Goal: Task Accomplishment & Management: Manage account settings

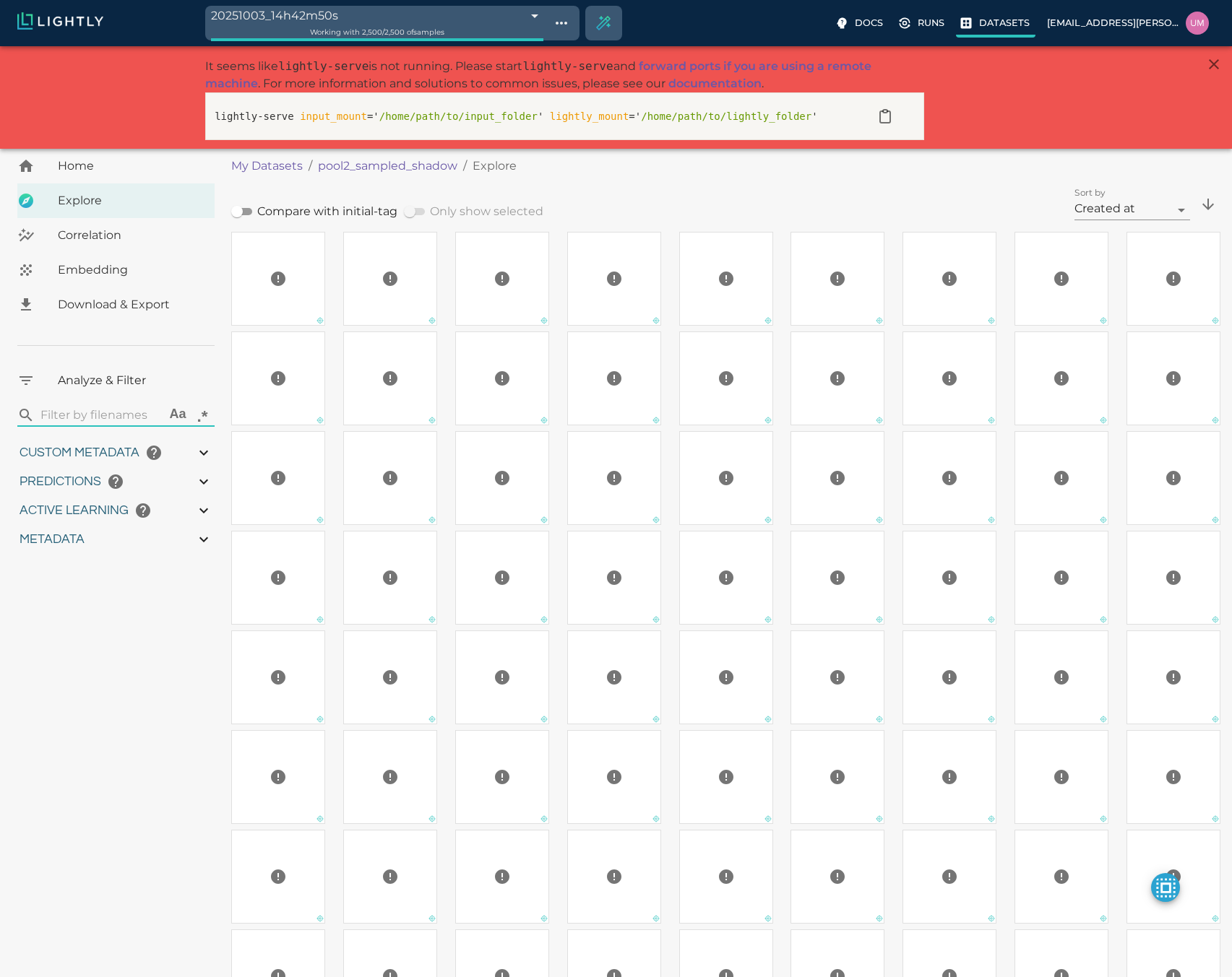
click at [1010, 25] on p "Datasets" at bounding box center [1004, 22] width 50 height 14
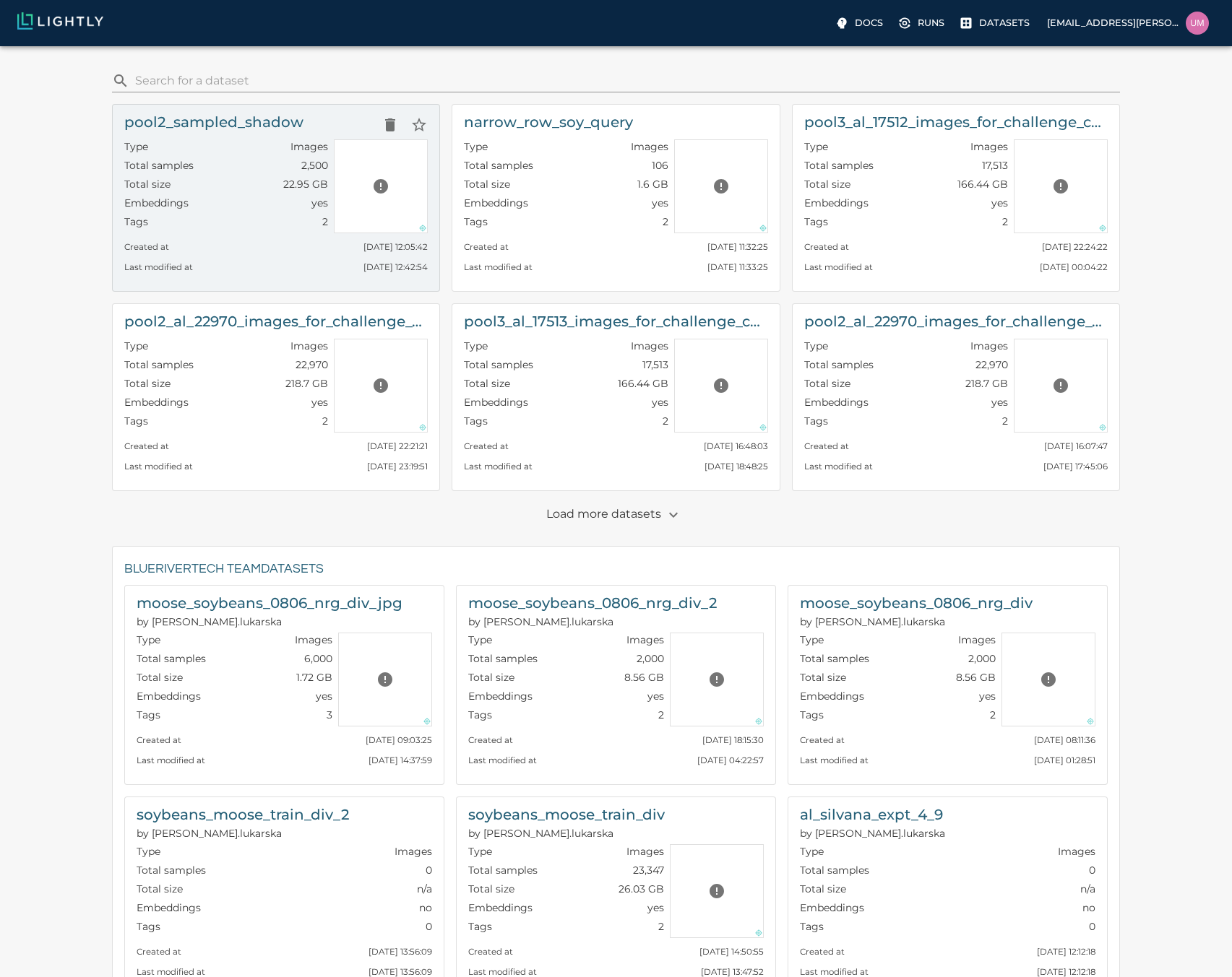
click at [259, 266] on div "Last modified at Fri, 03.10.2025 12:42:54" at bounding box center [276, 263] width 303 height 20
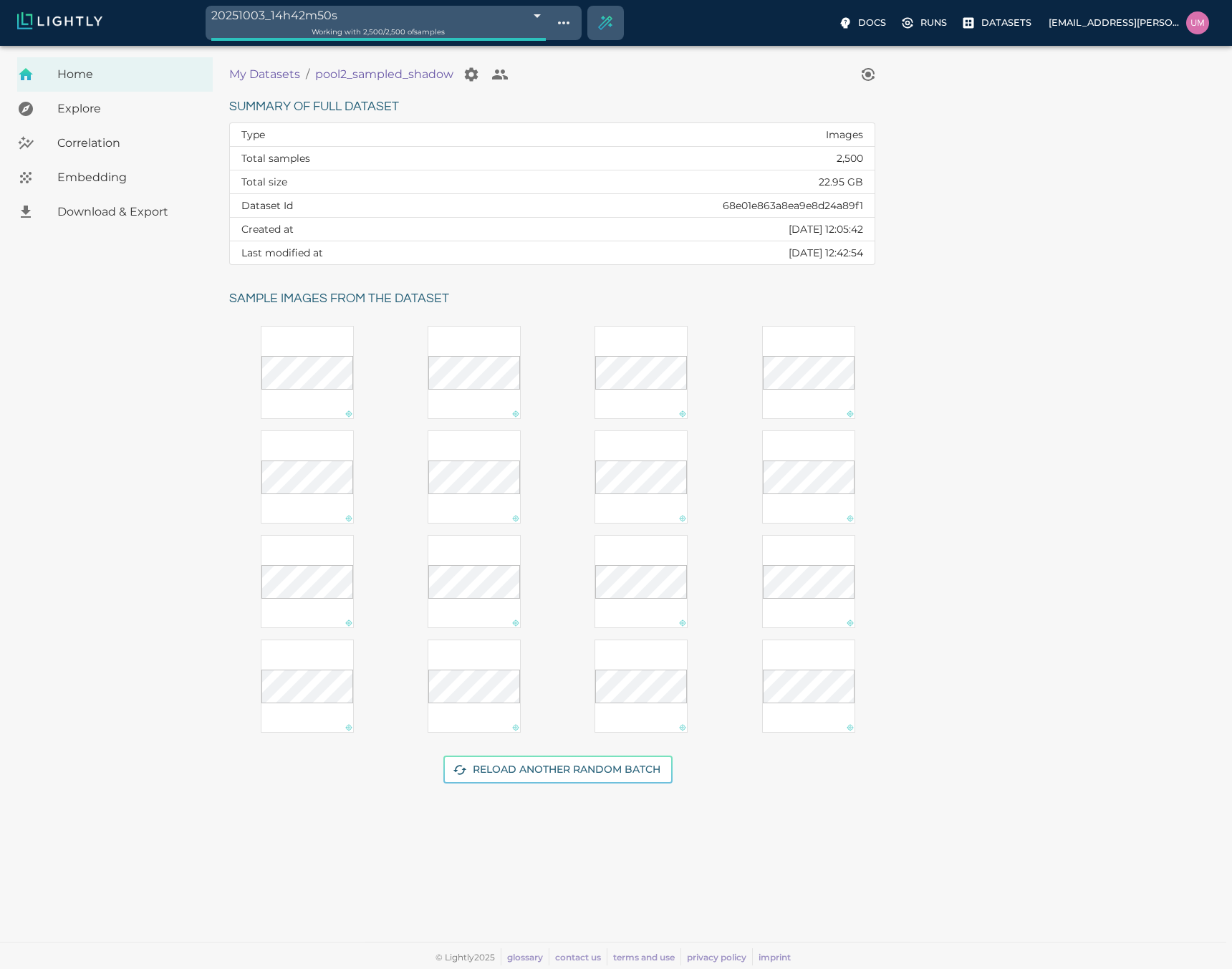
click at [93, 166] on div "Embedding" at bounding box center [115, 177] width 195 height 34
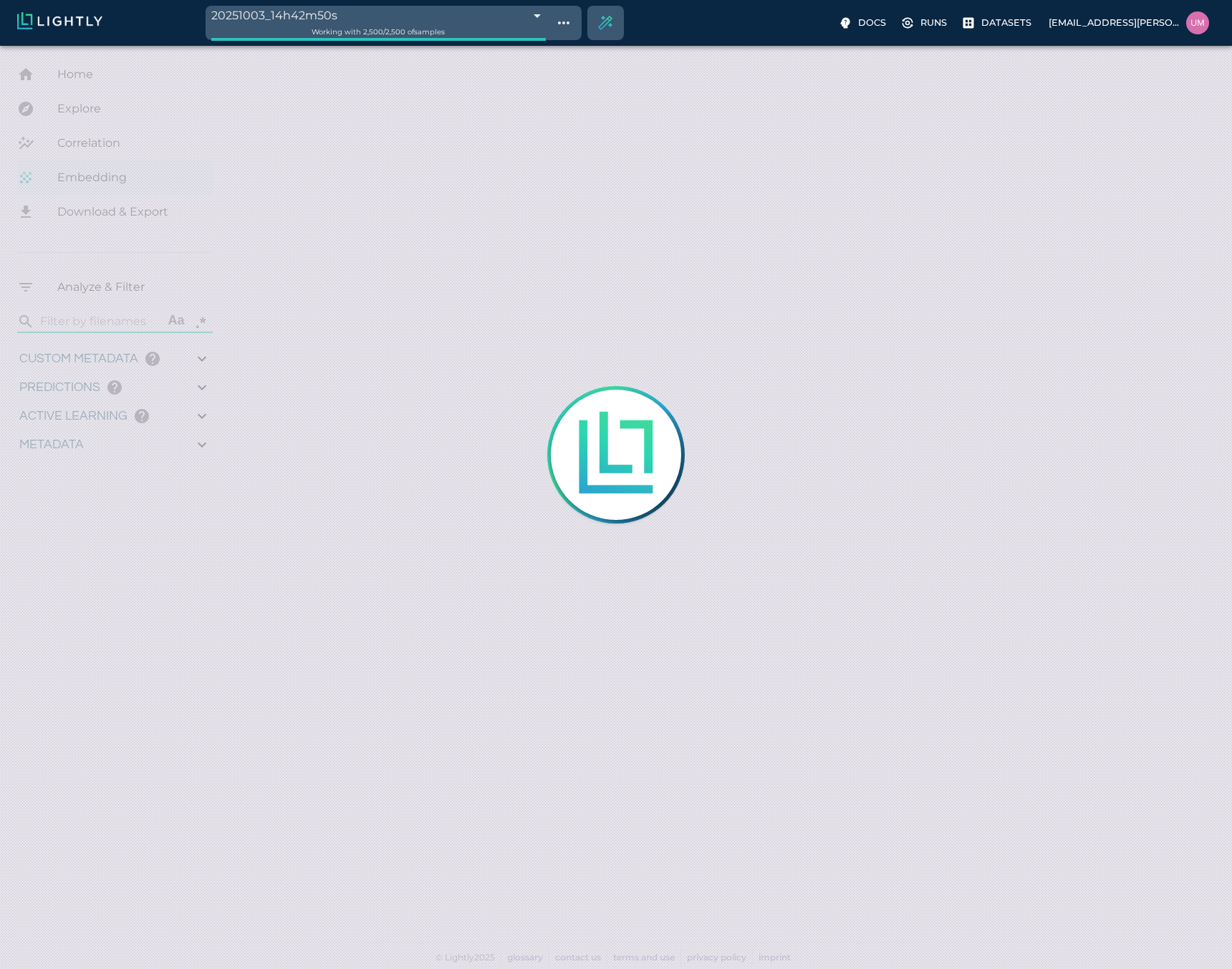
type input "1.25083314381757"
type input "11.5298331438176"
type input "6.30461978912354"
type input "47.5826197891235"
type input "1.25083314381757"
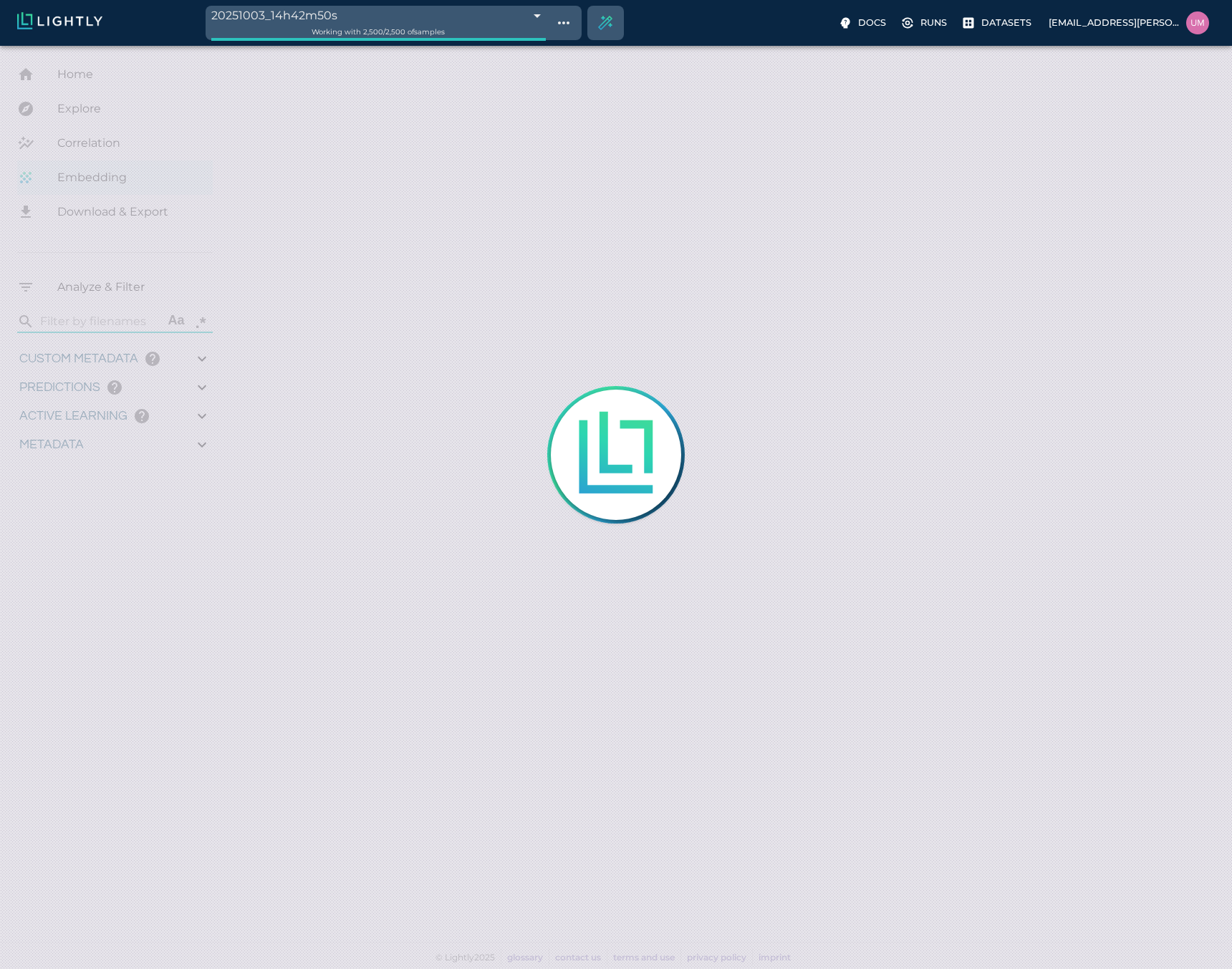
type input "11.5298331438176"
type input "6.30461978912354"
type input "47.5826197891235"
type input "1.25083314381757"
type input "11.5298331438176"
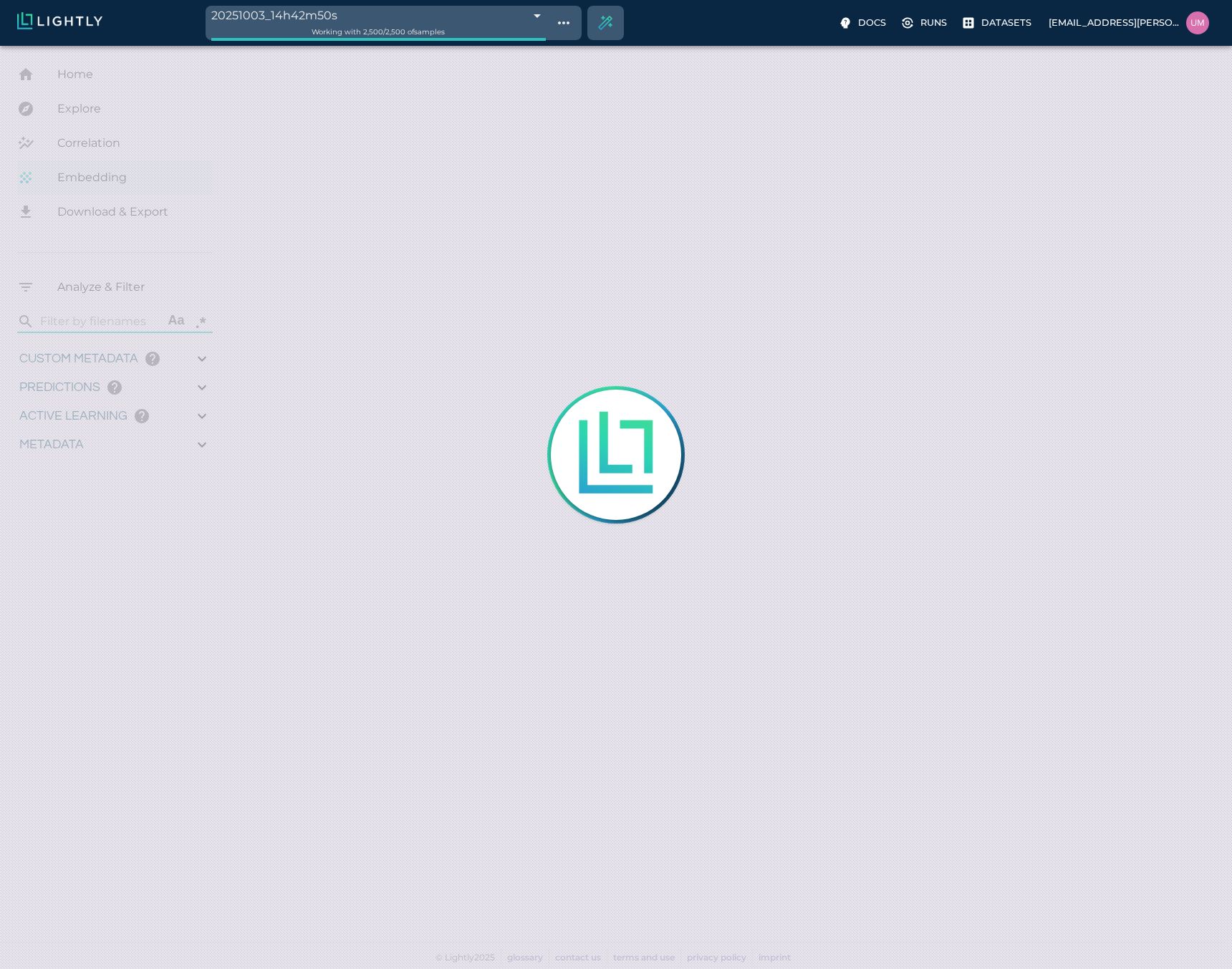
type input "6.30461978912354"
type input "47.5826197891235"
type input "4.97925499211106"
type input "80.9522549921111"
type input "1.25083314381757"
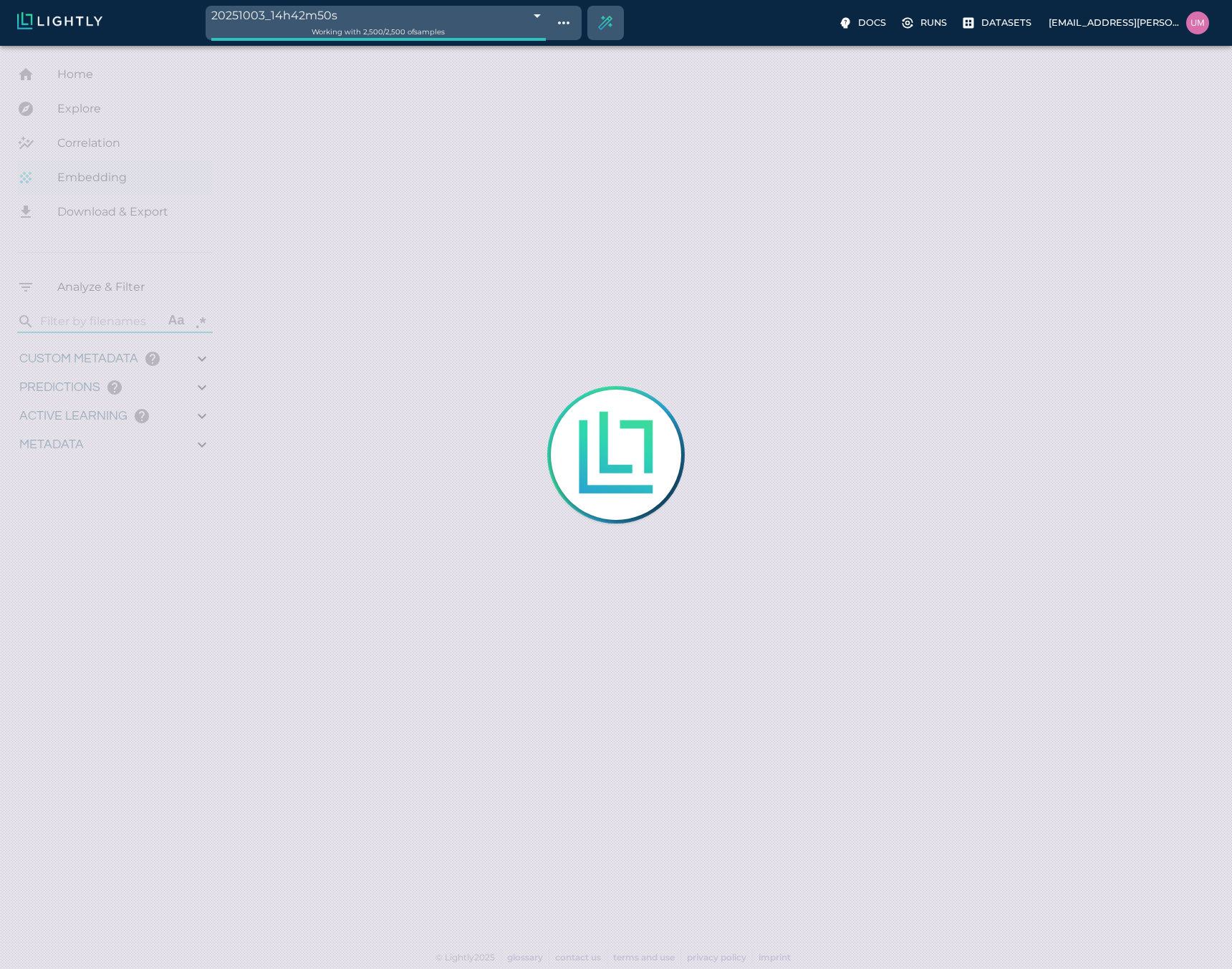
type input "11.5298331438176"
type input "6.30461978912354"
type input "47.5826197891235"
type input "4.97925499211106"
type input "80.9522549921111"
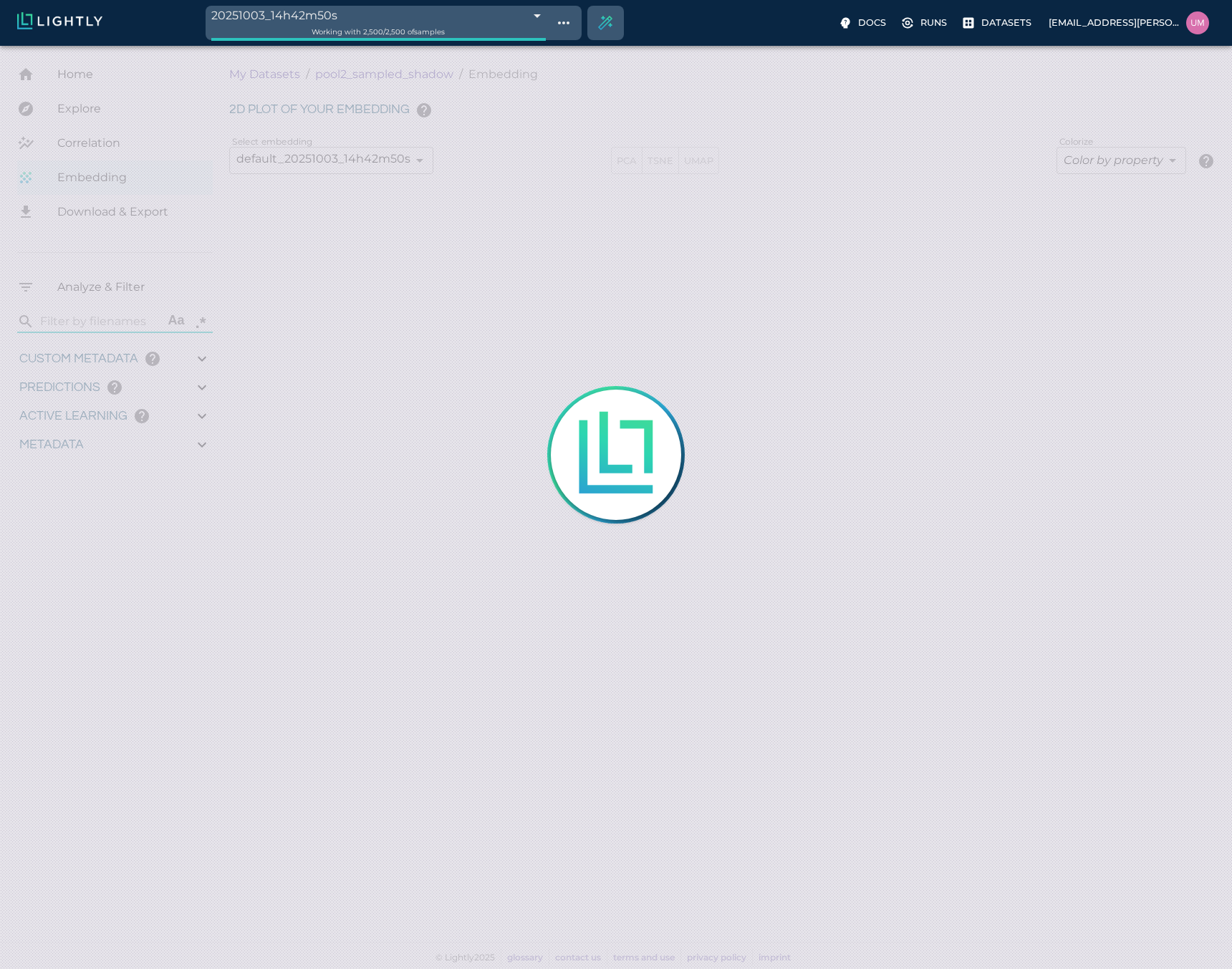
type input "1.25083314381757"
type input "11.5298331438176"
type input "6.30461978912354"
type input "47.5826197891235"
type input "4.97925499211106"
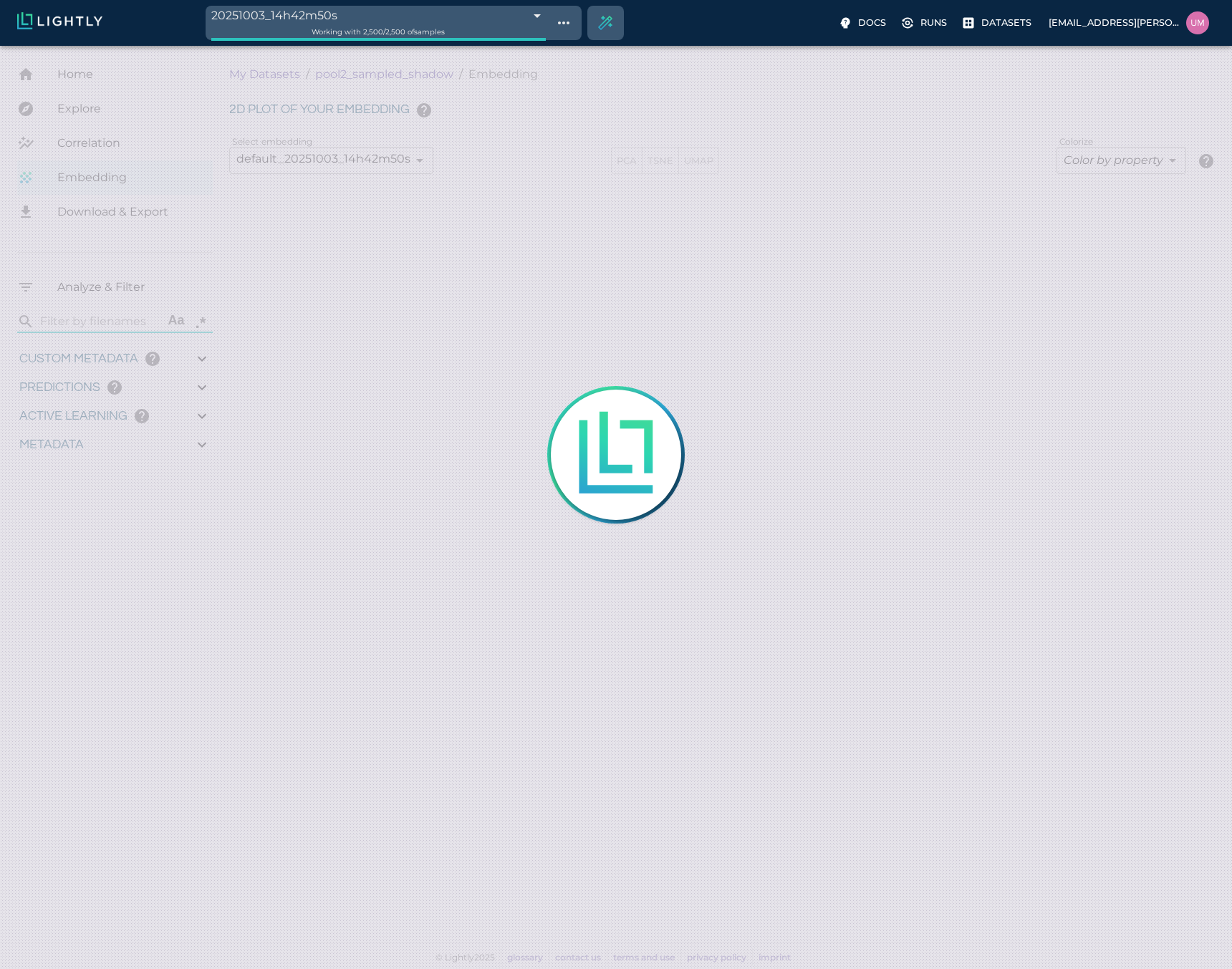
type input "80.9522549921111"
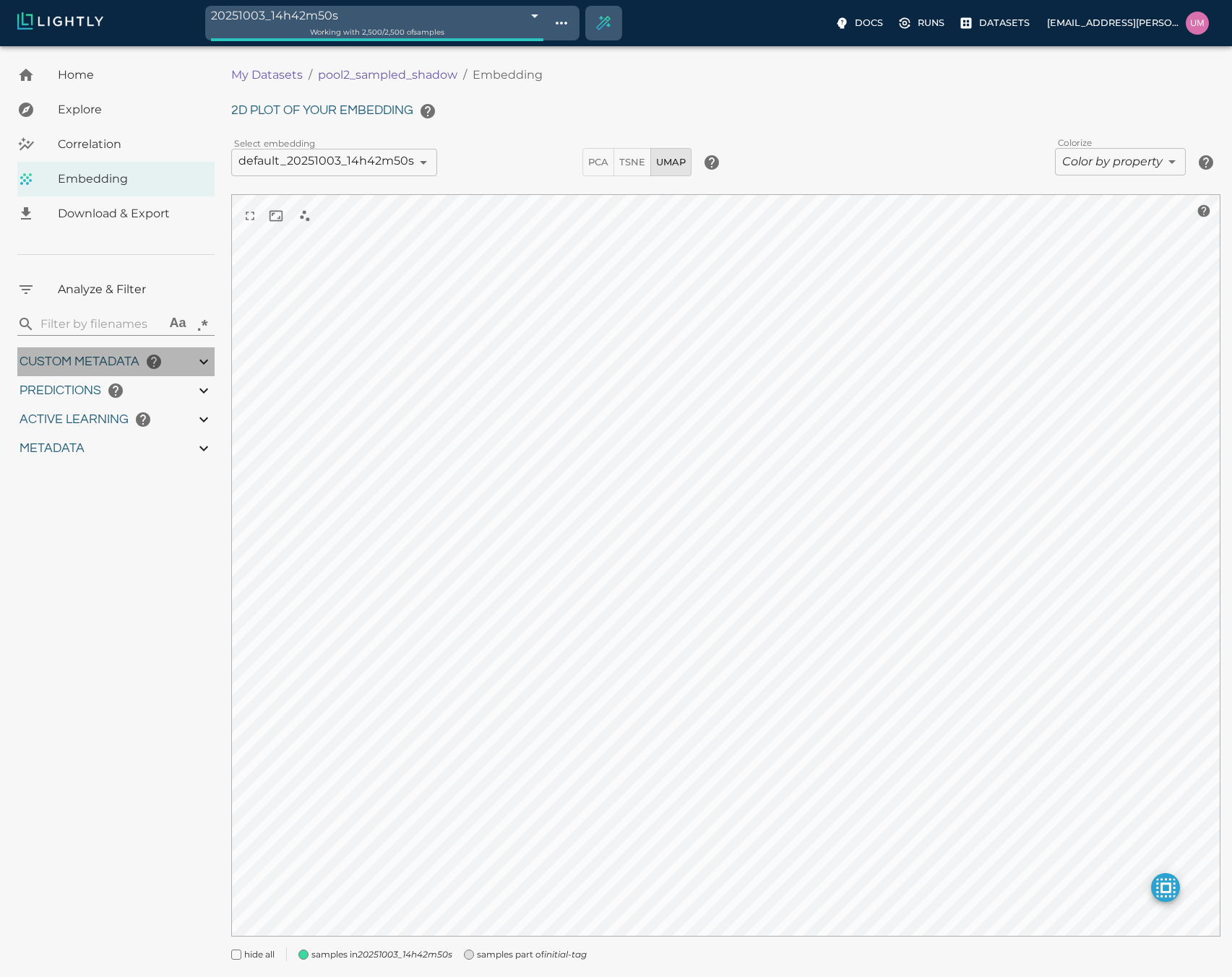
click at [195, 364] on icon at bounding box center [204, 362] width 18 height 18
type input "1.25083314381757"
type input "11.5298331438176"
type input "6.30461978912354"
type input "47.5826197891235"
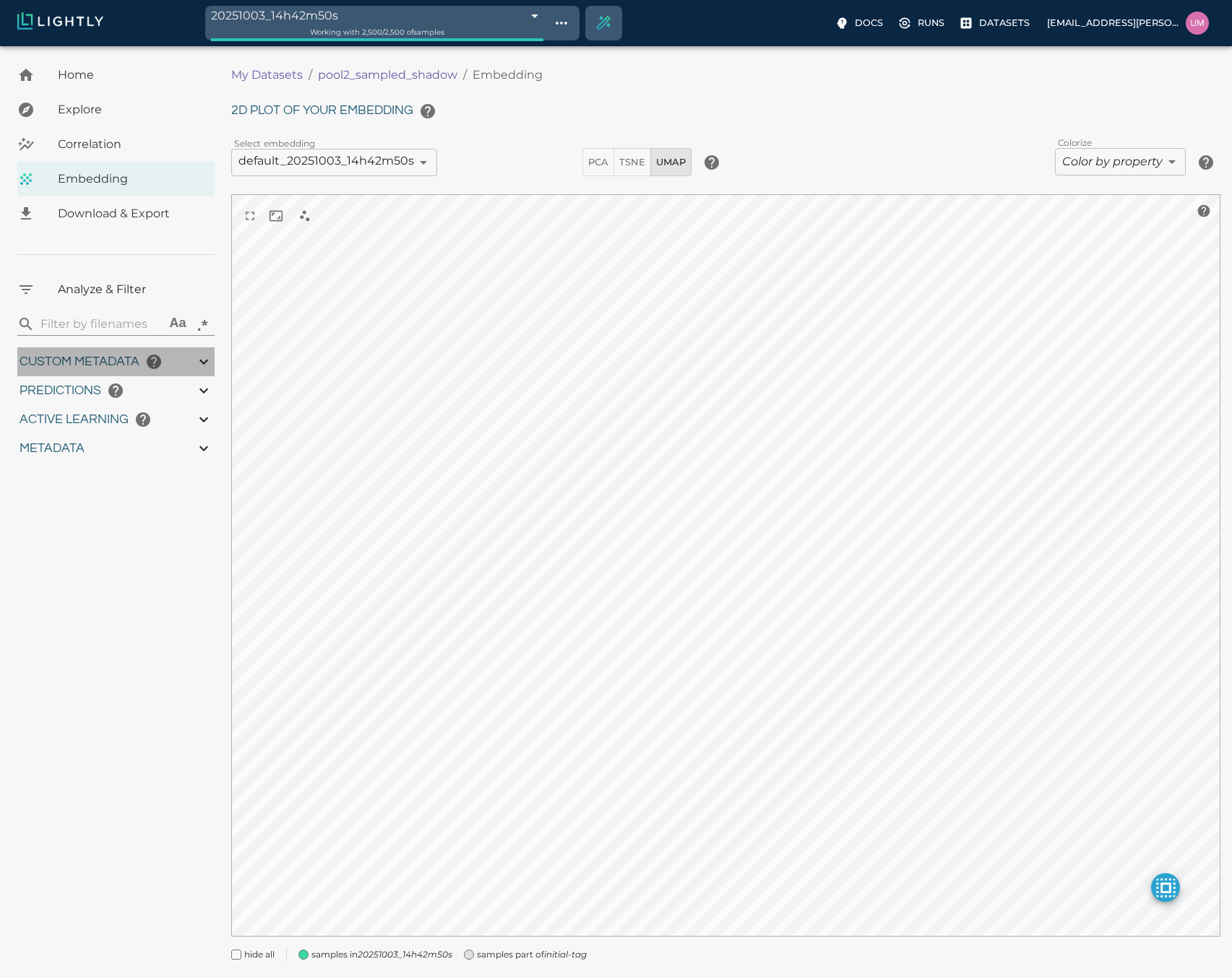
type input "4.97925499211106"
type input "80.9522549921111"
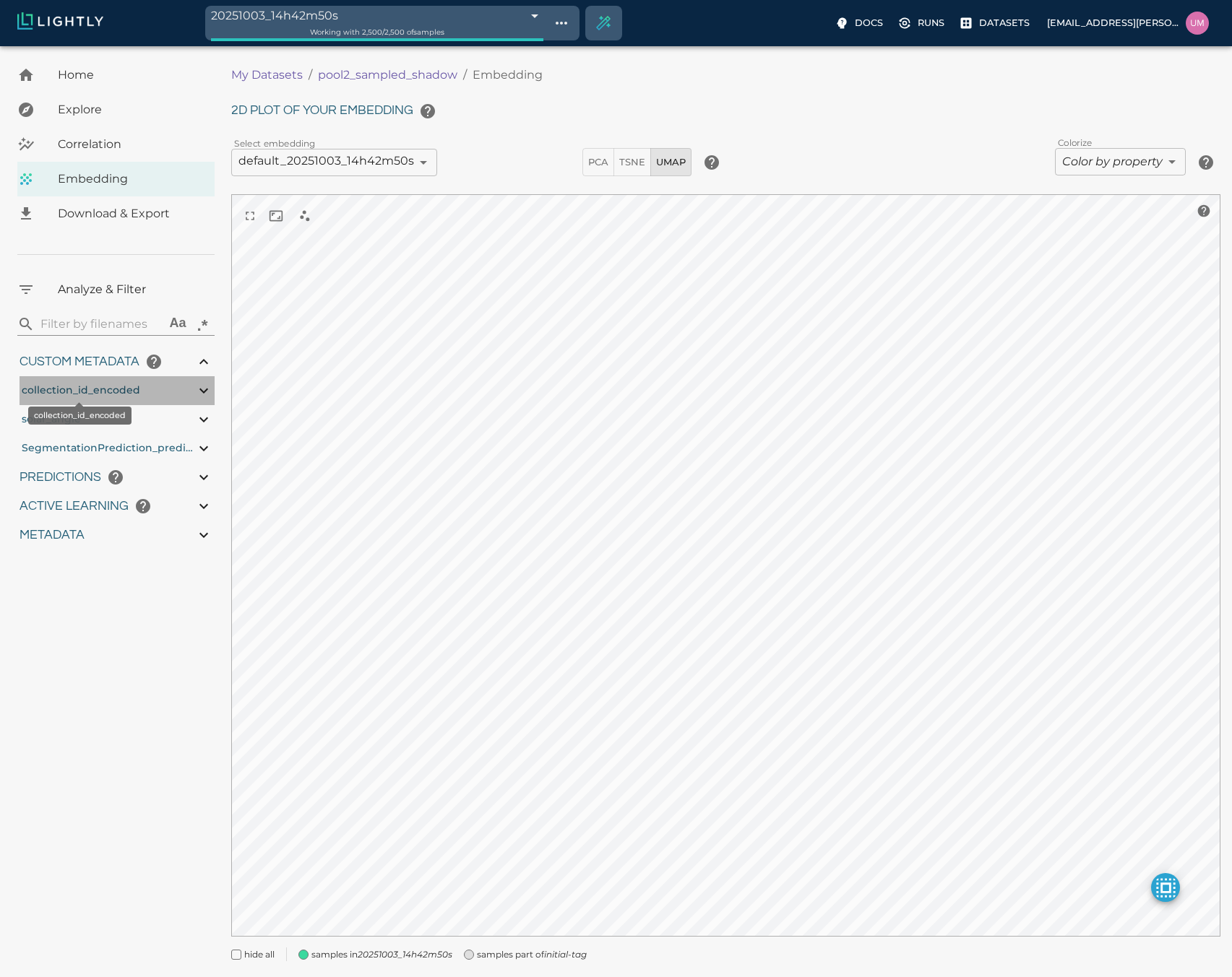
click at [133, 388] on span "collection_id_encoded" at bounding box center [81, 390] width 119 height 13
type input "1.25083314381757"
type input "11.5298331438176"
type input "6.30461978912354"
type input "47.5826197891235"
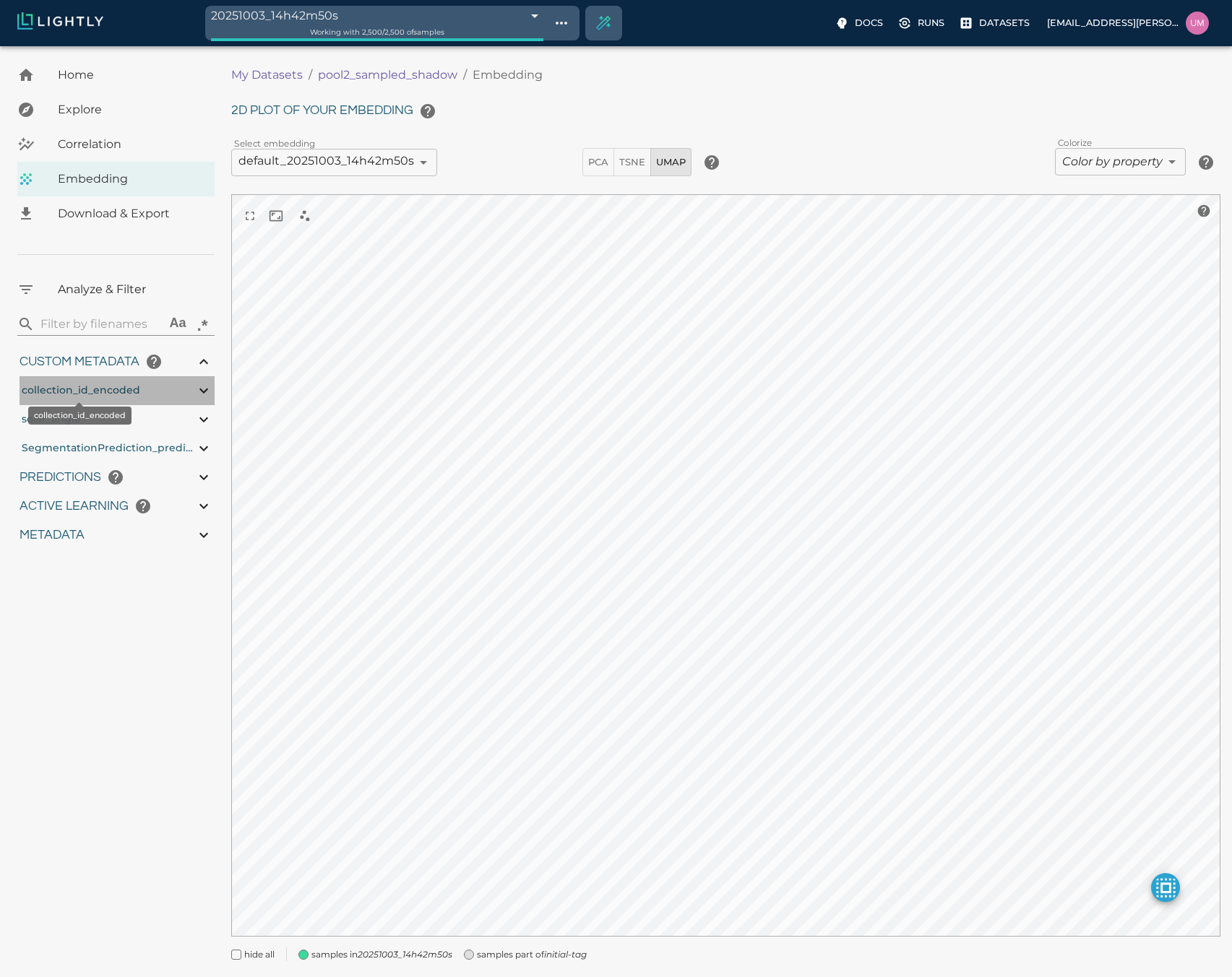
type input "4.97925499211106"
type input "80.9522549921111"
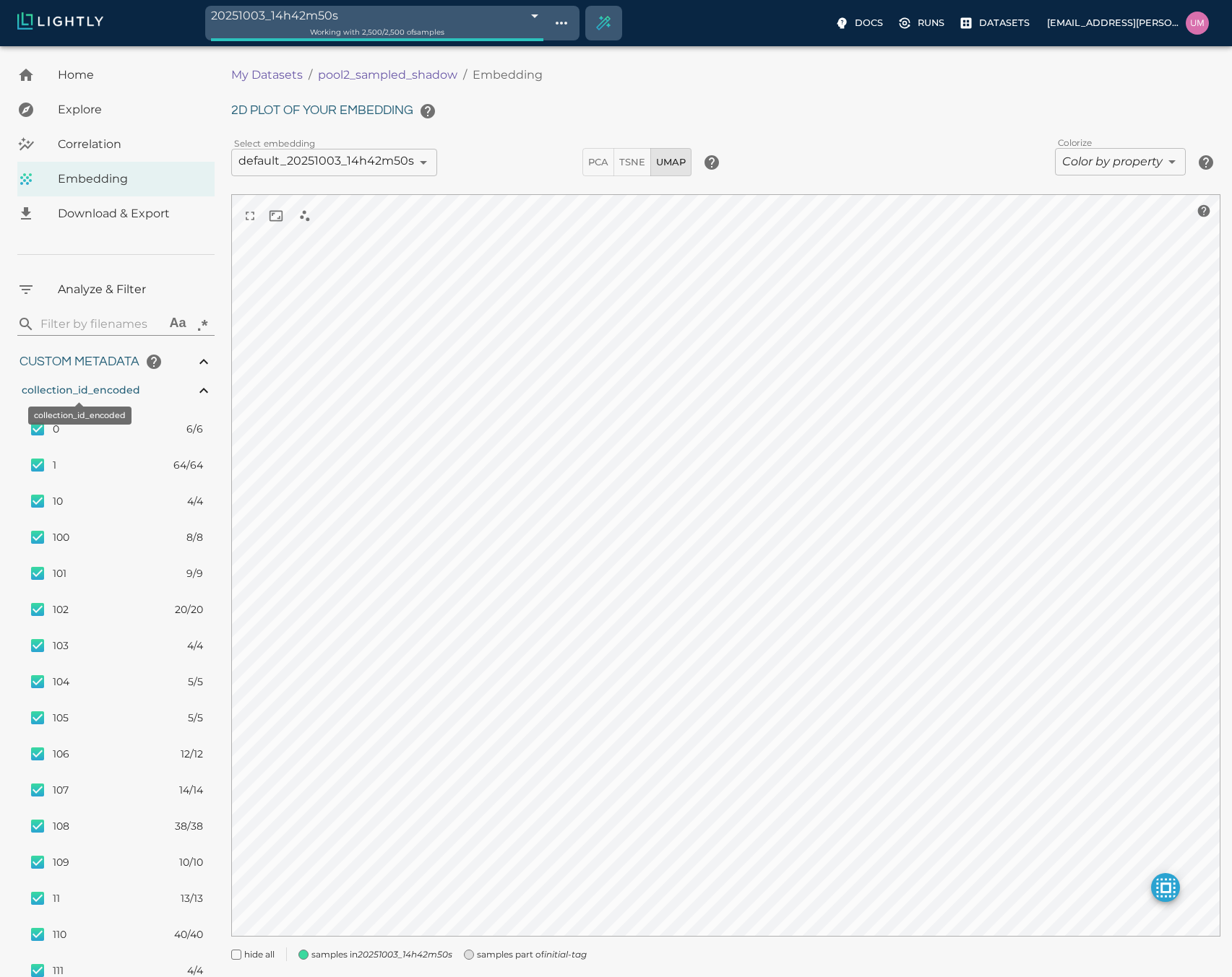
type input "1.25083314381757"
type input "11.5298331438176"
type input "6.30461978912354"
type input "47.5826197891235"
type input "4.97925499211106"
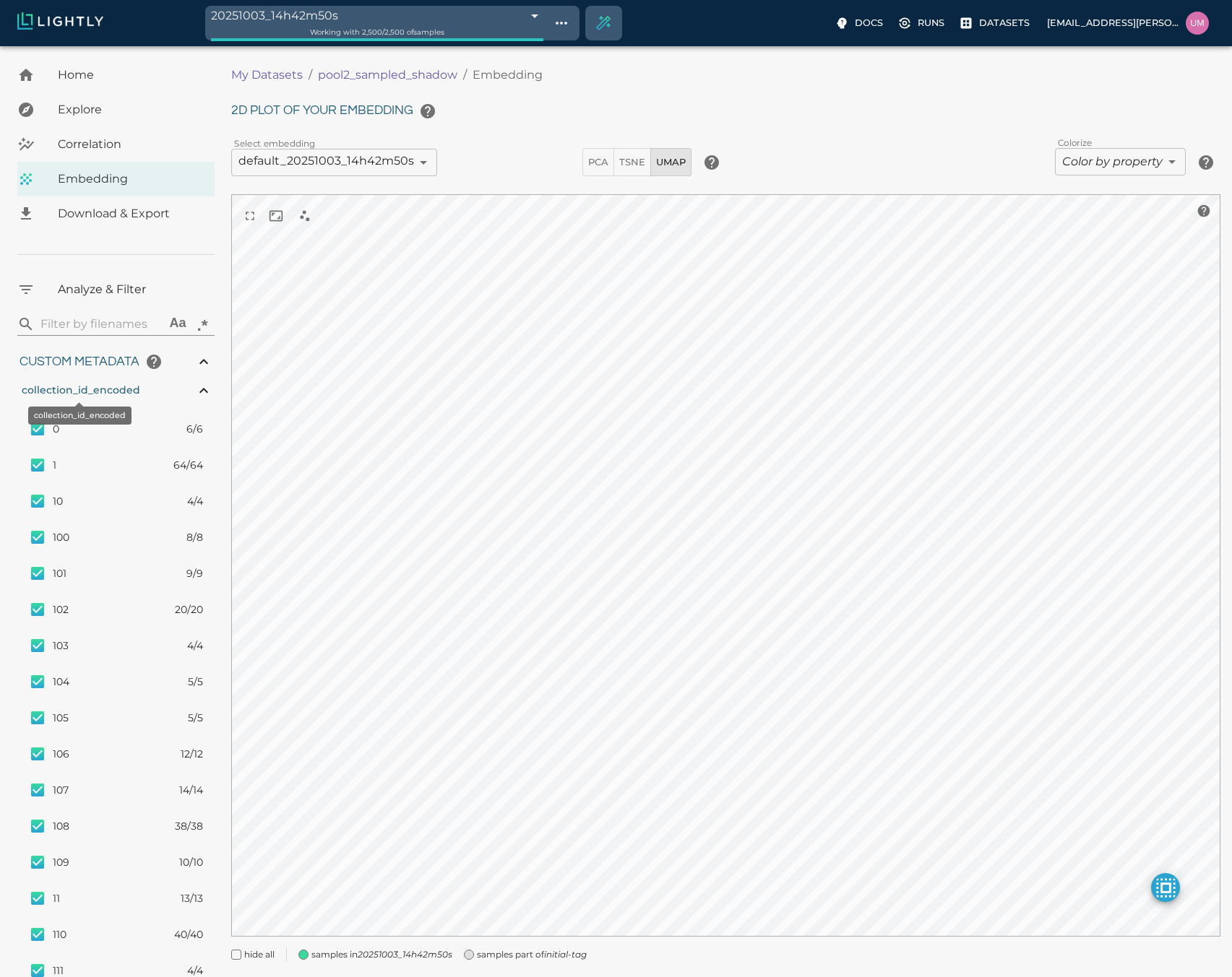
type input "80.9522549921111"
type input "1.25083314381757"
type input "11.5298331438176"
type input "6.30461978912354"
type input "47.5826197891235"
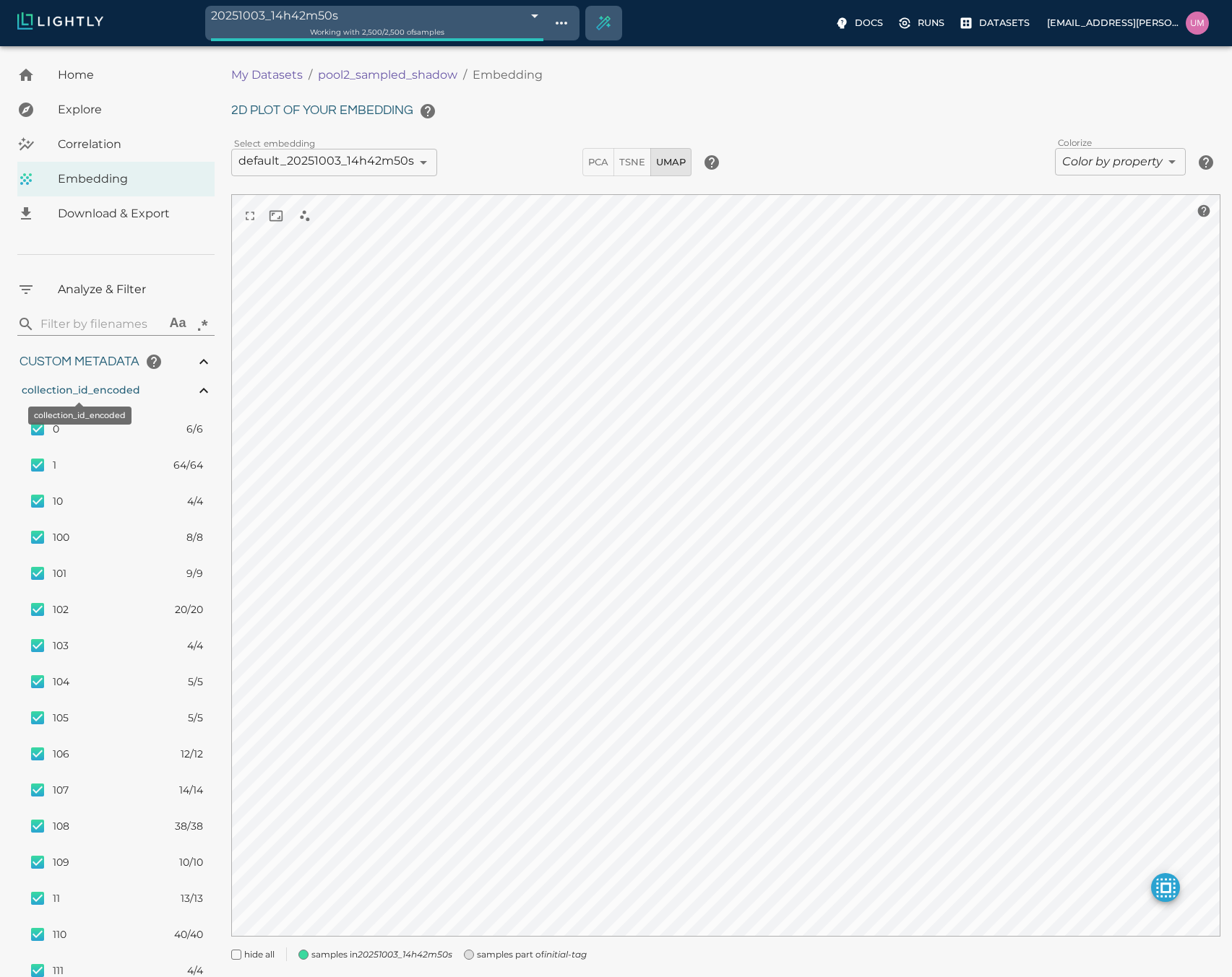
type input "4.97925499211106"
type input "80.9522549921111"
type input "1.25083314381757"
type input "11.5298331438176"
type input "6.30461978912354"
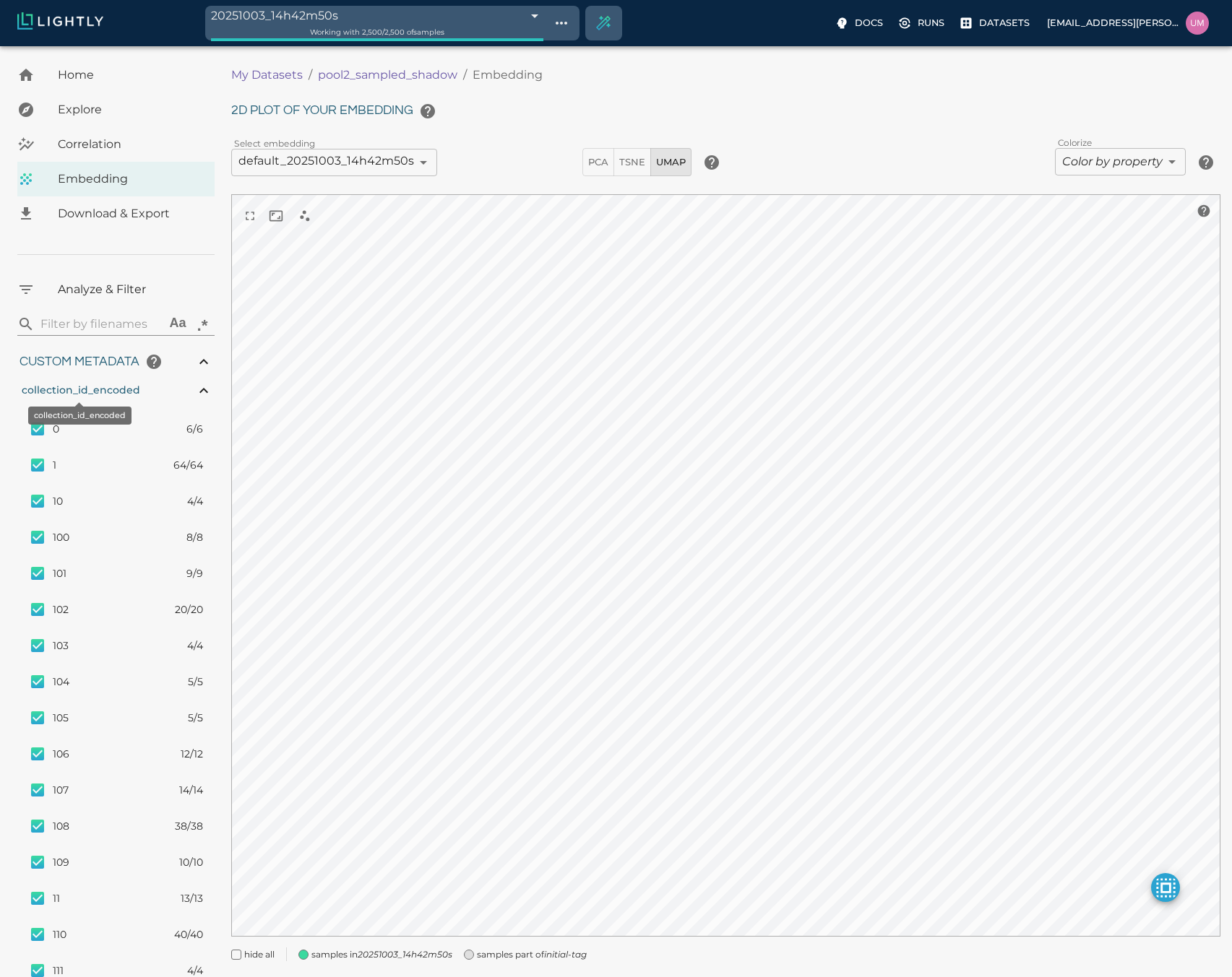
type input "47.5826197891235"
type input "4.97925499211106"
type input "80.9522549921111"
type input "1.25083314381757"
type input "11.5298331438176"
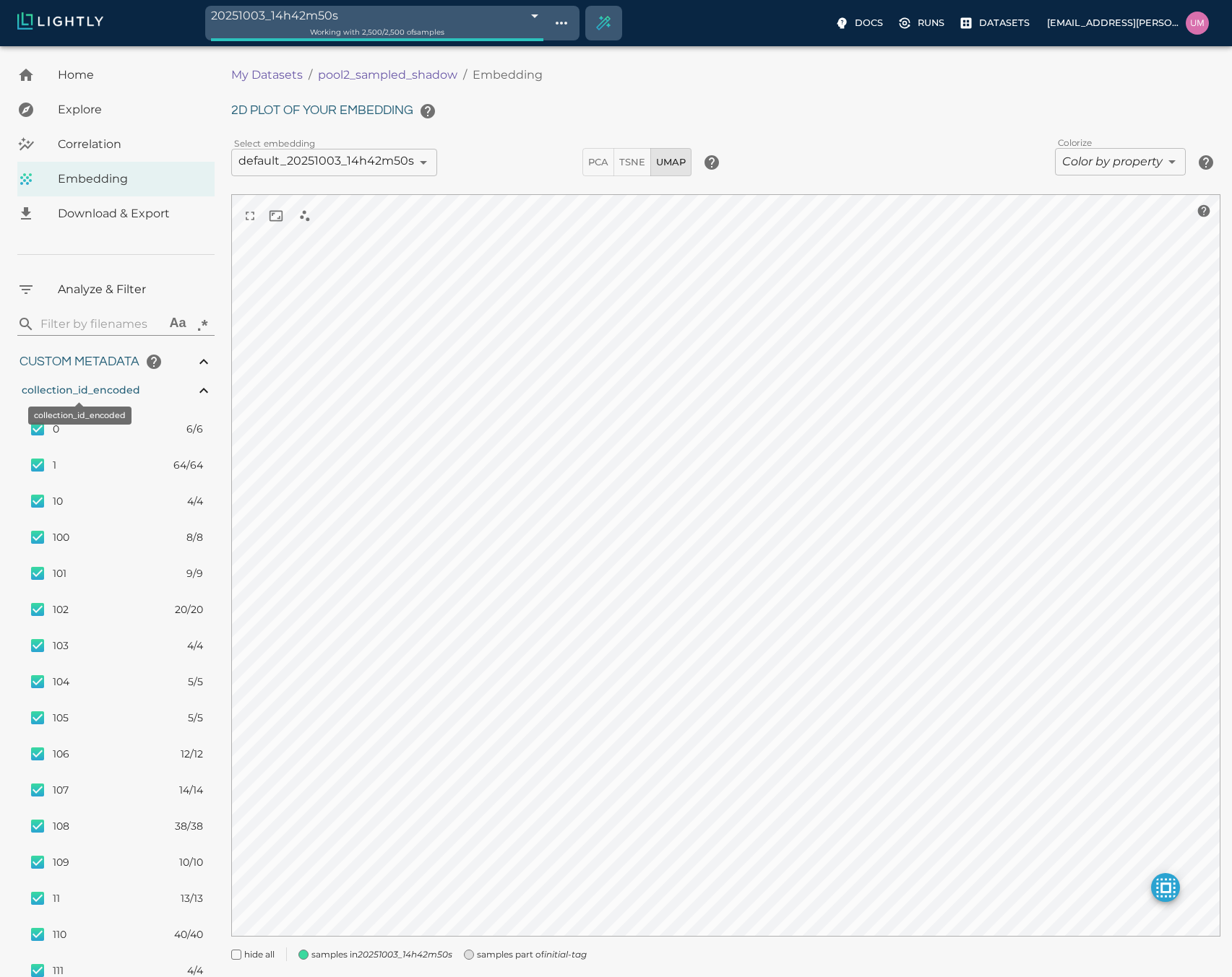
type input "6.30461978912354"
type input "47.5826197891235"
type input "4.97925499211106"
type input "80.9522549921111"
click at [184, 390] on div "collection_id_encoded" at bounding box center [116, 391] width 195 height 29
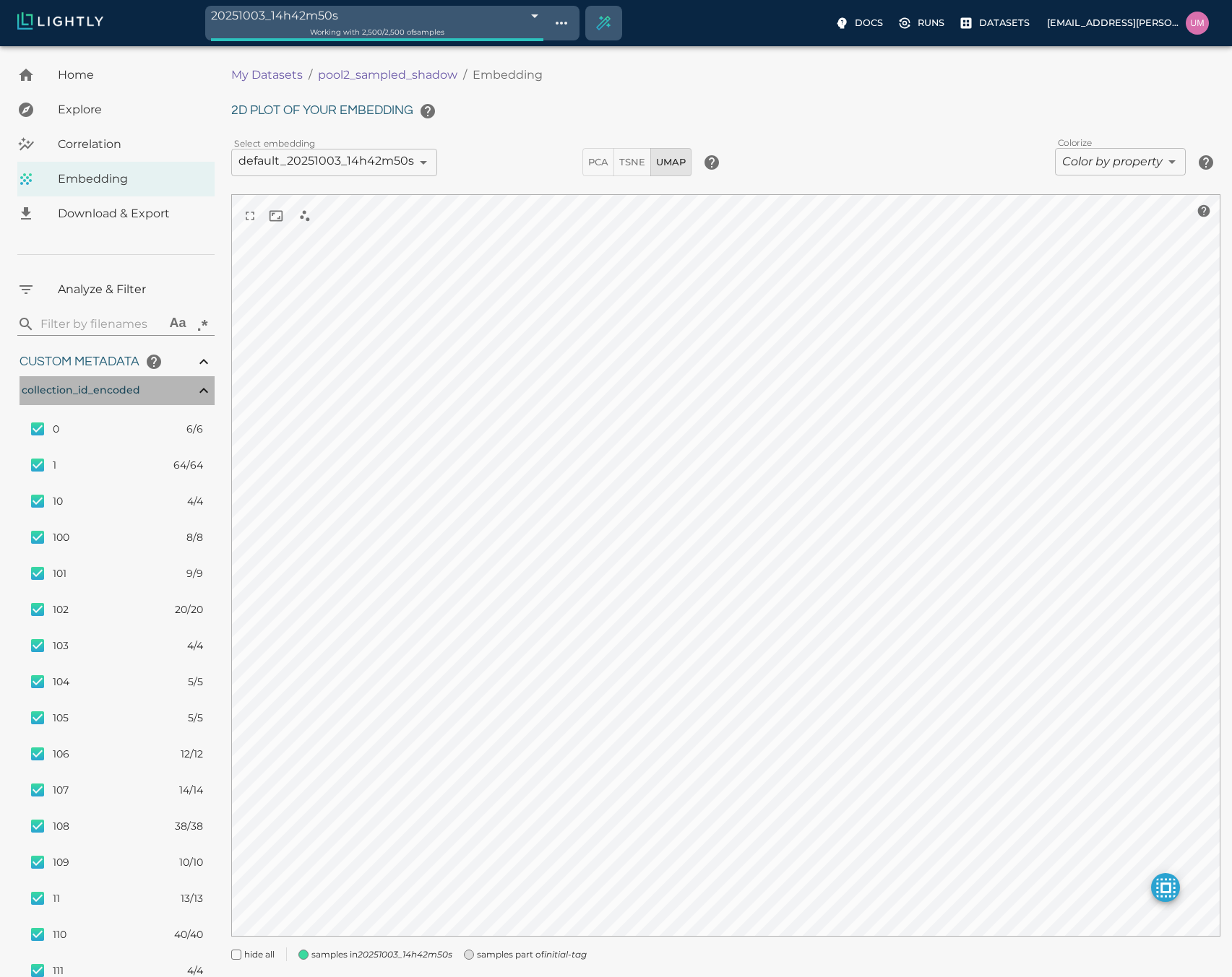
type input "1.25083314381757"
type input "11.5298331438176"
type input "6.30461978912354"
type input "47.5826197891235"
type input "4.97925499211106"
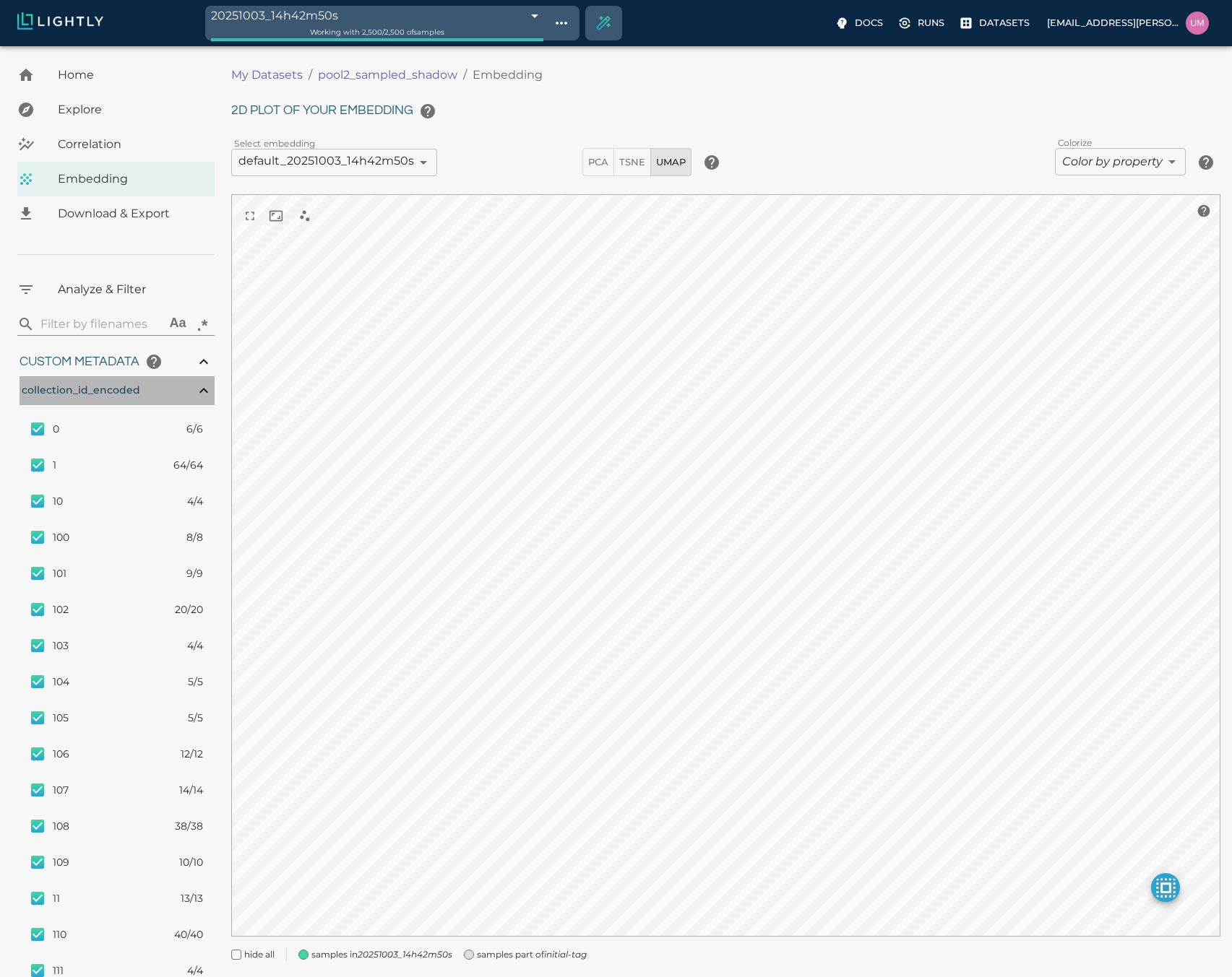
type input "80.9522549921111"
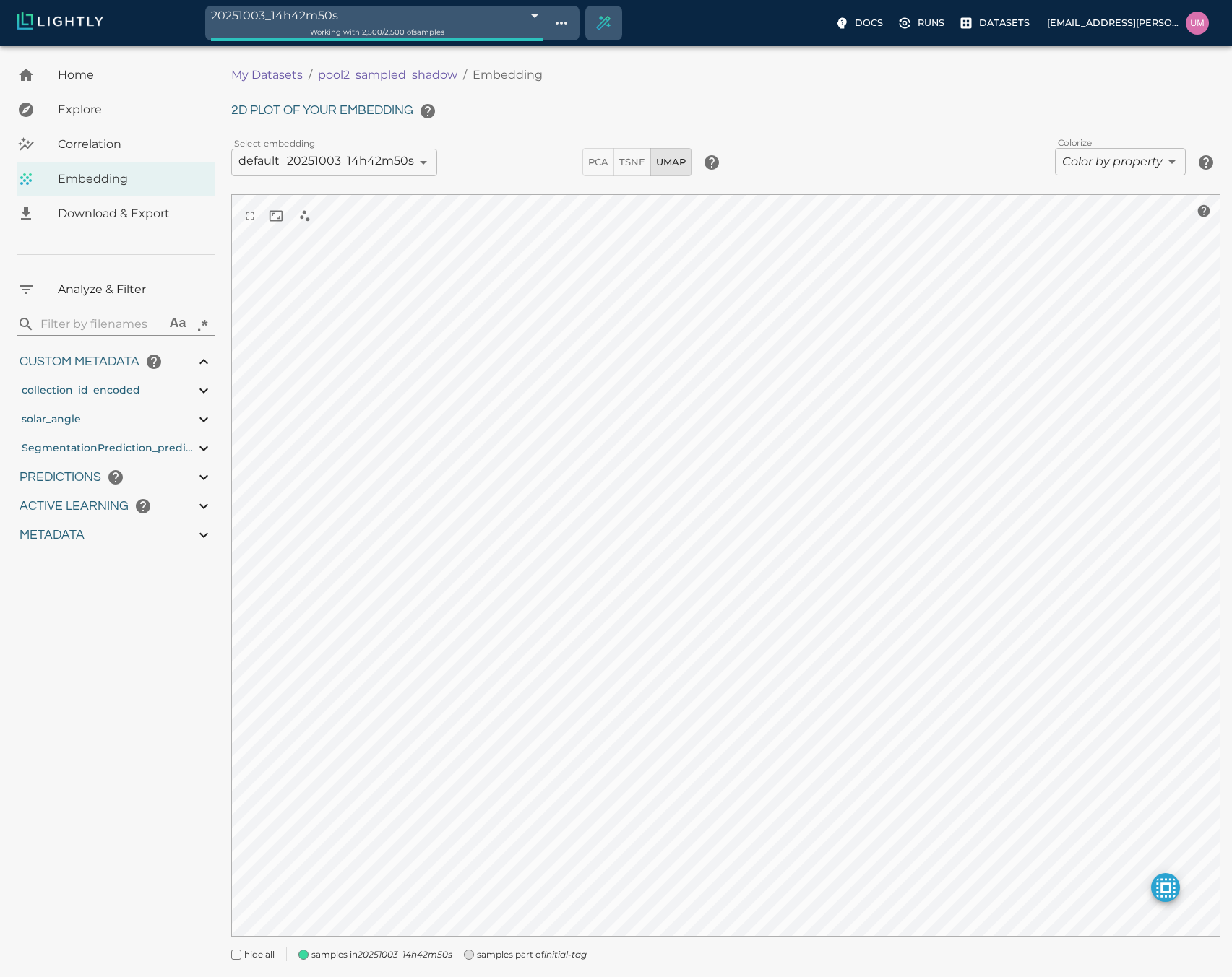
click at [380, 76] on p "pool2_sampled_shadow" at bounding box center [387, 75] width 140 height 18
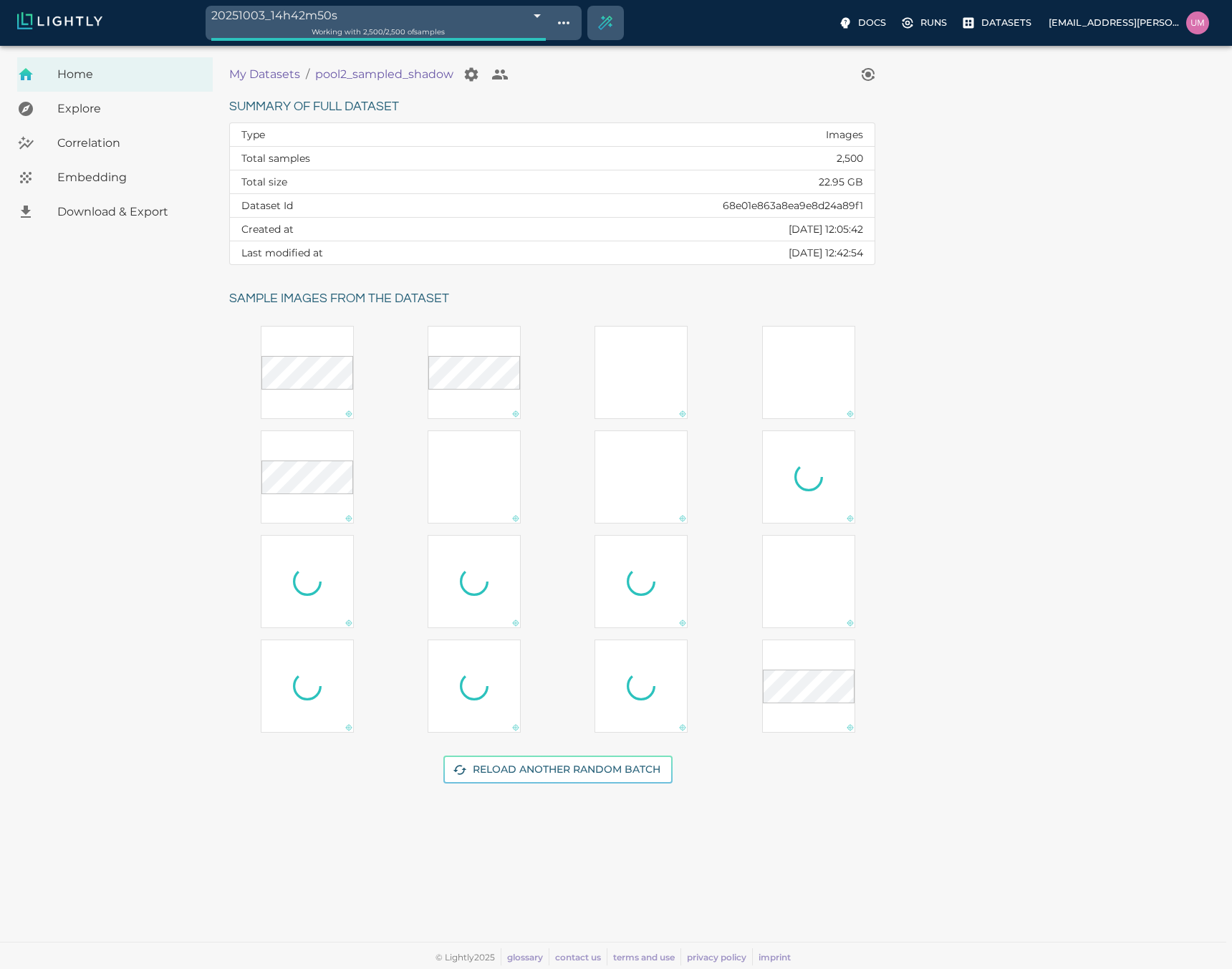
click at [278, 72] on p "My Datasets" at bounding box center [265, 74] width 71 height 17
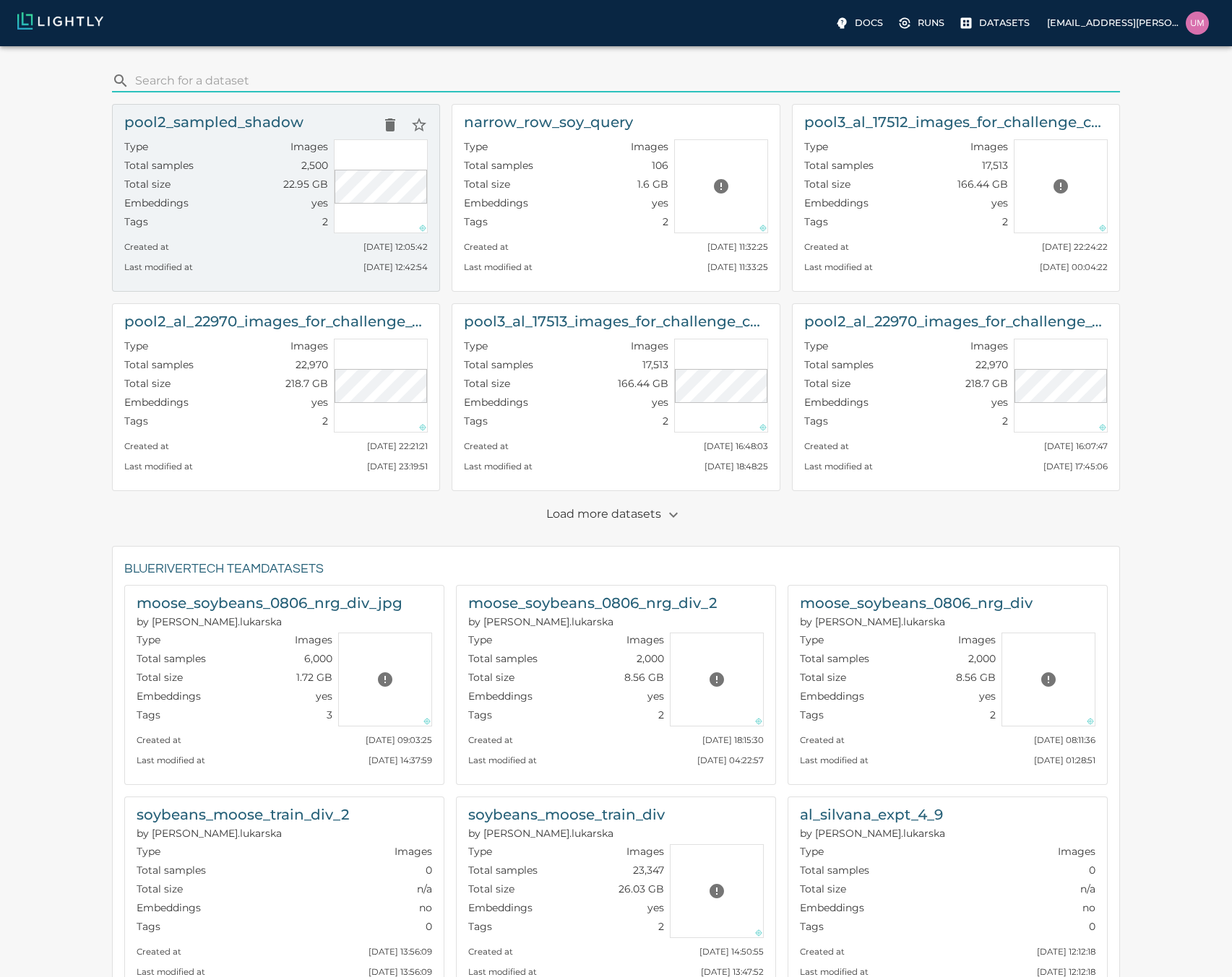
click at [139, 272] on small "Last modified at" at bounding box center [159, 267] width 69 height 10
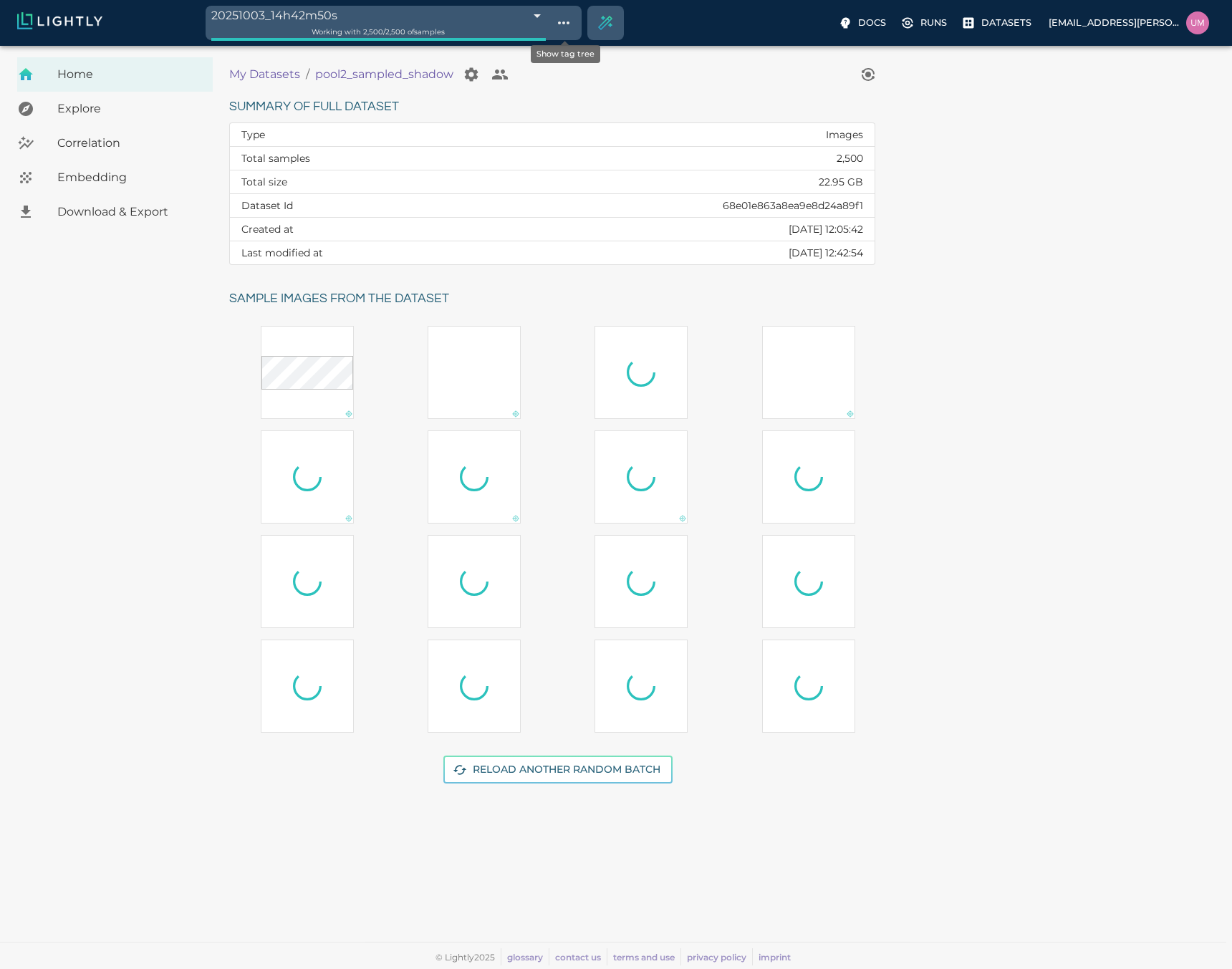
click at [530, 46] on body "20251003_14h42m50s 68e0273a476f0ec4f6bffafe Working with 2,500 / 2,500 of sampl…" at bounding box center [616, 507] width 1232 height 923
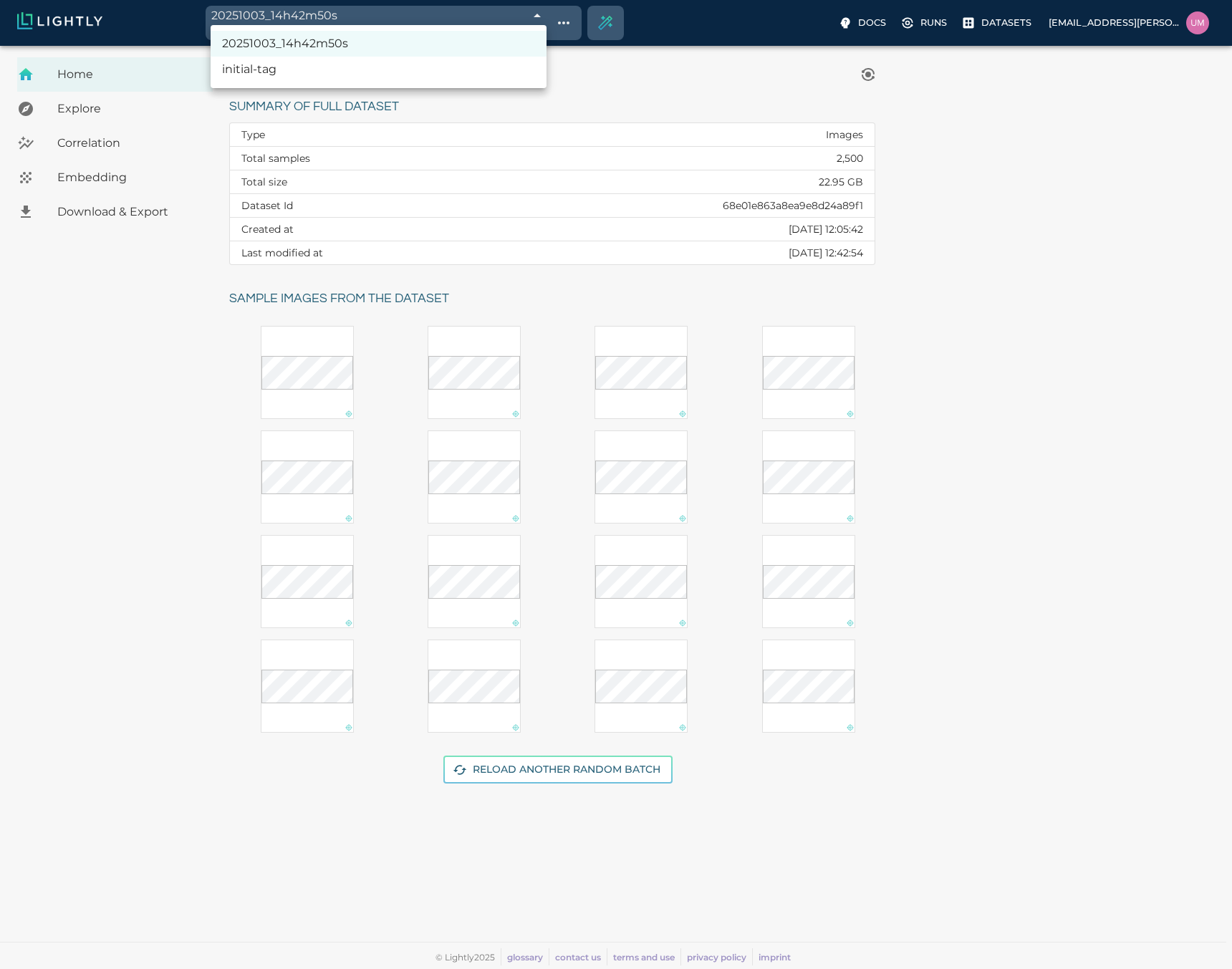
click at [530, 19] on div at bounding box center [616, 484] width 1232 height 969
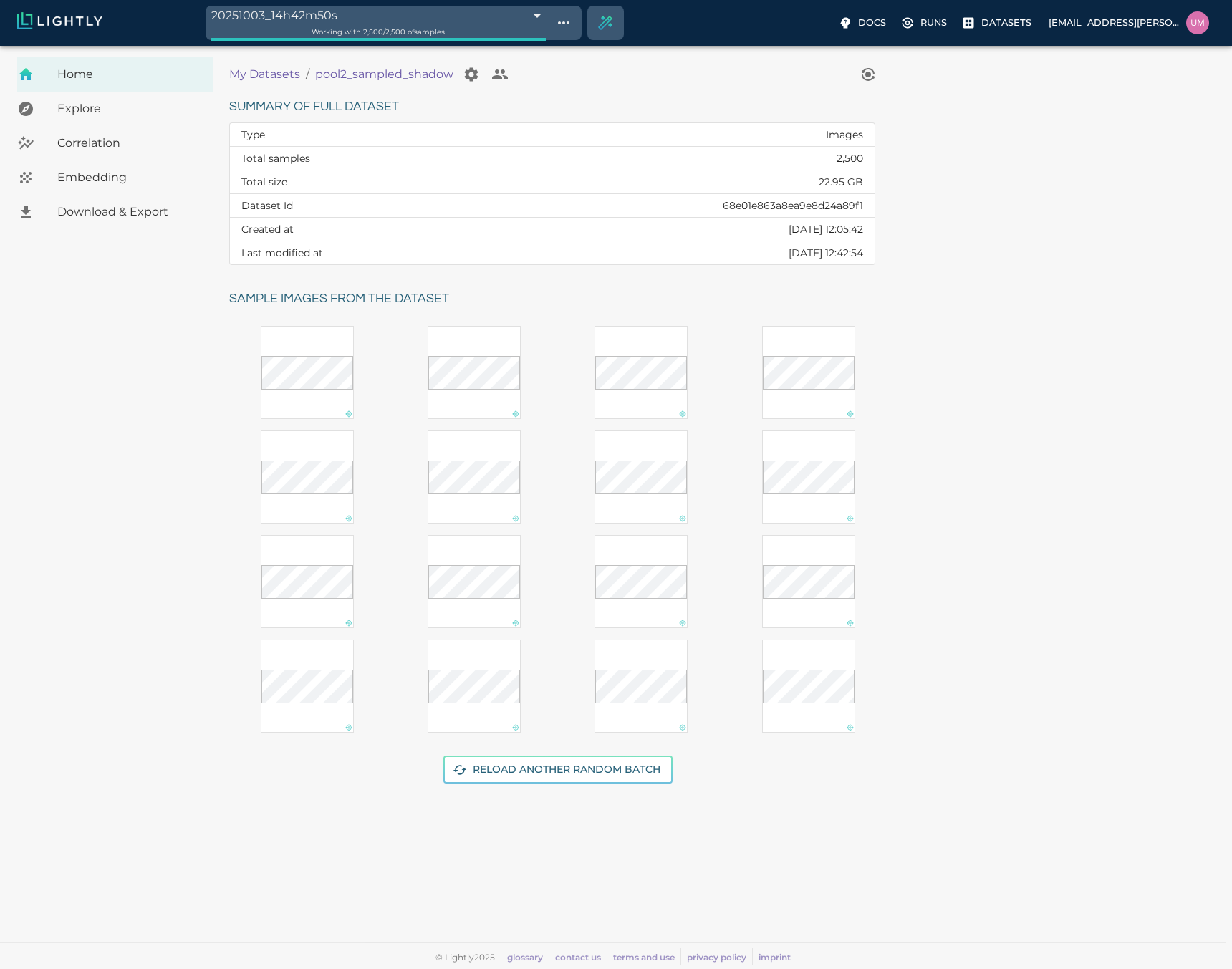
click at [1034, 478] on div "Summary of full dataset Type Images Total samples 2,500 Total size 22.95 GB Dat…" at bounding box center [719, 448] width 1003 height 727
click at [94, 224] on div "Download & Export" at bounding box center [115, 211] width 195 height 34
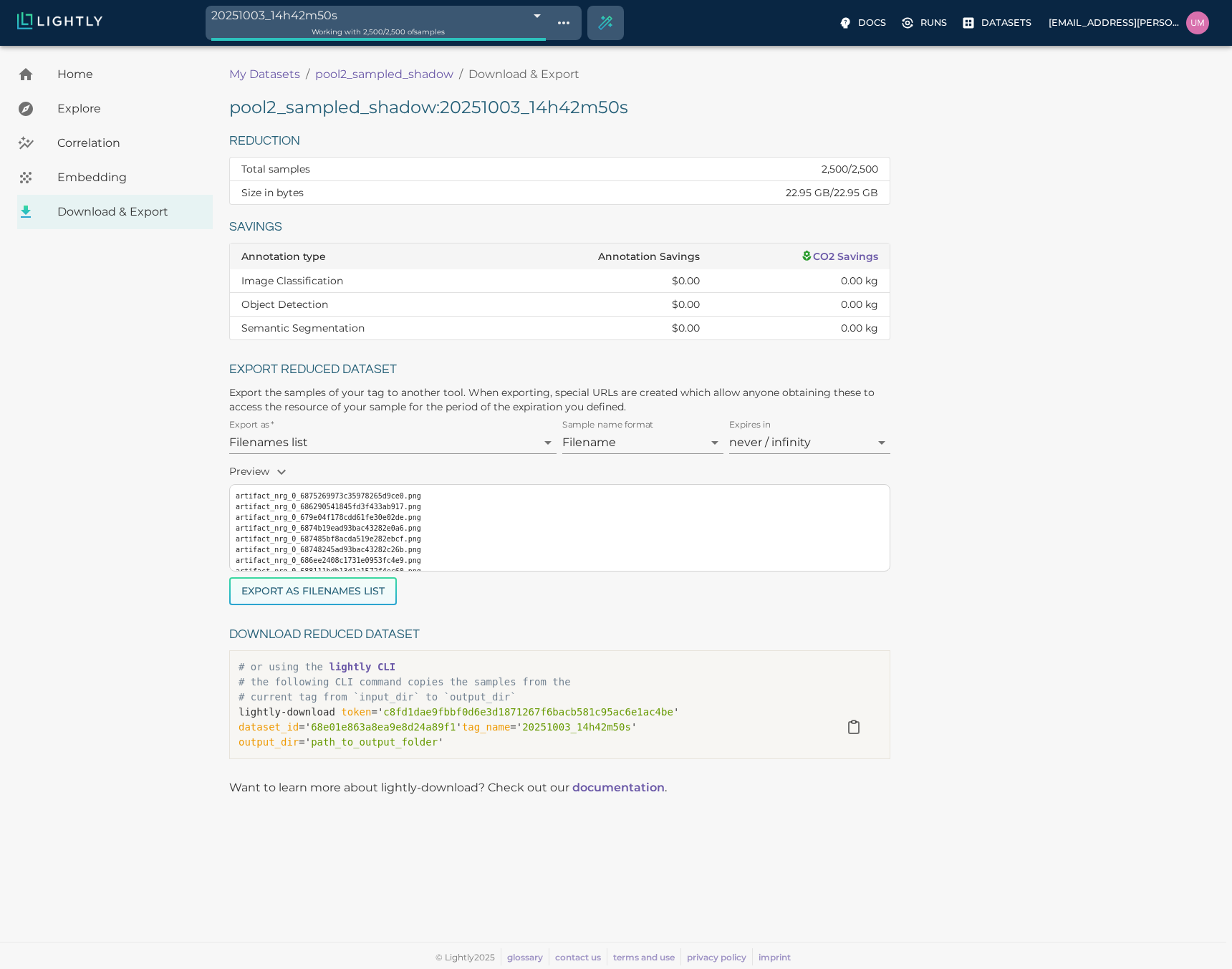
click at [380, 588] on button "Export as Filenames list" at bounding box center [313, 591] width 168 height 28
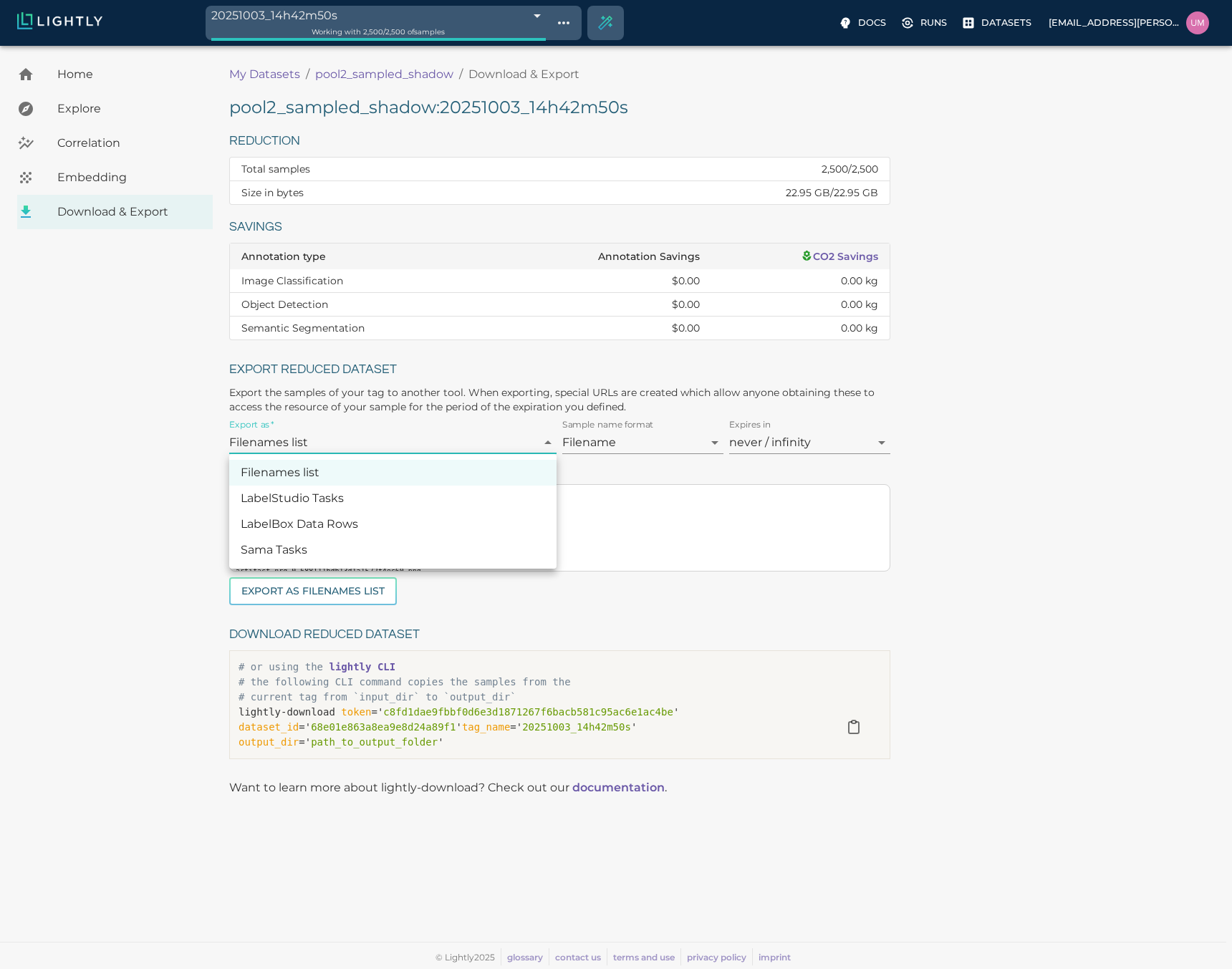
click at [474, 434] on body "20251003_14h42m50s 68e0273a476f0ec4f6bffafe Working with 2,500 / 2,500 of sampl…" at bounding box center [616, 507] width 1232 height 923
click at [474, 434] on div at bounding box center [616, 484] width 1232 height 969
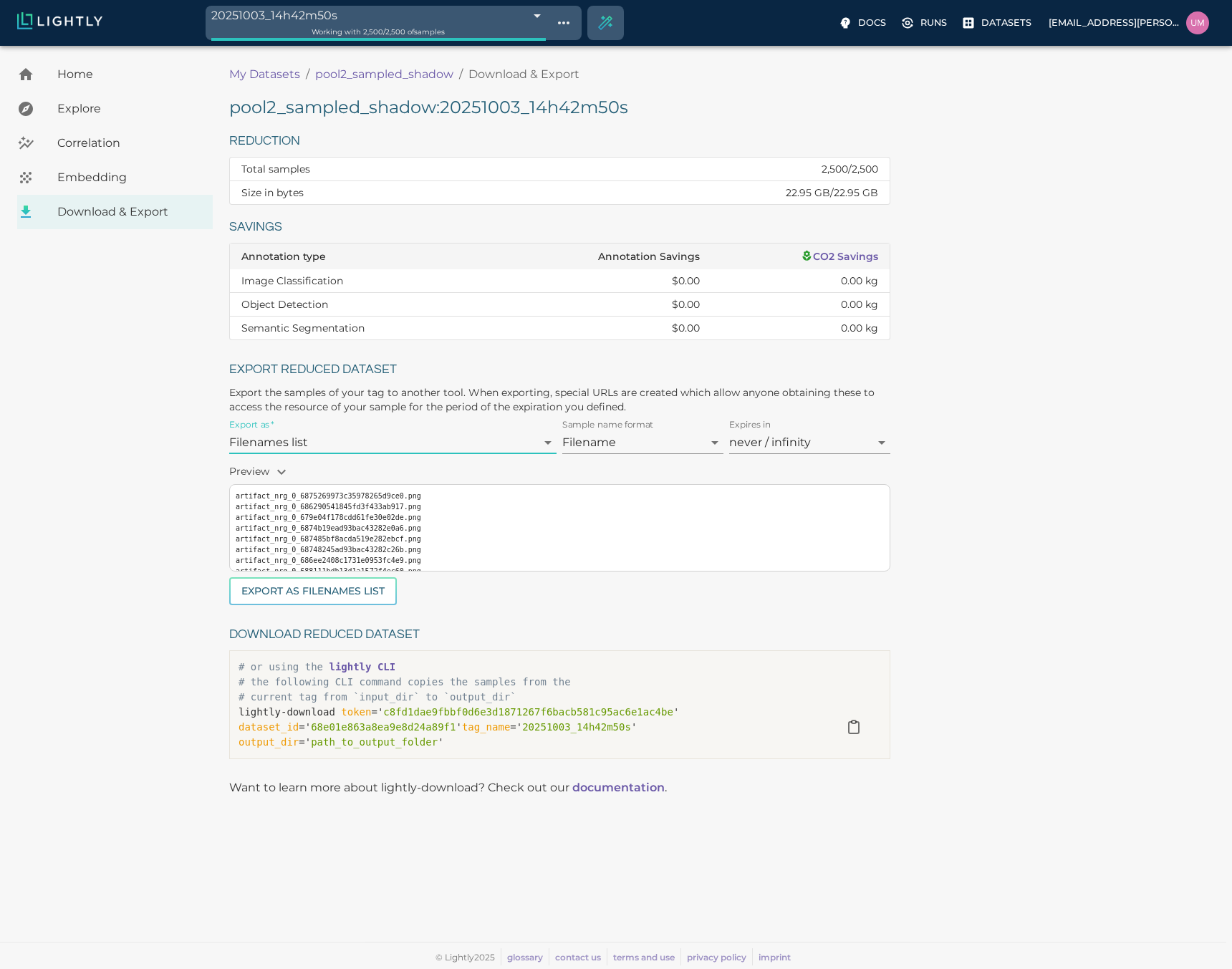
click at [816, 445] on body "20251003_14h42m50s 68e0273a476f0ec4f6bffafe Working with 2,500 / 2,500 of sampl…" at bounding box center [616, 507] width 1232 height 923
click at [816, 445] on div at bounding box center [616, 484] width 1232 height 969
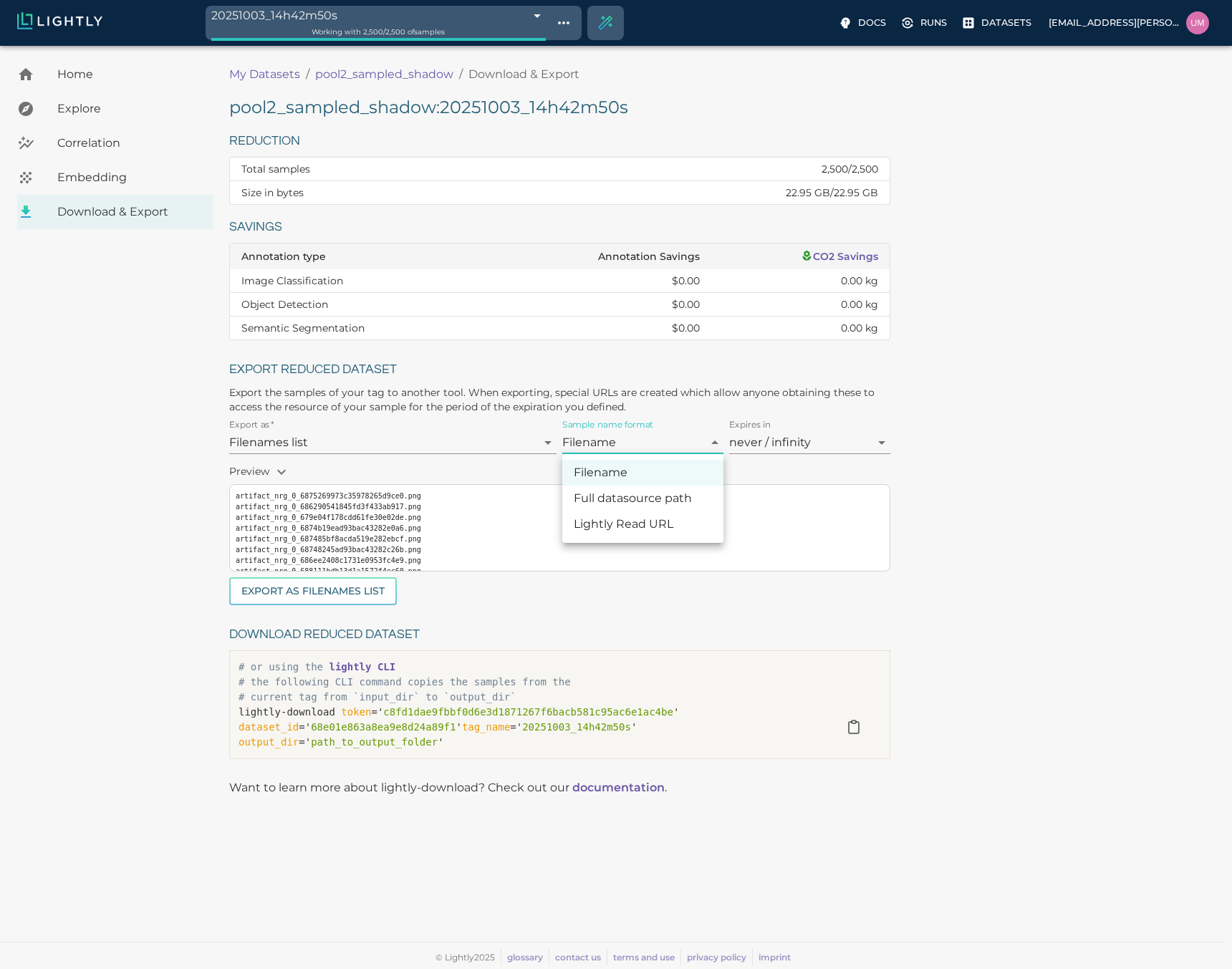
click at [649, 436] on body "20251003_14h42m50s 68e0273a476f0ec4f6bffafe Working with 2,500 / 2,500 of sampl…" at bounding box center [616, 507] width 1232 height 923
click at [649, 436] on div at bounding box center [616, 484] width 1232 height 969
click at [406, 75] on p "pool2_sampled_shadow" at bounding box center [384, 74] width 138 height 17
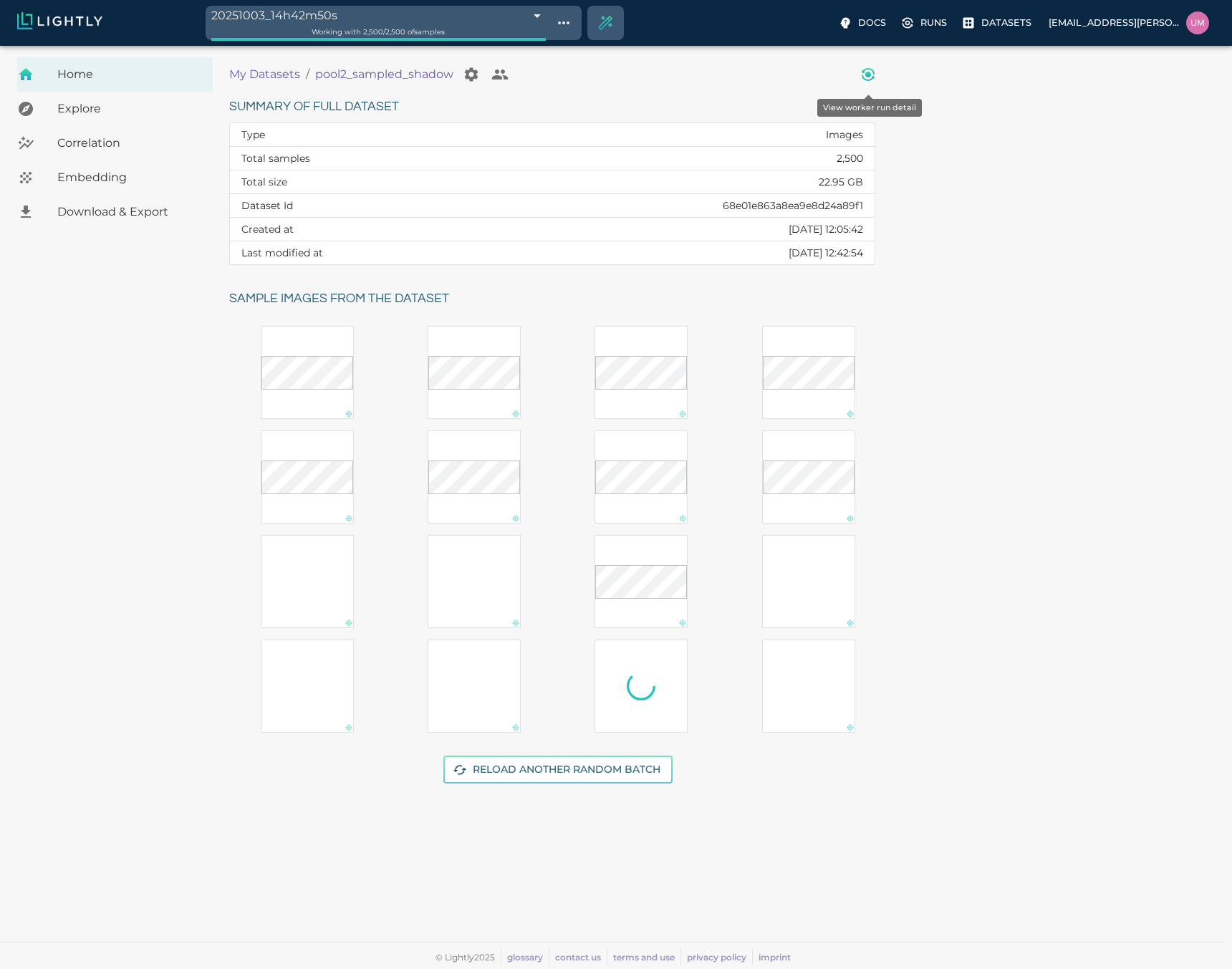
click at [859, 78] on button "View worker run detail" at bounding box center [868, 74] width 28 height 28
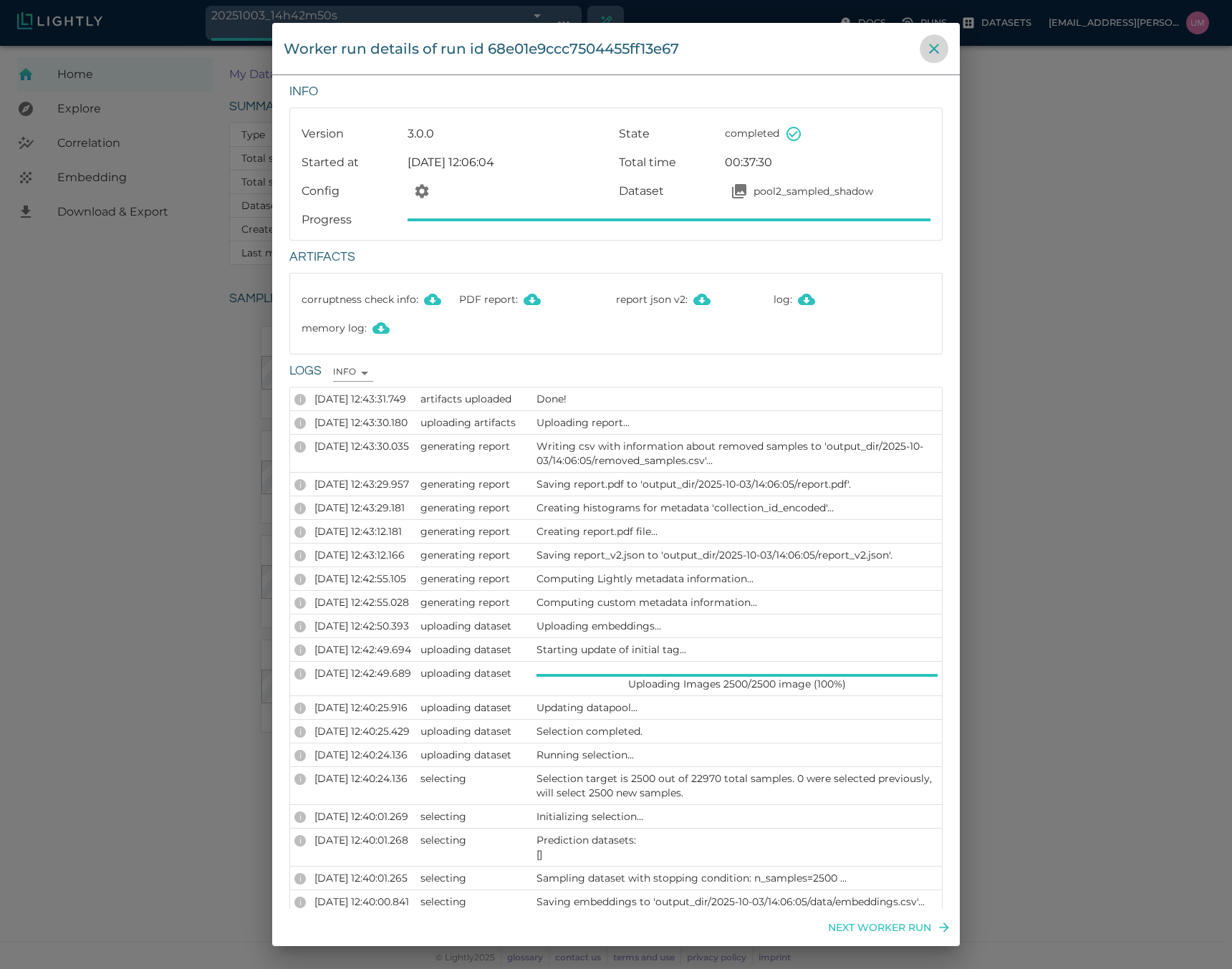
click at [932, 51] on icon "close" at bounding box center [934, 49] width 17 height 17
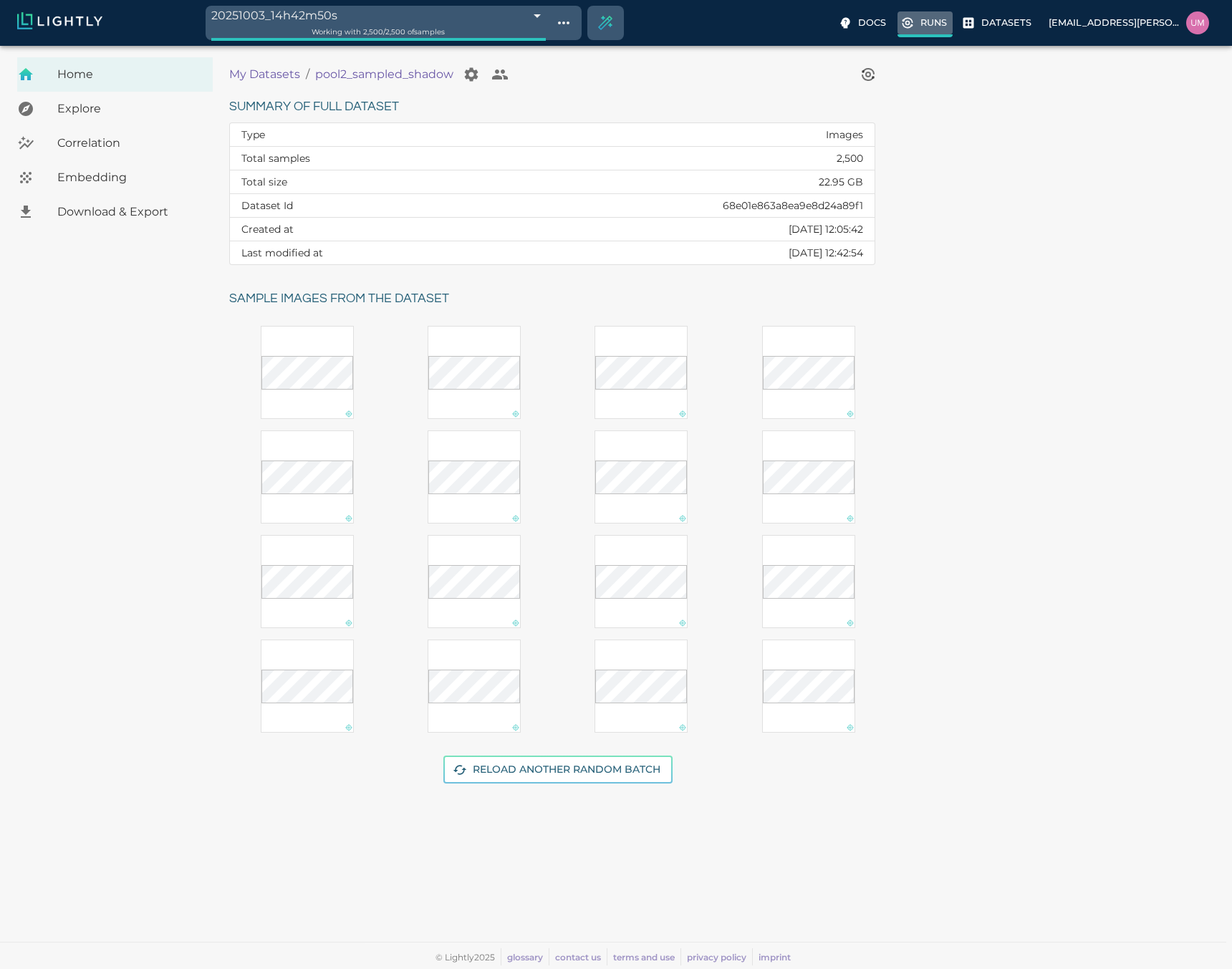
click at [937, 23] on p "Runs" at bounding box center [934, 22] width 27 height 13
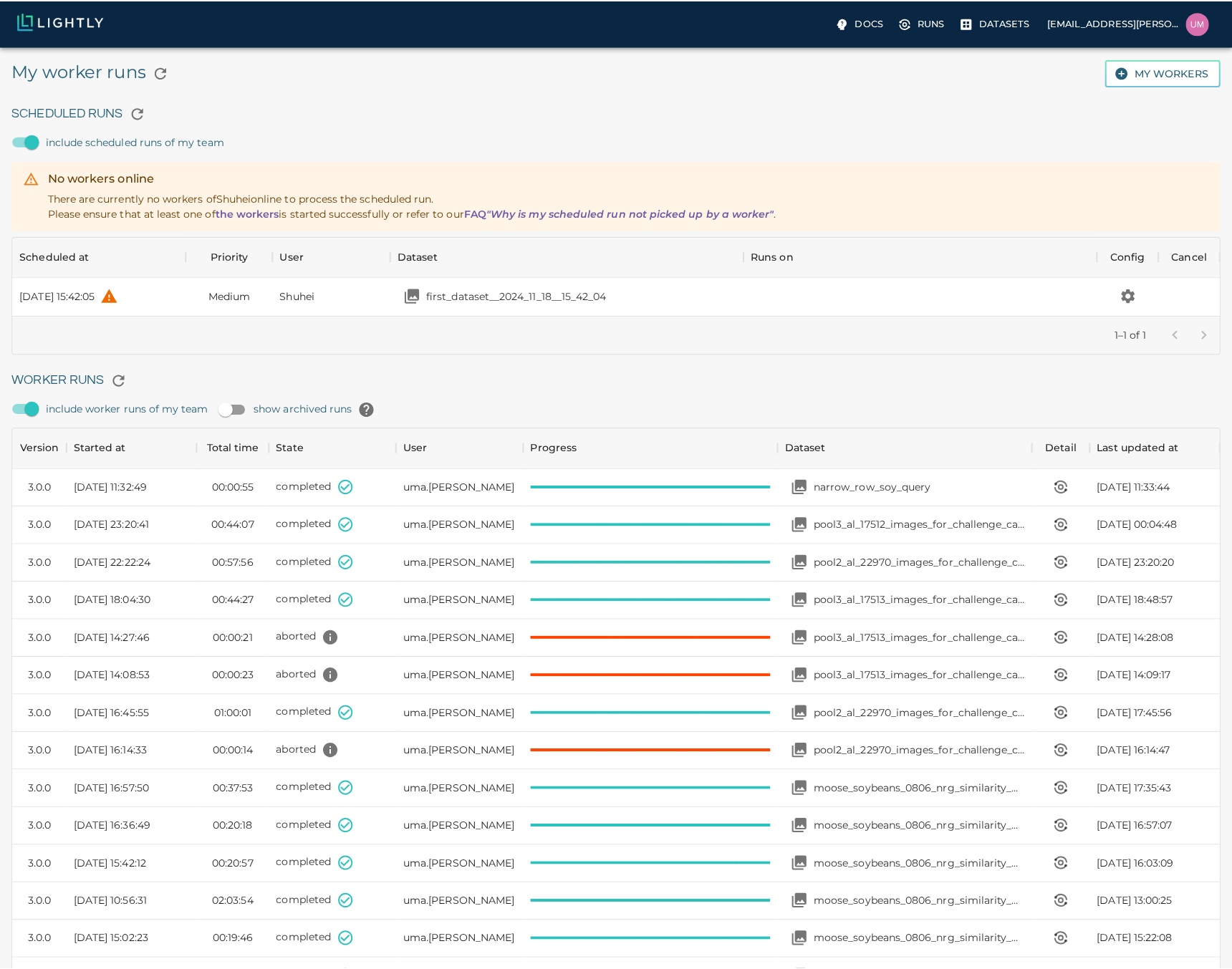
scroll to position [960, 1186]
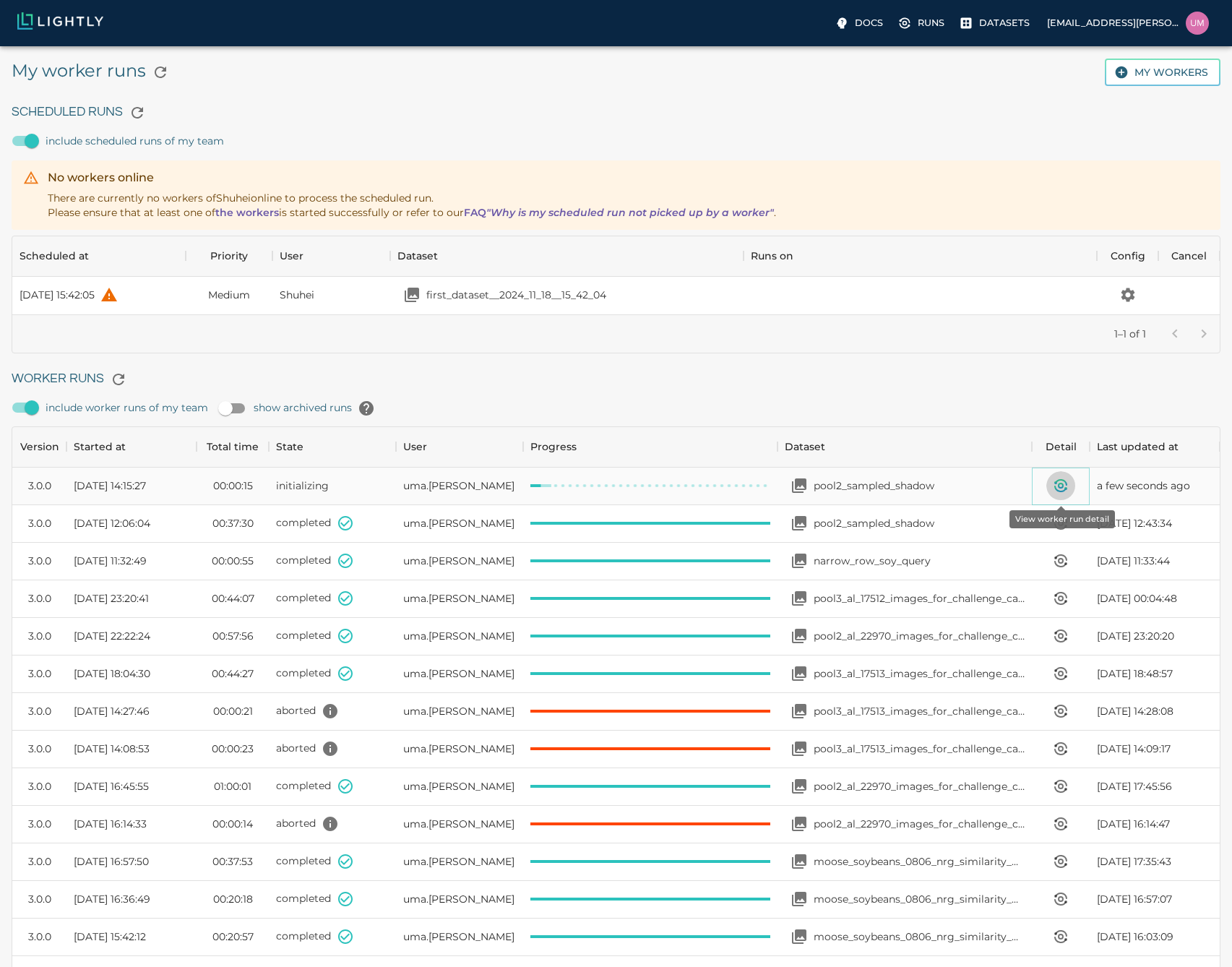
click at [1056, 481] on icon "View worker run detail" at bounding box center [1061, 486] width 18 height 18
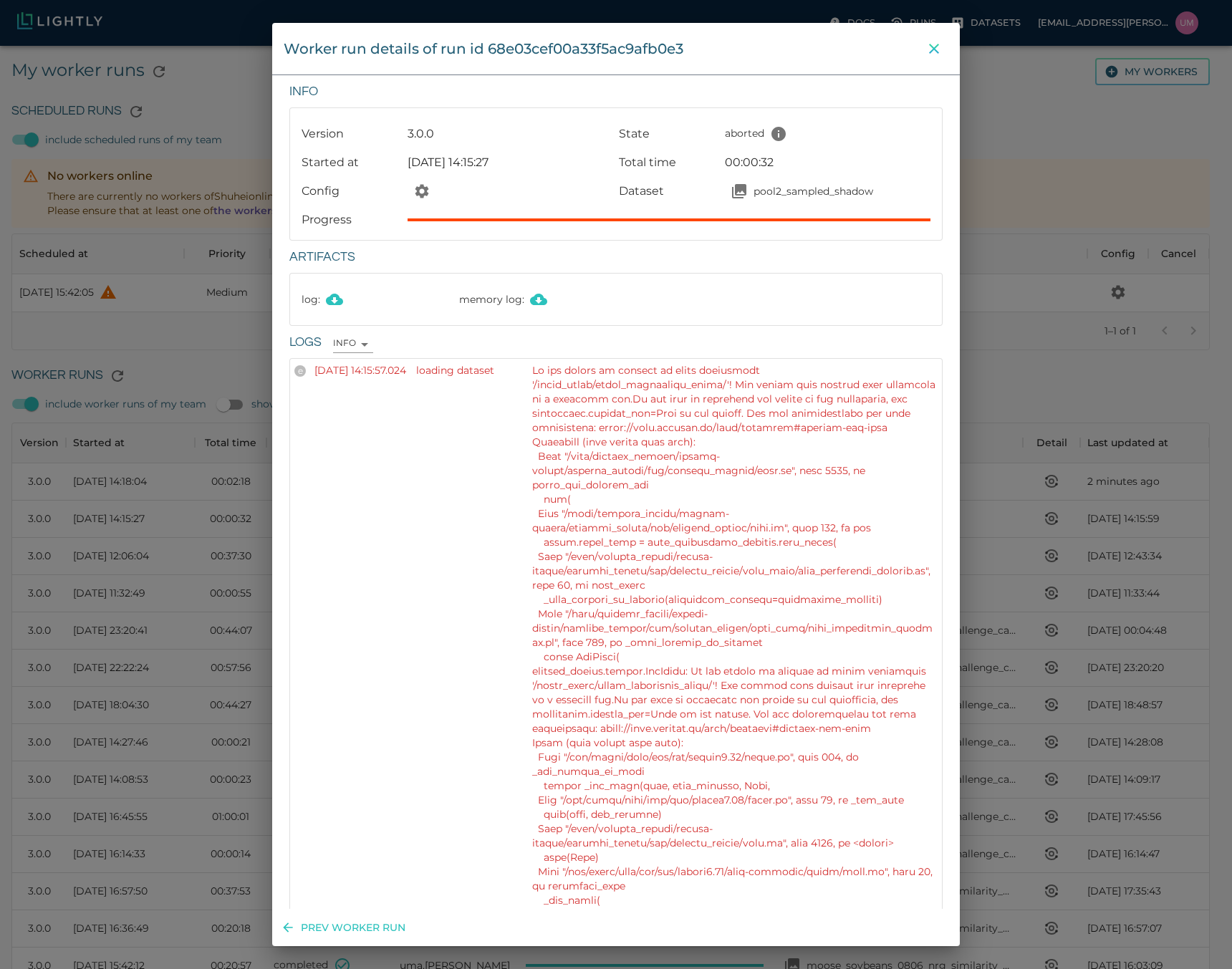
click at [932, 45] on icon "close" at bounding box center [934, 49] width 17 height 17
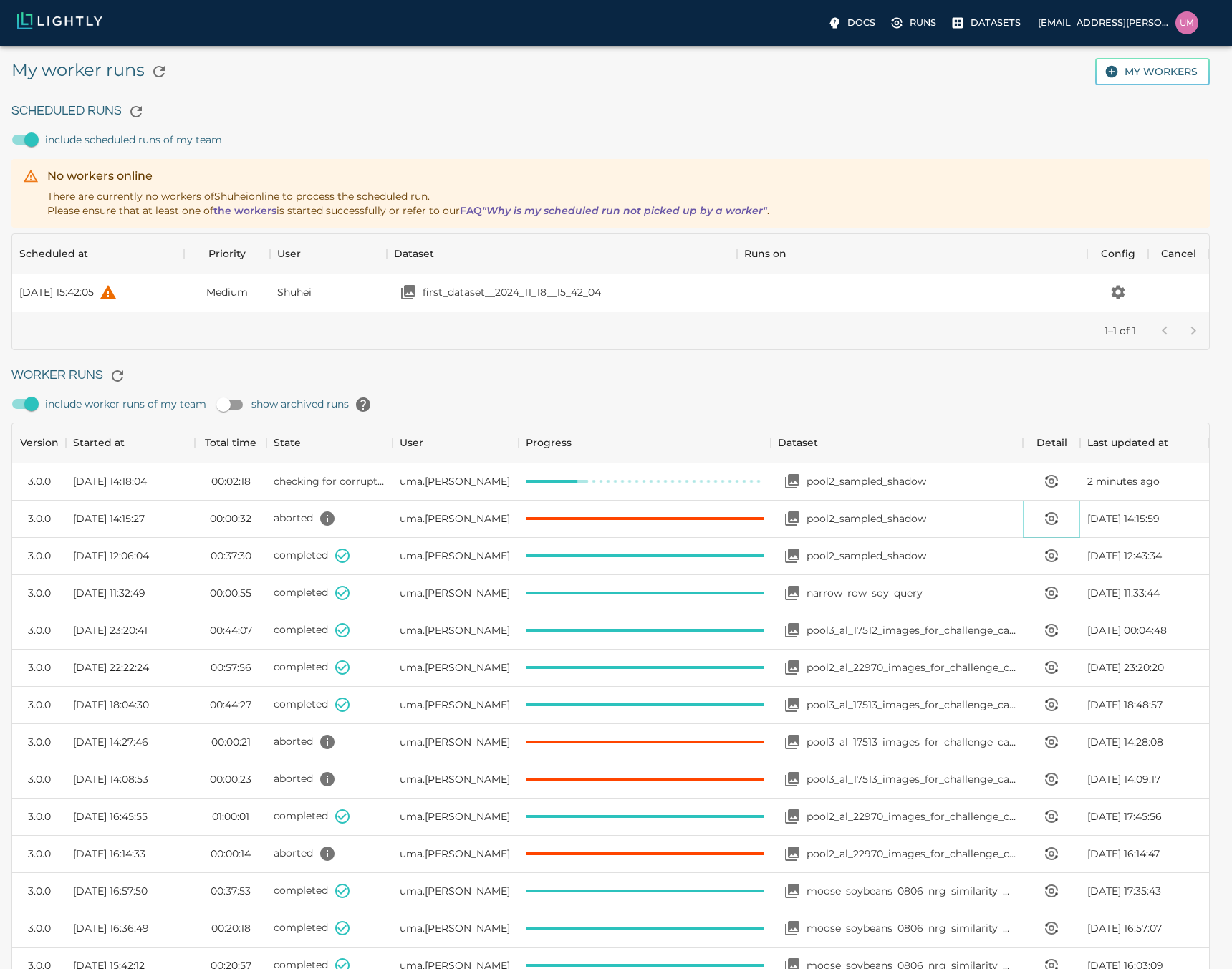
scroll to position [11, 11]
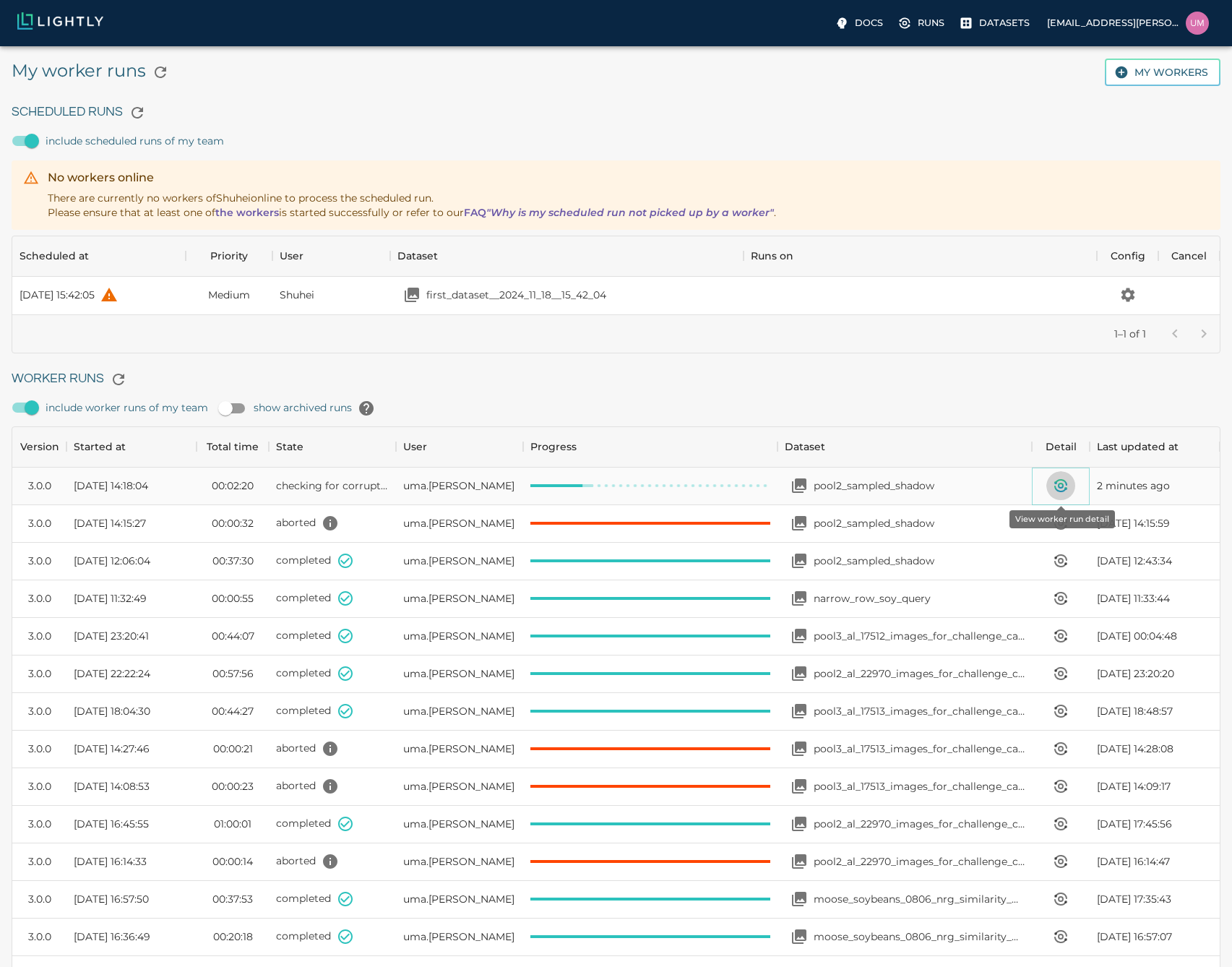
click at [1055, 486] on icon "View worker run detail" at bounding box center [1060, 488] width 11 height 5
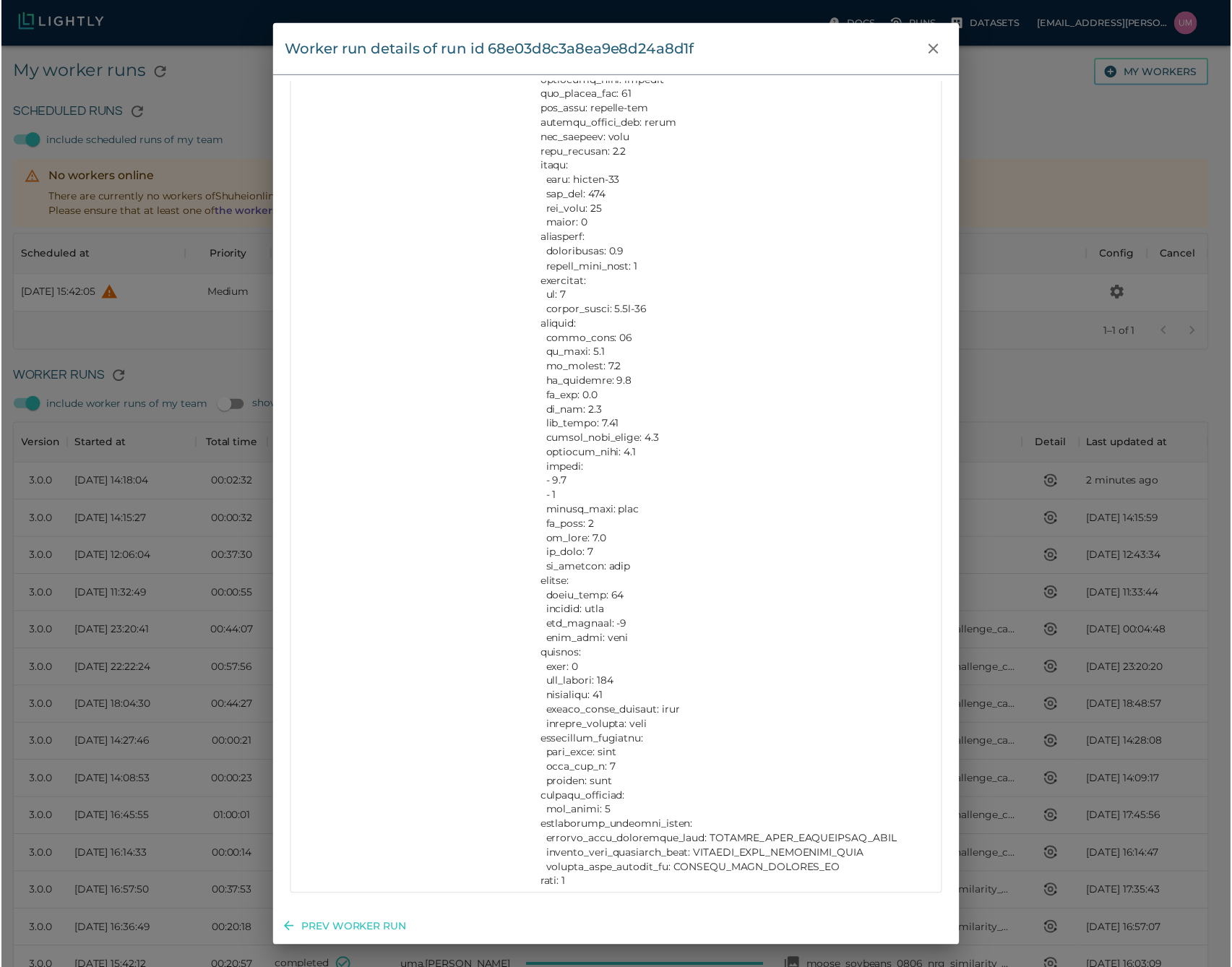
scroll to position [1620, 0]
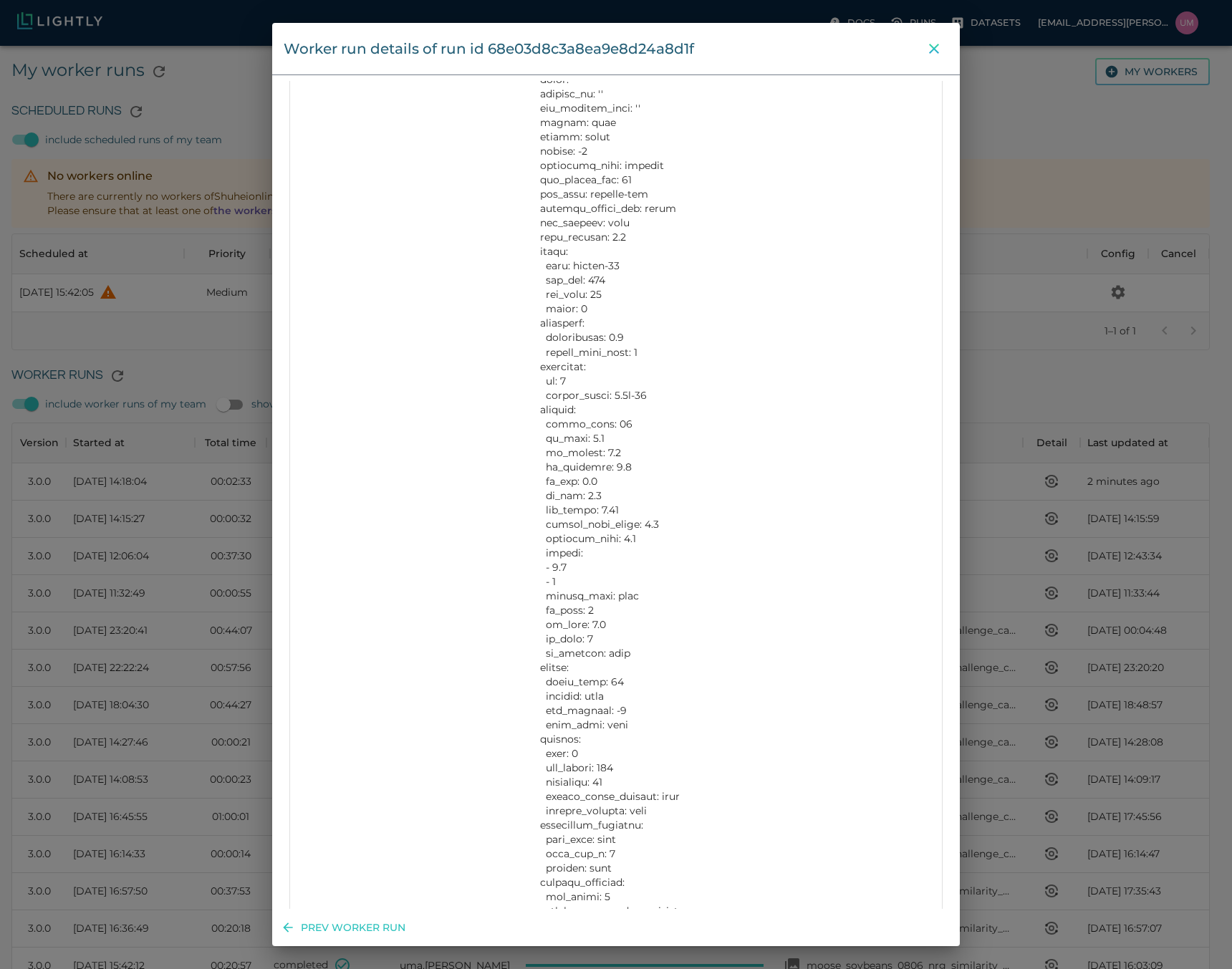
click at [932, 52] on icon "close" at bounding box center [934, 49] width 17 height 17
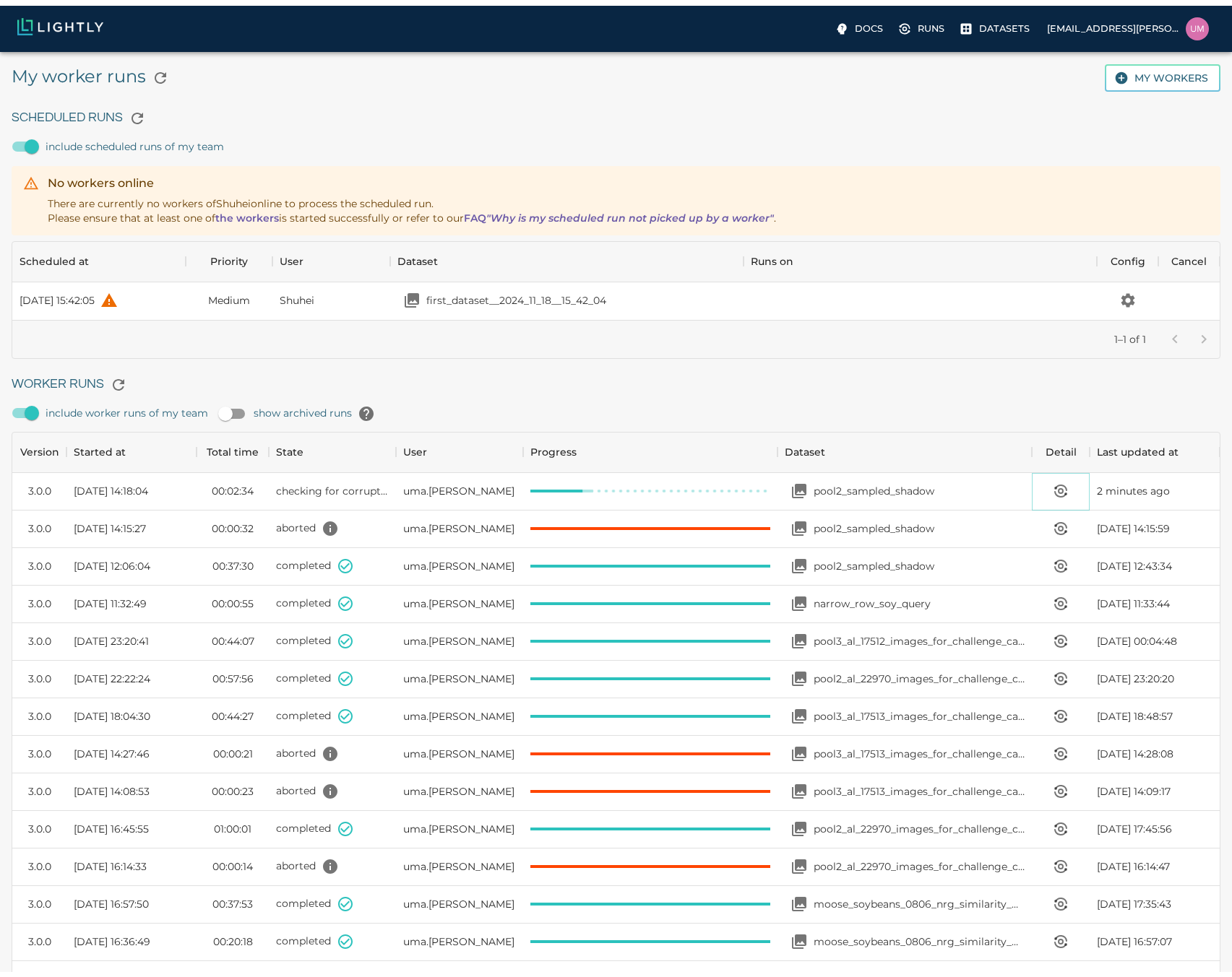
scroll to position [11, 11]
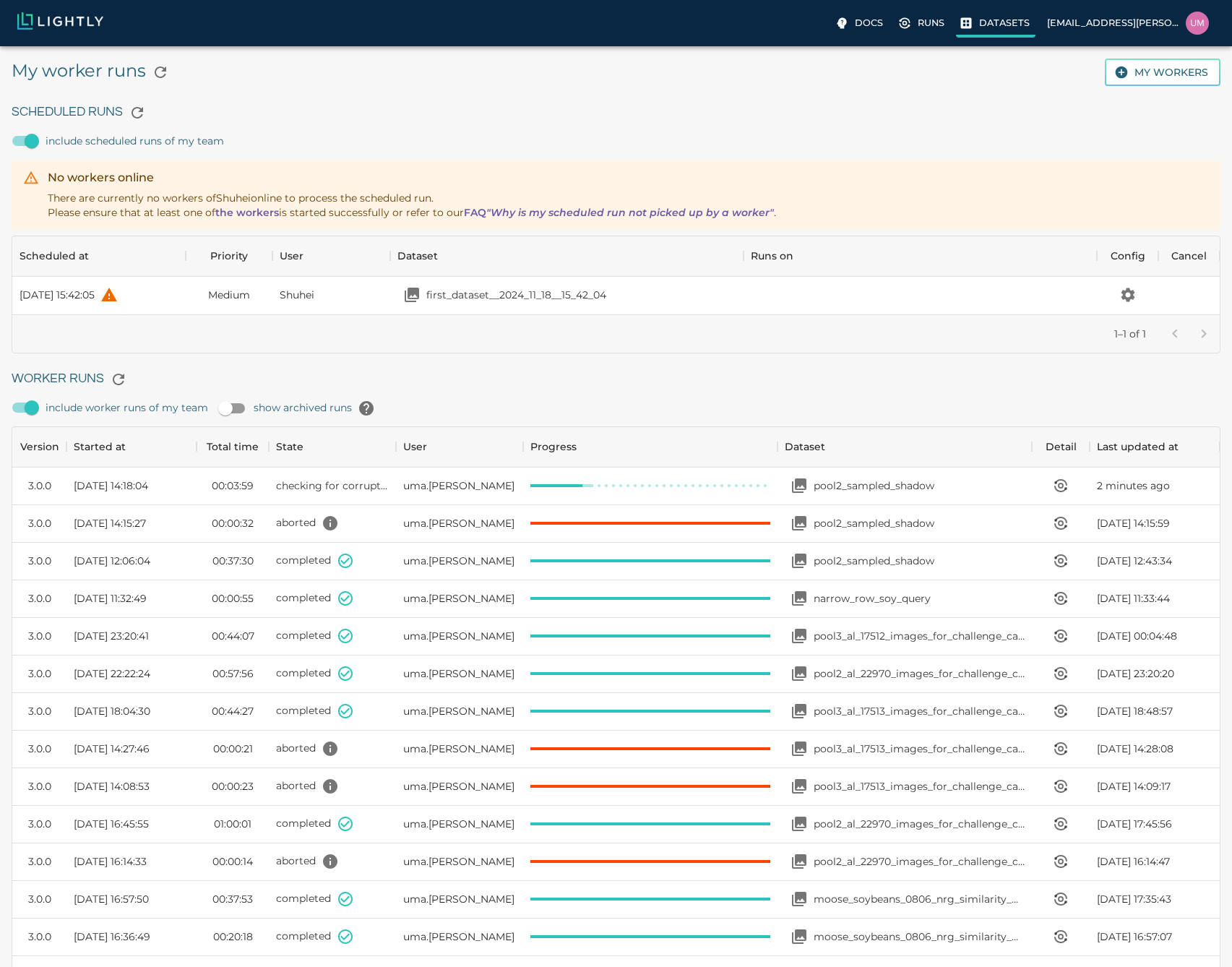
click at [996, 28] on p "Datasets" at bounding box center [1004, 22] width 50 height 14
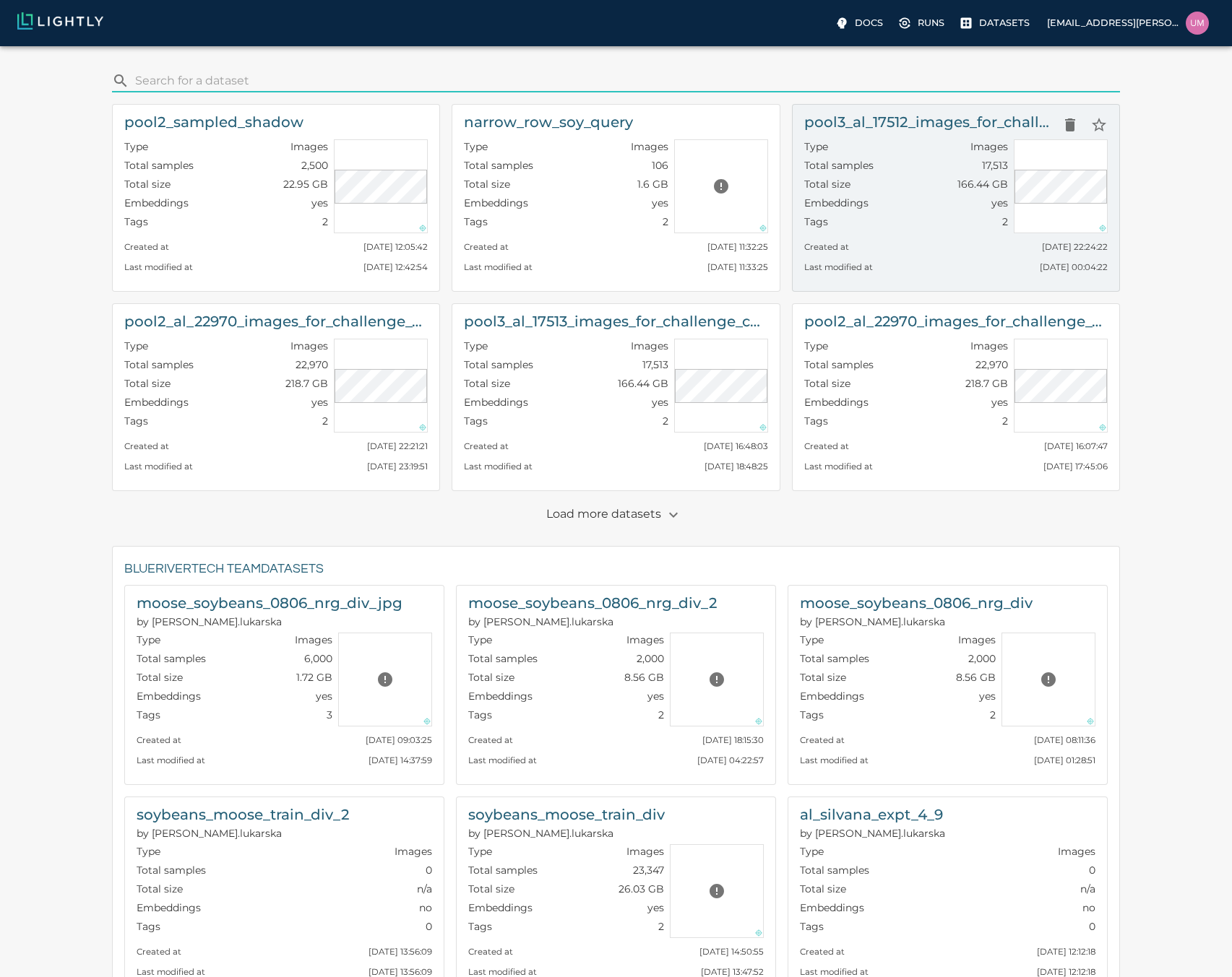
click at [896, 275] on div "pool3_al_17512_images_for_challenge_case_mining_with_metadata Type Images Total…" at bounding box center [956, 197] width 328 height 187
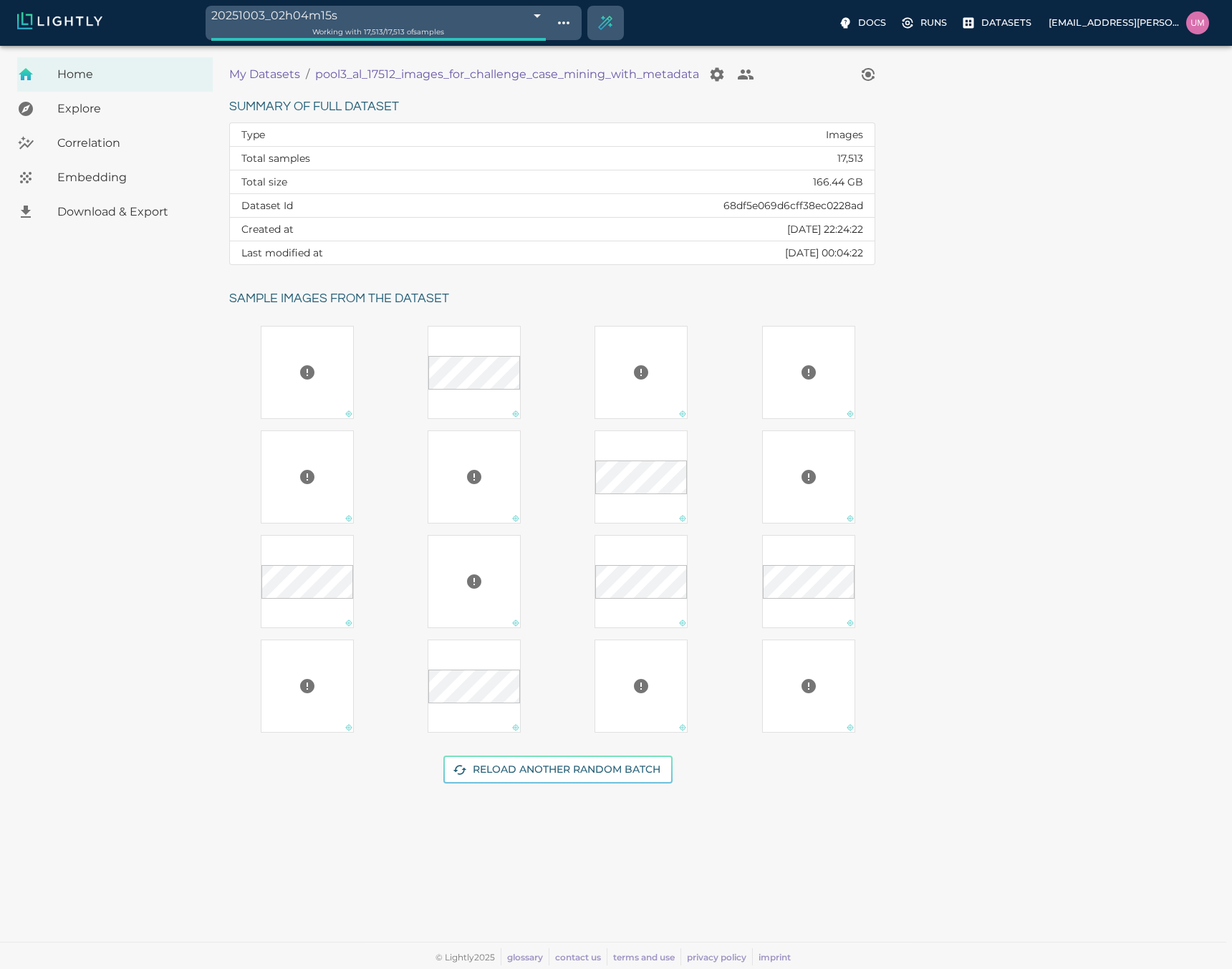
click at [251, 77] on p "My Datasets" at bounding box center [265, 74] width 71 height 17
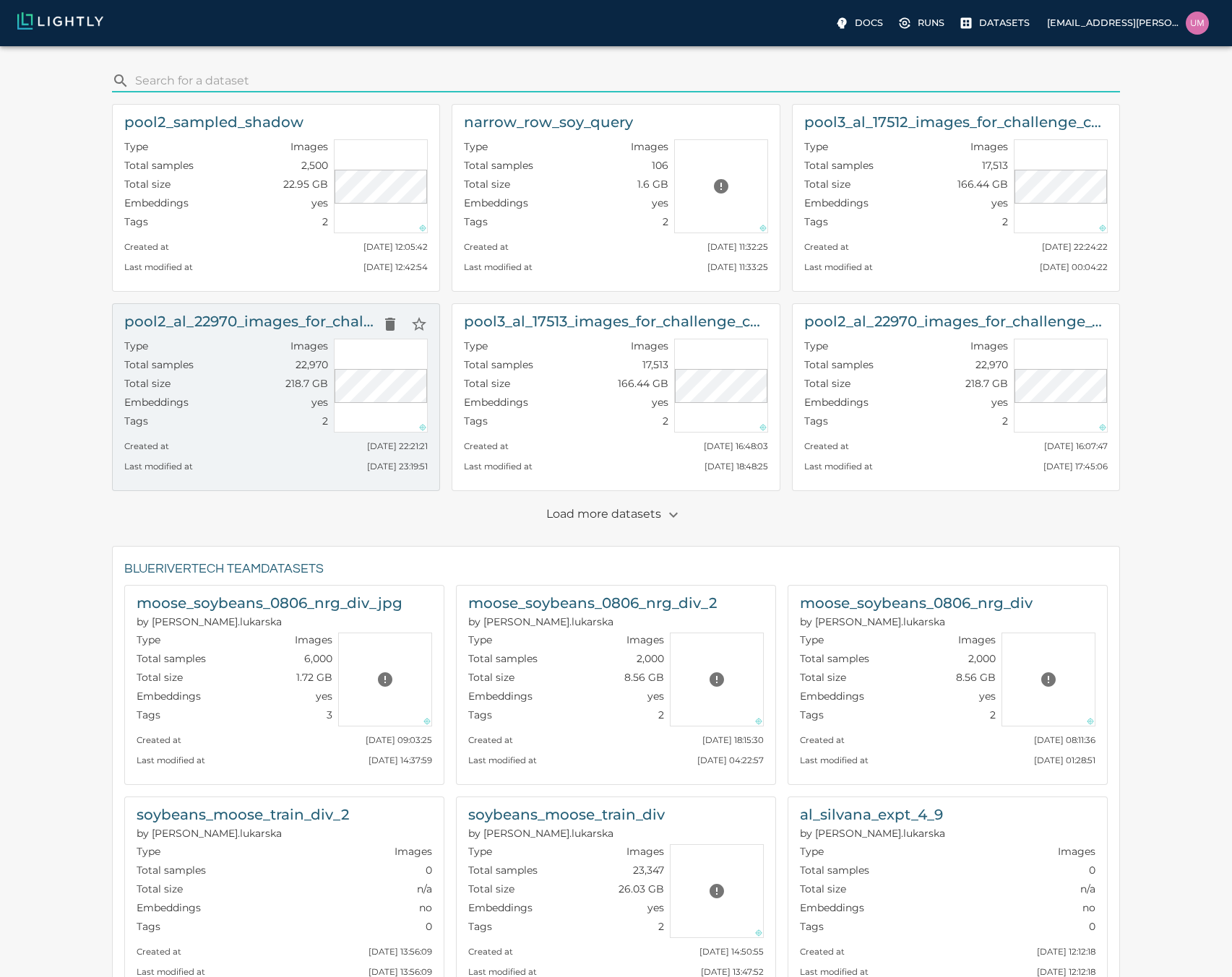
click at [188, 372] on div "Total samples" at bounding box center [159, 367] width 69 height 19
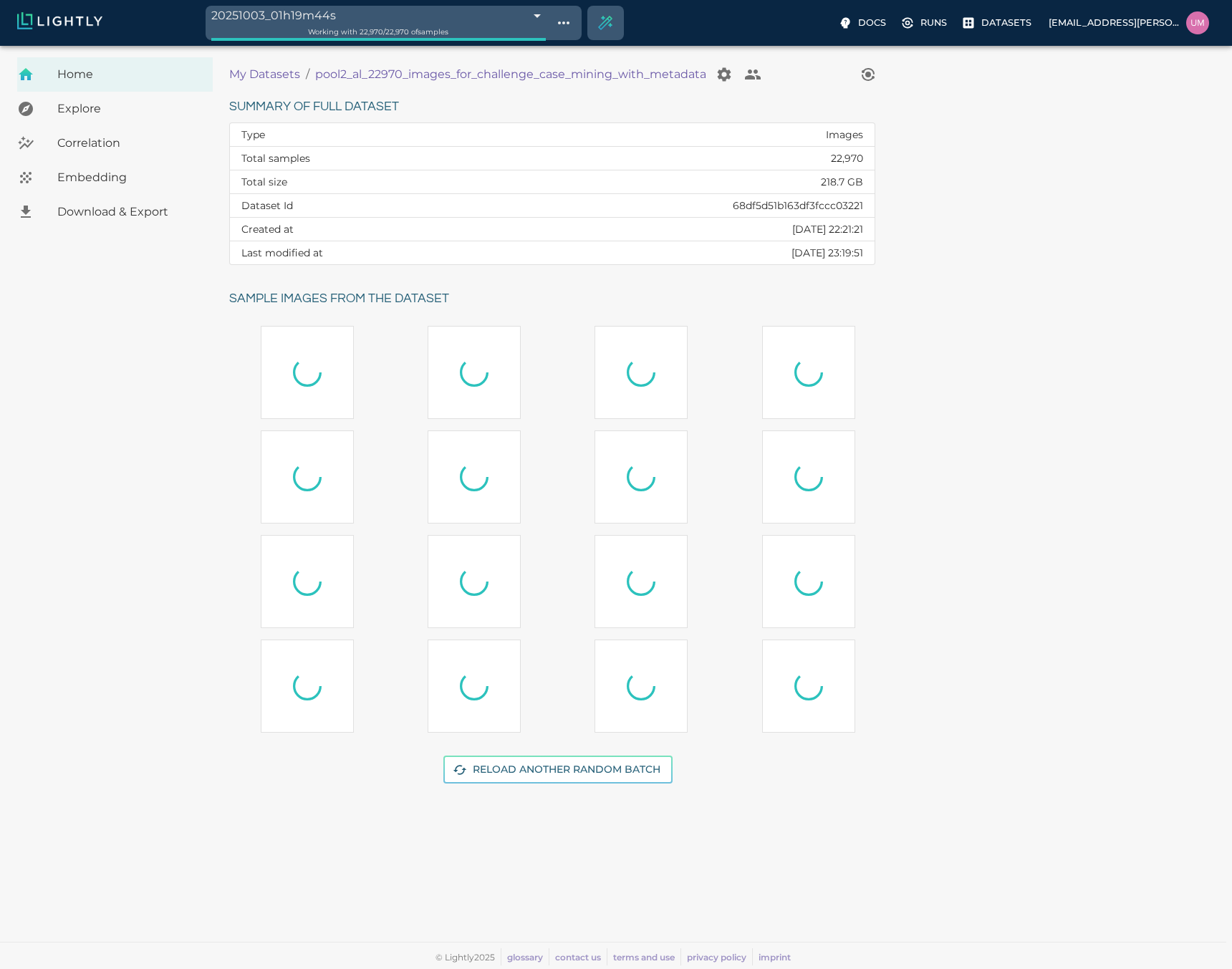
click at [81, 205] on span "Download & Export" at bounding box center [129, 212] width 144 height 17
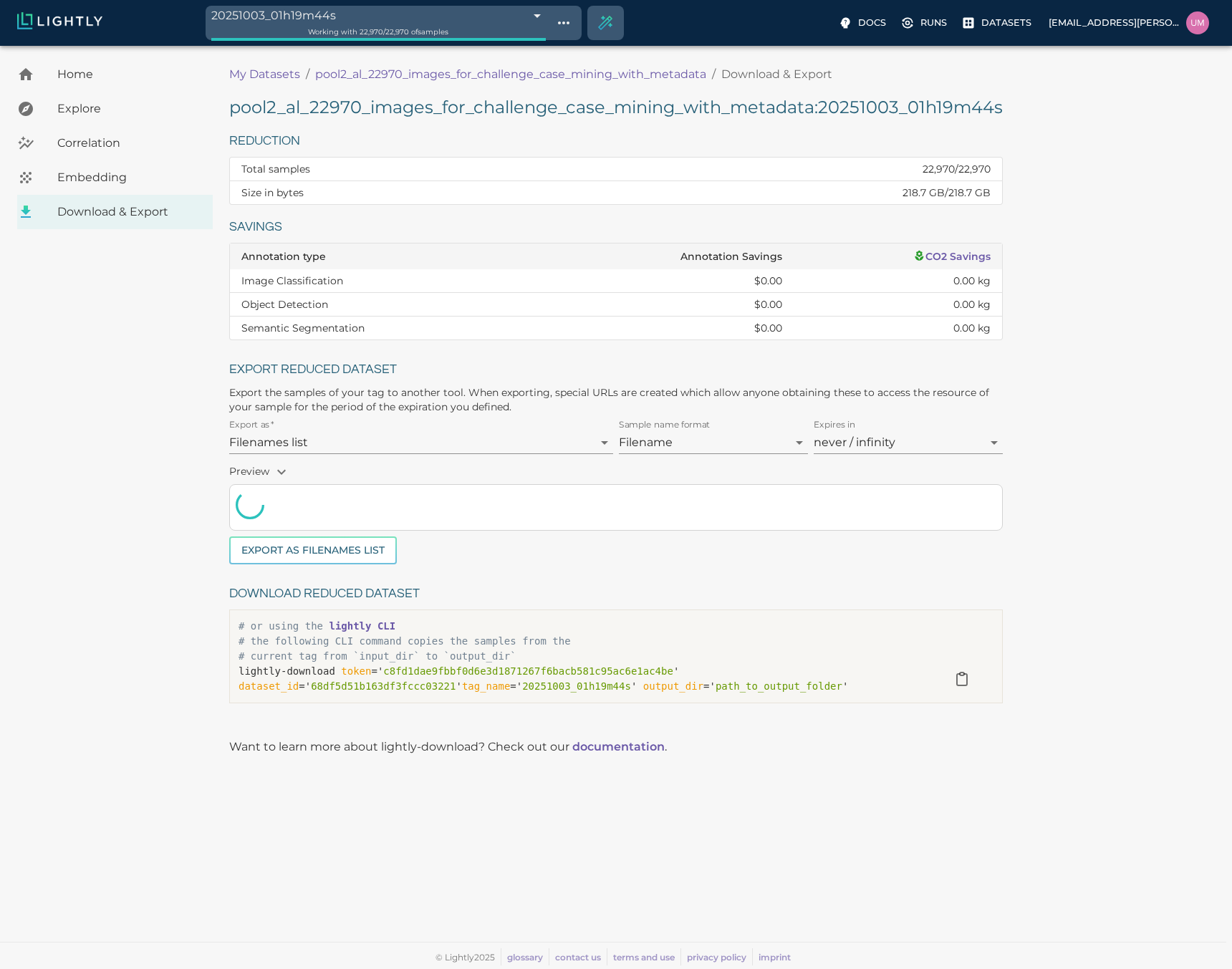
click at [399, 437] on body "20251003_01h19m44s 68df6b00476f0ec4f6a37dea Working with 22,970 / 22,970 of sam…" at bounding box center [616, 507] width 1232 height 923
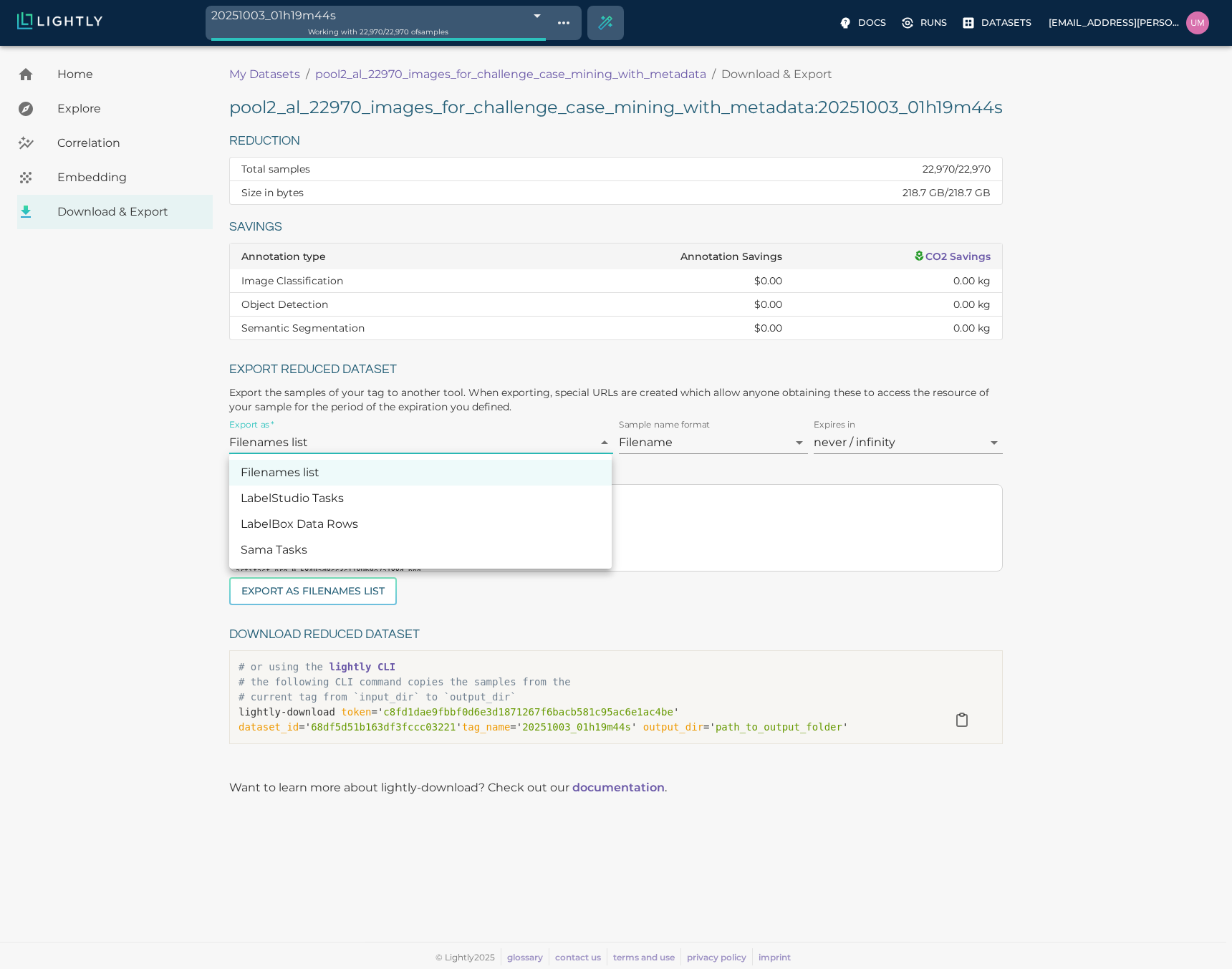
click at [399, 437] on div at bounding box center [616, 484] width 1232 height 969
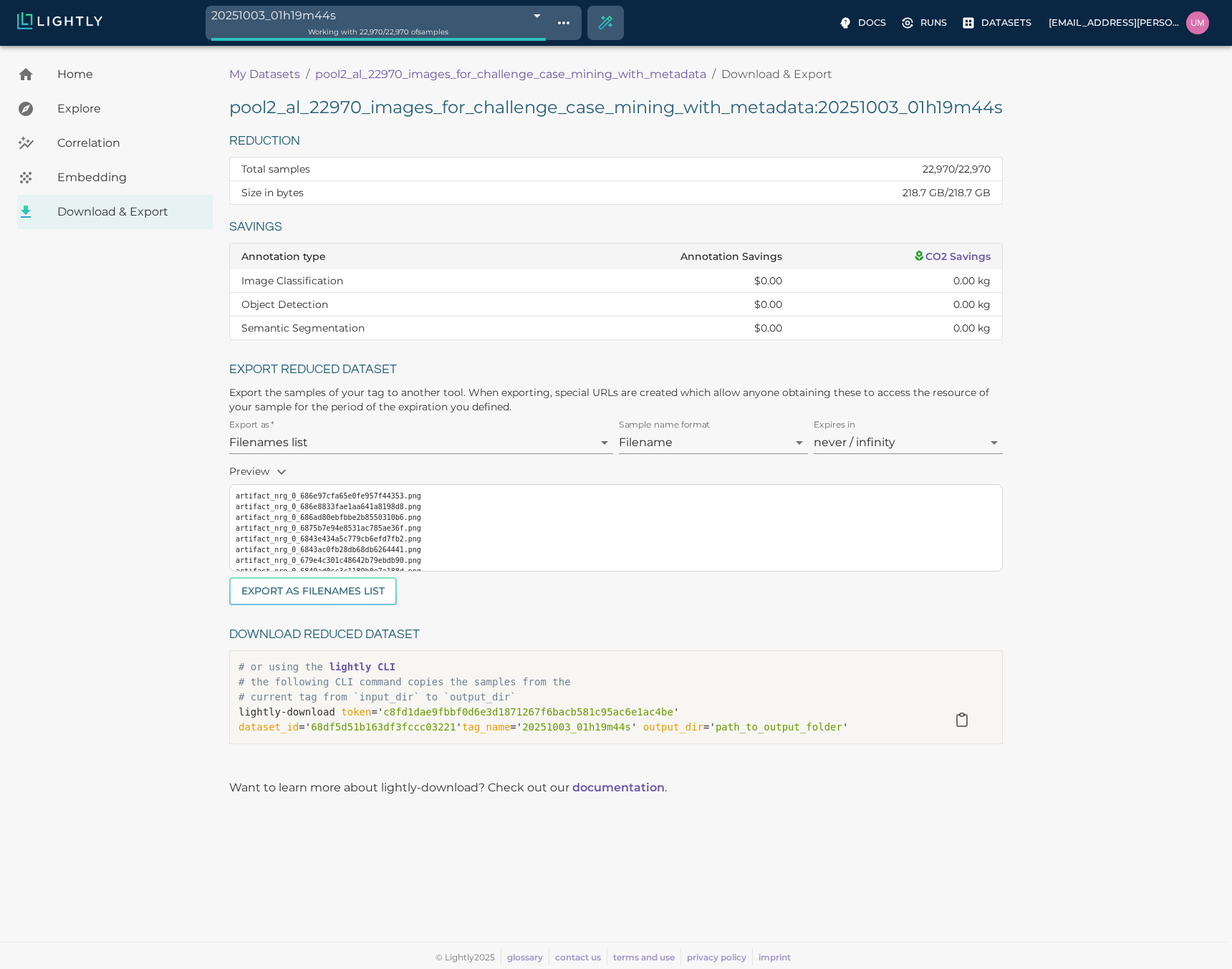
click at [435, 457] on div "Preview artifact_nrg_0_686e97cfa65e0fe957f44353.png artifact_nrg_0_686e8833fae1…" at bounding box center [613, 513] width 779 height 118
click at [436, 444] on body "20251003_01h19m44s 68df6b00476f0ec4f6a37dea Working with 22,970 / 22,970 of sam…" at bounding box center [616, 507] width 1232 height 923
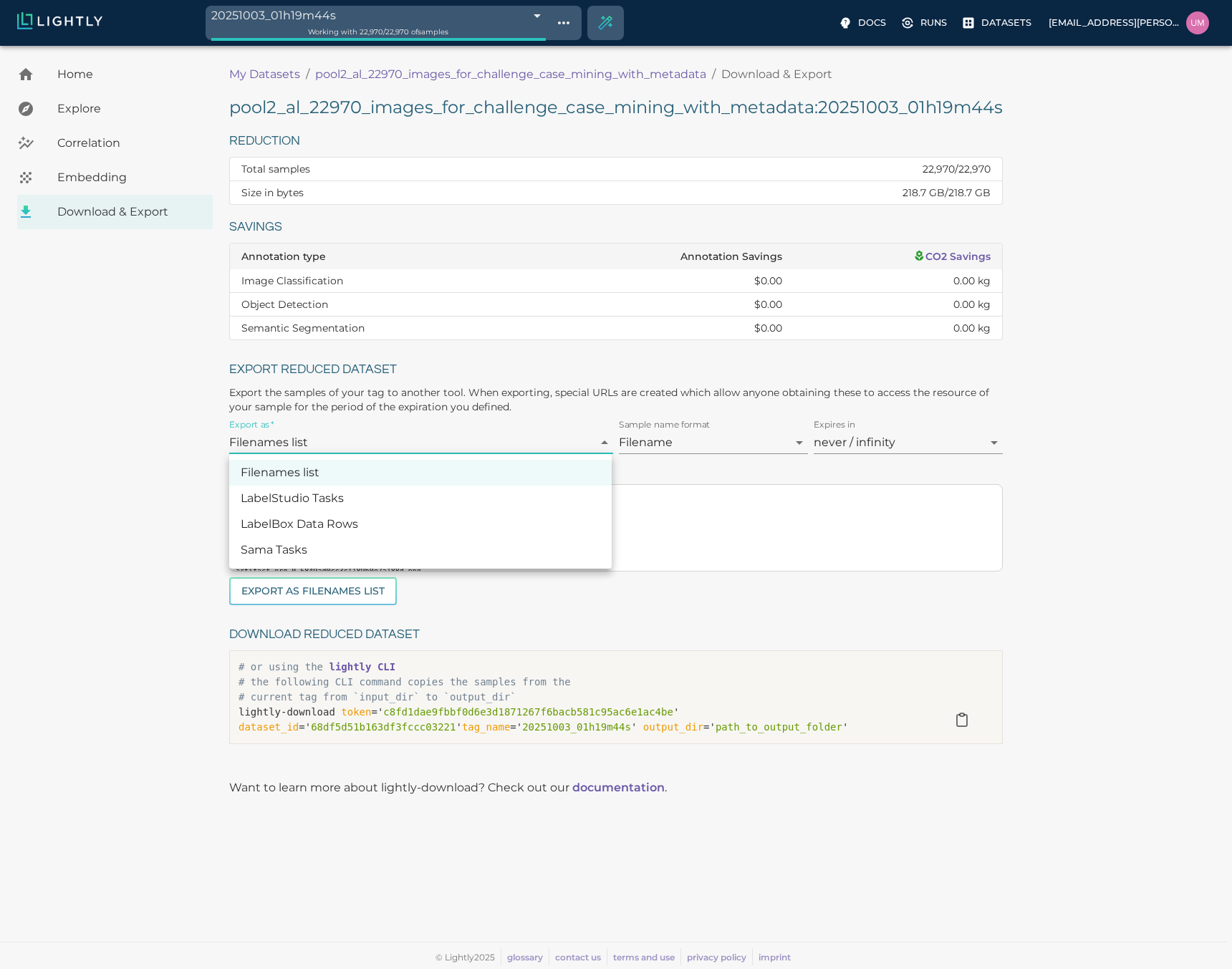
click at [361, 530] on li "LabelBox Data Rows" at bounding box center [421, 524] width 383 height 26
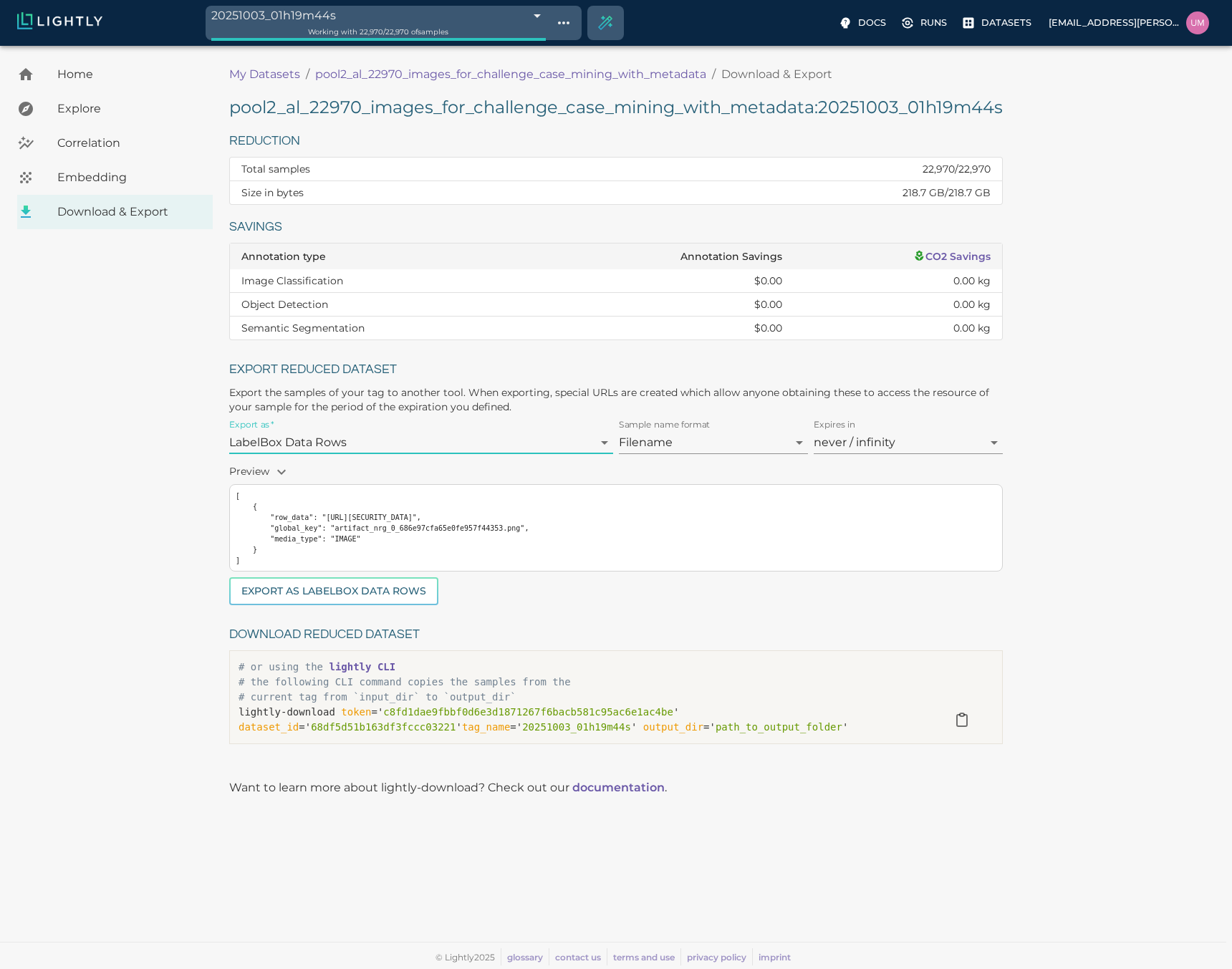
click at [368, 432] on body "20251003_01h19m44s 68df6b00476f0ec4f6a37dea Working with 22,970 / 22,970 of sam…" at bounding box center [616, 507] width 1232 height 923
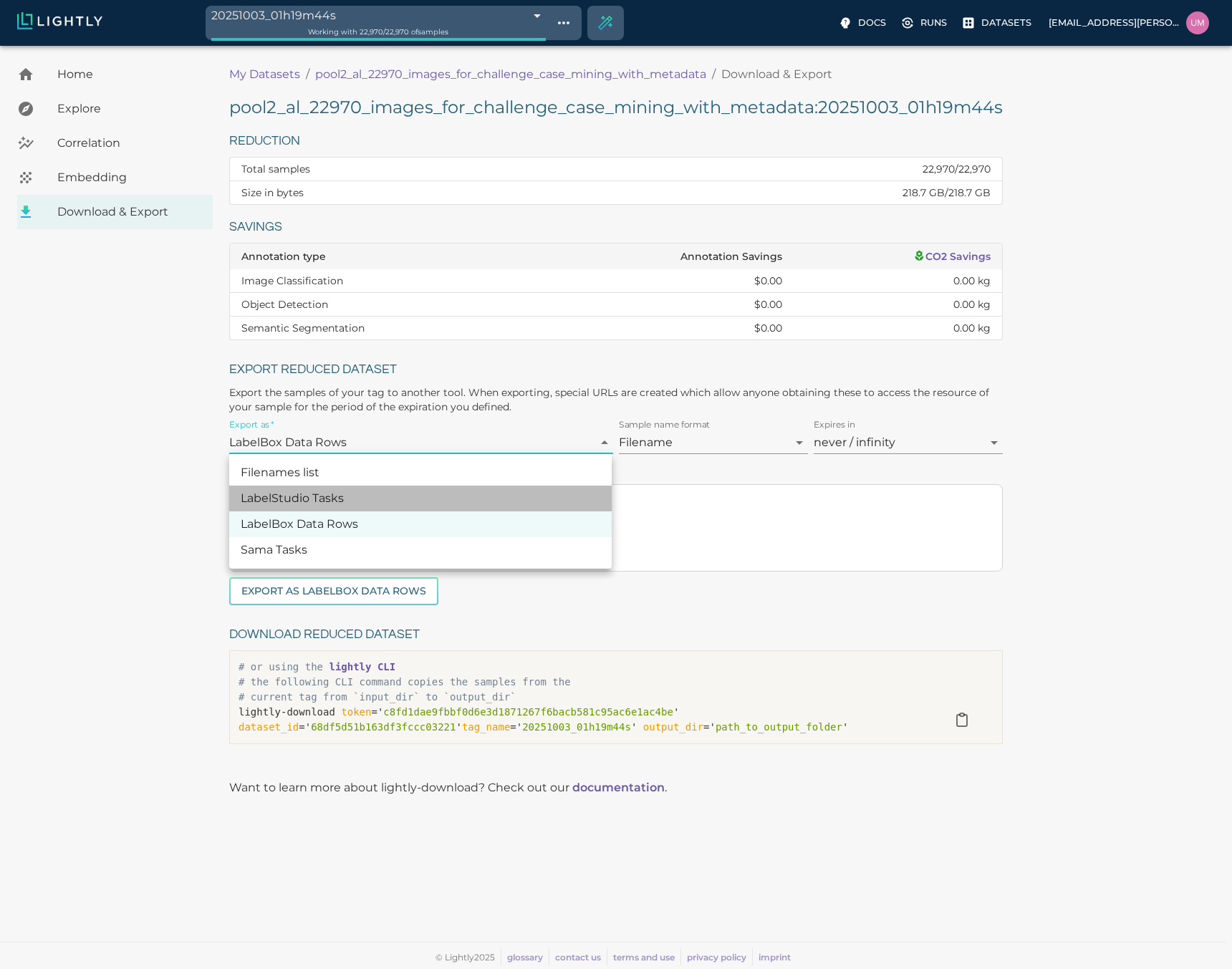
click at [329, 494] on li "LabelStudio Tasks" at bounding box center [421, 498] width 383 height 26
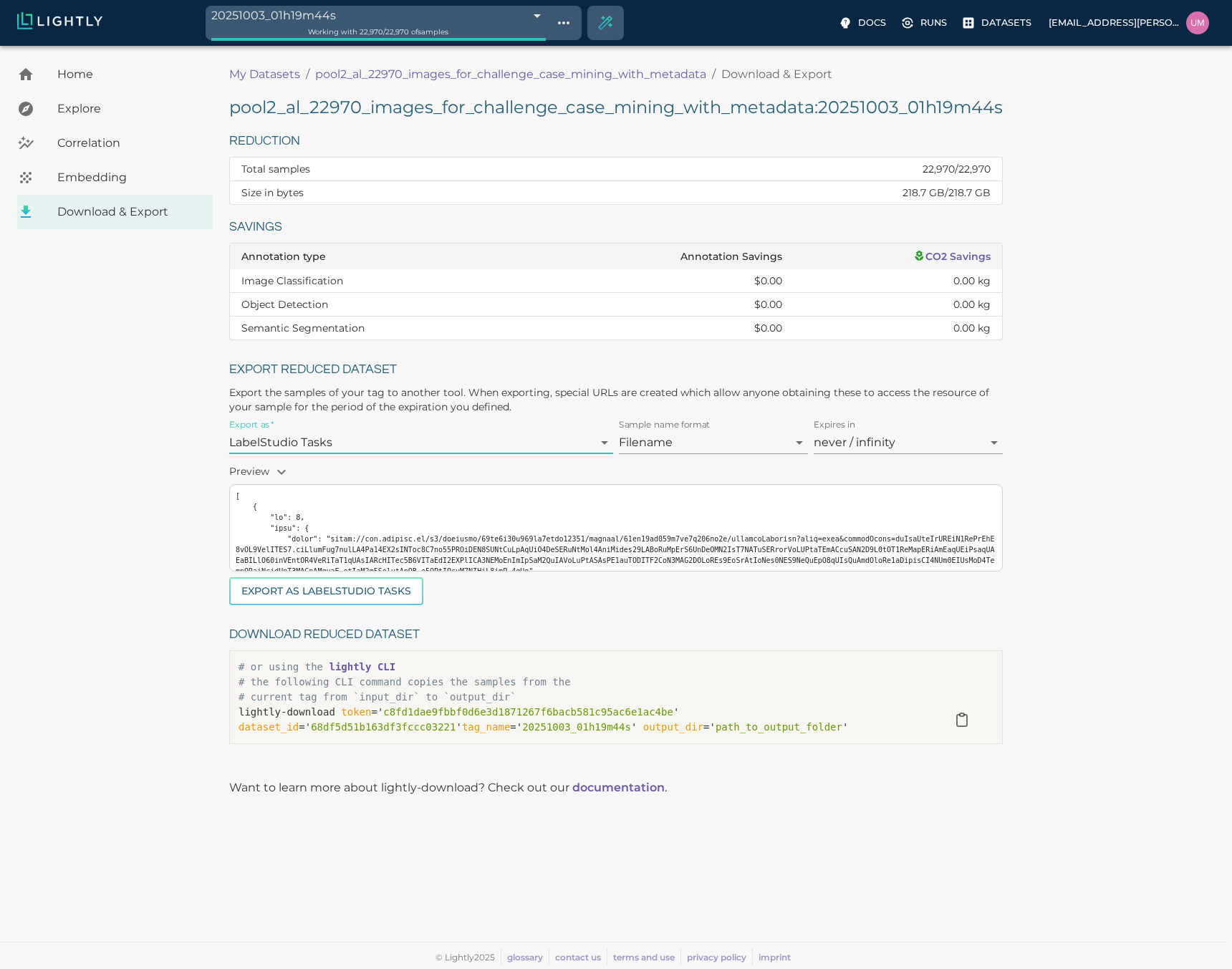
click at [349, 443] on body "20251003_01h19m44s 68df6b00476f0ec4f6a37dea Working with 22,970 / 22,970 of sam…" at bounding box center [616, 507] width 1232 height 923
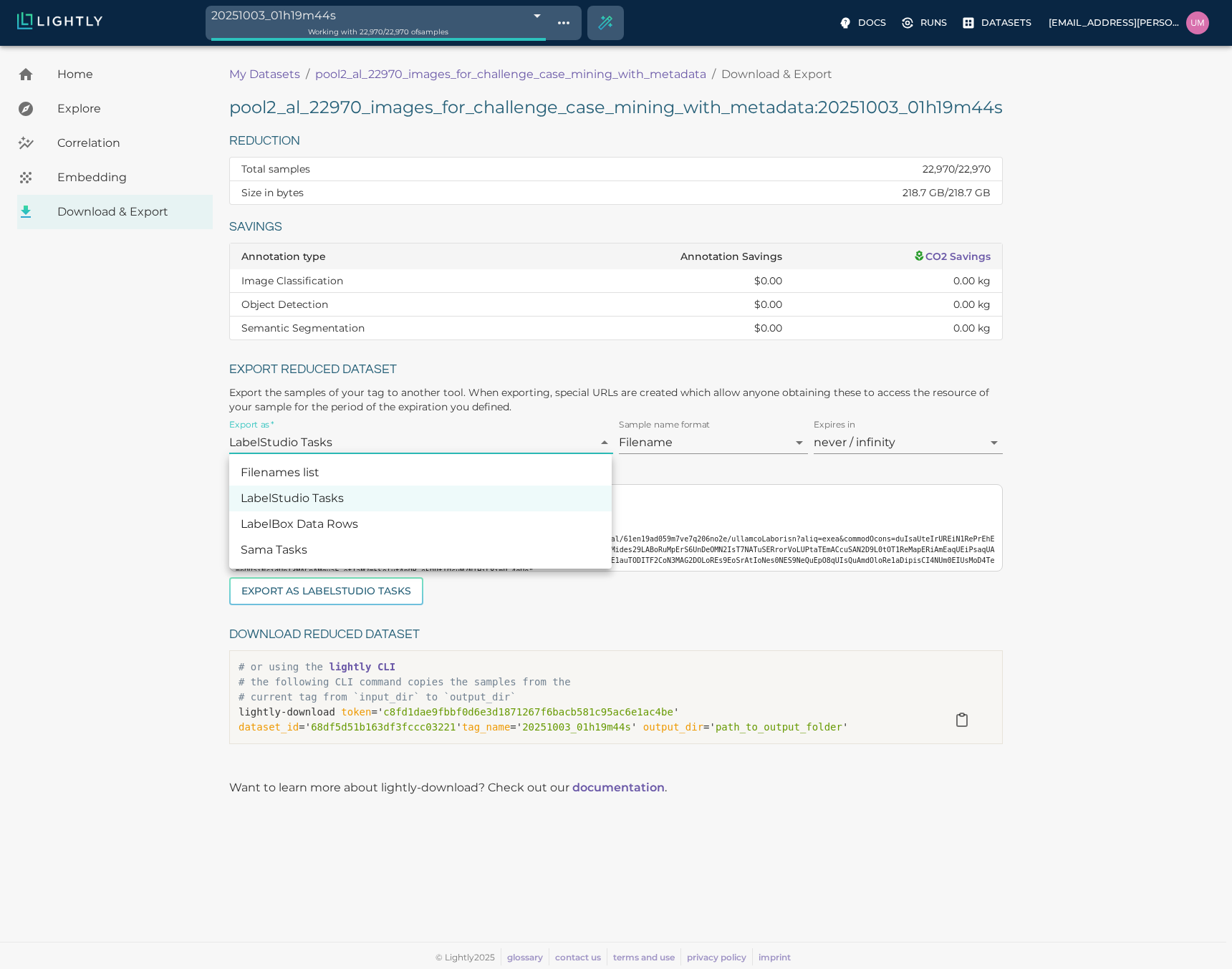
click at [330, 469] on li "Filenames list" at bounding box center [421, 472] width 383 height 26
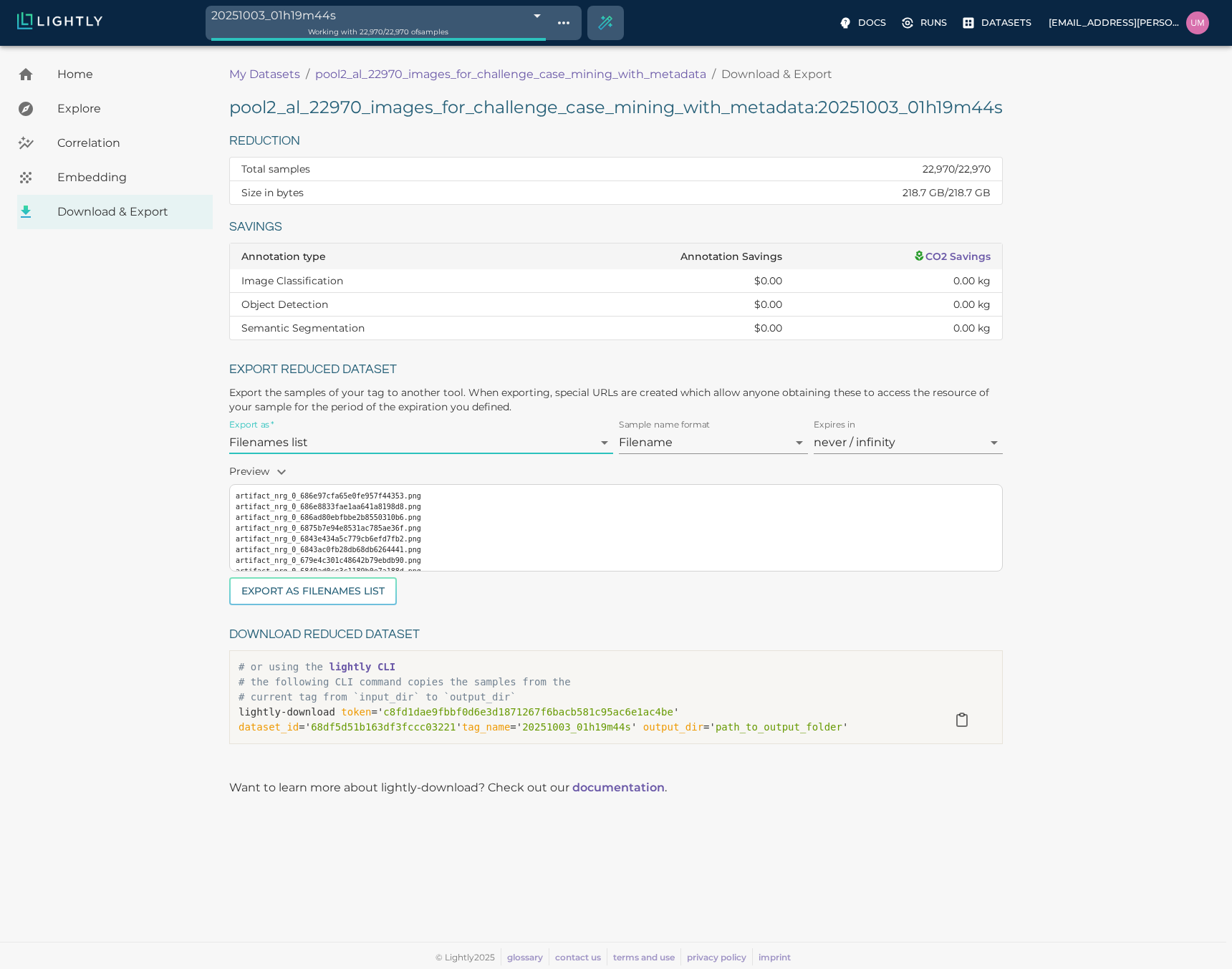
click at [347, 436] on body "20251003_01h19m44s 68df6b00476f0ec4f6a37dea Working with 22,970 / 22,970 of sam…" at bounding box center [616, 507] width 1232 height 923
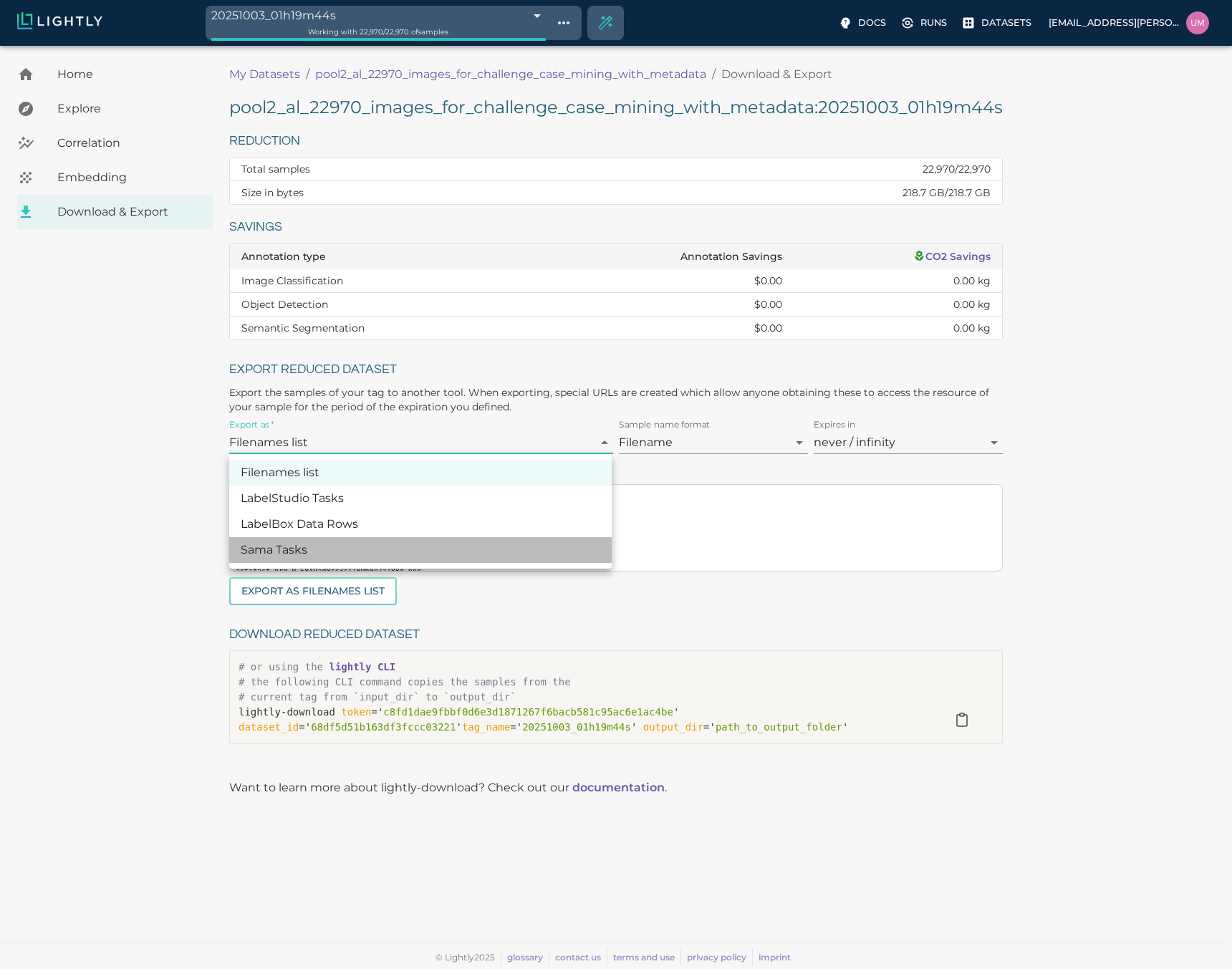
click at [304, 548] on li "Sama Tasks" at bounding box center [421, 550] width 383 height 26
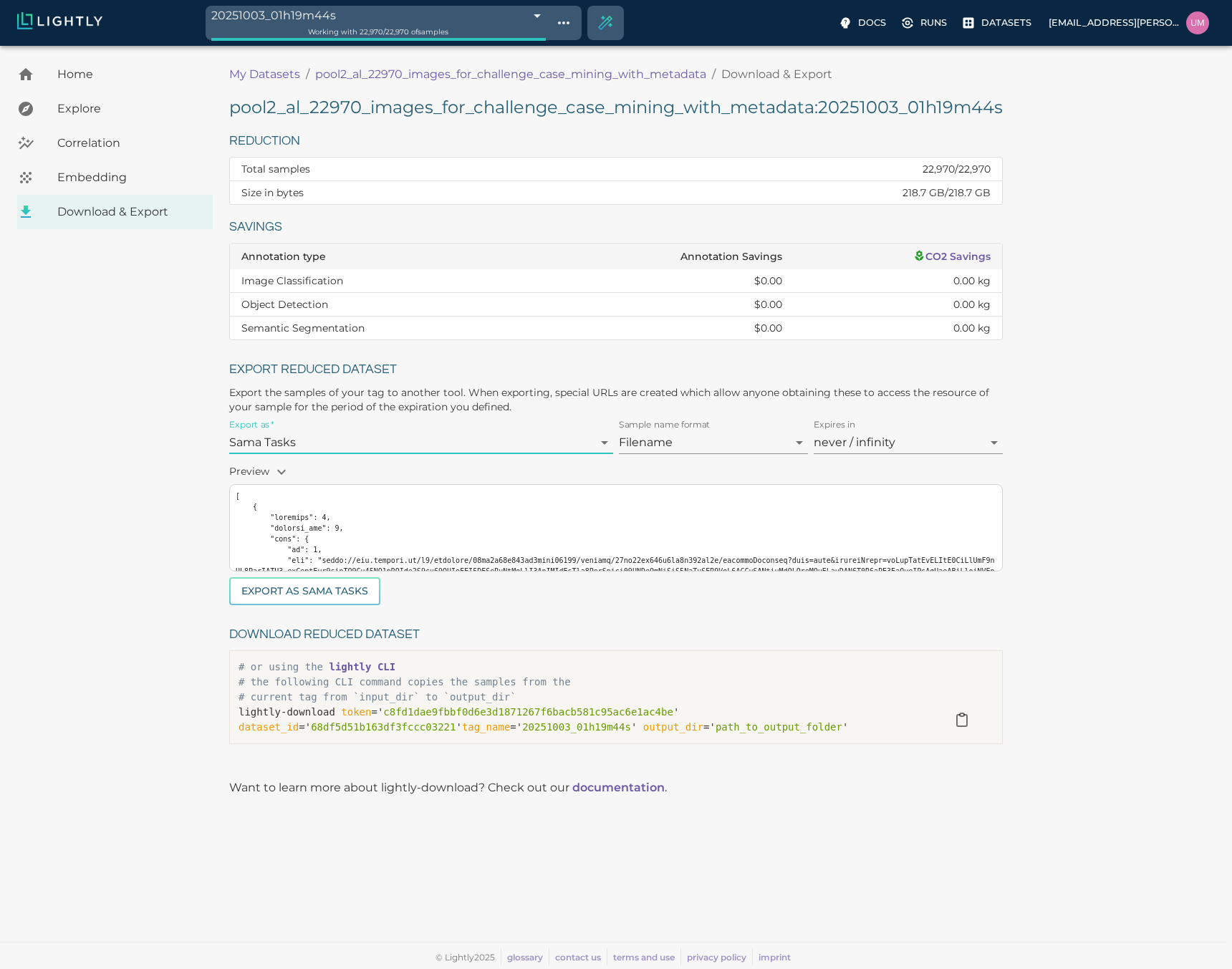
click at [346, 437] on body "20251003_01h19m44s 68df6b00476f0ec4f6a37dea Working with 22,970 / 22,970 of sam…" at bounding box center [616, 507] width 1232 height 923
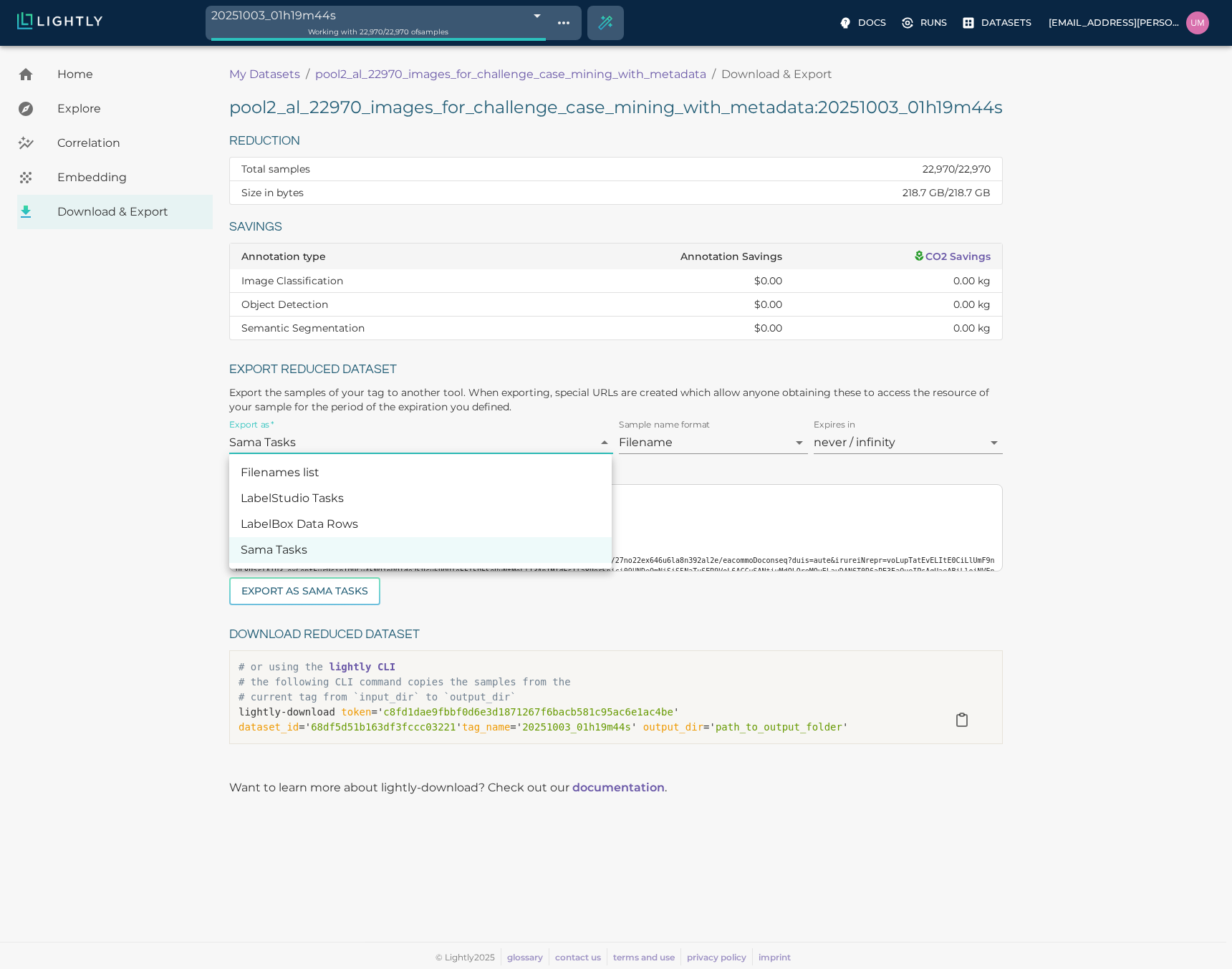
click at [327, 470] on li "Filenames list" at bounding box center [421, 472] width 383 height 26
type input "Filenames list"
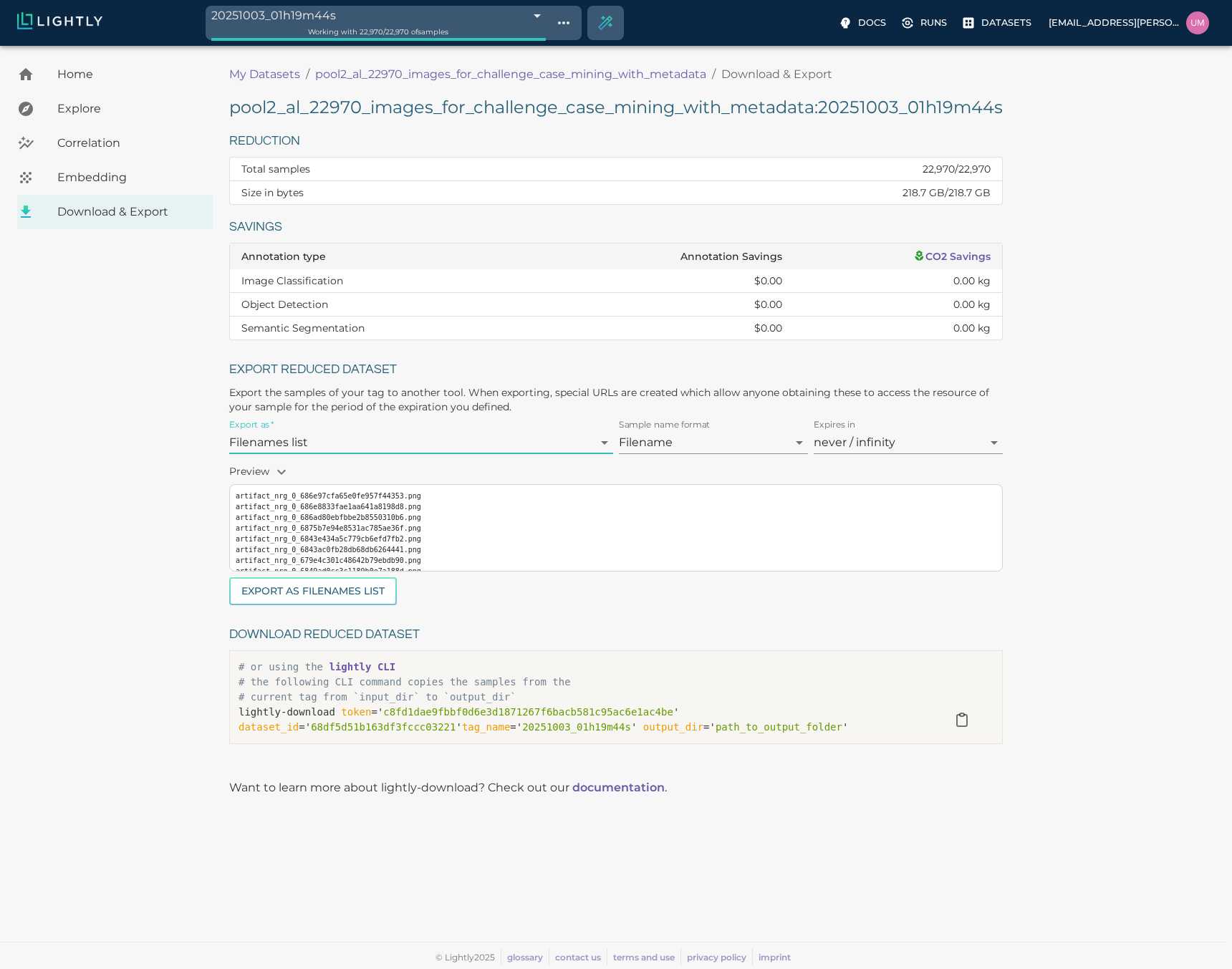
click at [728, 444] on body "20251003_01h19m44s 68df6b00476f0ec4f6a37dea Working with 22,970 / 22,970 of sam…" at bounding box center [616, 507] width 1232 height 923
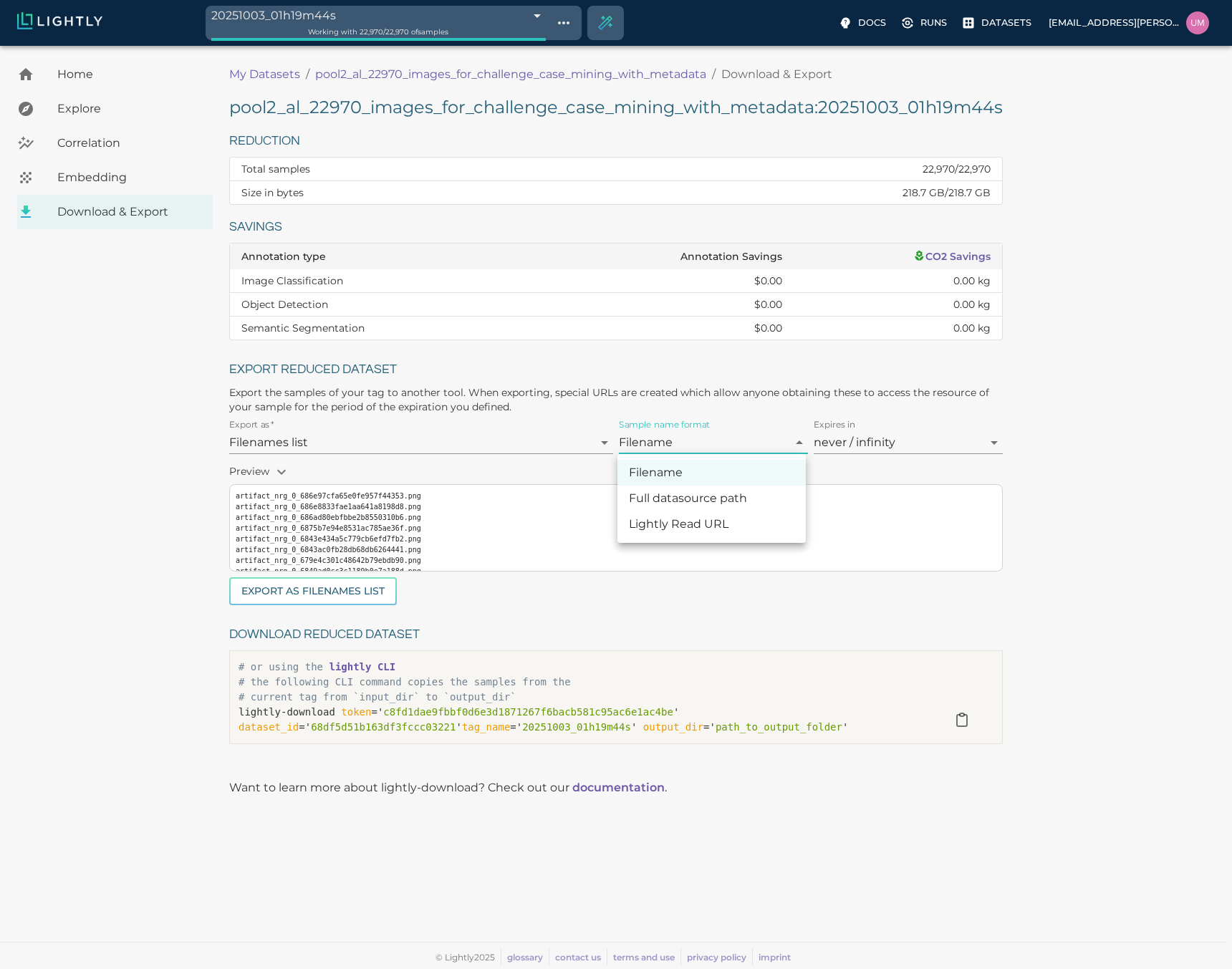
click at [728, 444] on div at bounding box center [616, 484] width 1232 height 969
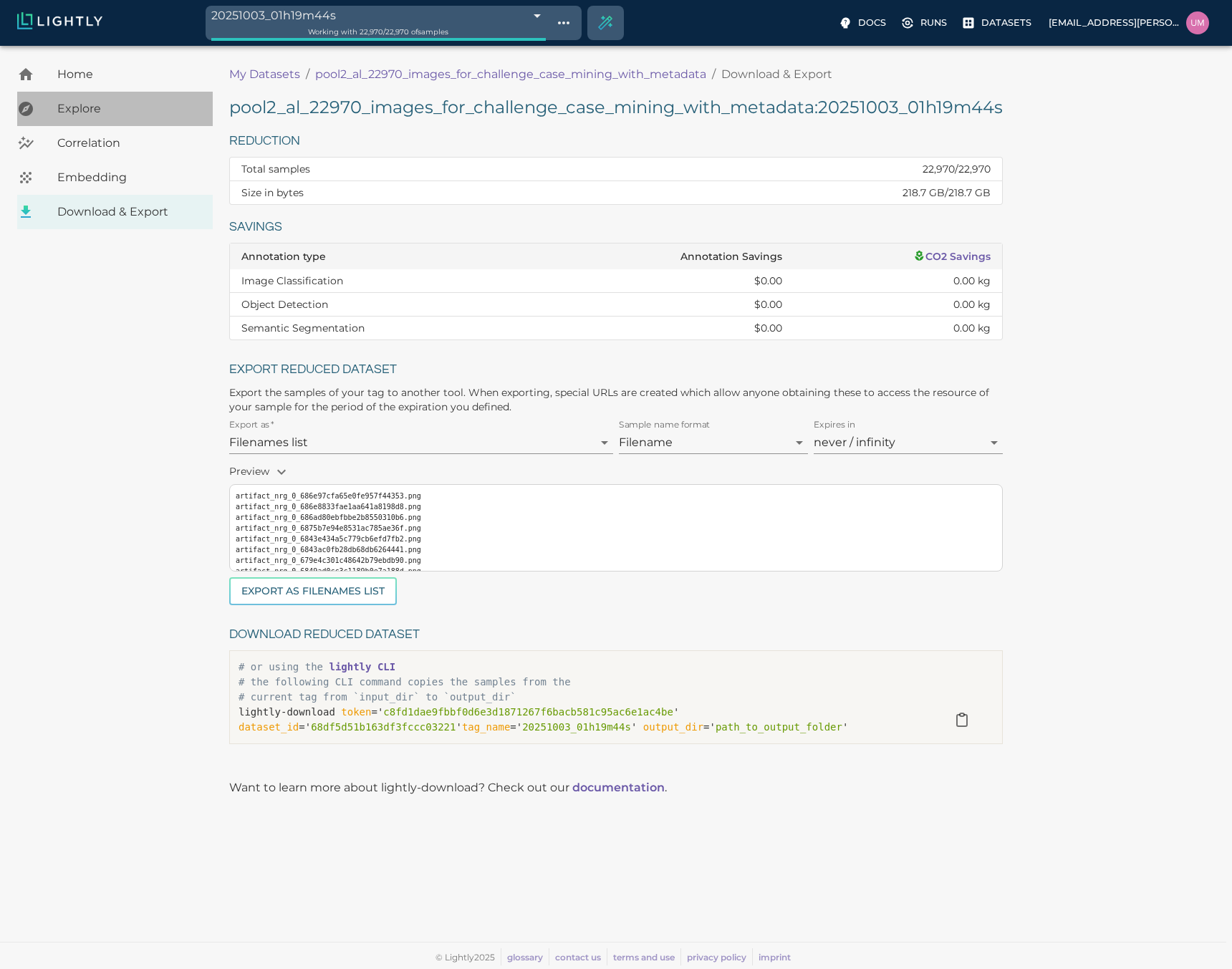
click at [93, 113] on span "Explore" at bounding box center [129, 109] width 144 height 17
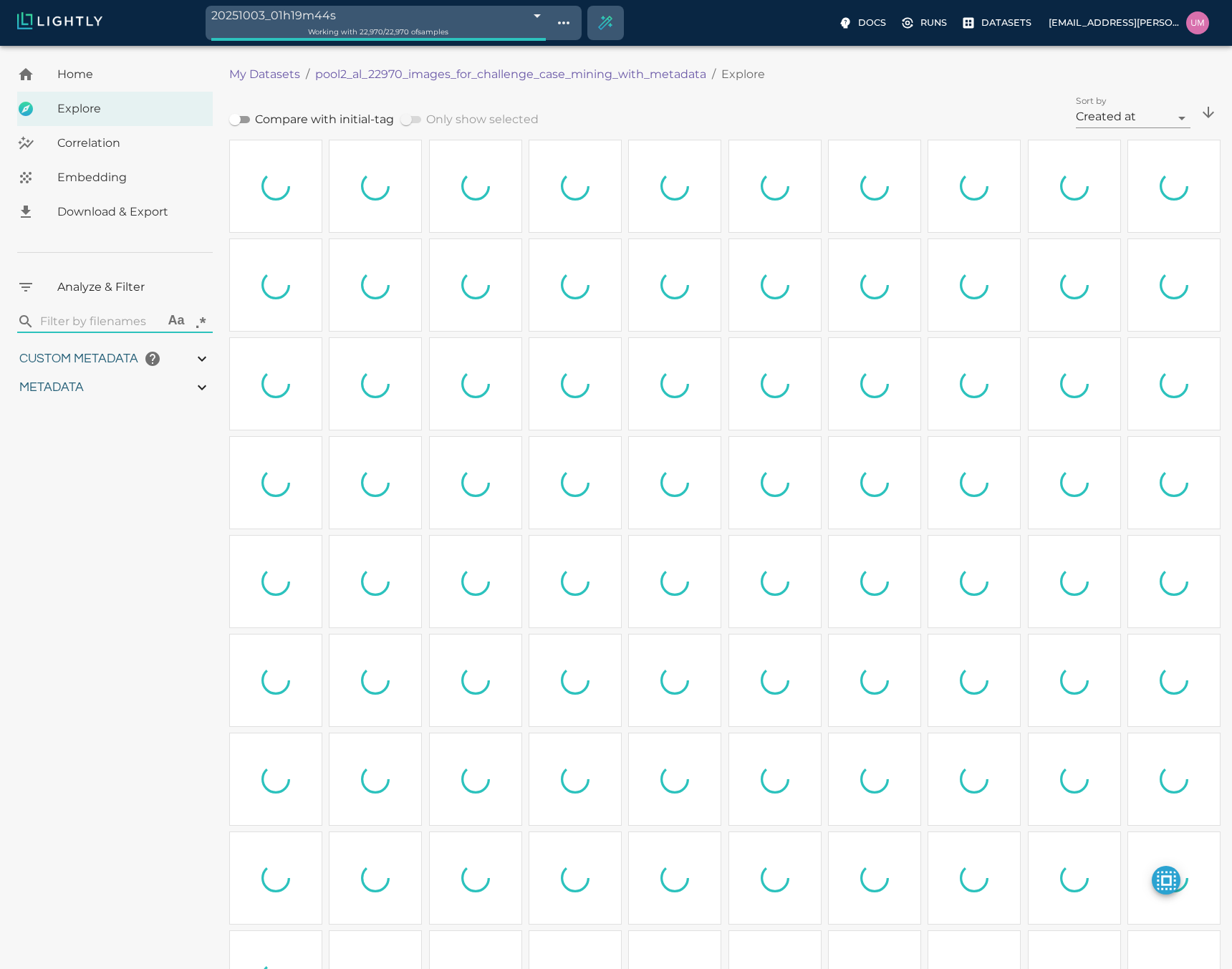
type input "4.84815161210446"
type input "85.0301516121045"
type input "1.18915588845331"
type input "11.5301558884533"
type input "6.30461978912354"
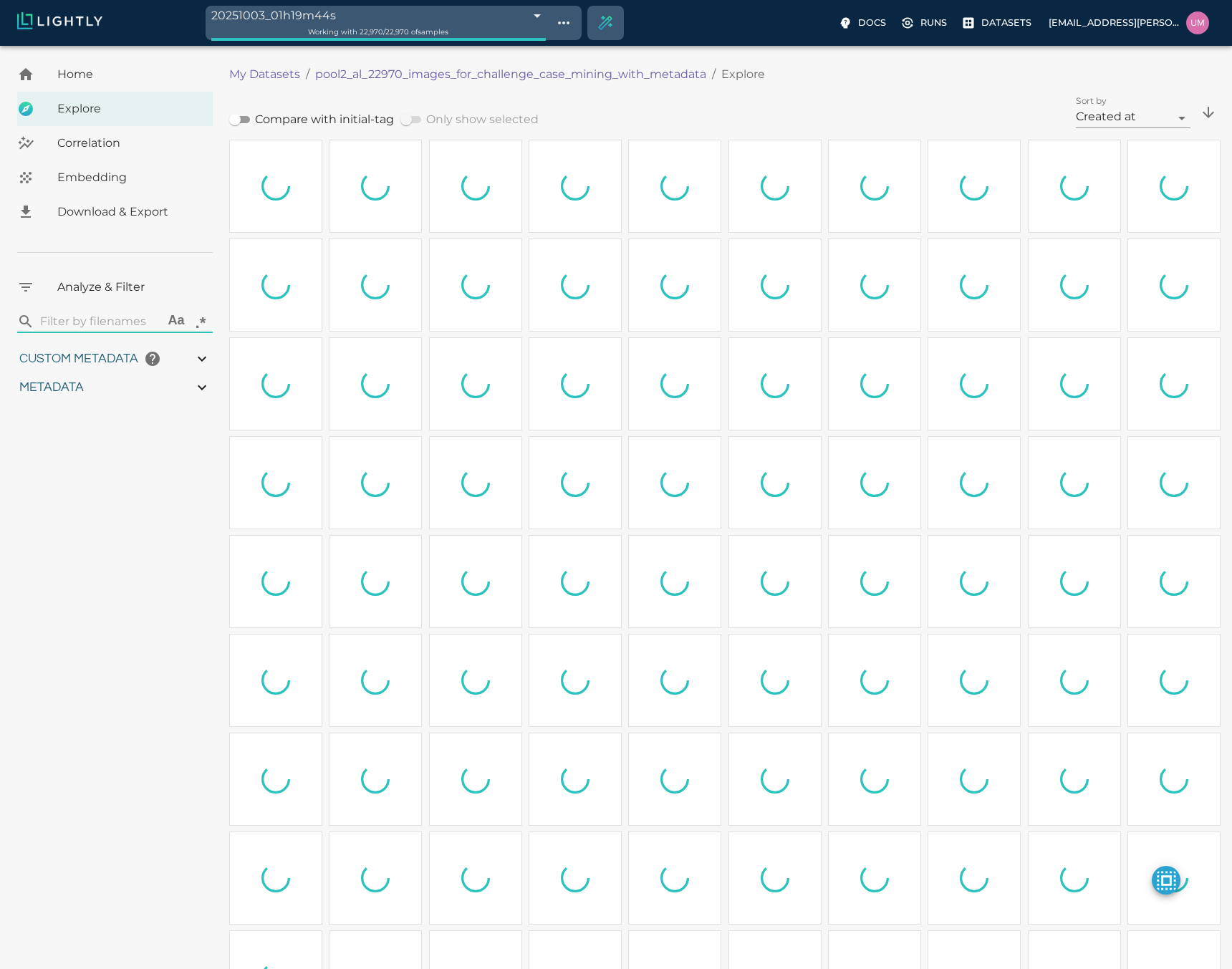
type input "50.6746197891235"
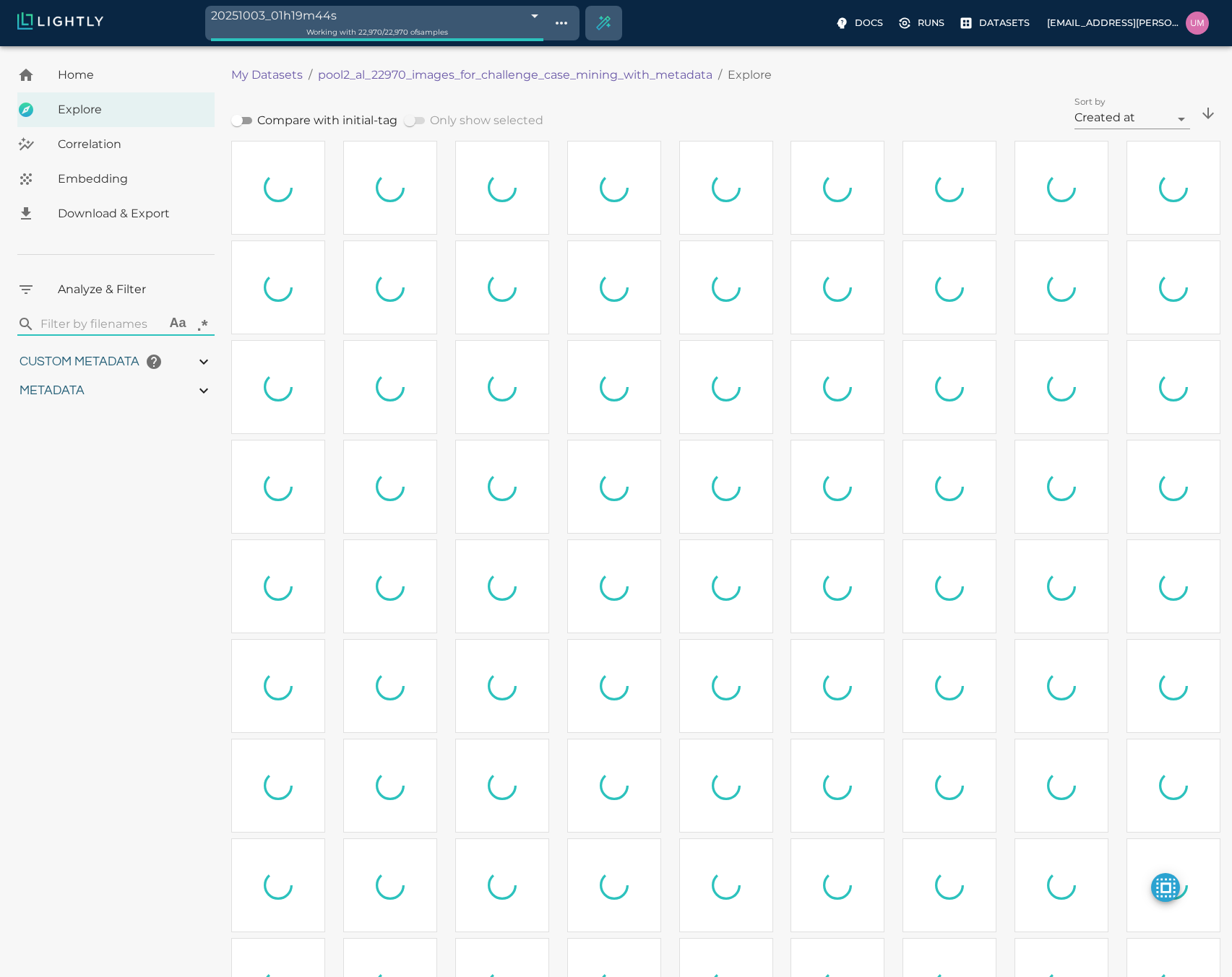
type input "4.84815161210446"
type input "85.0301516121045"
type input "1.18915588845331"
type input "11.5301558884533"
type input "6.30461978912354"
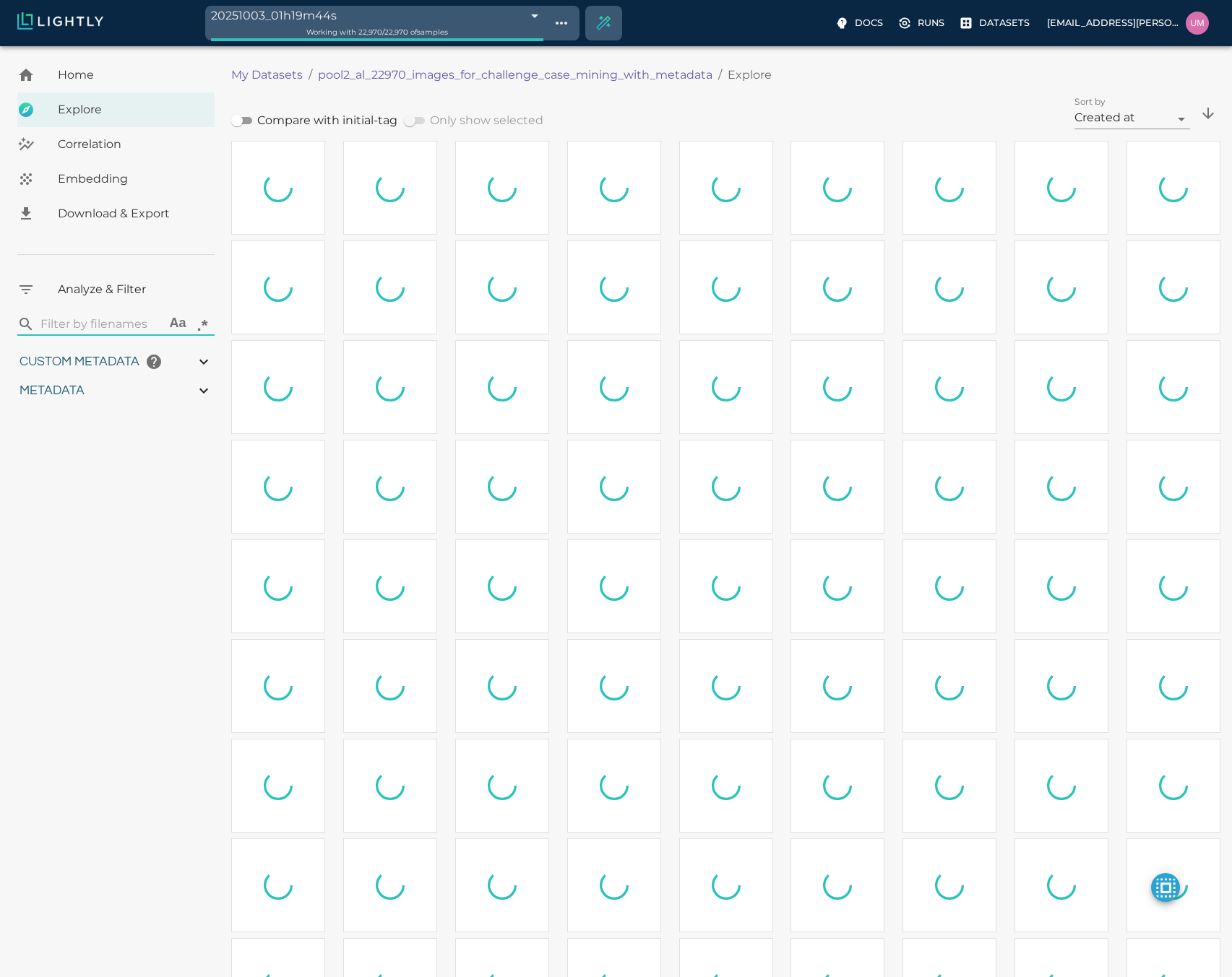
type input "50.6746197891235"
type input "4.84815161210446"
type input "85.0301516121045"
type input "1.18915588845331"
type input "11.5301558884533"
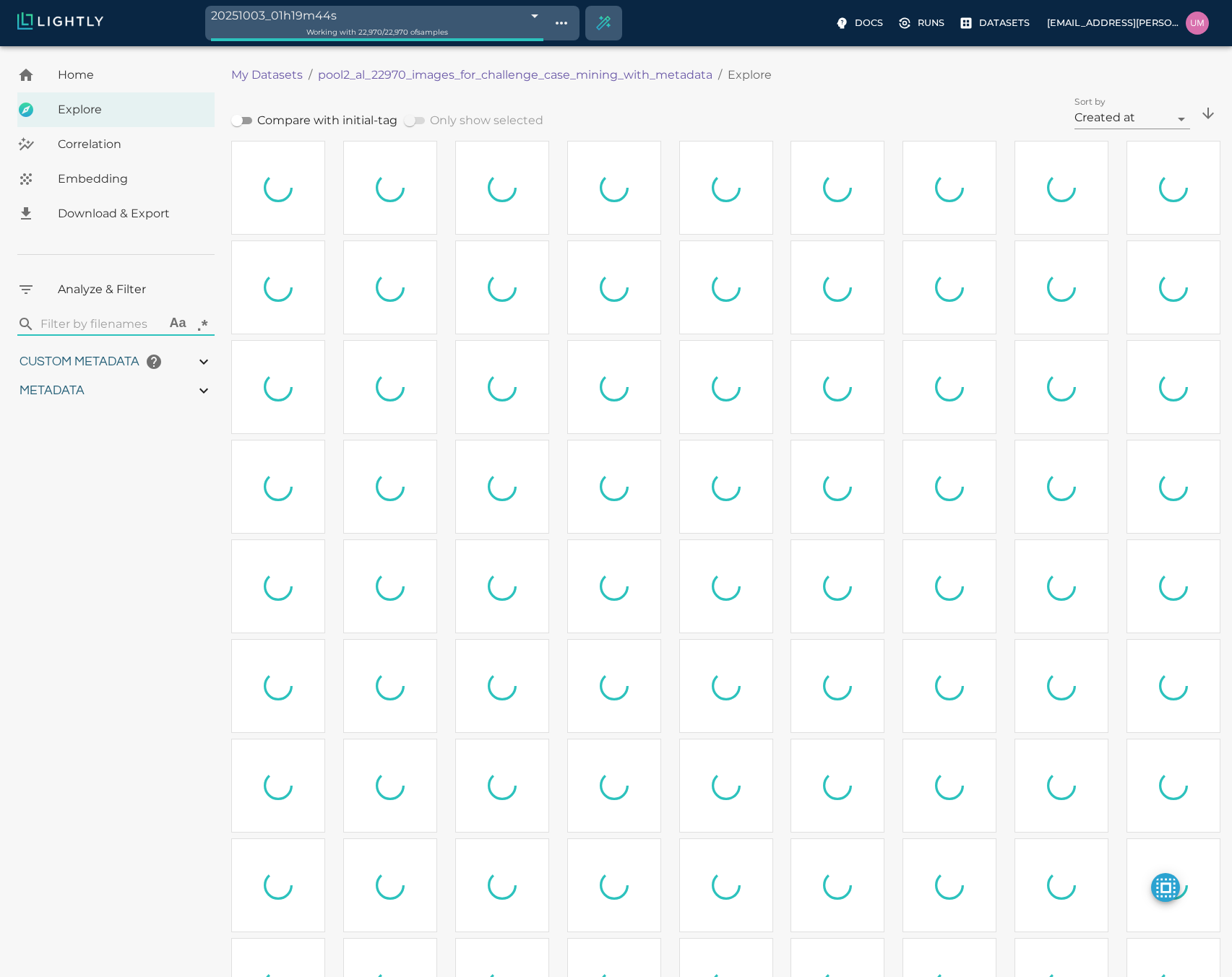
type input "6.30461978912354"
type input "50.6746197891235"
click at [95, 67] on span "Home" at bounding box center [130, 75] width 145 height 18
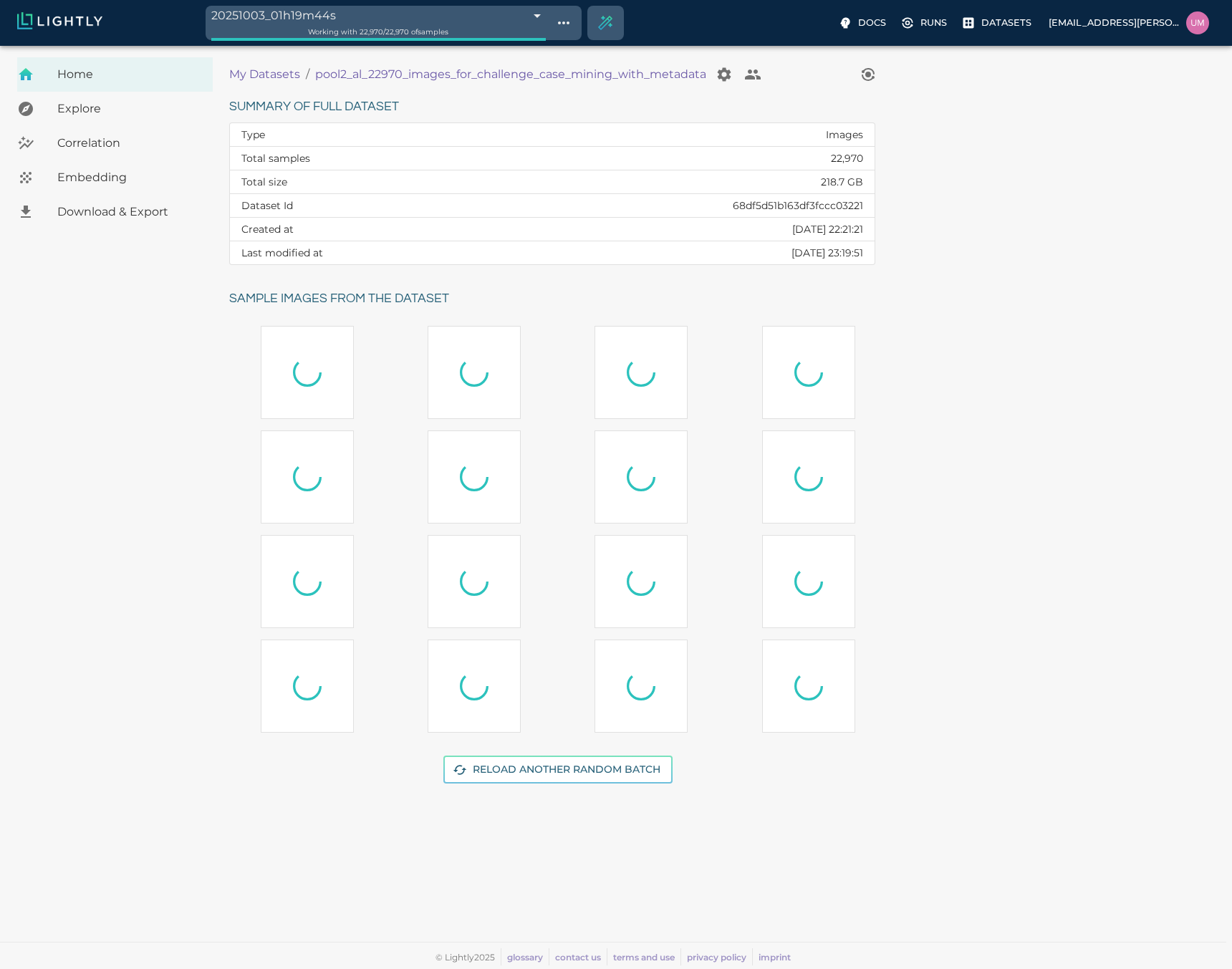
click at [266, 67] on p "My Datasets" at bounding box center [265, 74] width 71 height 17
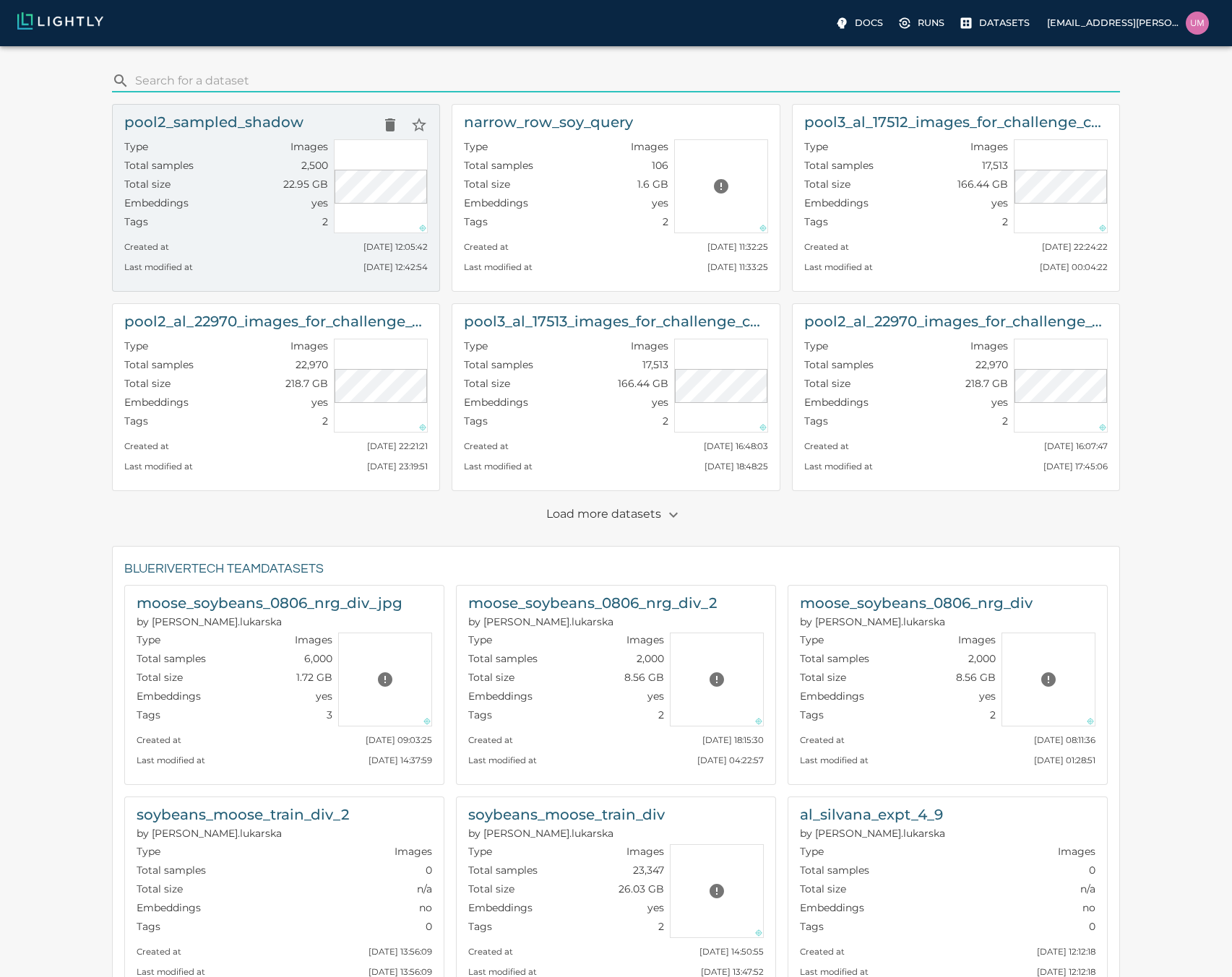
click at [207, 211] on div "Embeddings yes" at bounding box center [226, 205] width 203 height 19
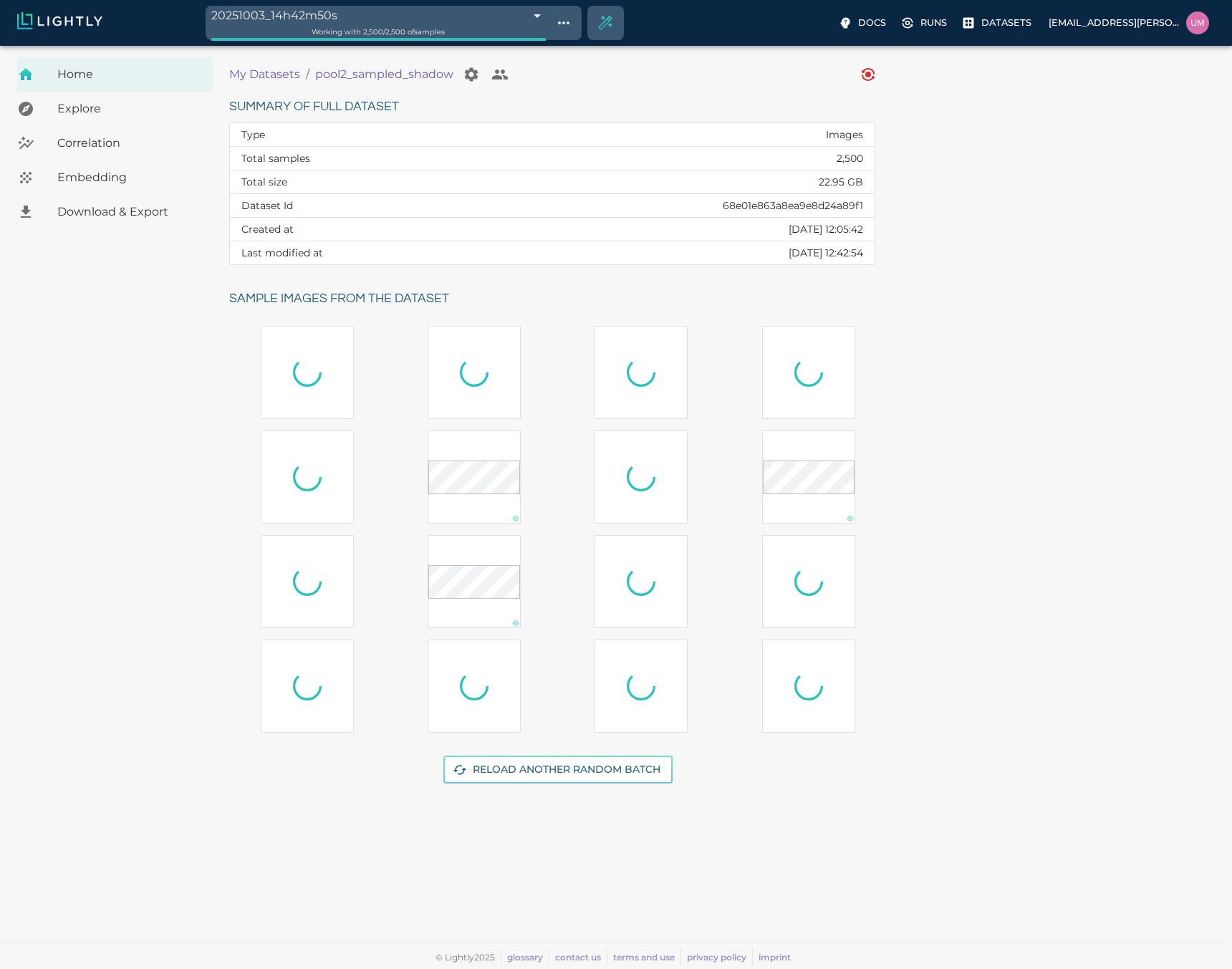
click at [473, 46] on body "20251003_14h42m50s 68e0273a476f0ec4f6bffafe Working with 2,500 / 2,500 of sampl…" at bounding box center [616, 507] width 1232 height 923
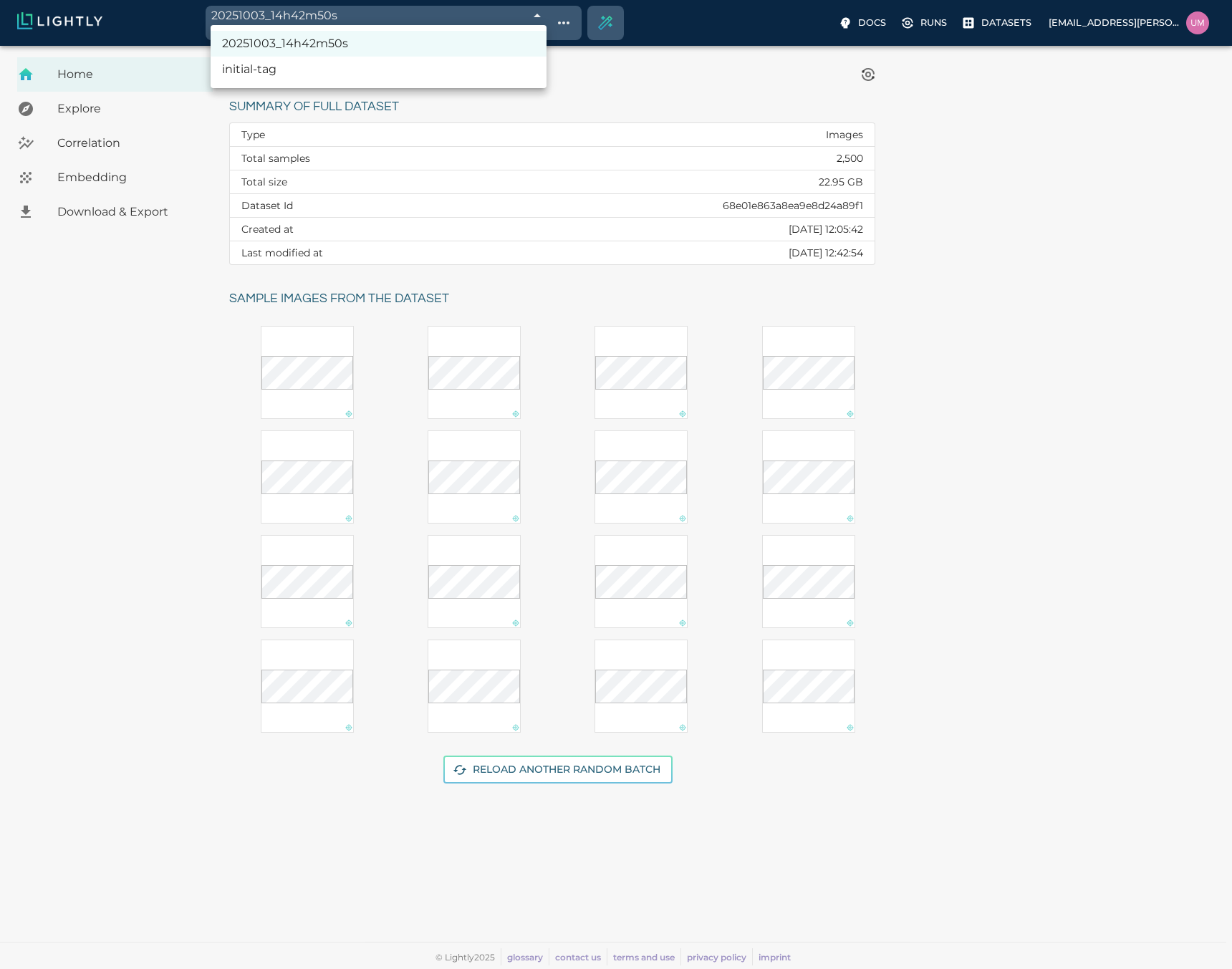
click at [173, 330] on div at bounding box center [616, 484] width 1232 height 969
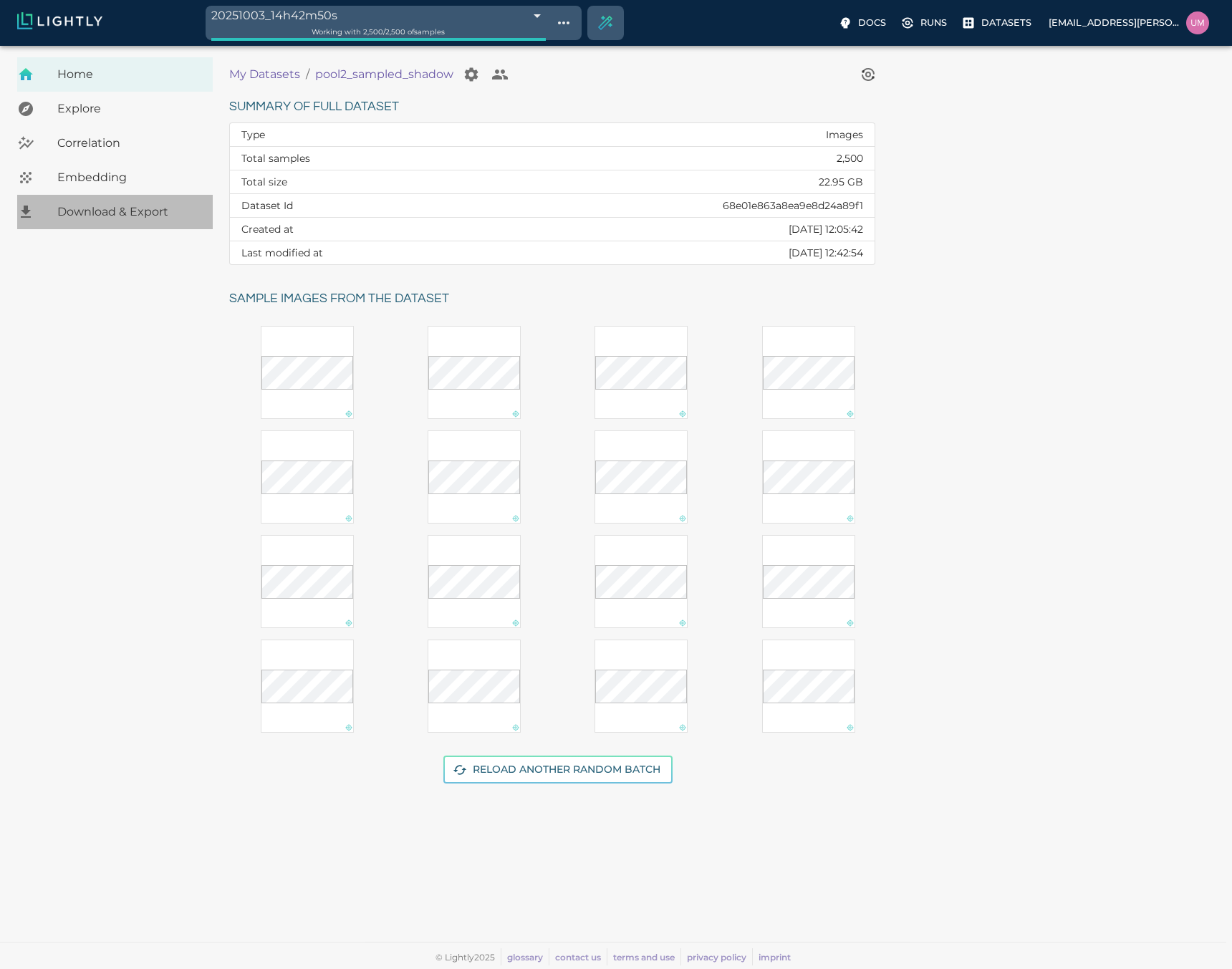
click at [150, 218] on span "Download & Export" at bounding box center [129, 212] width 144 height 17
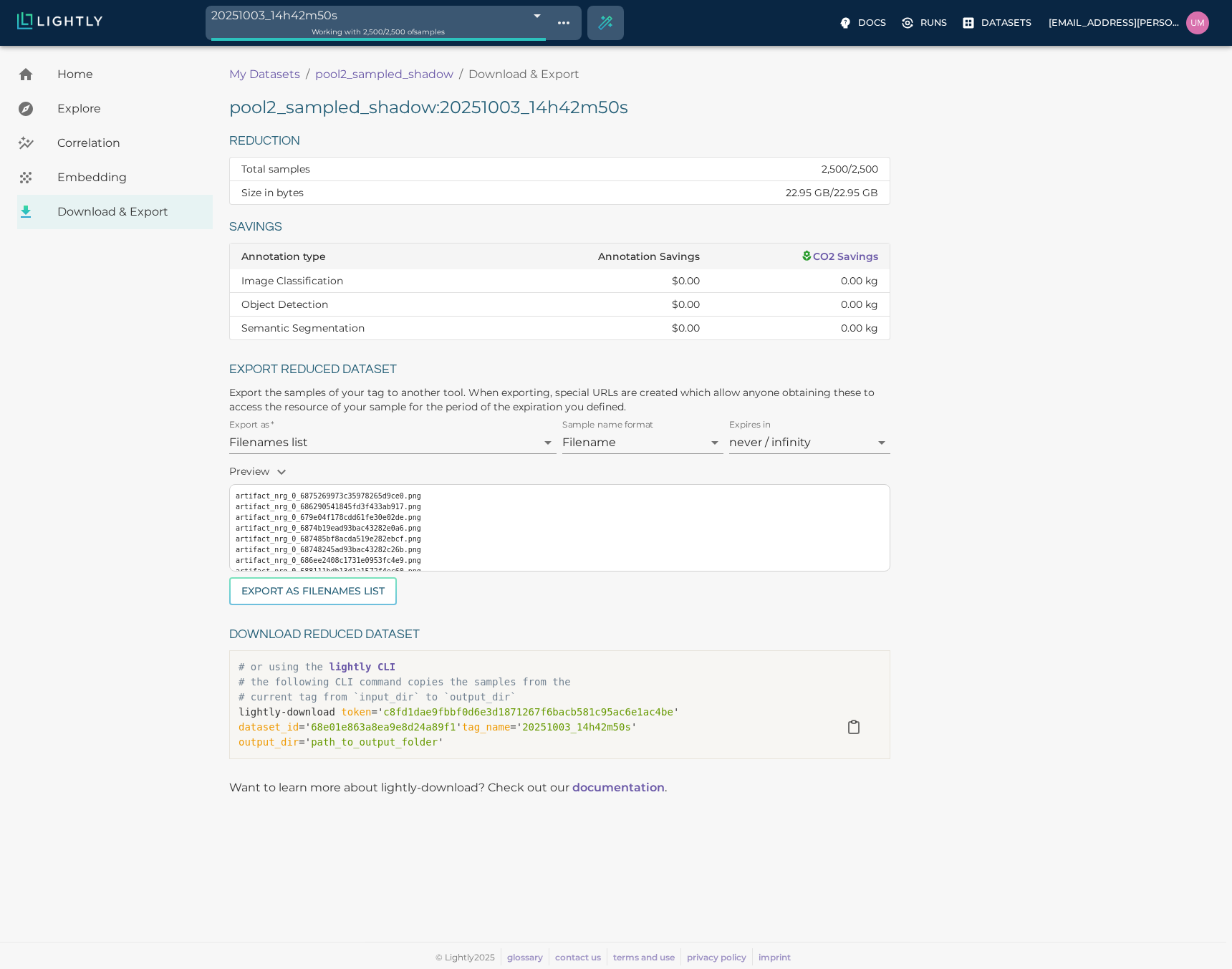
click at [436, 440] on body "20251003_14h42m50s 68e0273a476f0ec4f6bffafe Working with 2,500 / 2,500 of sampl…" at bounding box center [616, 507] width 1232 height 923
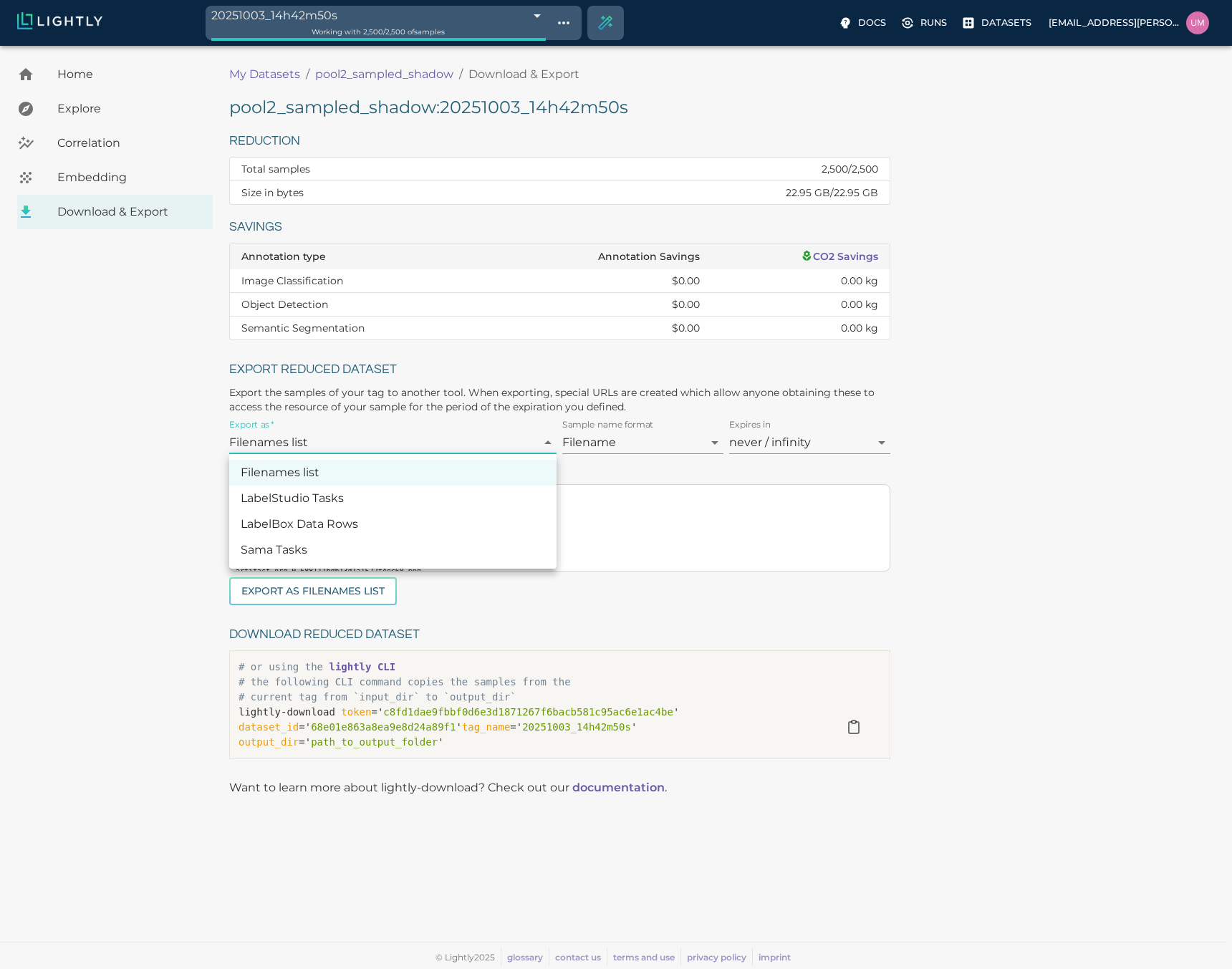
click at [436, 440] on div at bounding box center [616, 484] width 1232 height 969
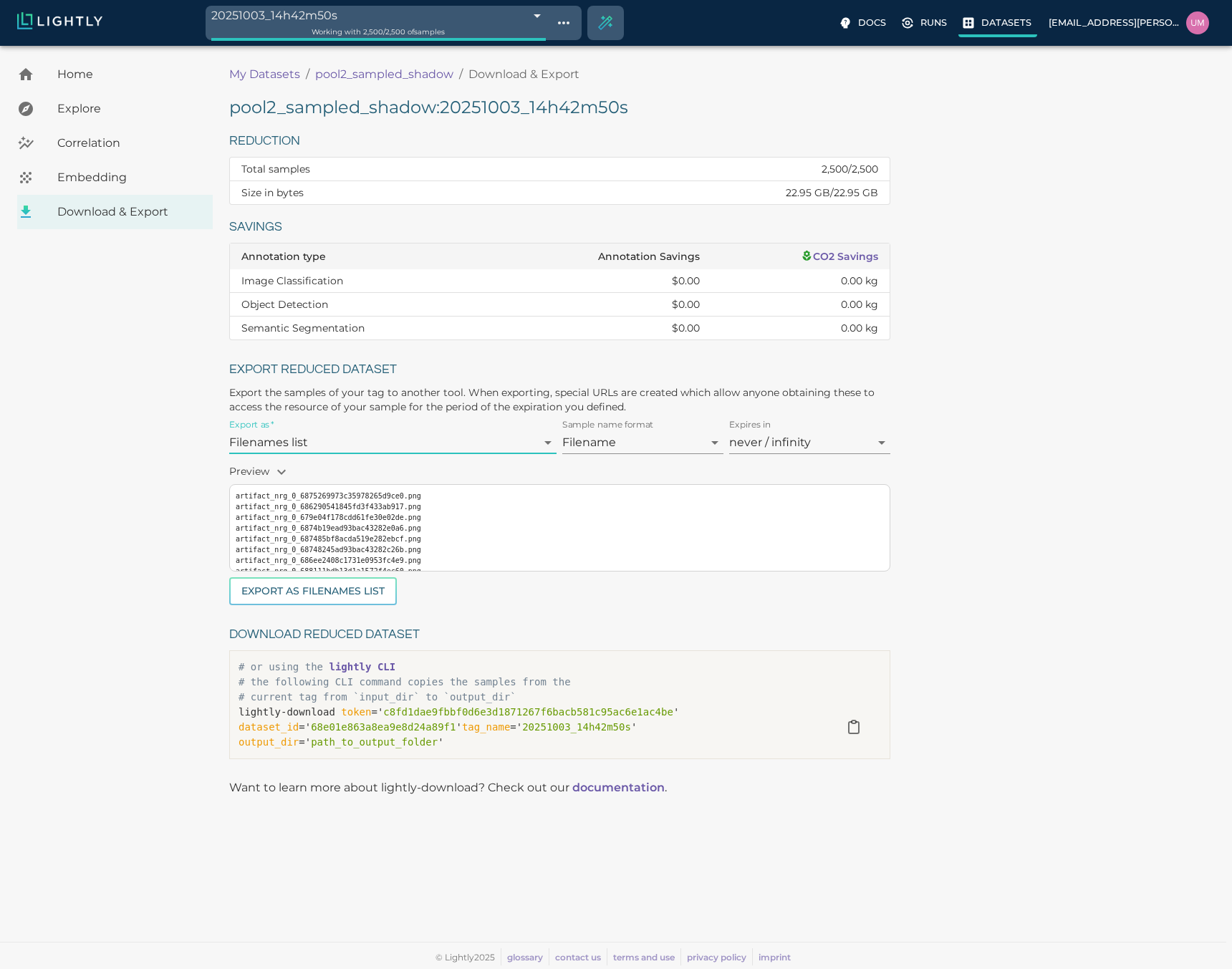
click at [1008, 21] on p "Datasets" at bounding box center [1006, 22] width 50 height 13
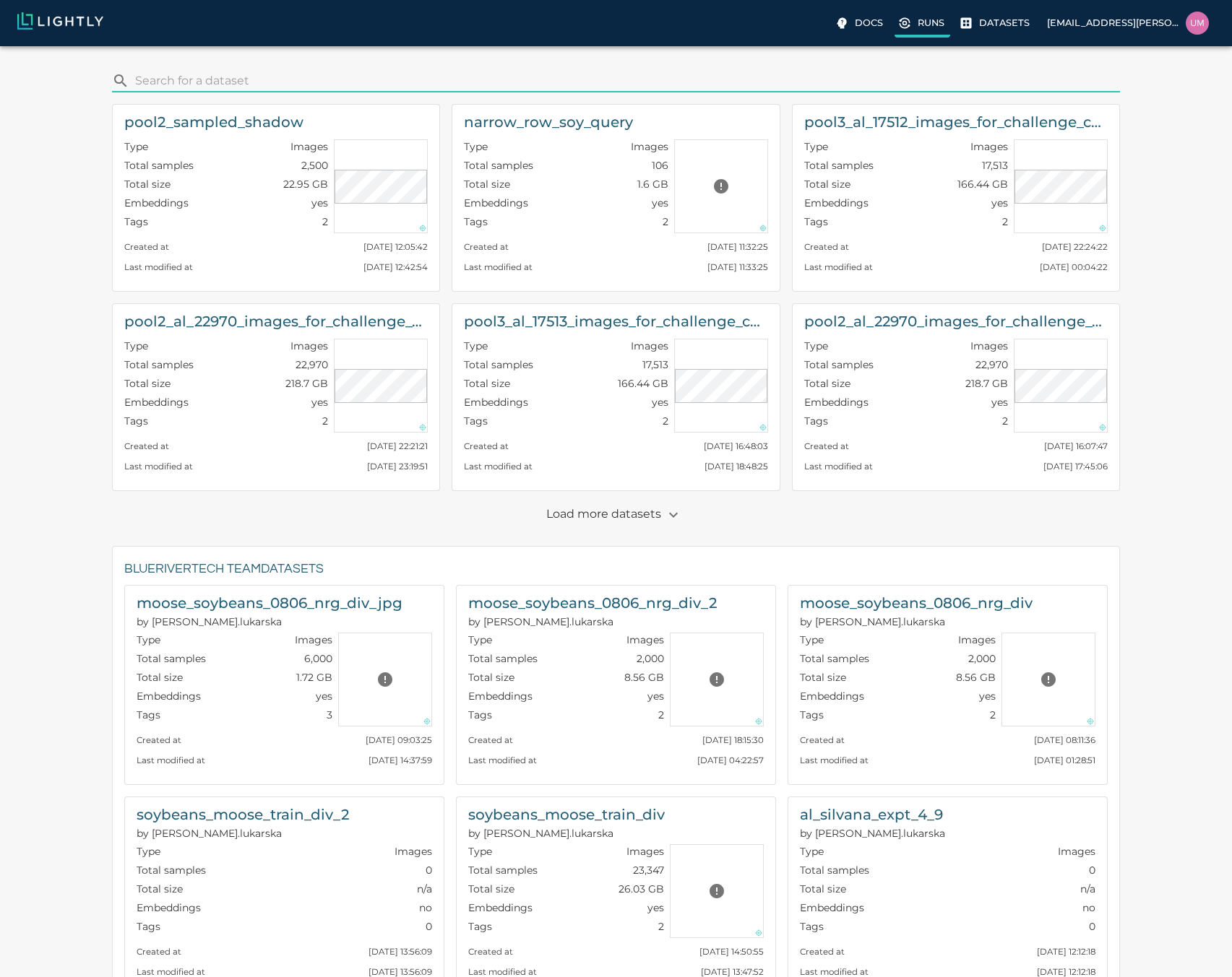
click at [941, 24] on p "Runs" at bounding box center [931, 22] width 27 height 14
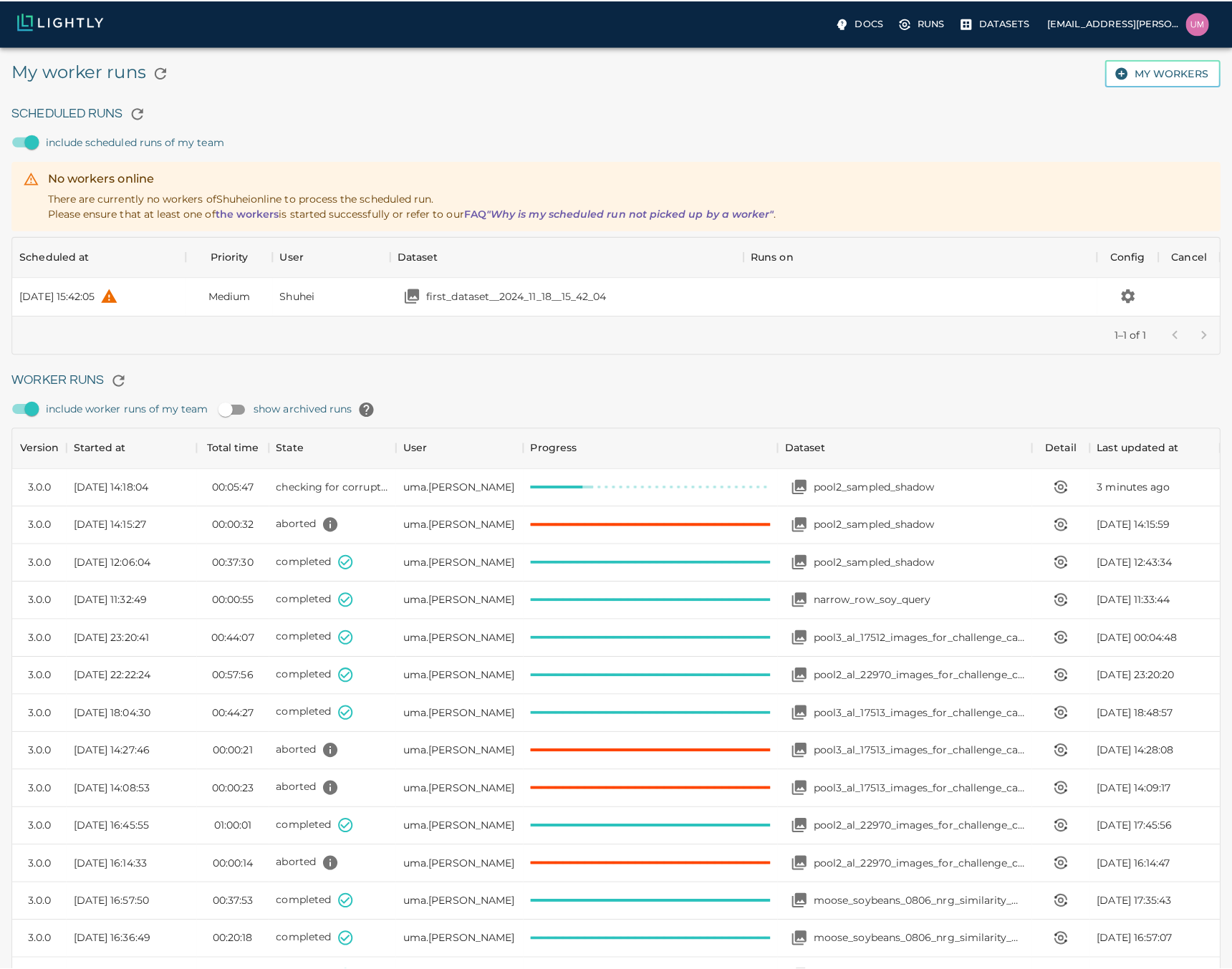
scroll to position [960, 1186]
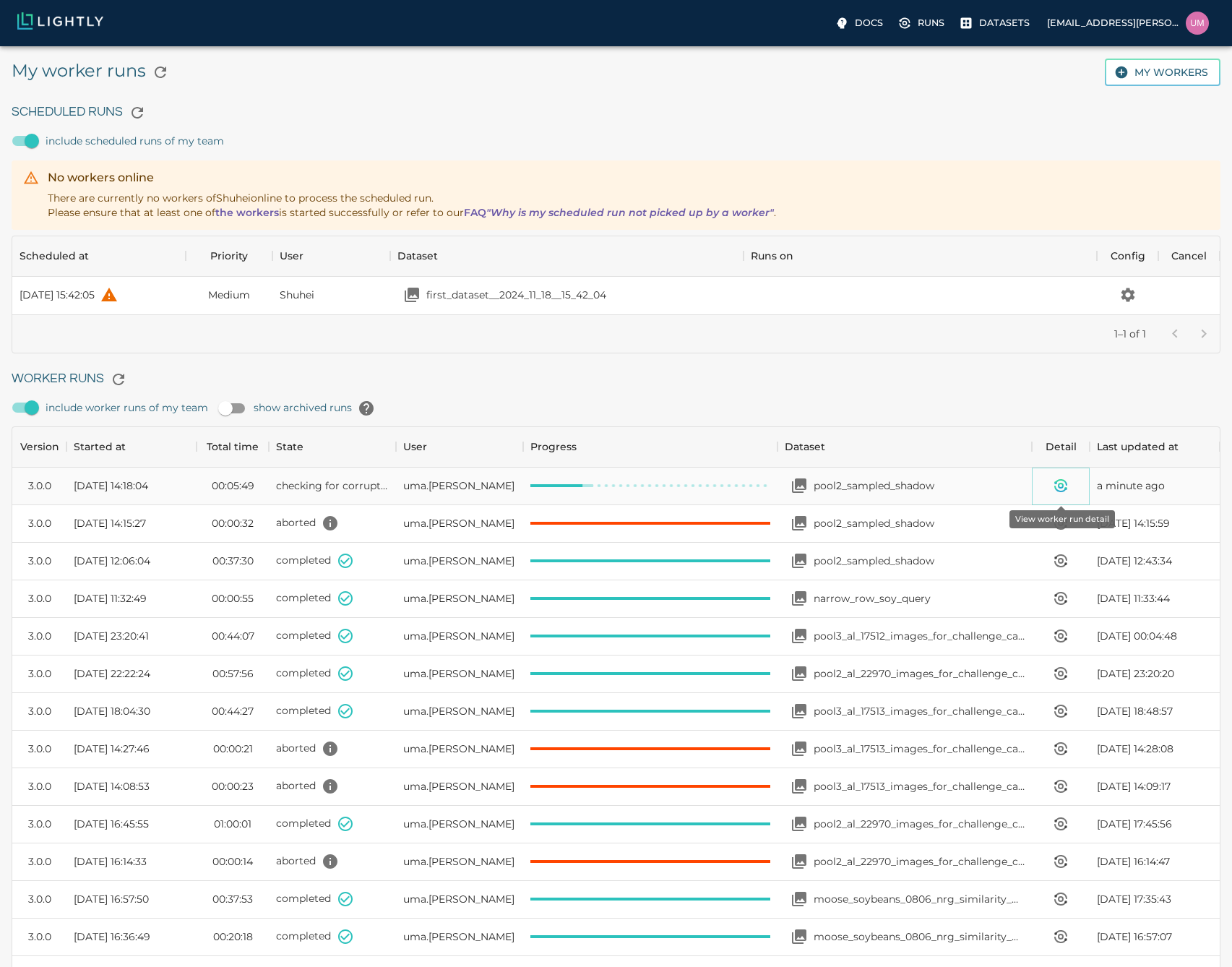
click at [1065, 491] on icon "View worker run detail" at bounding box center [1061, 486] width 18 height 18
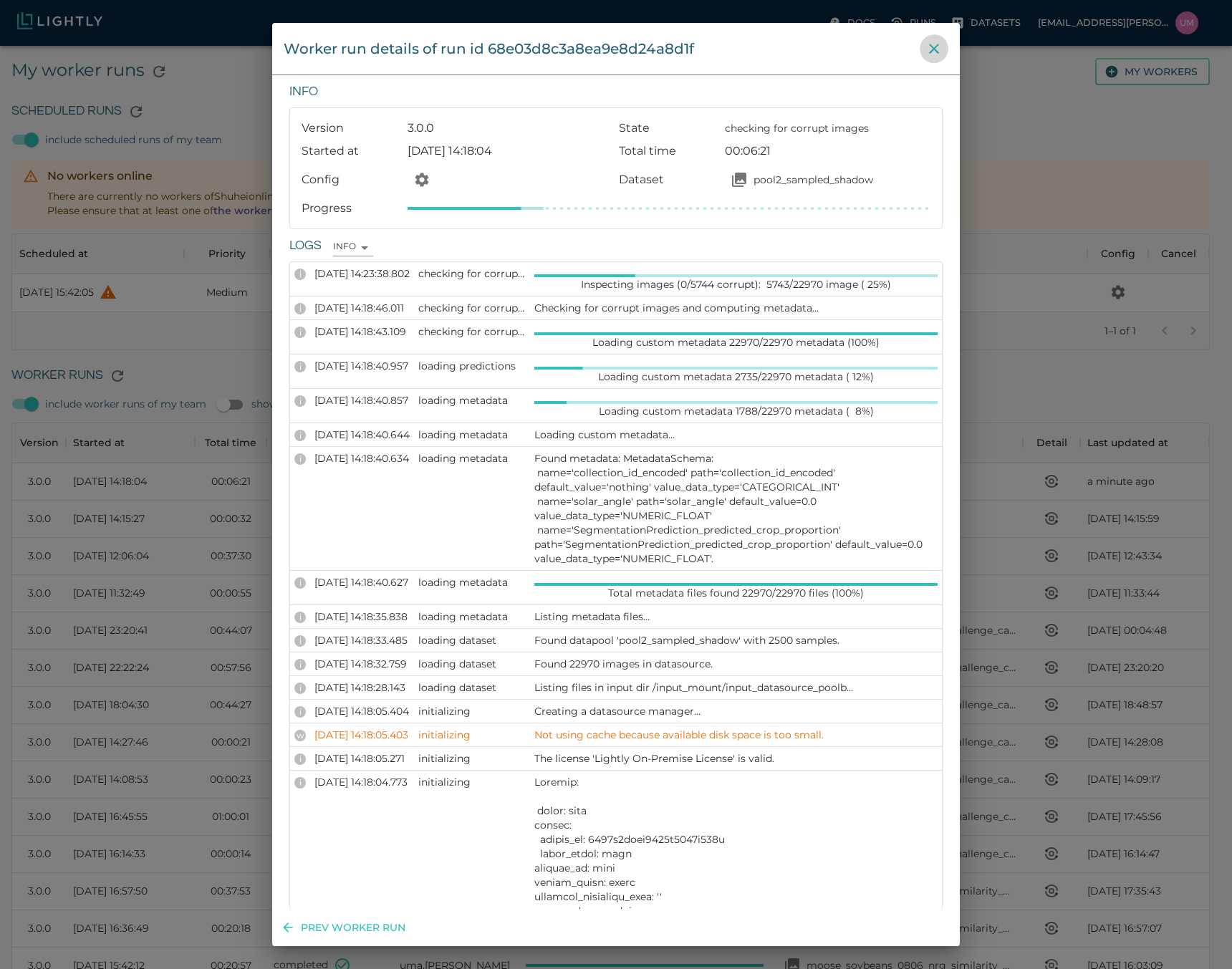
click at [937, 62] on button "close" at bounding box center [934, 48] width 28 height 28
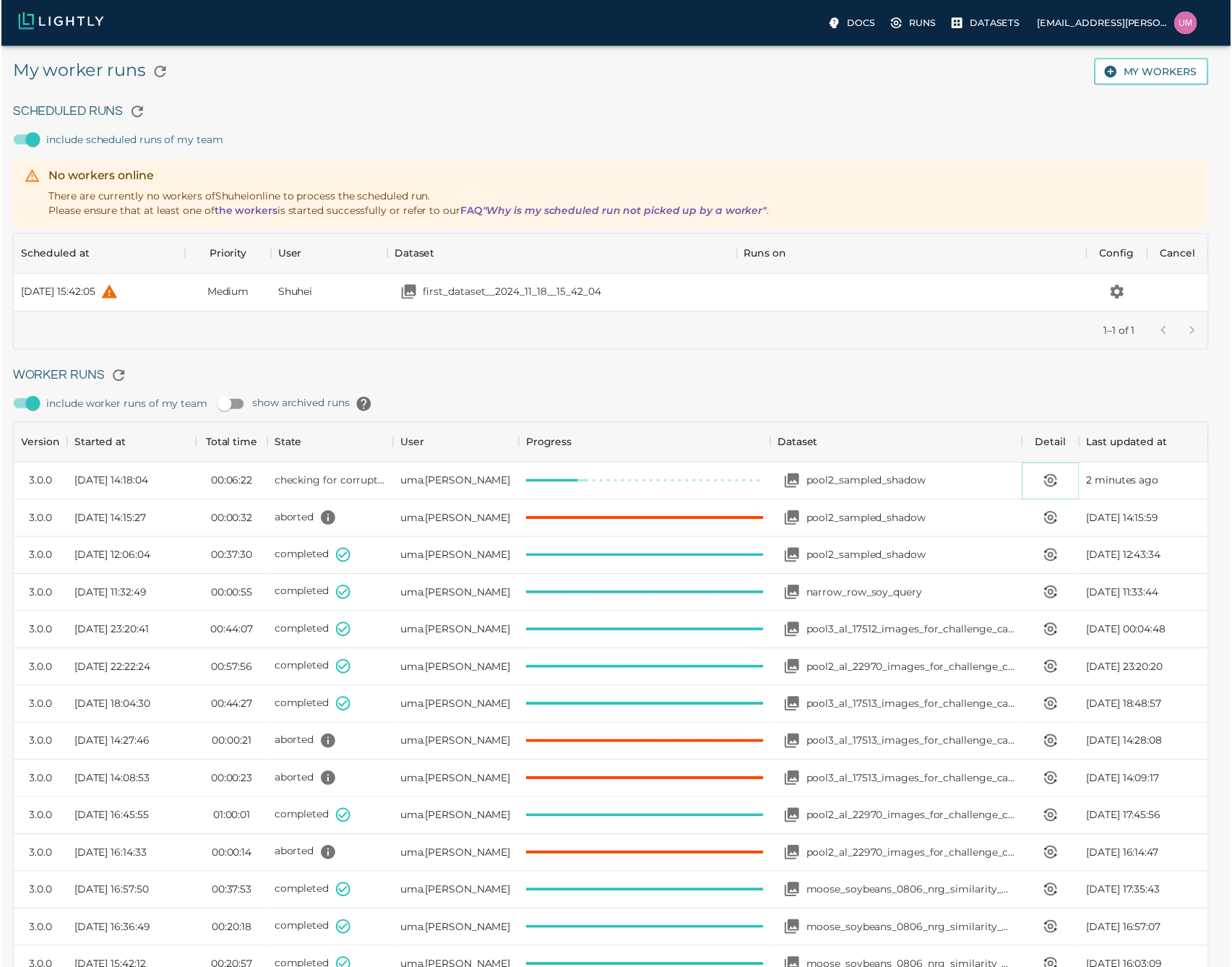
scroll to position [11, 11]
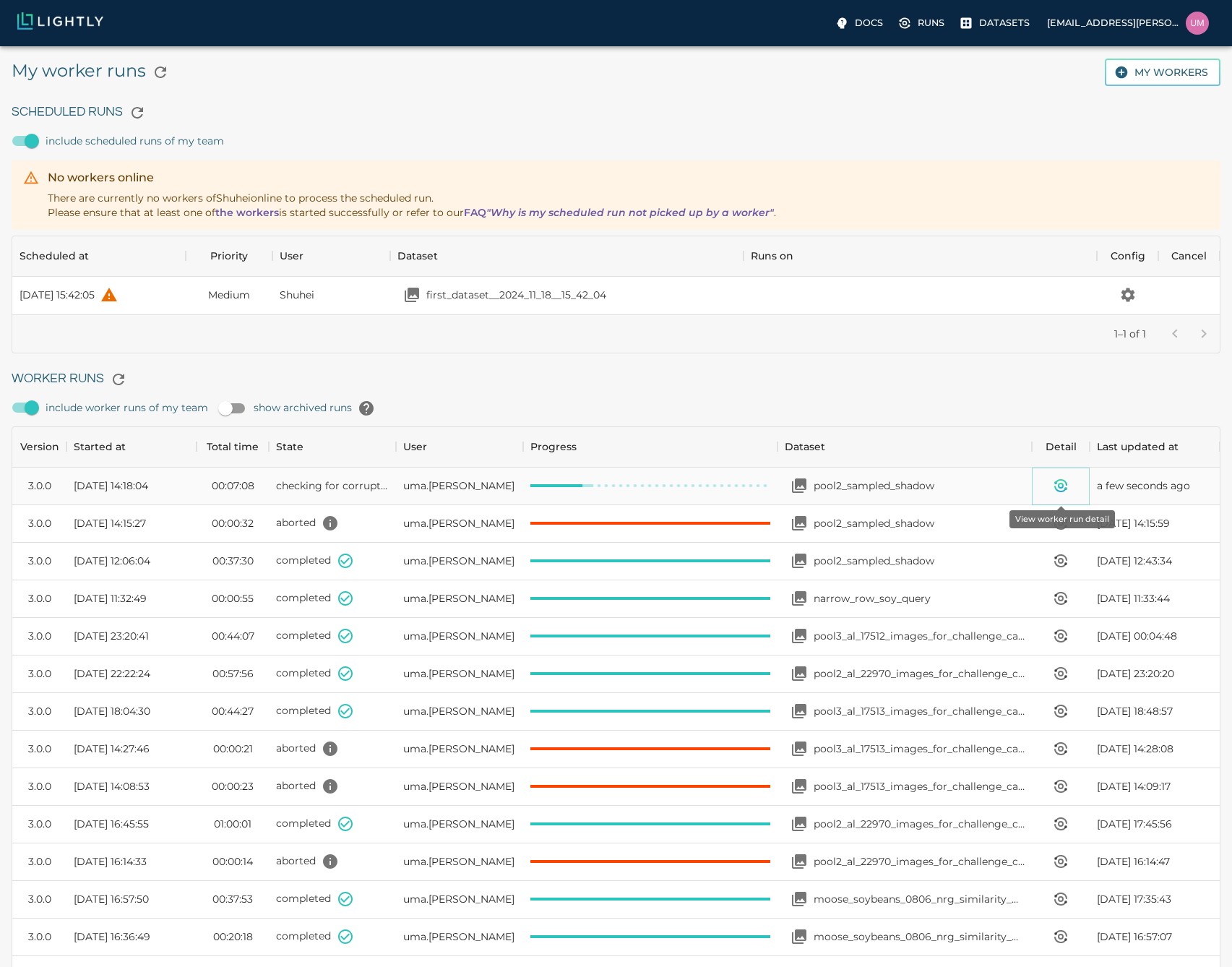
click at [1056, 486] on icon "View worker run detail" at bounding box center [1061, 486] width 18 height 18
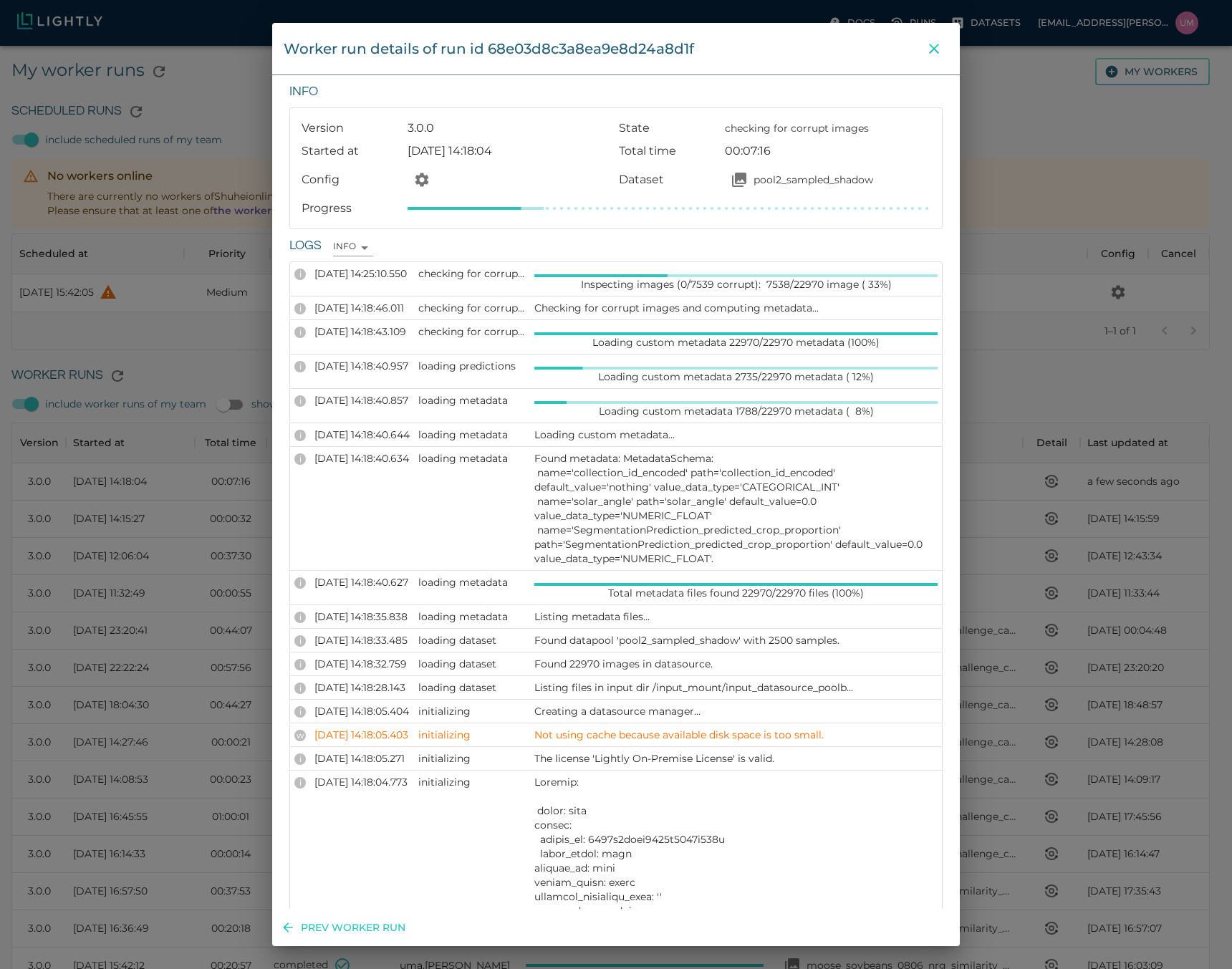
click at [934, 48] on icon "close" at bounding box center [934, 48] width 10 height 10
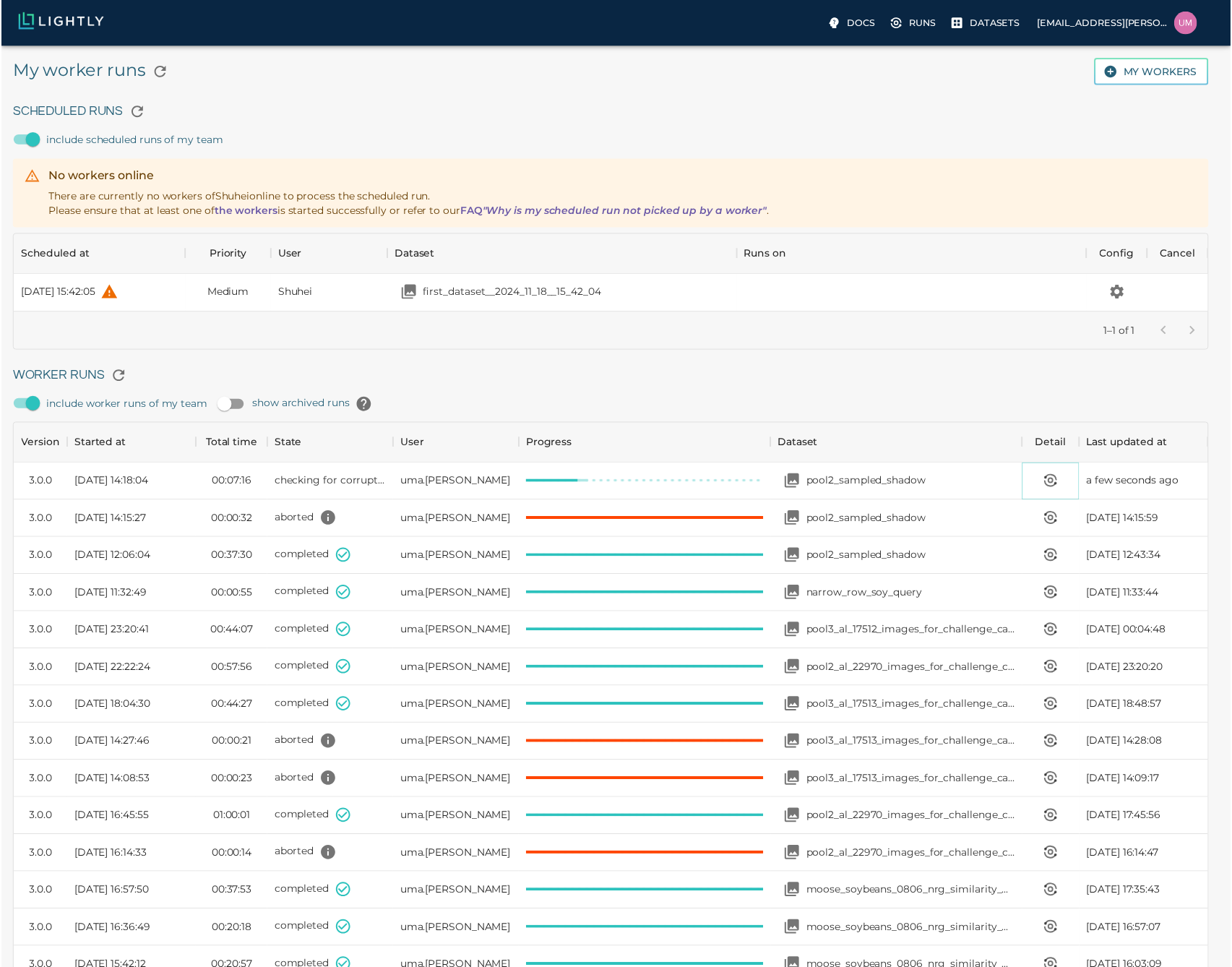
scroll to position [11, 11]
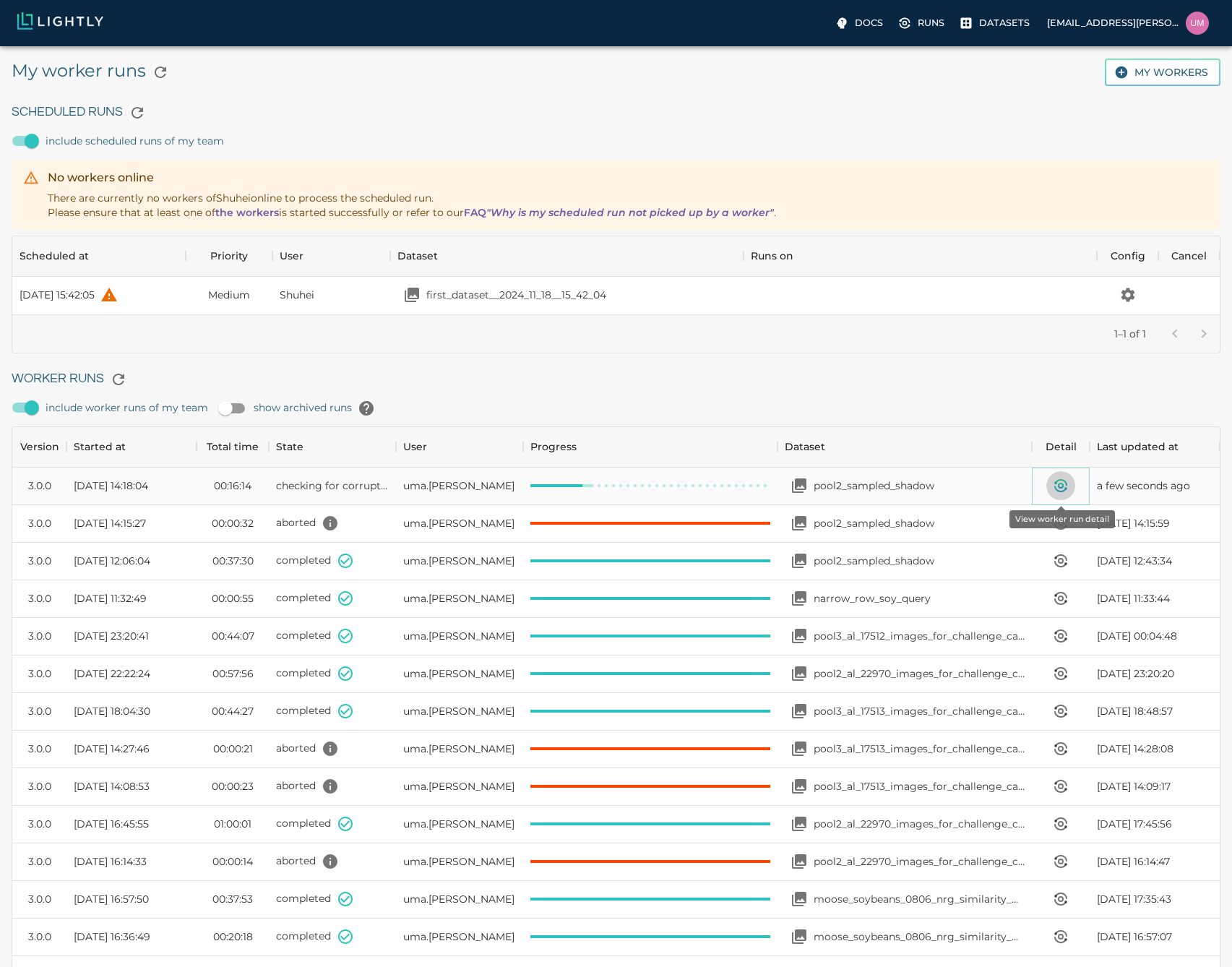
click at [1063, 482] on icon "View worker run detail" at bounding box center [1061, 482] width 11 height 5
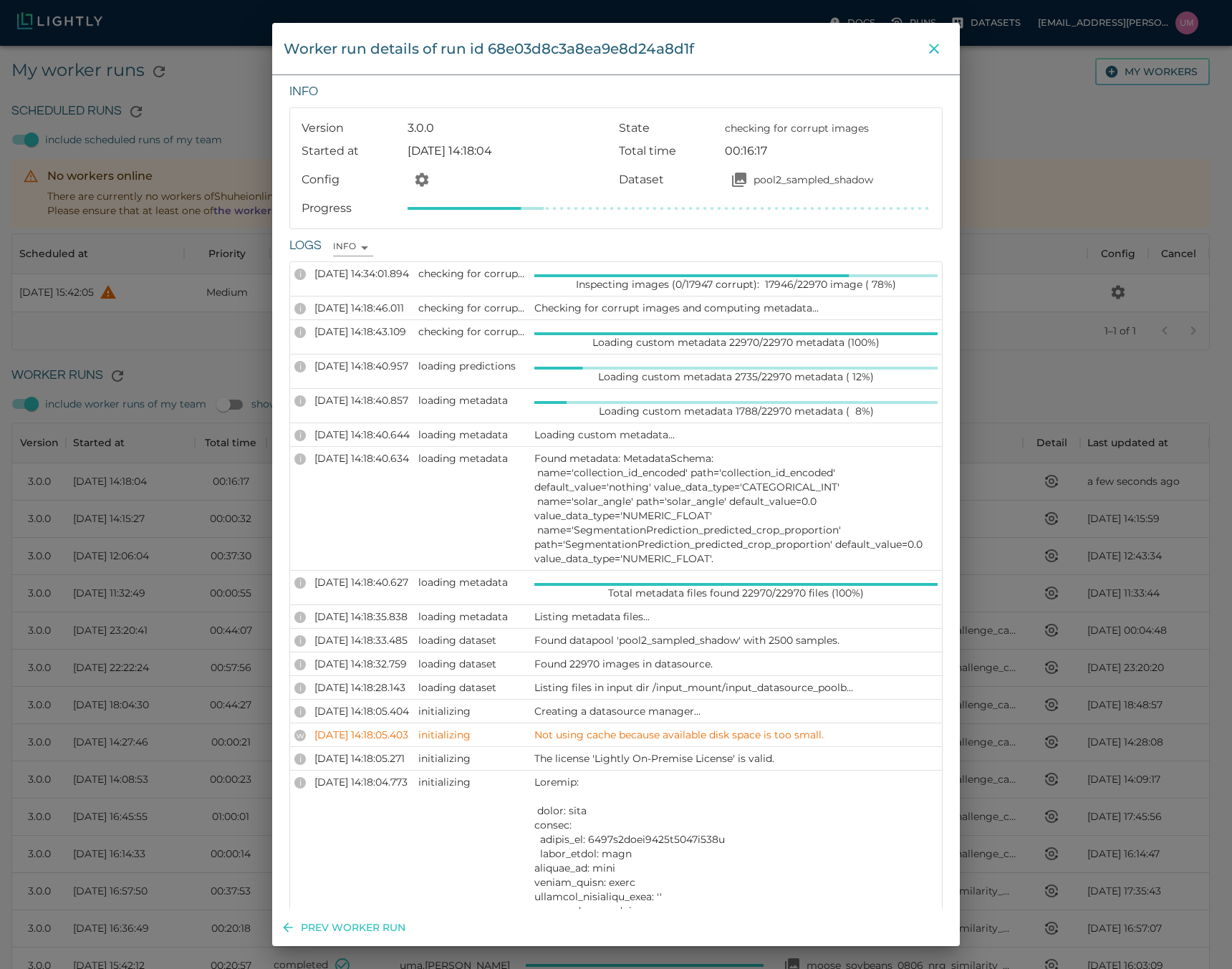
click at [939, 45] on icon "close" at bounding box center [934, 49] width 17 height 17
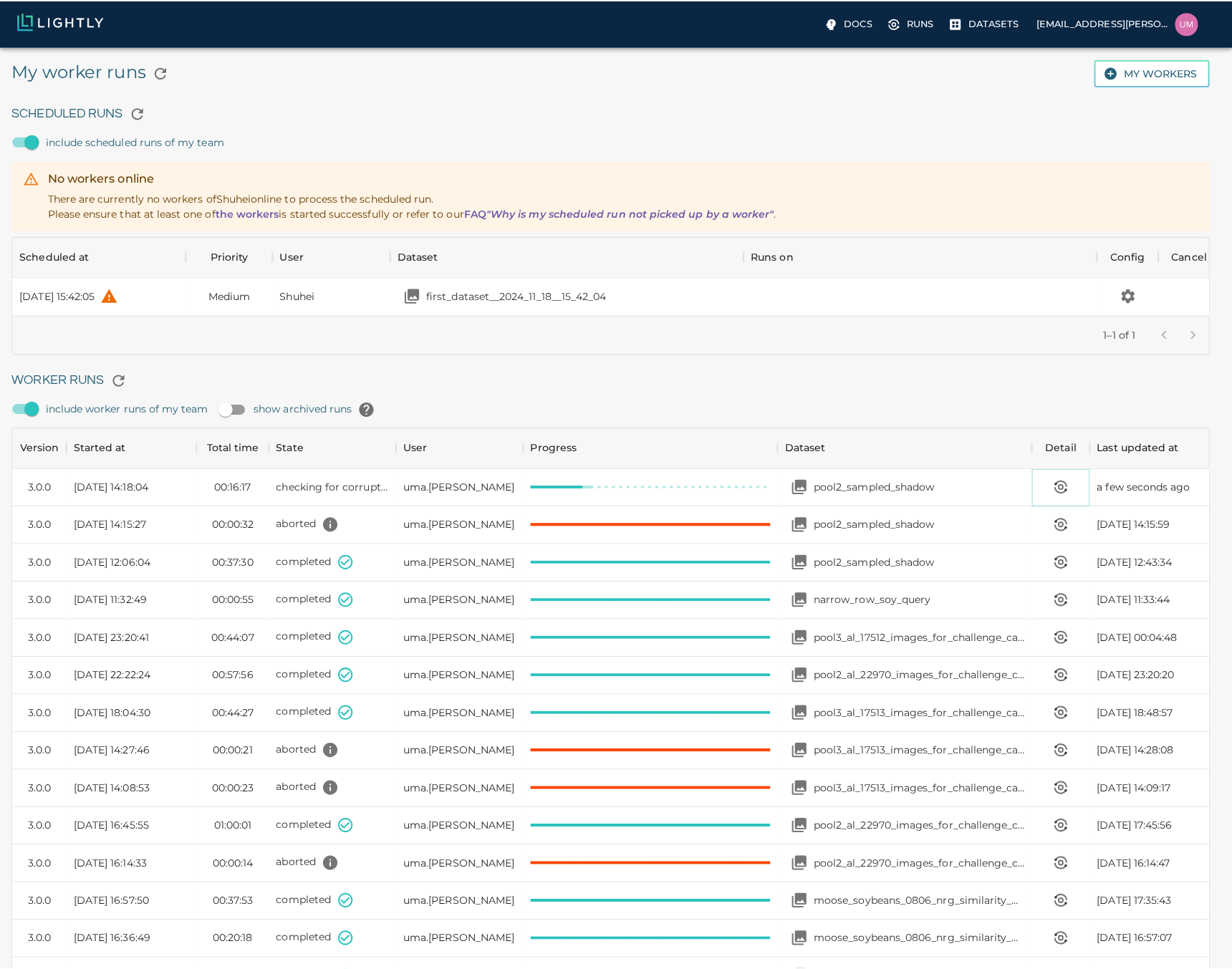
scroll to position [11, 11]
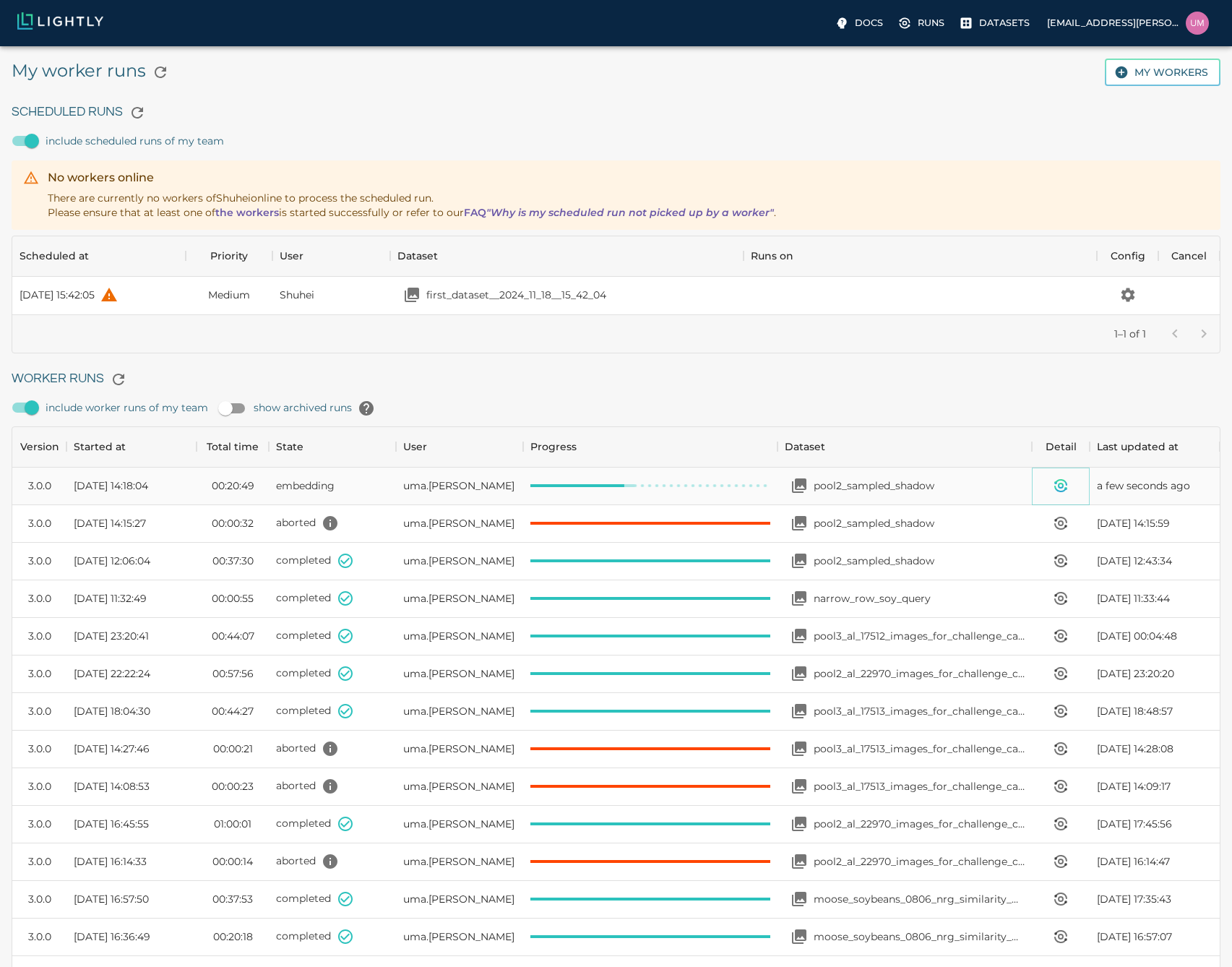
click at [1063, 488] on icon "View worker run detail" at bounding box center [1060, 488] width 11 height 5
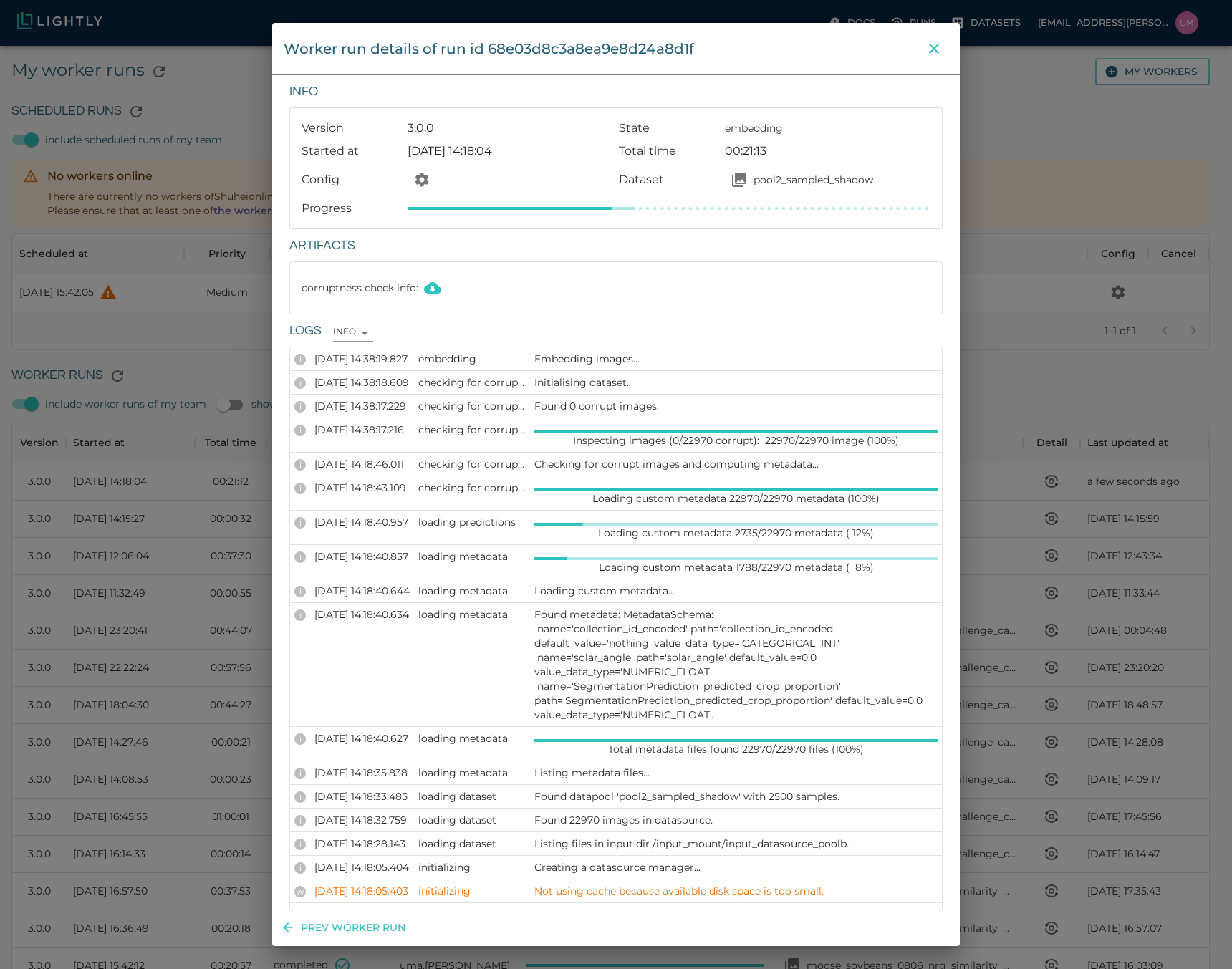
click at [933, 45] on icon "close" at bounding box center [934, 49] width 17 height 17
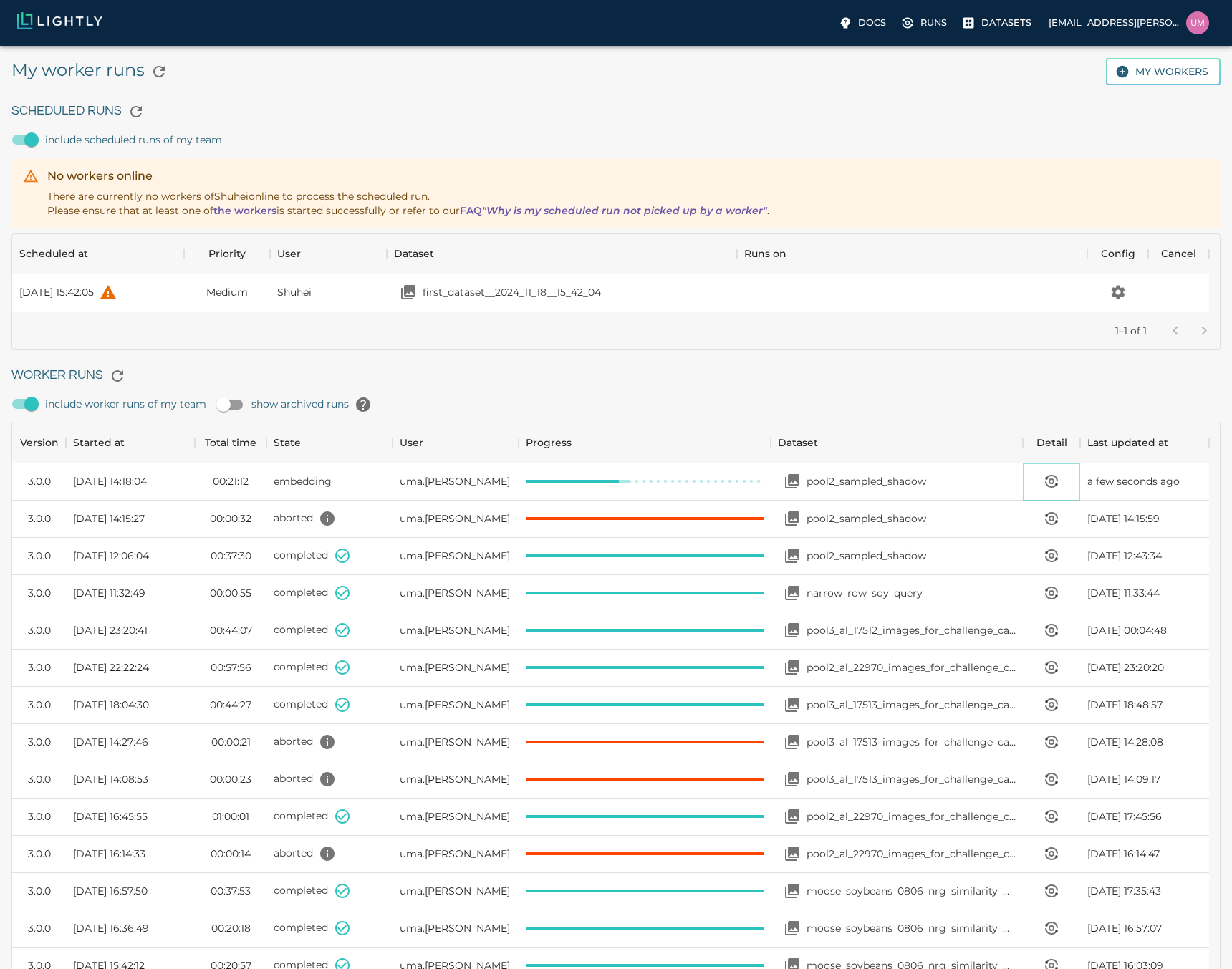
scroll to position [11, 11]
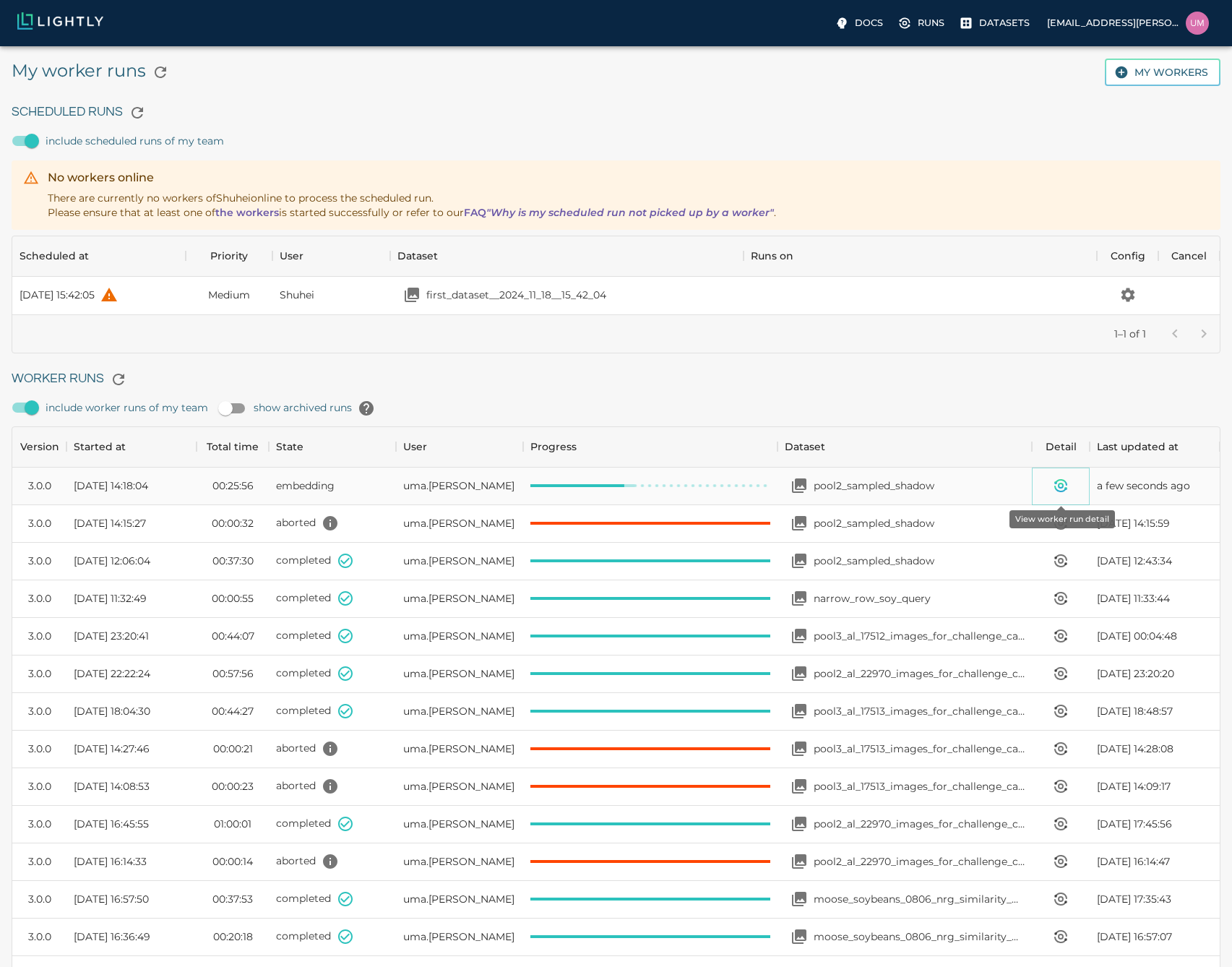
click at [1050, 482] on button "View worker run detail" at bounding box center [1060, 485] width 29 height 29
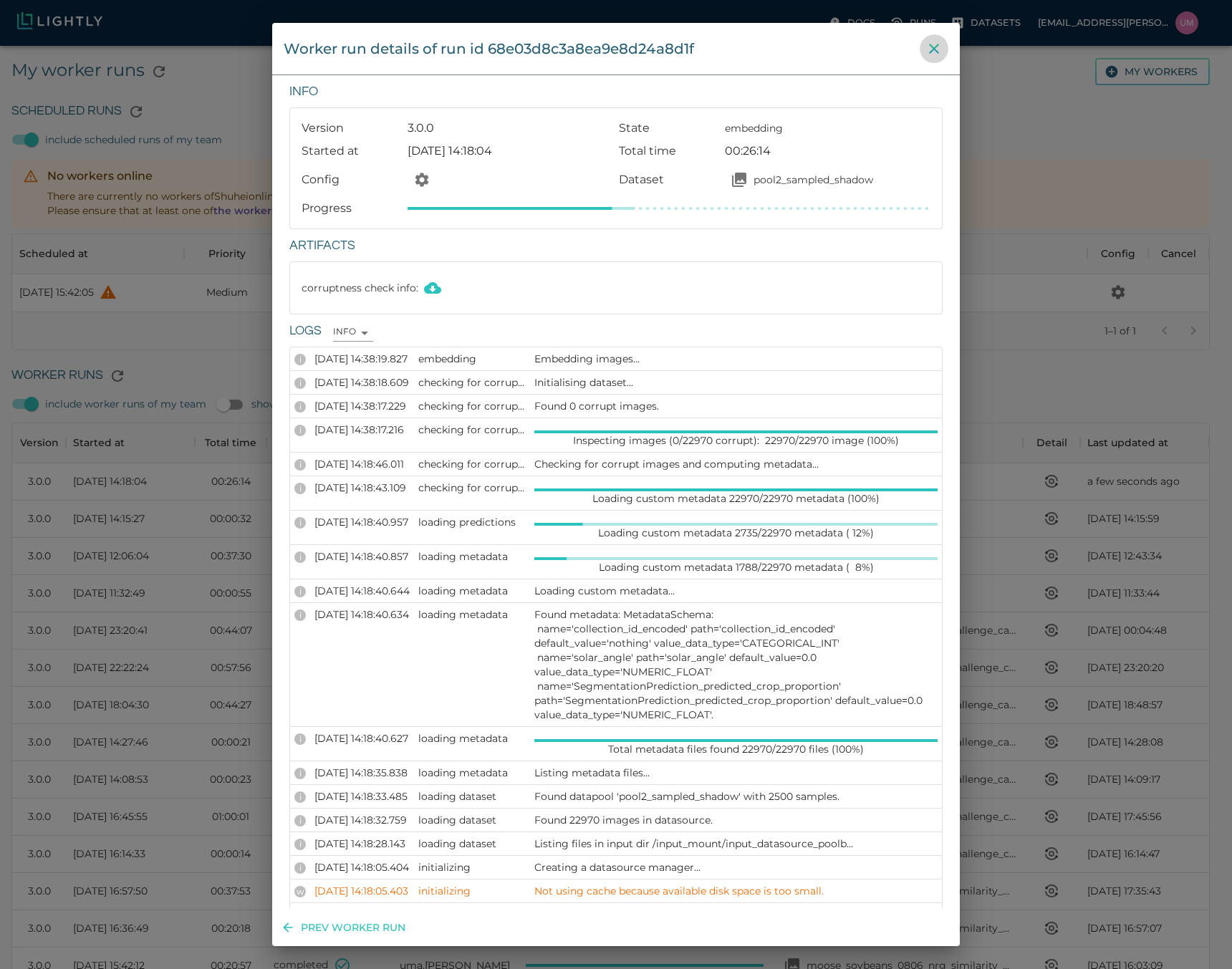
click at [930, 45] on icon "close" at bounding box center [934, 48] width 10 height 10
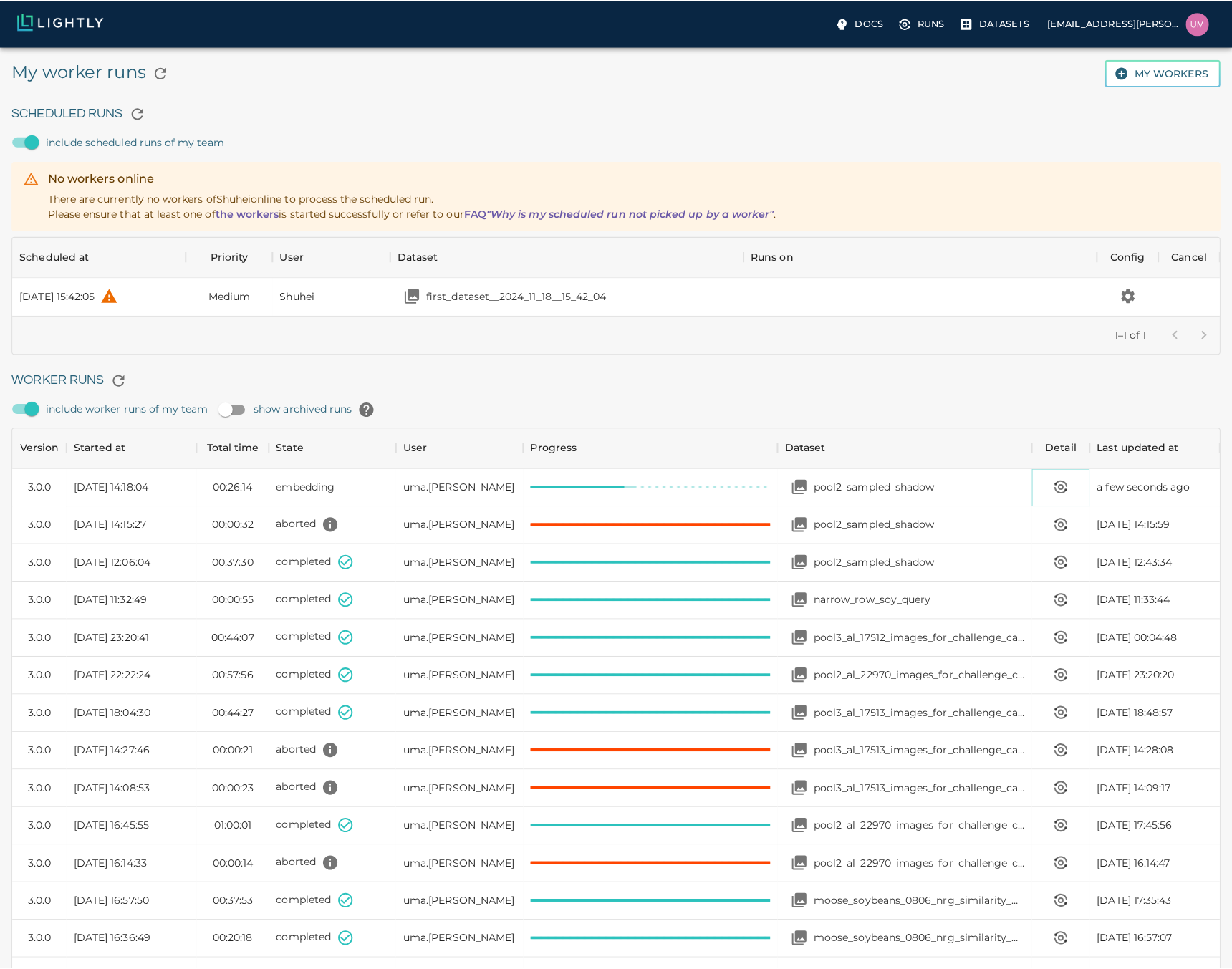
scroll to position [11, 11]
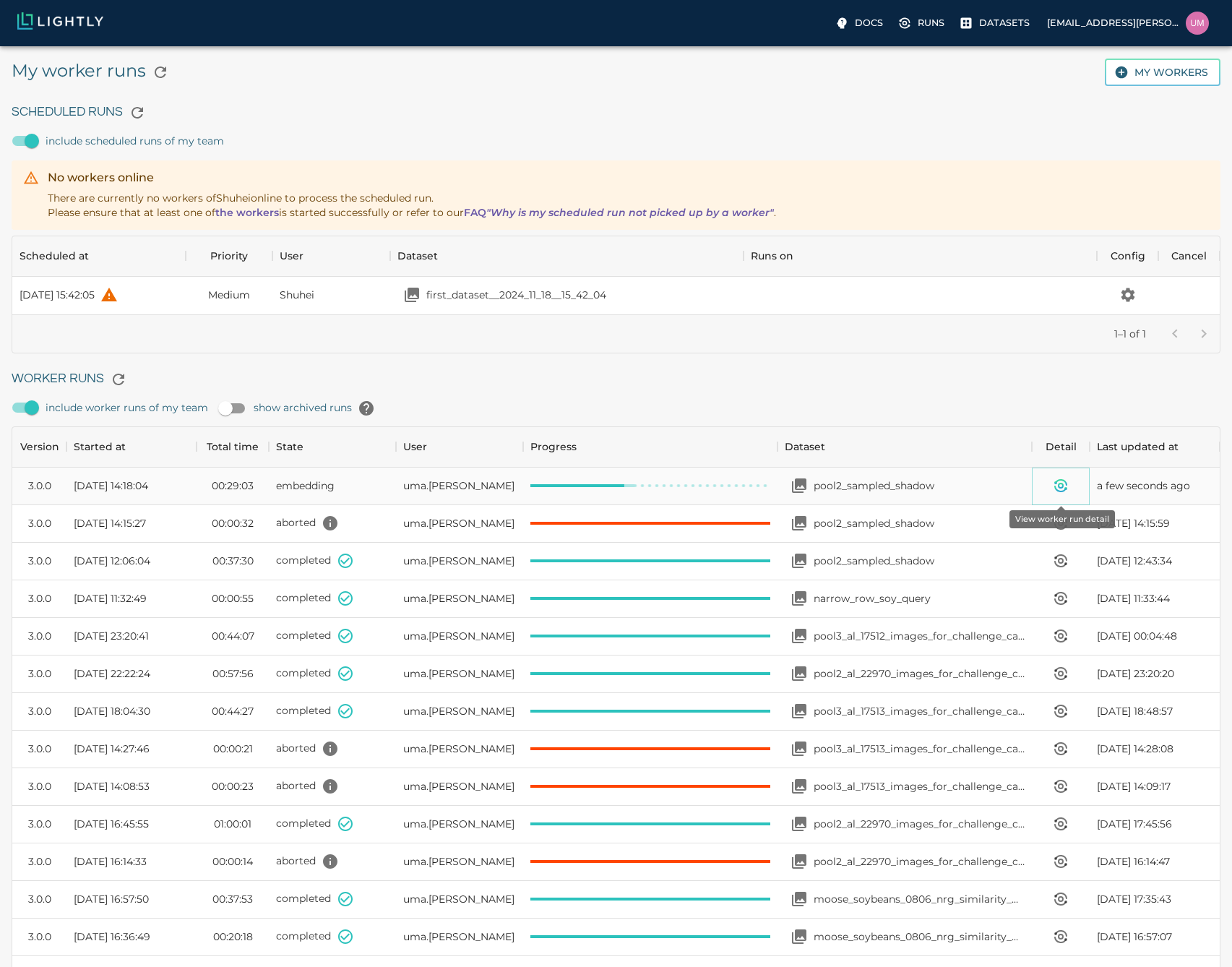
click at [1068, 487] on icon "View worker run detail" at bounding box center [1061, 486] width 18 height 18
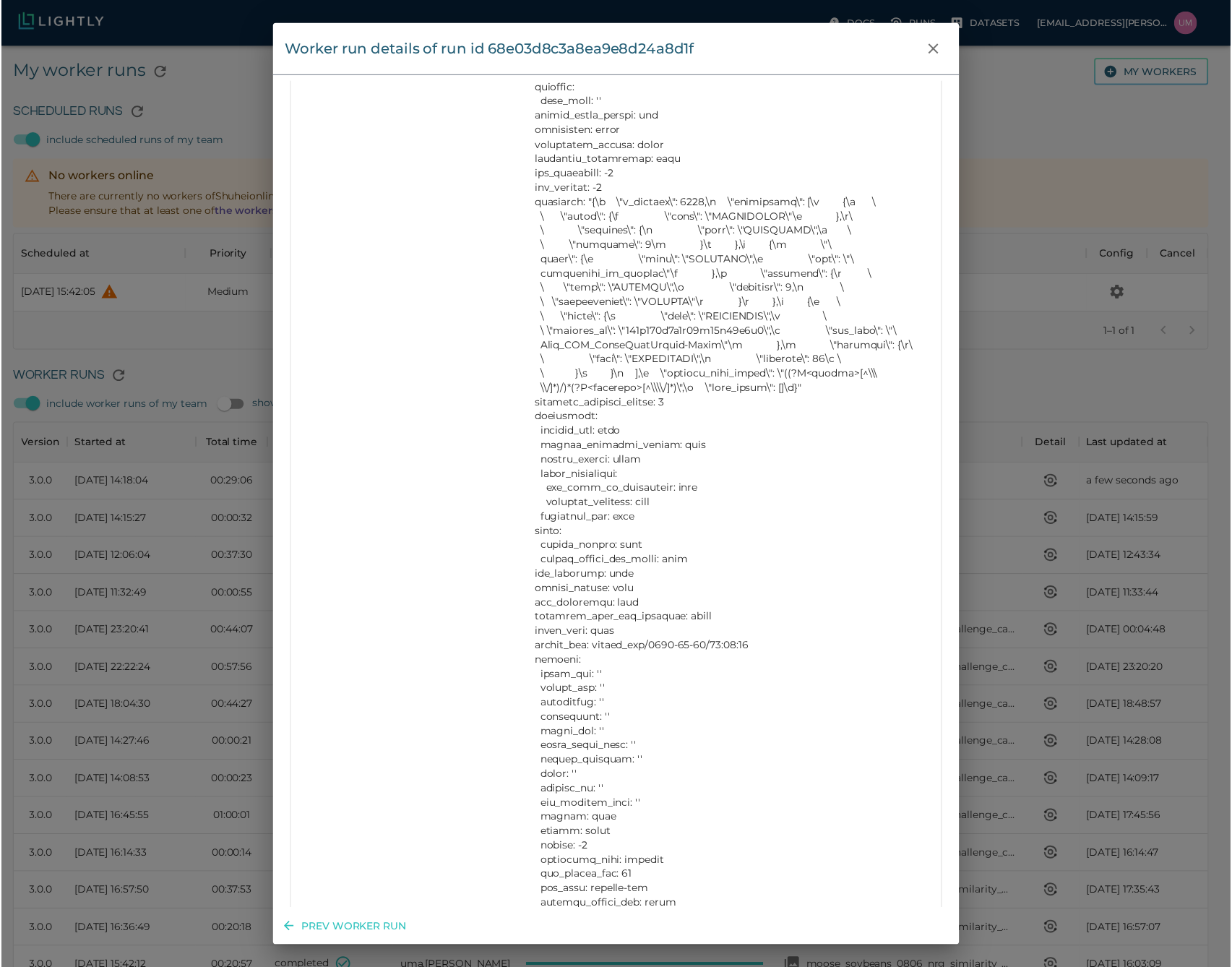
scroll to position [303, 0]
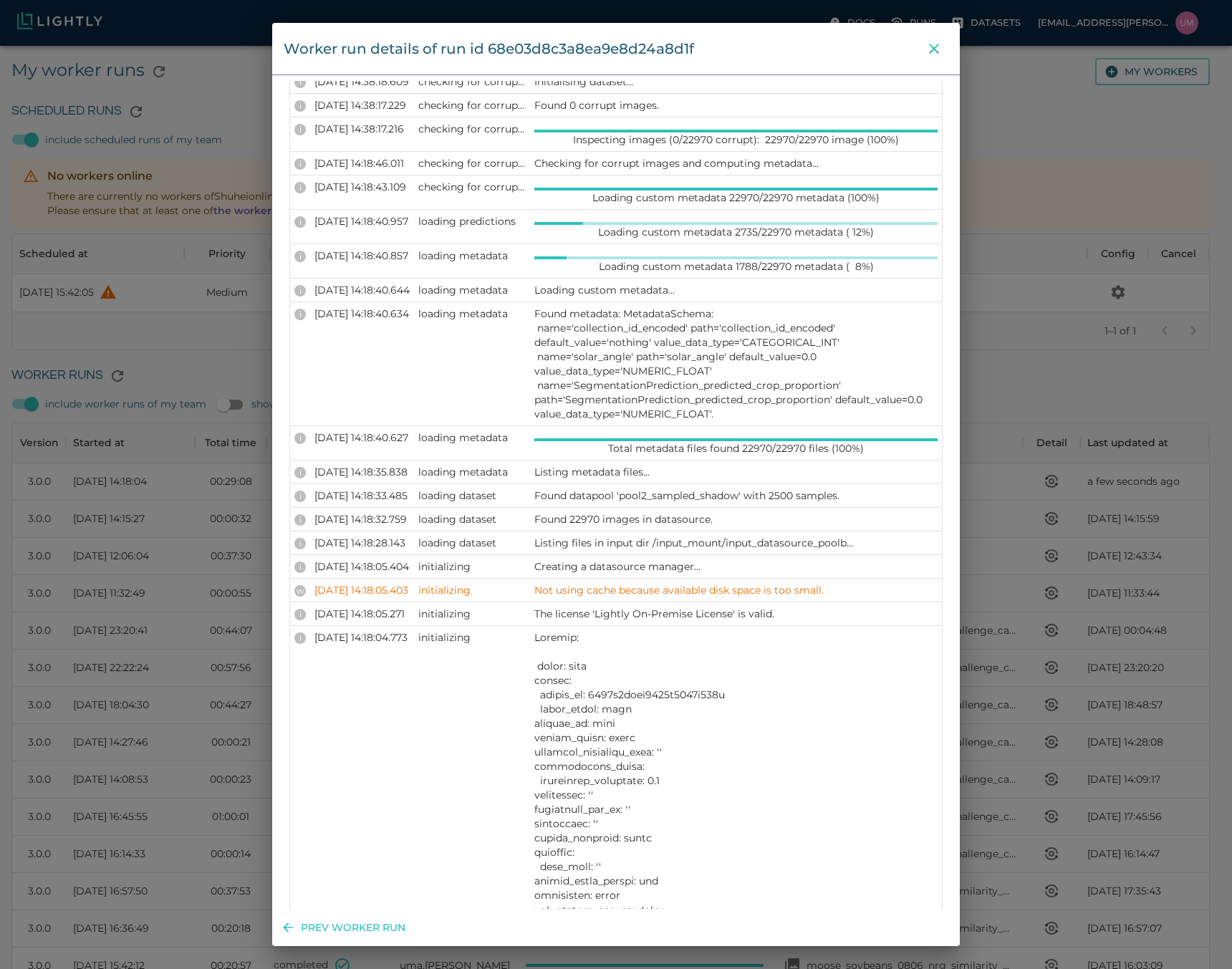
click at [935, 44] on icon "close" at bounding box center [934, 49] width 17 height 17
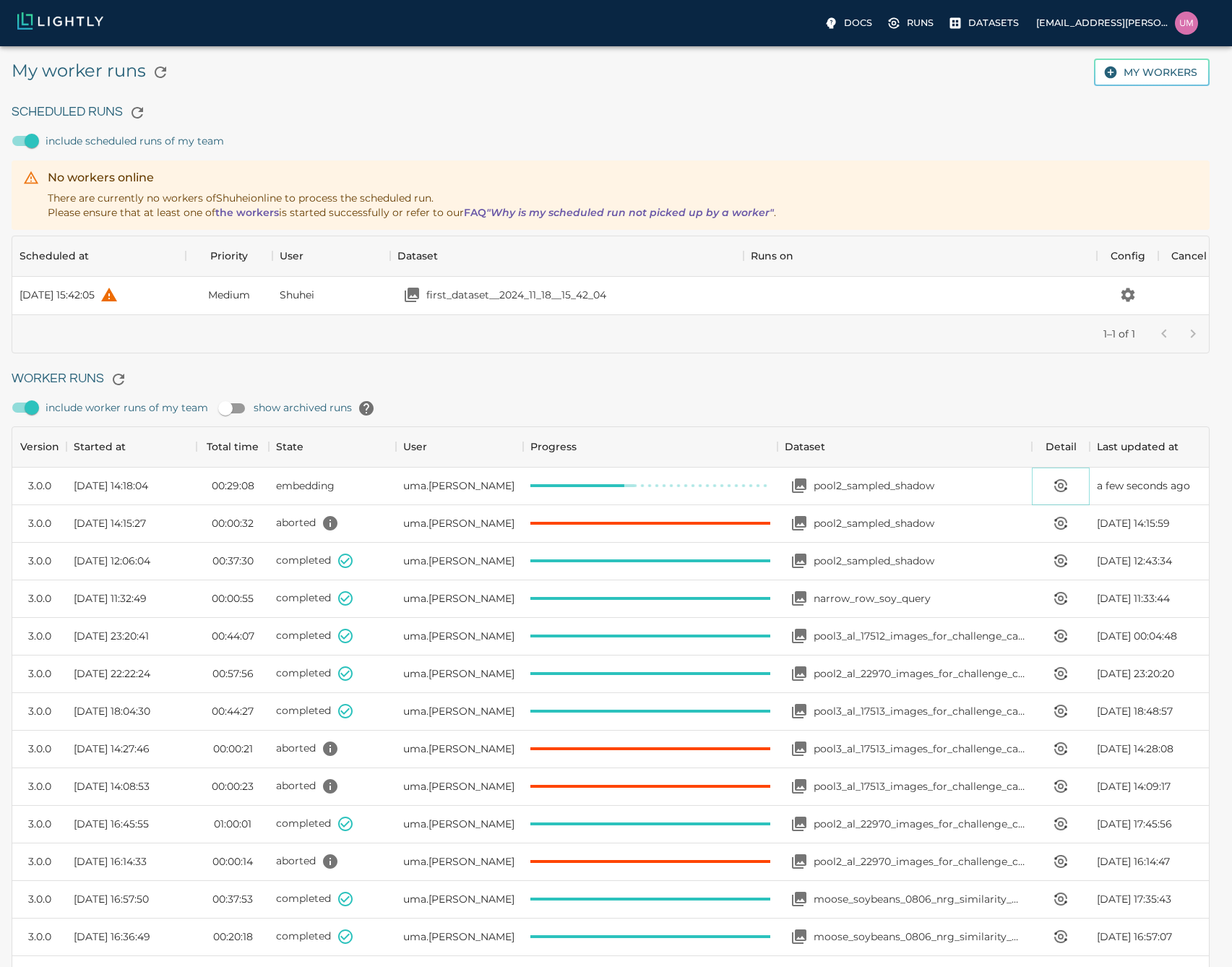
scroll to position [11, 11]
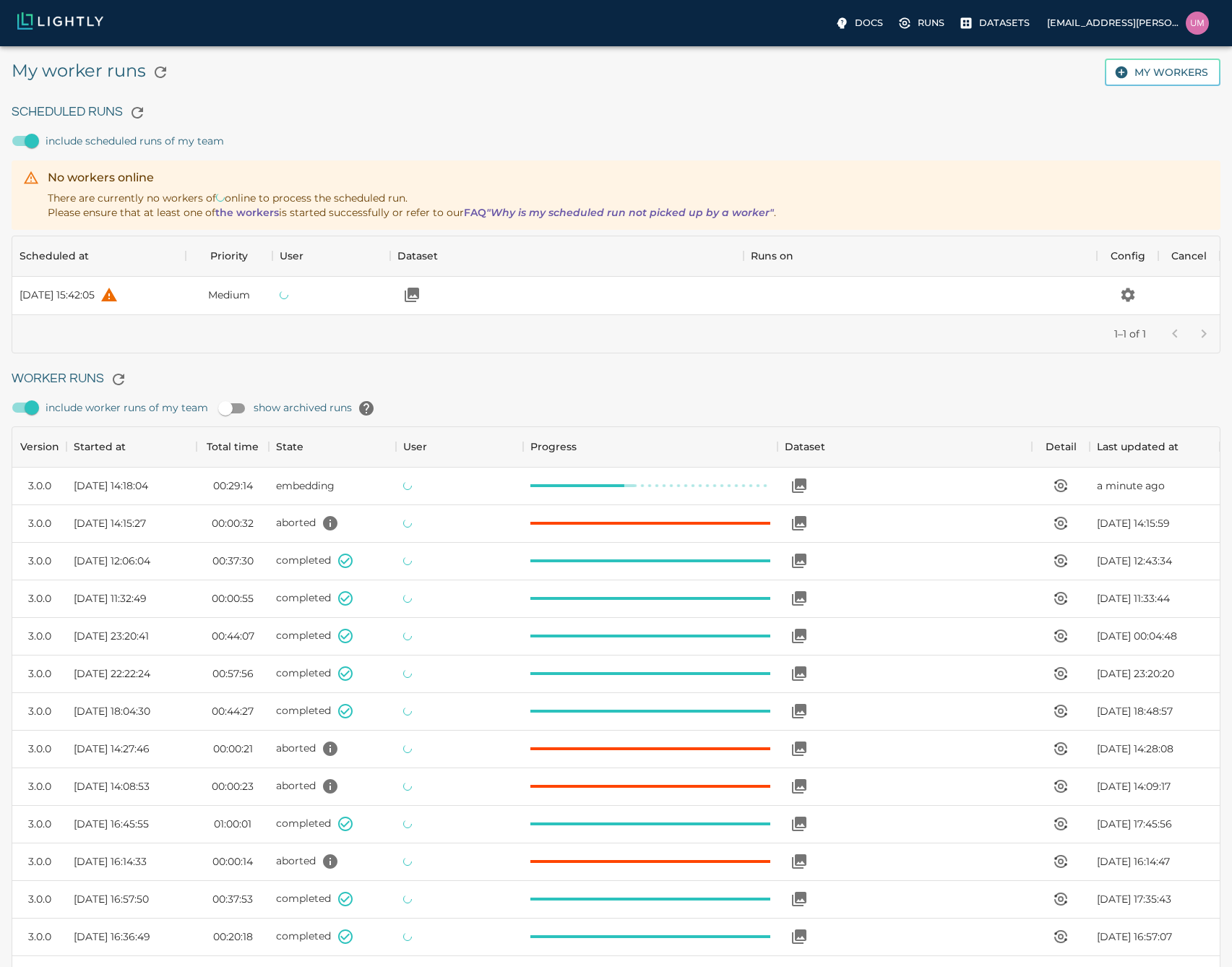
scroll to position [969, 1197]
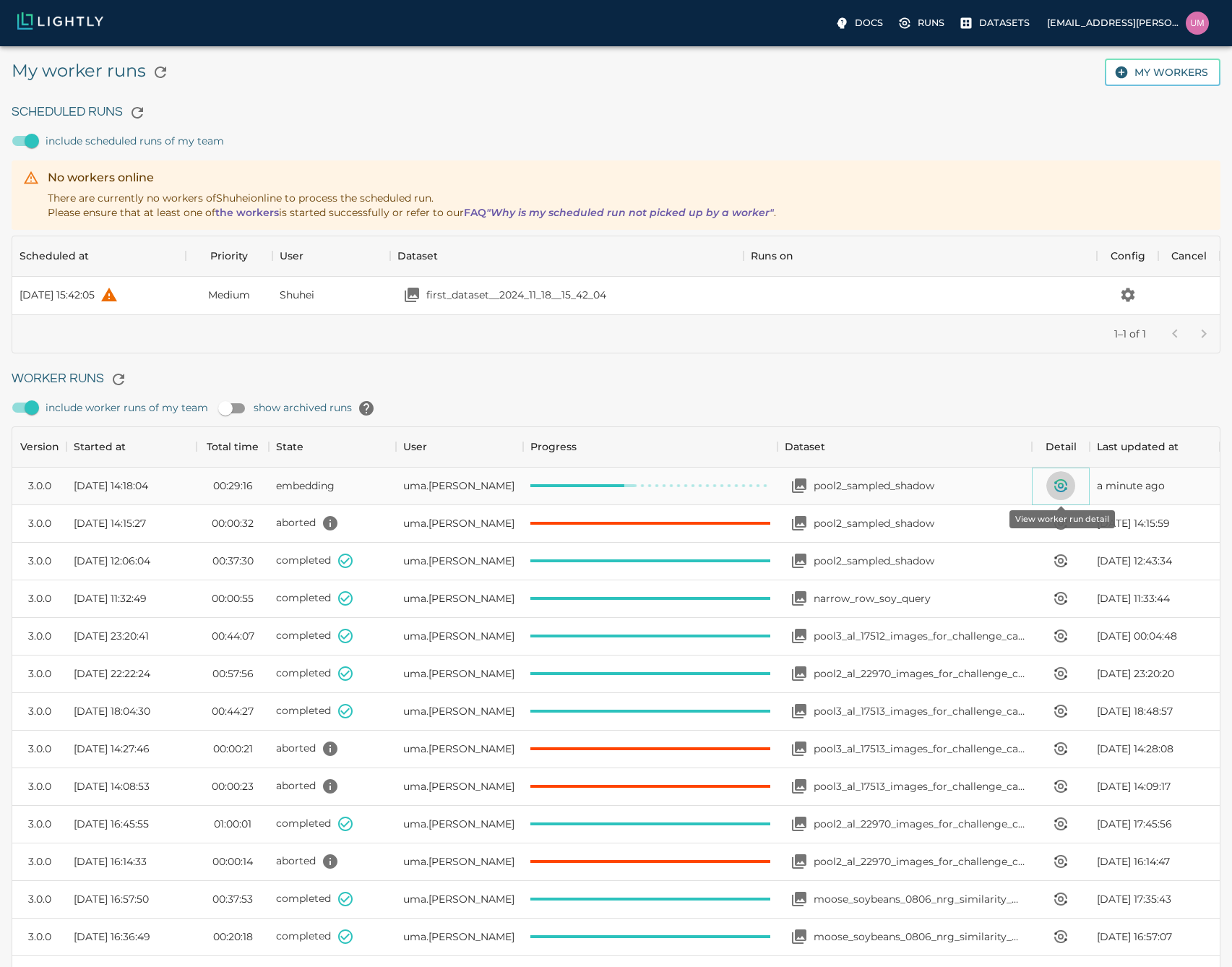
click at [1064, 486] on icon "View worker run detail" at bounding box center [1061, 486] width 18 height 18
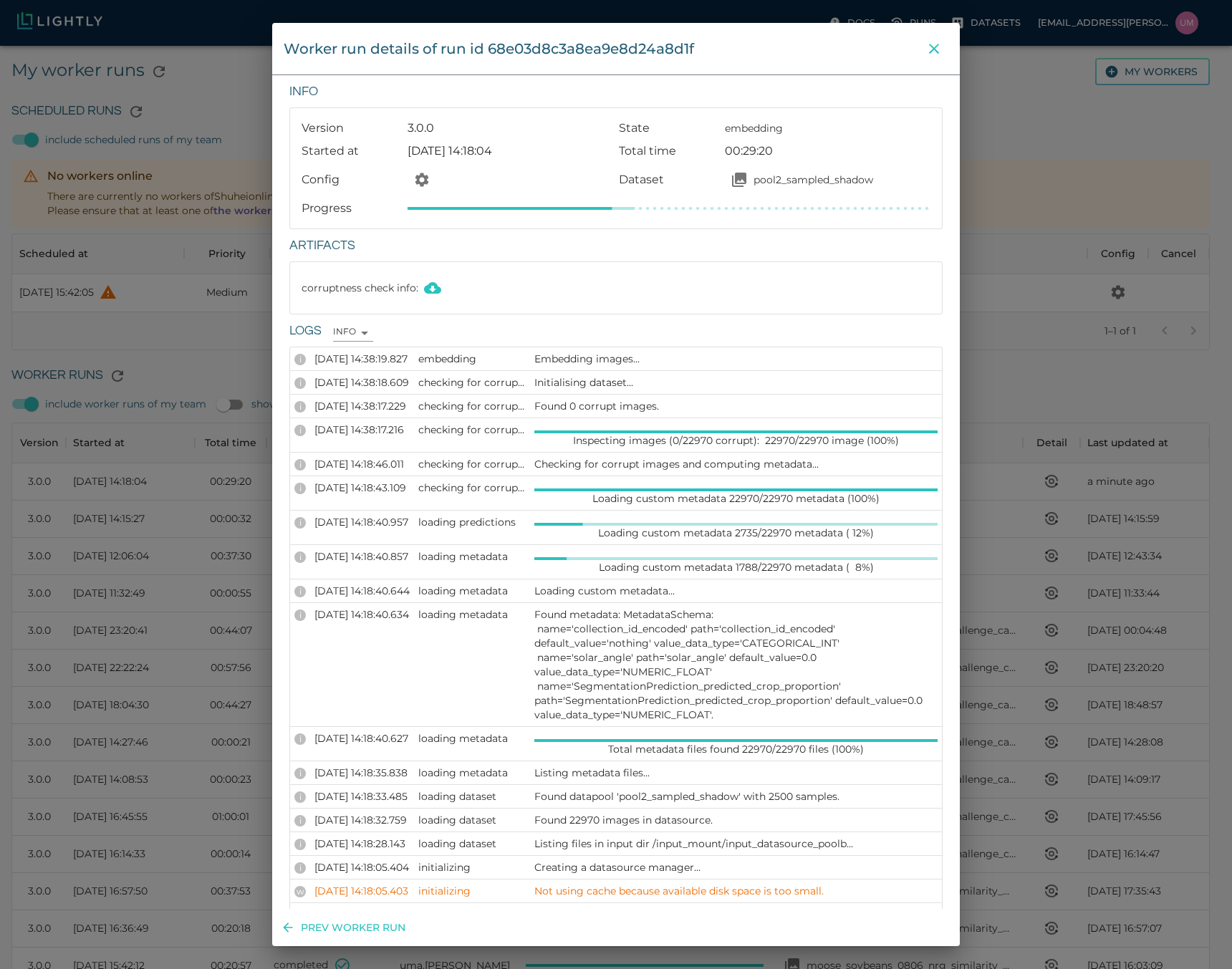
click at [940, 52] on icon "close" at bounding box center [934, 49] width 17 height 17
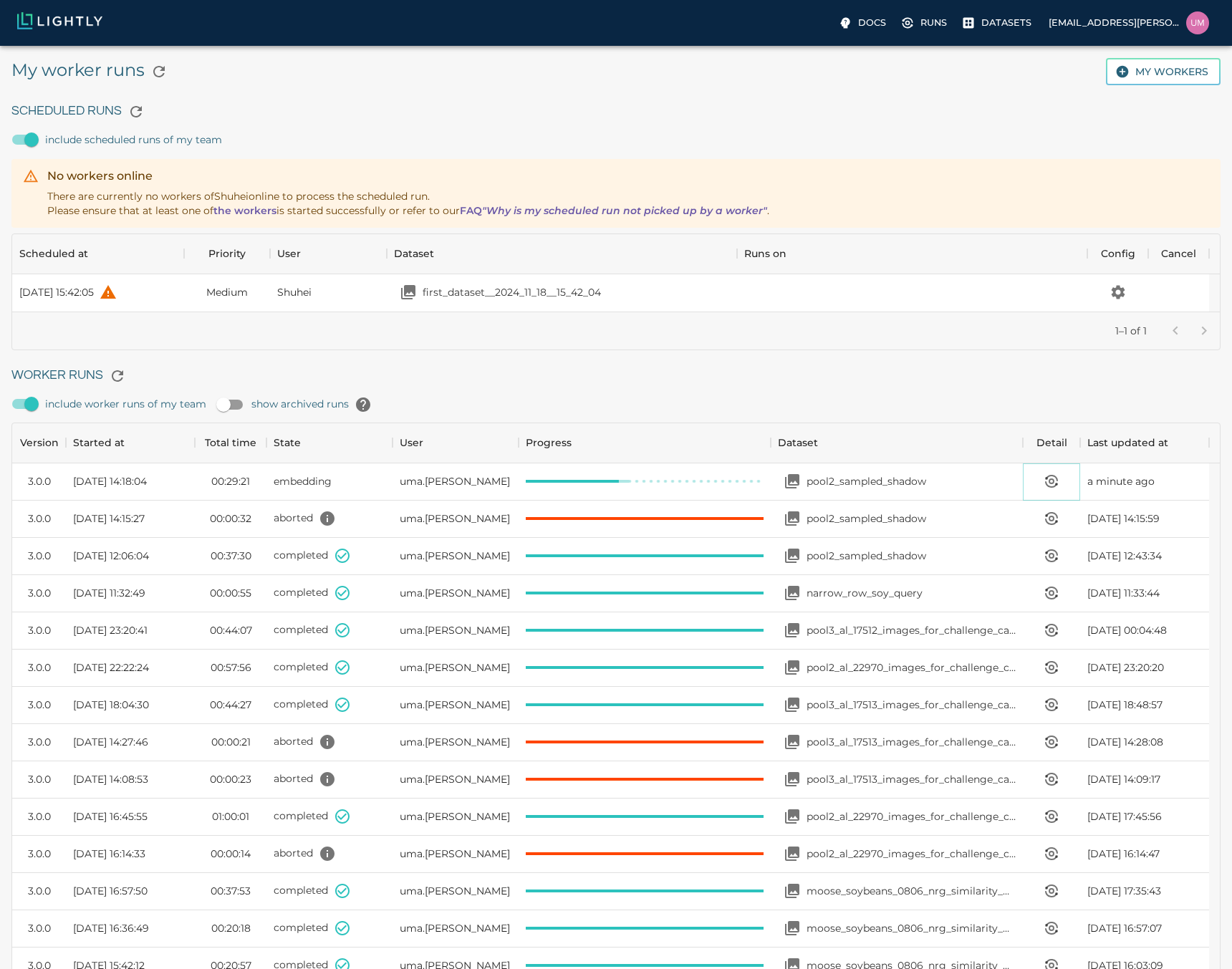
scroll to position [11, 11]
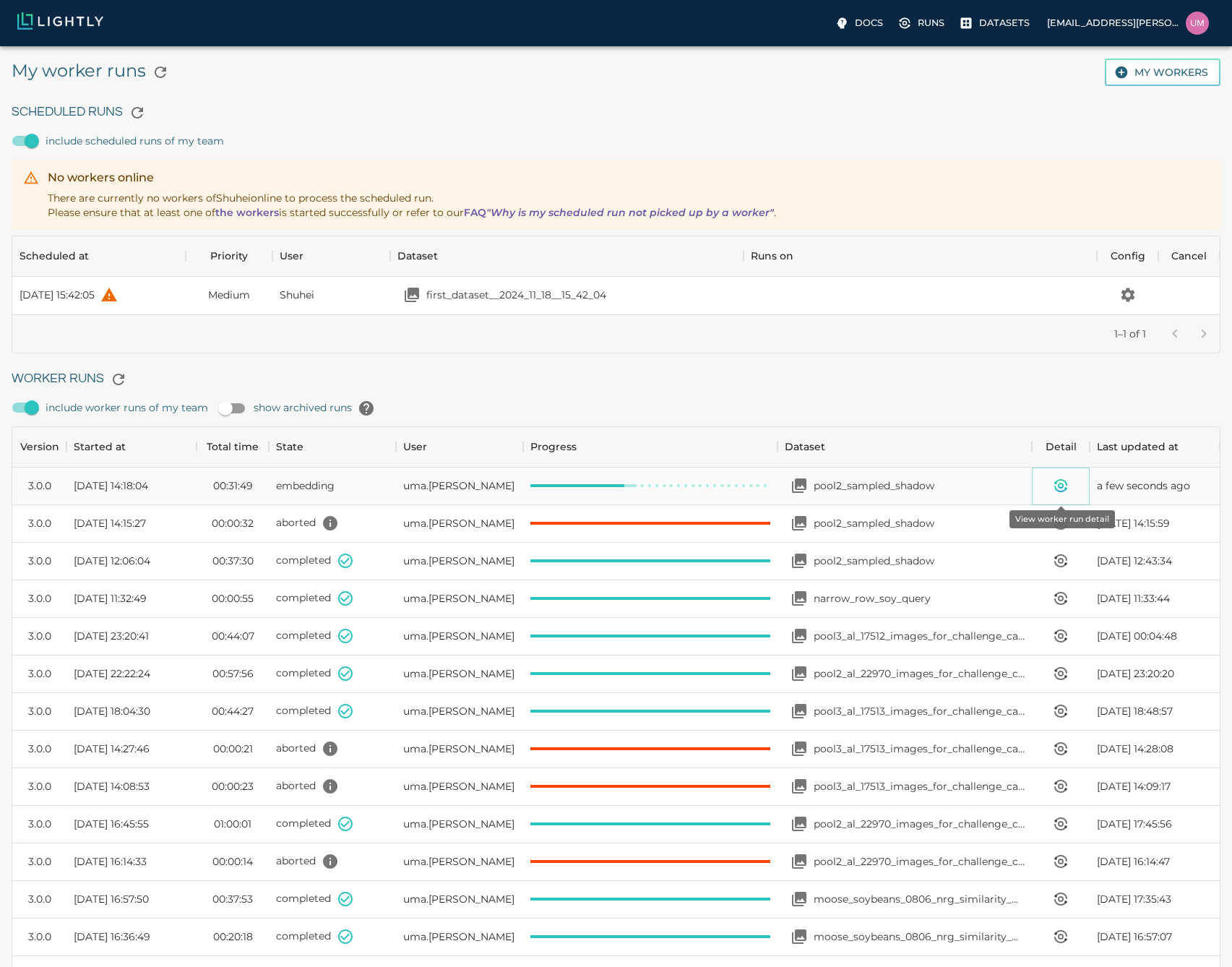
click at [1058, 472] on button "View worker run detail" at bounding box center [1060, 485] width 29 height 29
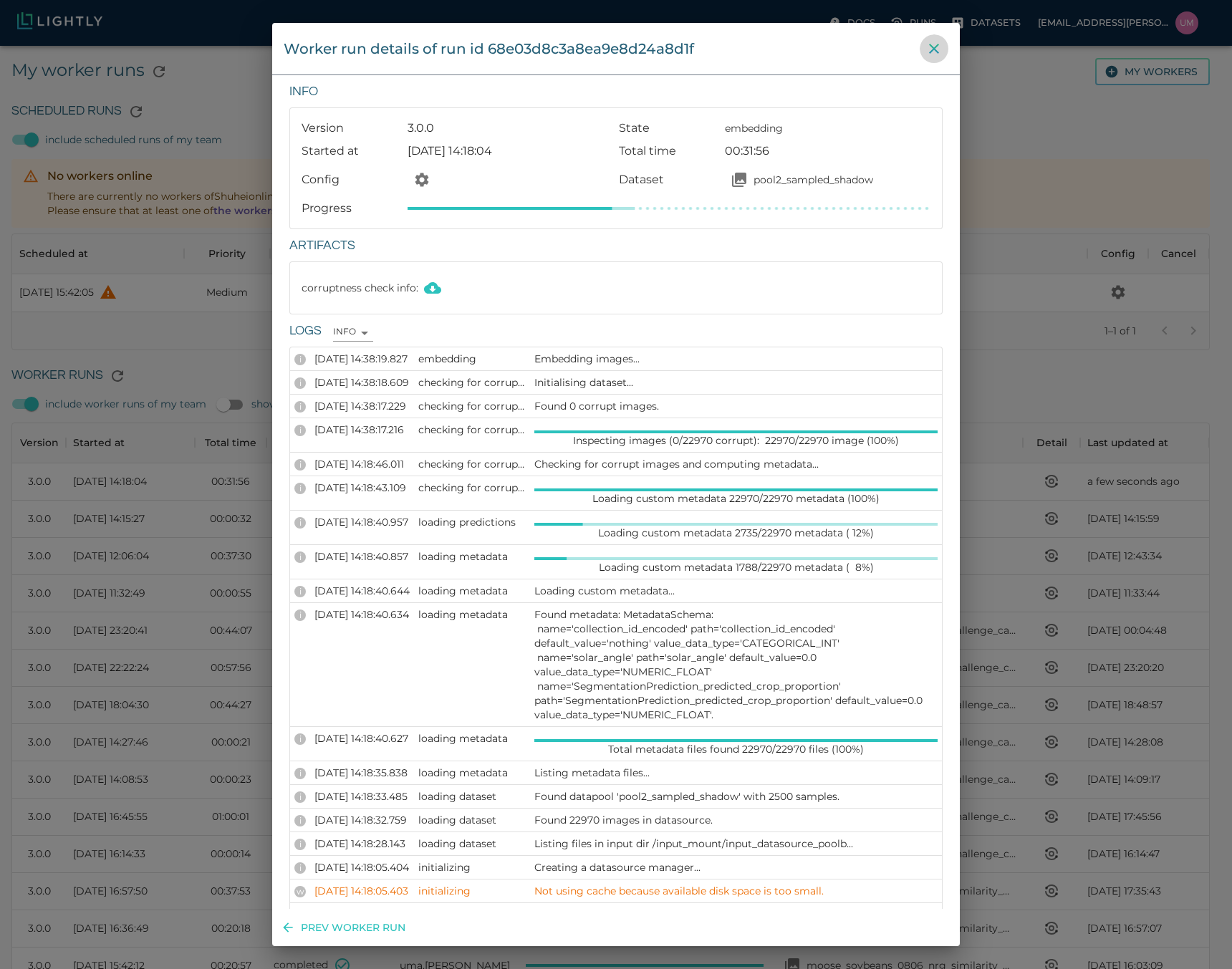
click at [934, 48] on icon "close" at bounding box center [934, 48] width 10 height 10
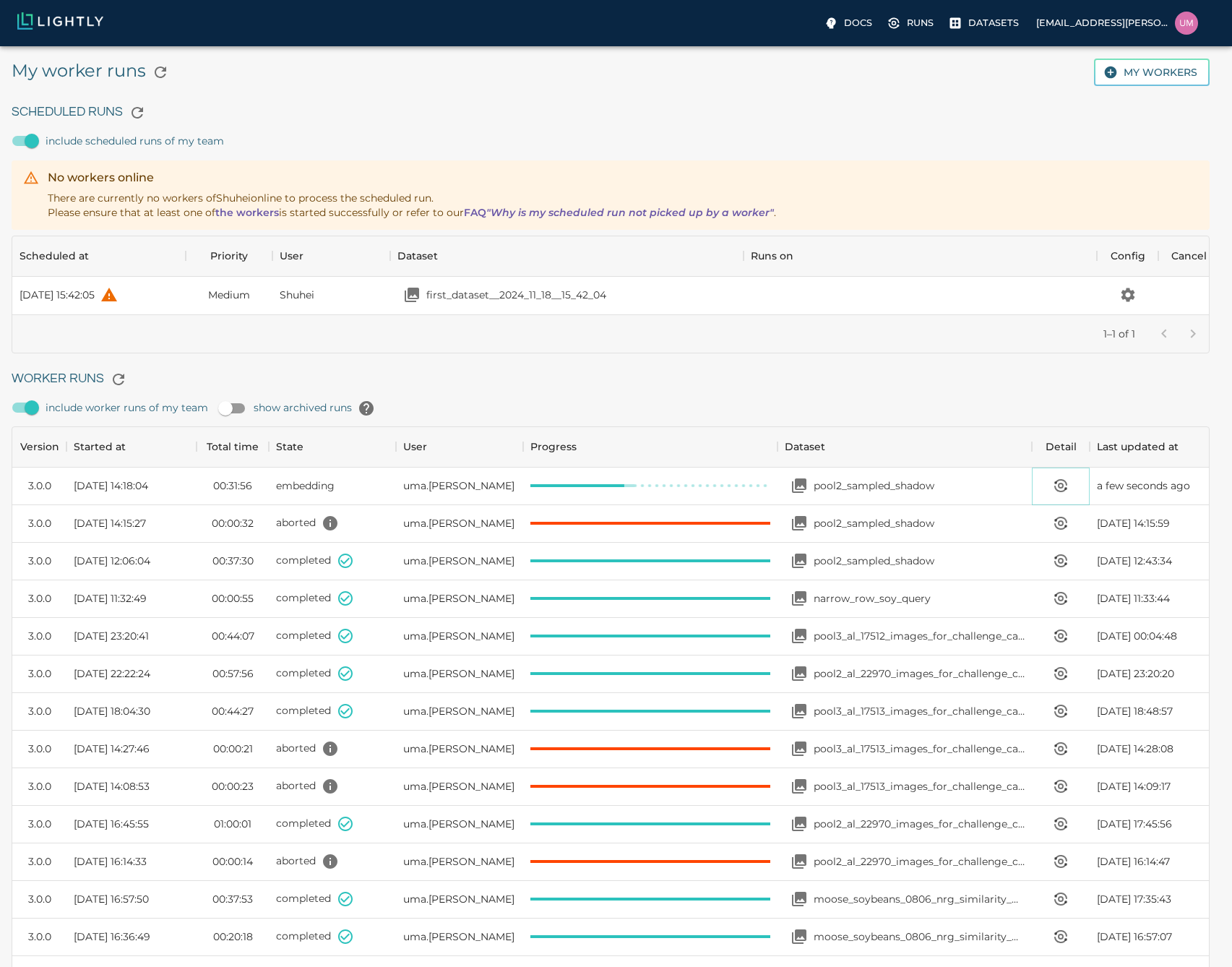
scroll to position [11, 11]
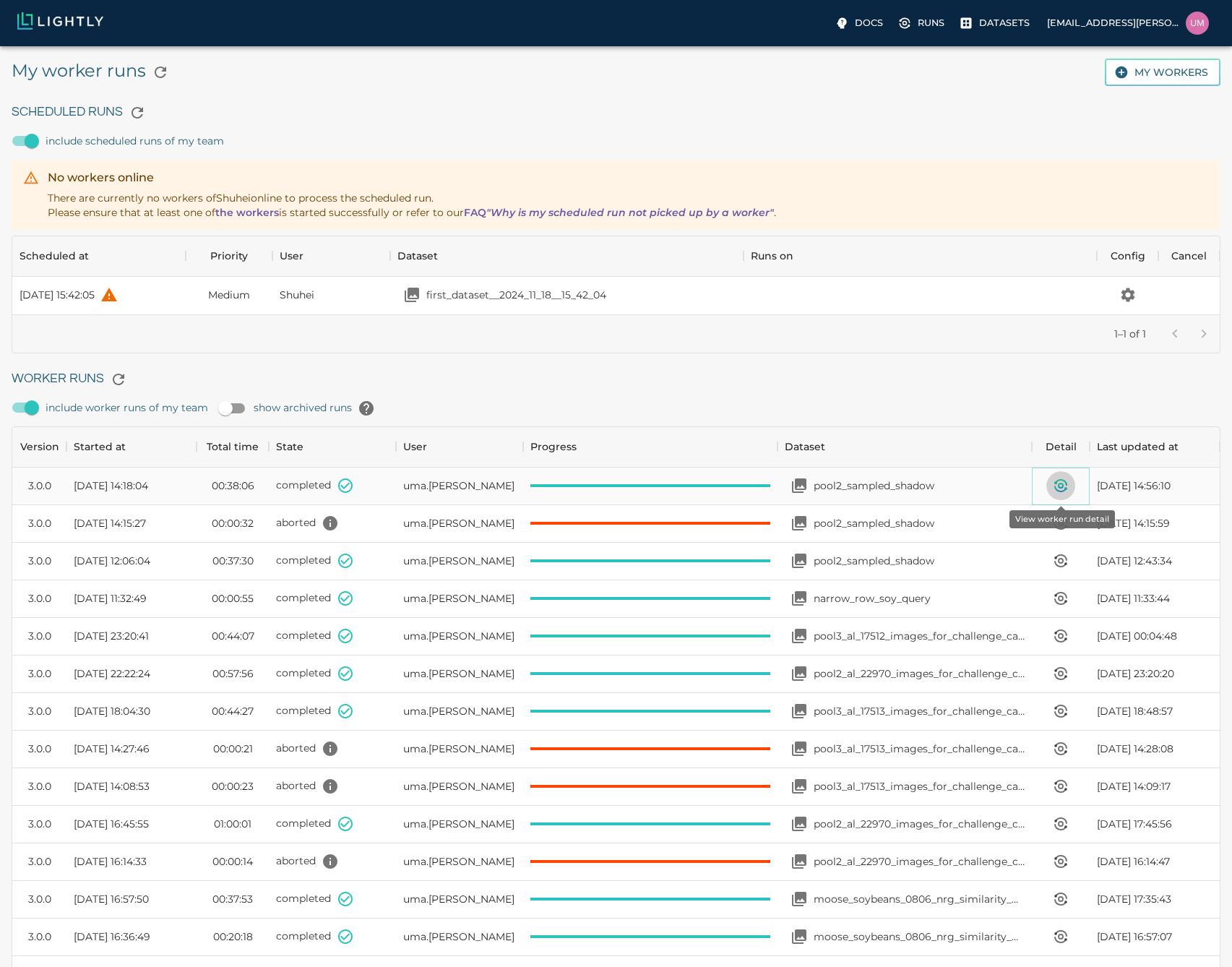
click at [1065, 486] on icon "View worker run detail" at bounding box center [1061, 486] width 18 height 18
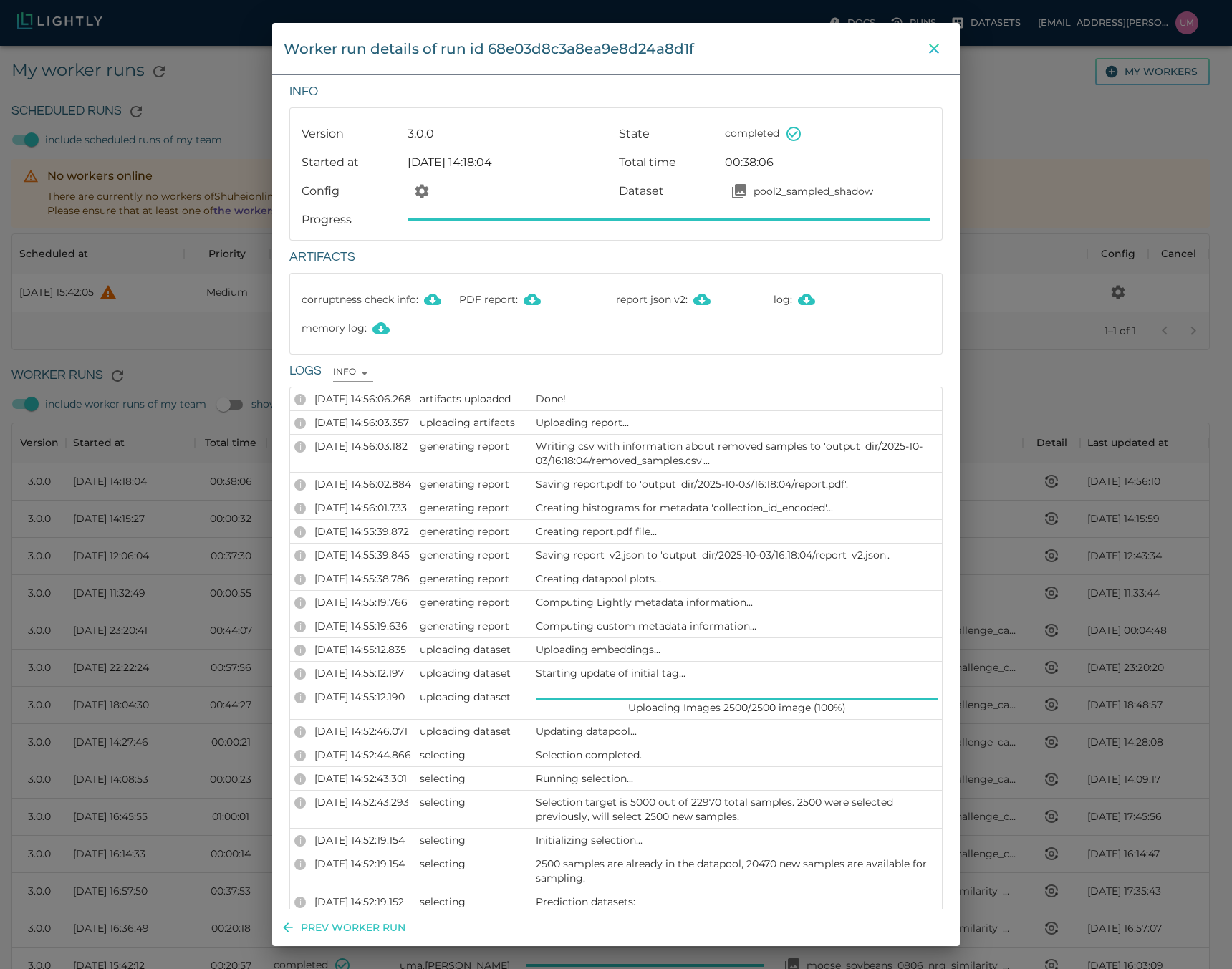
click at [924, 48] on button "close" at bounding box center [934, 48] width 28 height 28
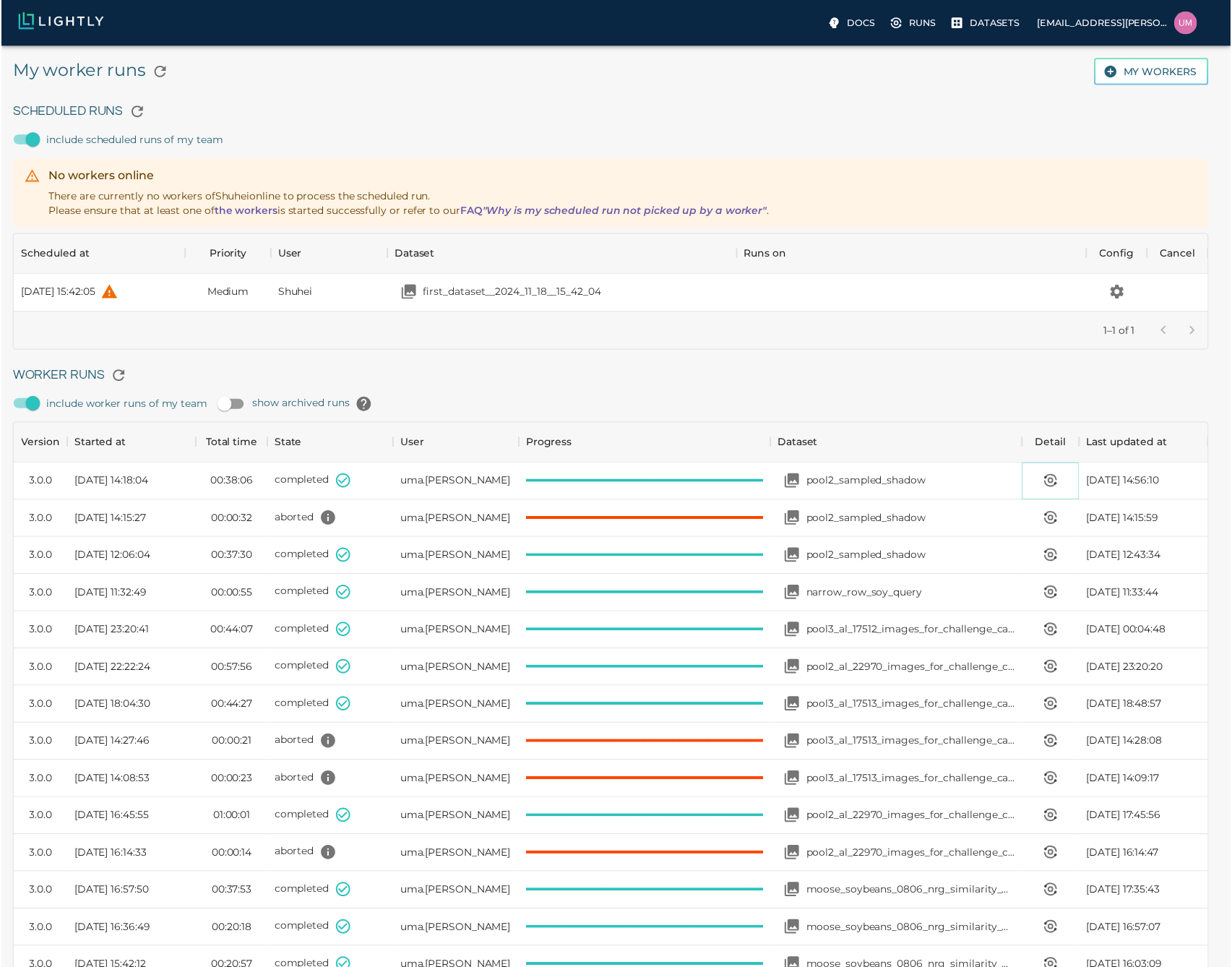
scroll to position [11, 11]
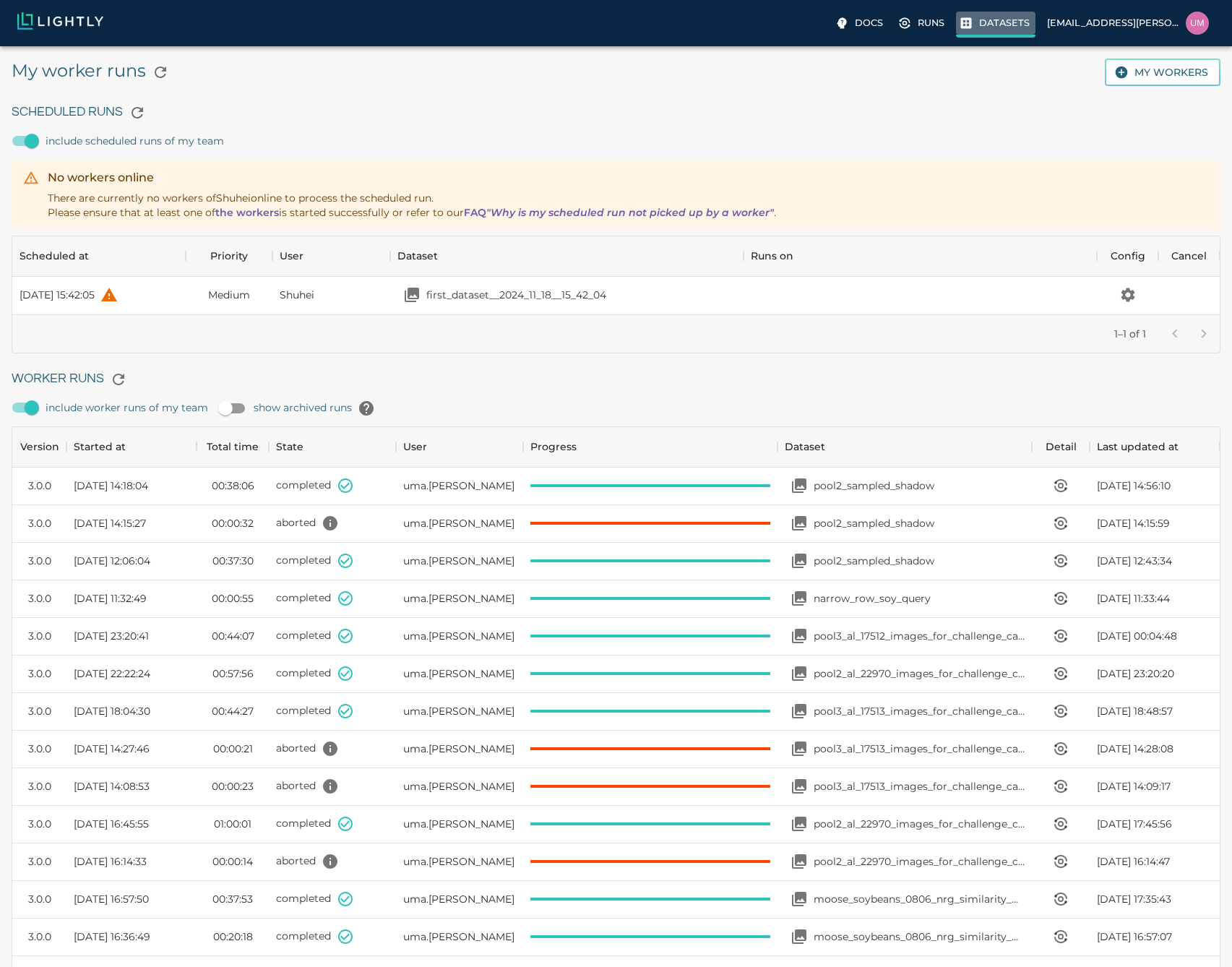
click at [981, 26] on p "Datasets" at bounding box center [1004, 22] width 50 height 14
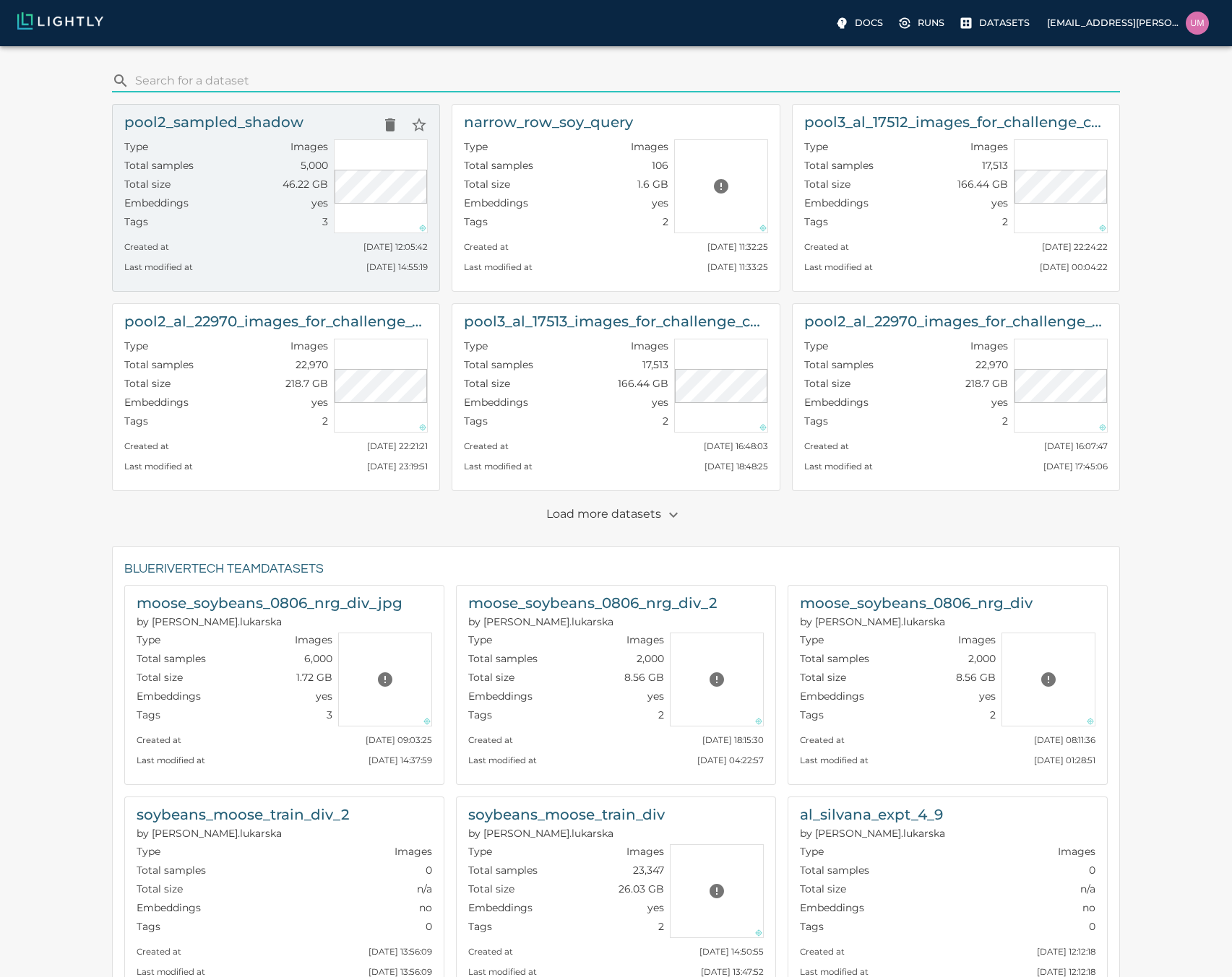
click at [219, 233] on div "Tags 3" at bounding box center [226, 224] width 203 height 19
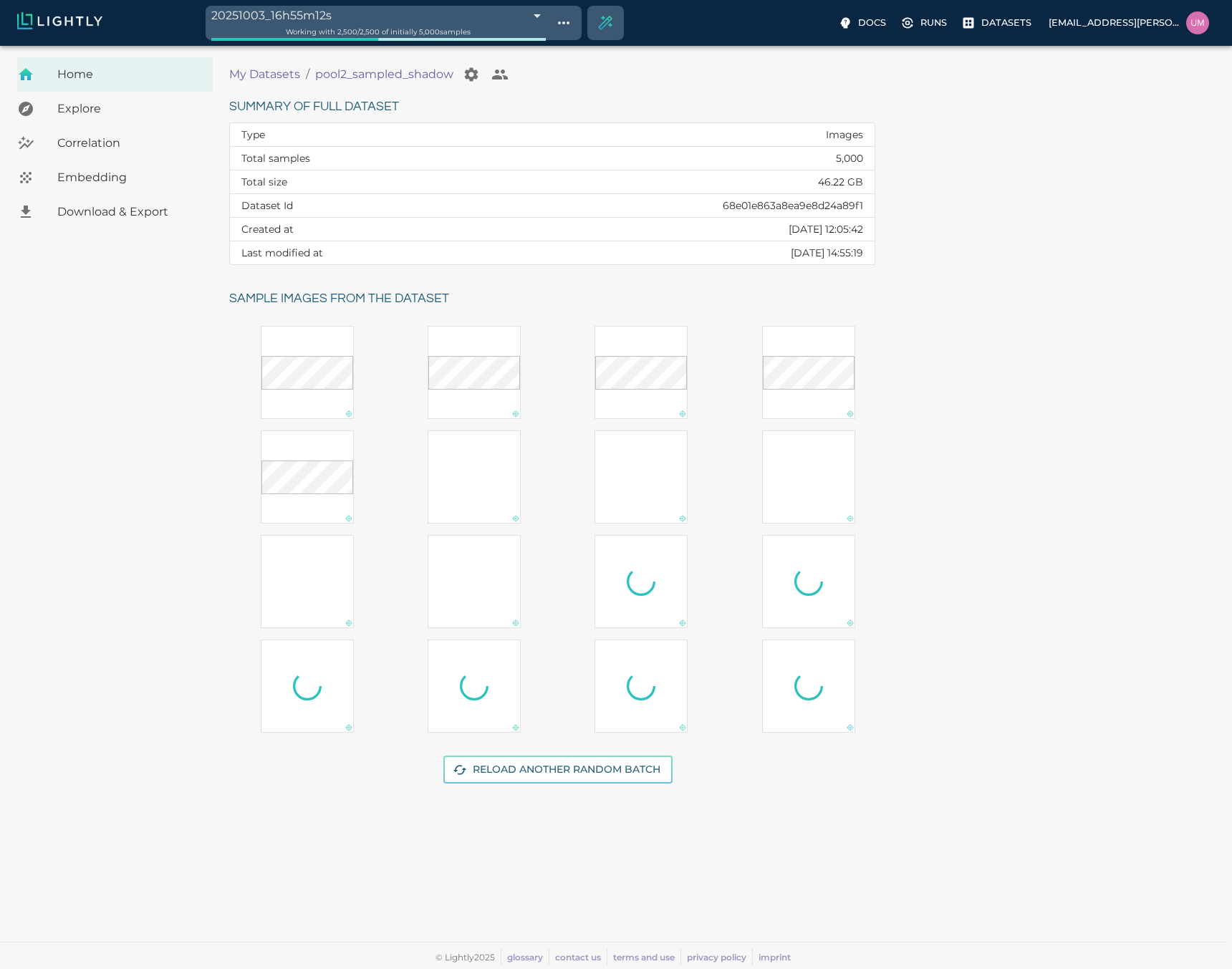
click at [104, 176] on span "Embedding" at bounding box center [129, 178] width 144 height 17
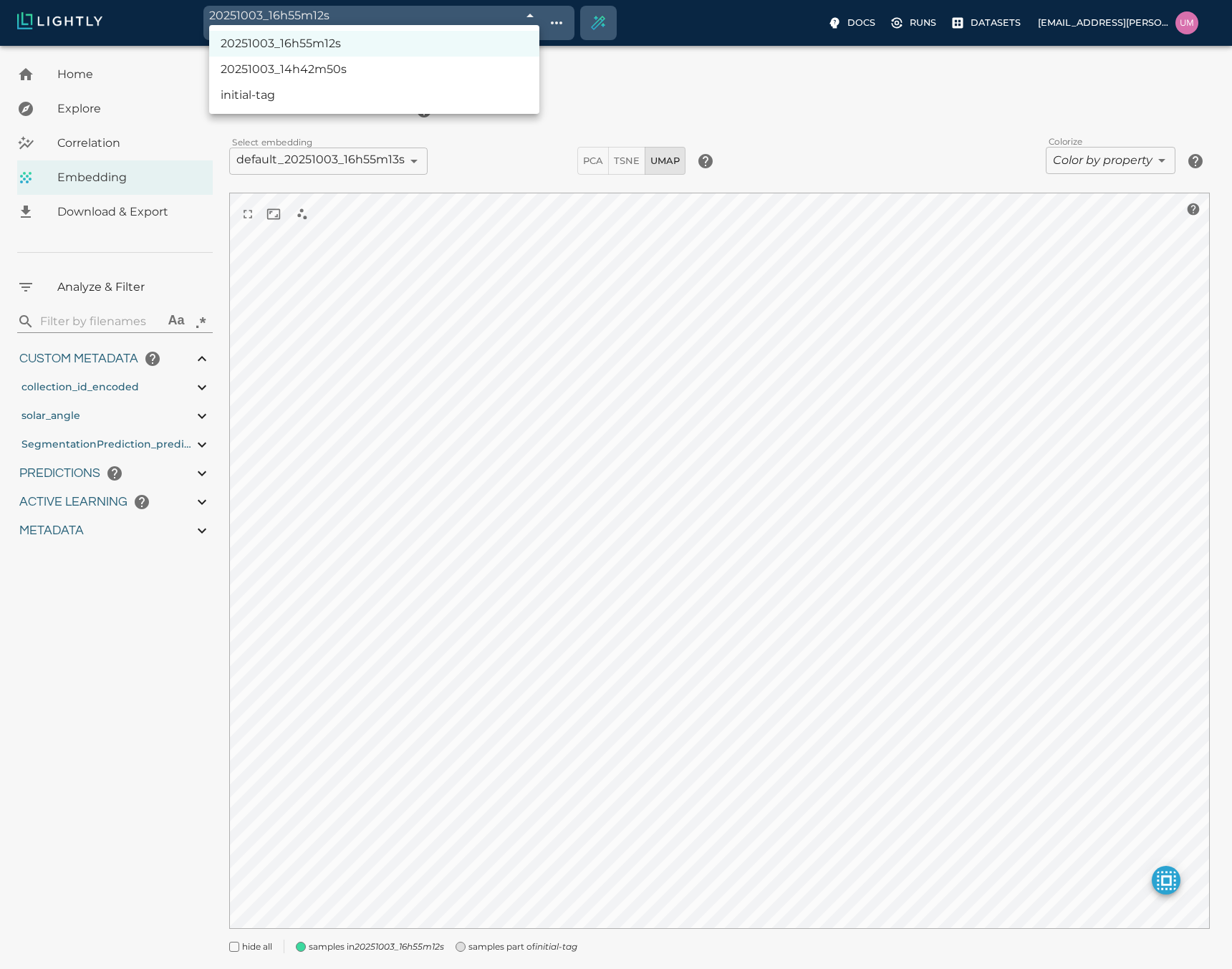
click at [530, 46] on body "20251003_16h55m12s 68e04640476f0ec4f6ee19f5 Working with 2,500 / 2,500 of initi…" at bounding box center [616, 525] width 1232 height 960
type input "4.97925499211106"
type input "80.9522549921111"
type input "1.18915588845331"
type input "11.5301558884533"
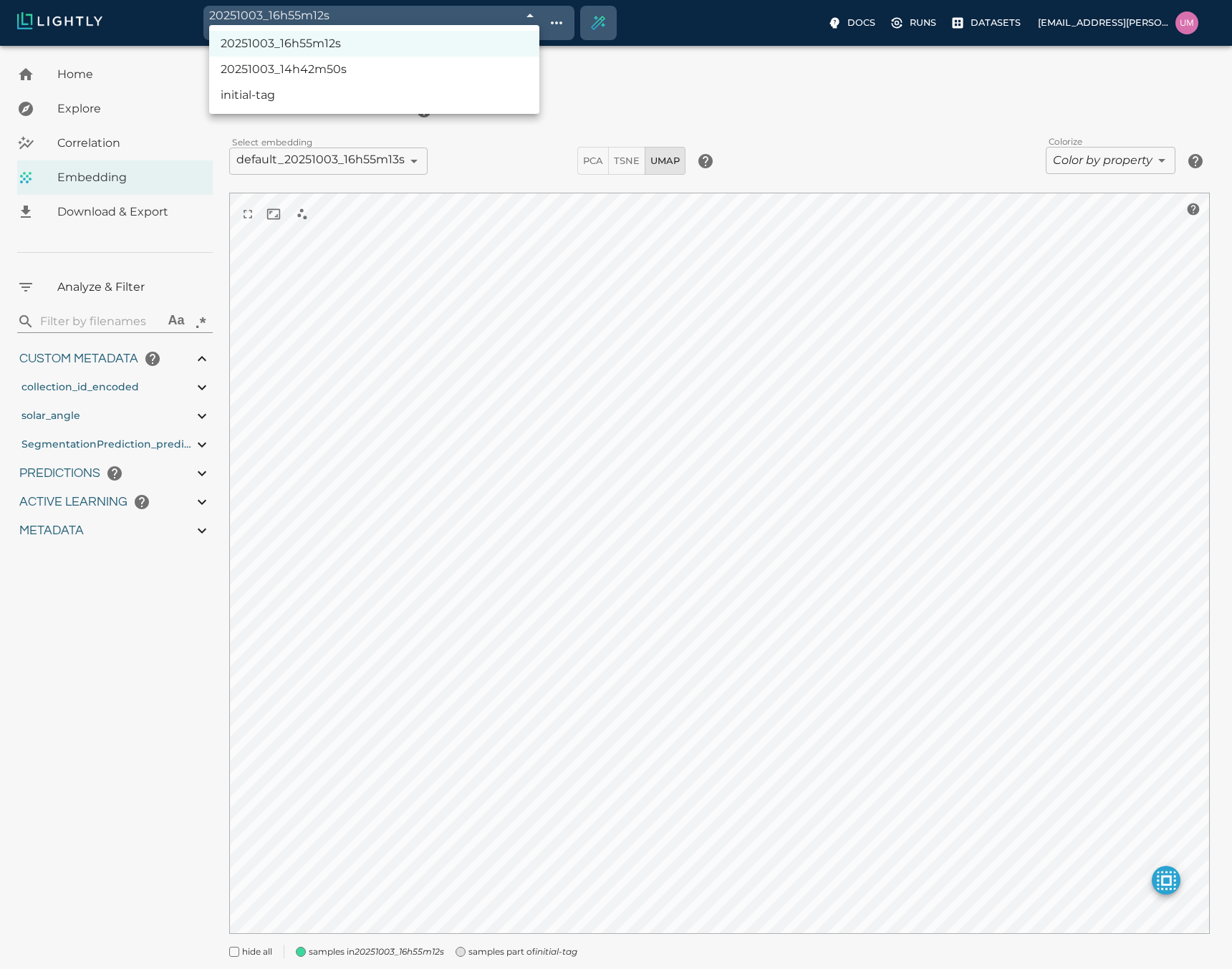
type input "6.30461978912354"
type input "48.3756197891235"
type input "4.97925499211106"
type input "80.9522549921111"
type input "1.18915588845331"
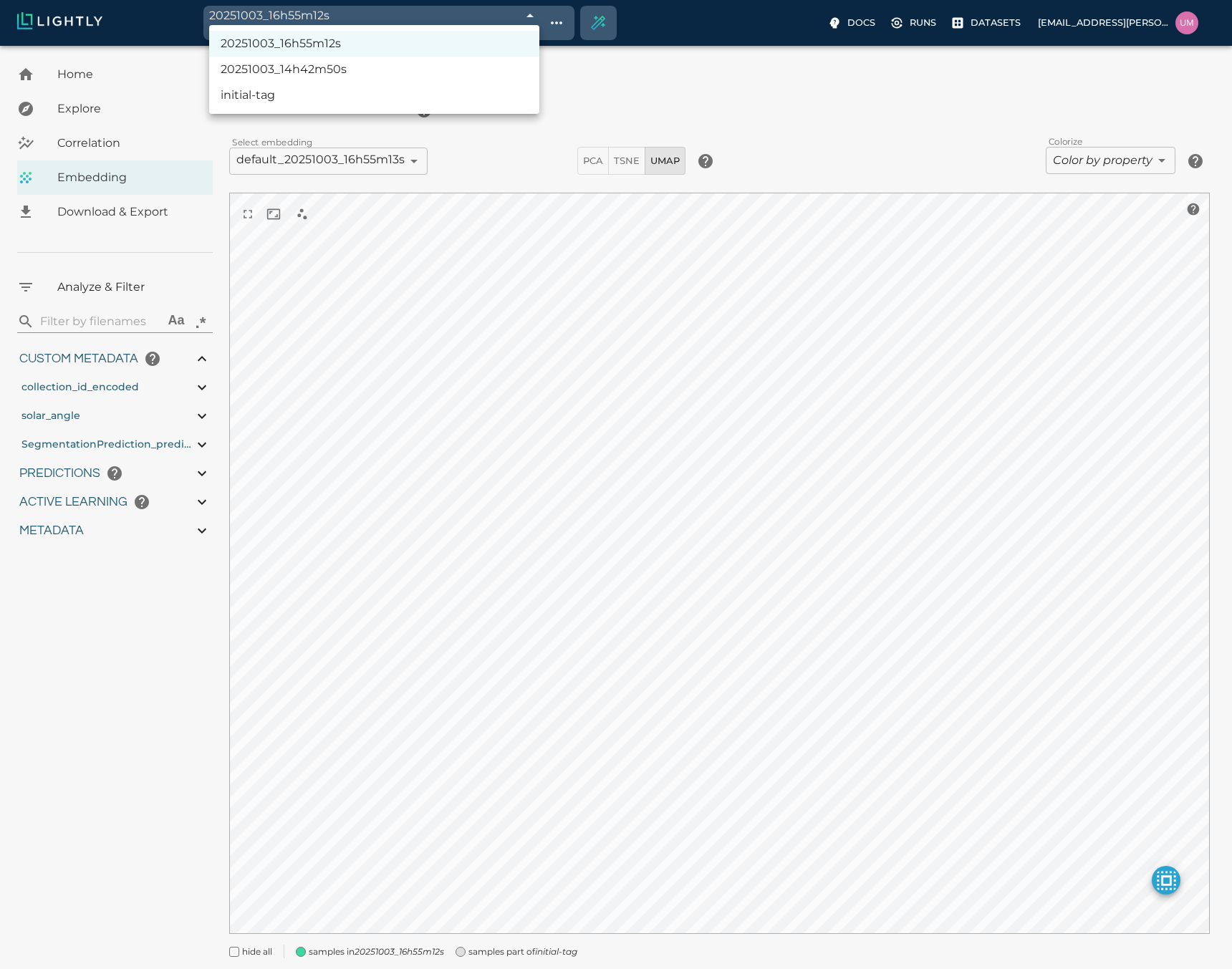
type input "11.5301558884533"
type input "6.30461978912354"
type input "48.3756197891235"
type input "4.97925499211106"
type input "80.9522549921111"
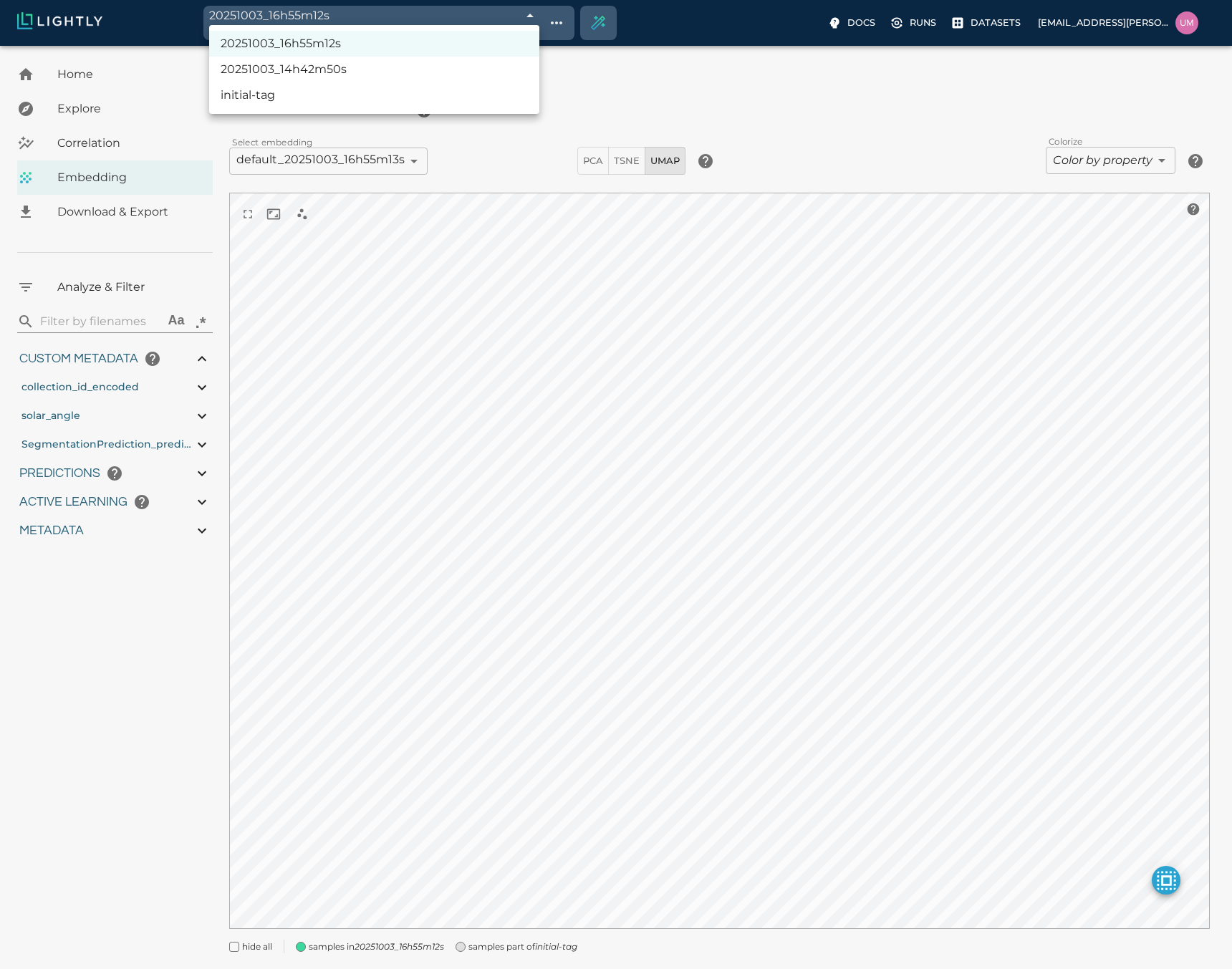
type input "1.18915588845331"
type input "11.5301558884533"
type input "6.30461978912354"
type input "48.3756197891235"
type input "4.97925499211106"
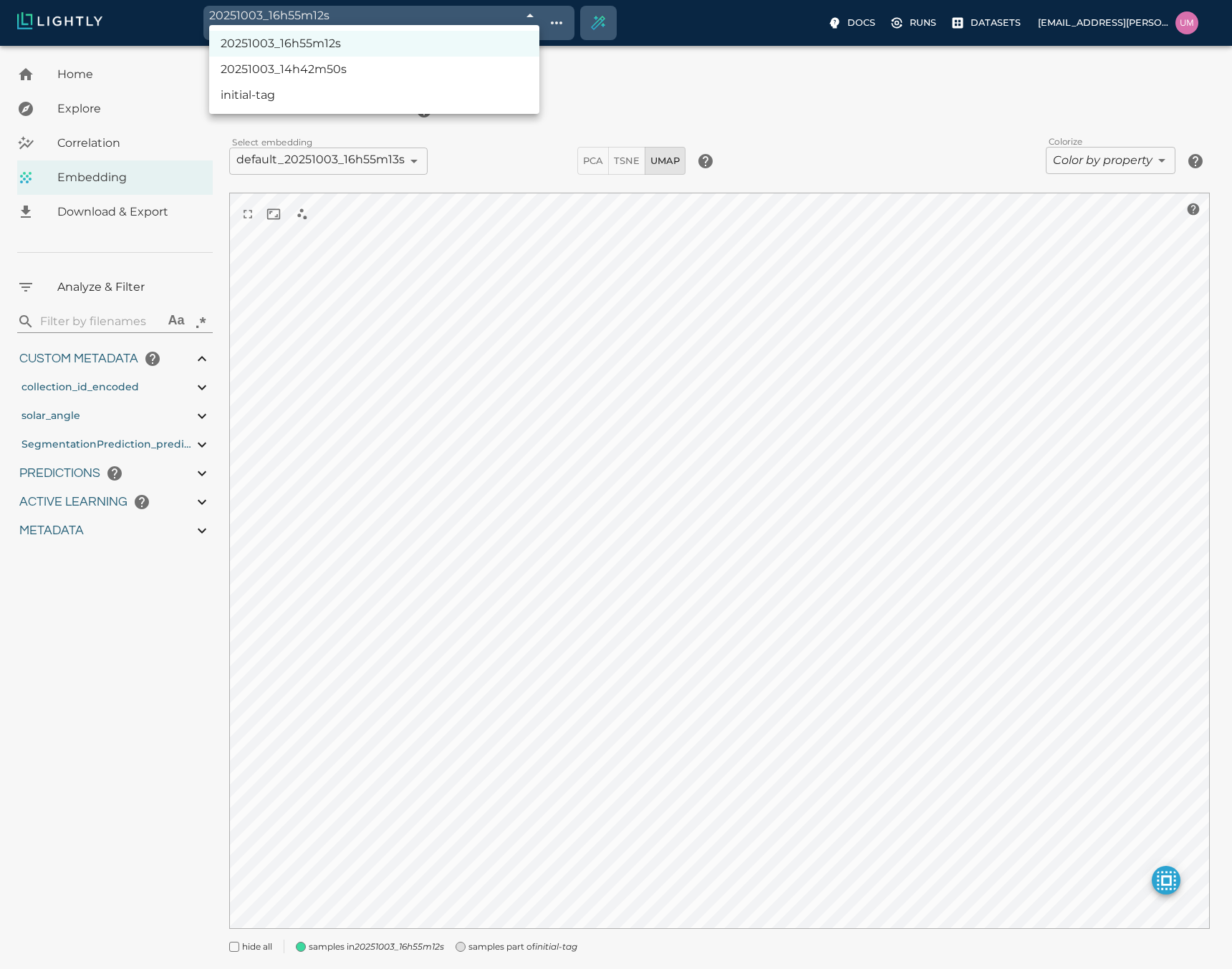
type input "80.9522549921111"
type input "1.18915588845331"
type input "11.5301558884533"
type input "6.30461978912354"
type input "48.3756197891235"
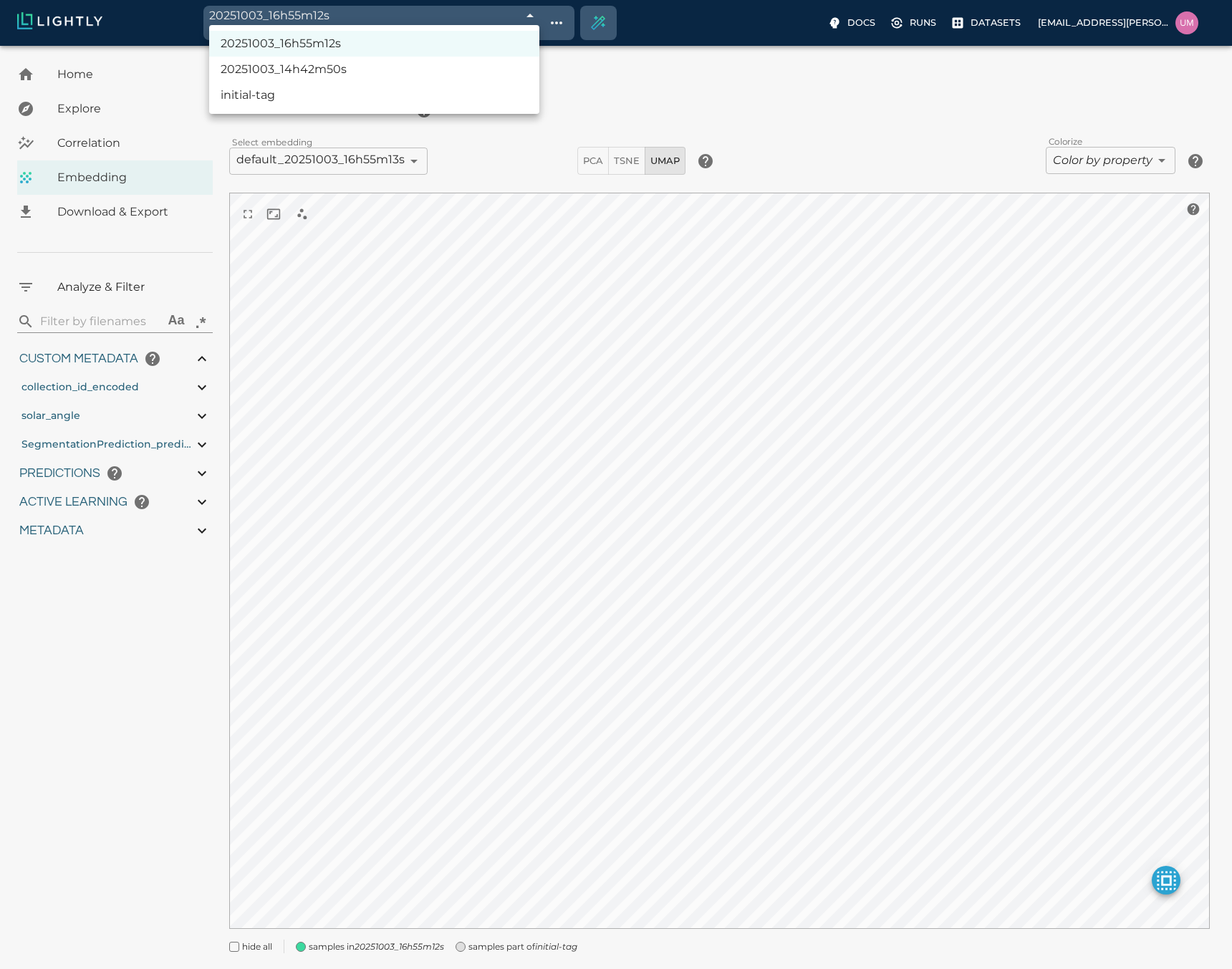
type input "4.97925499211106"
type input "80.9522549921111"
type input "1.18915588845331"
type input "11.5301558884533"
type input "6.30461978912354"
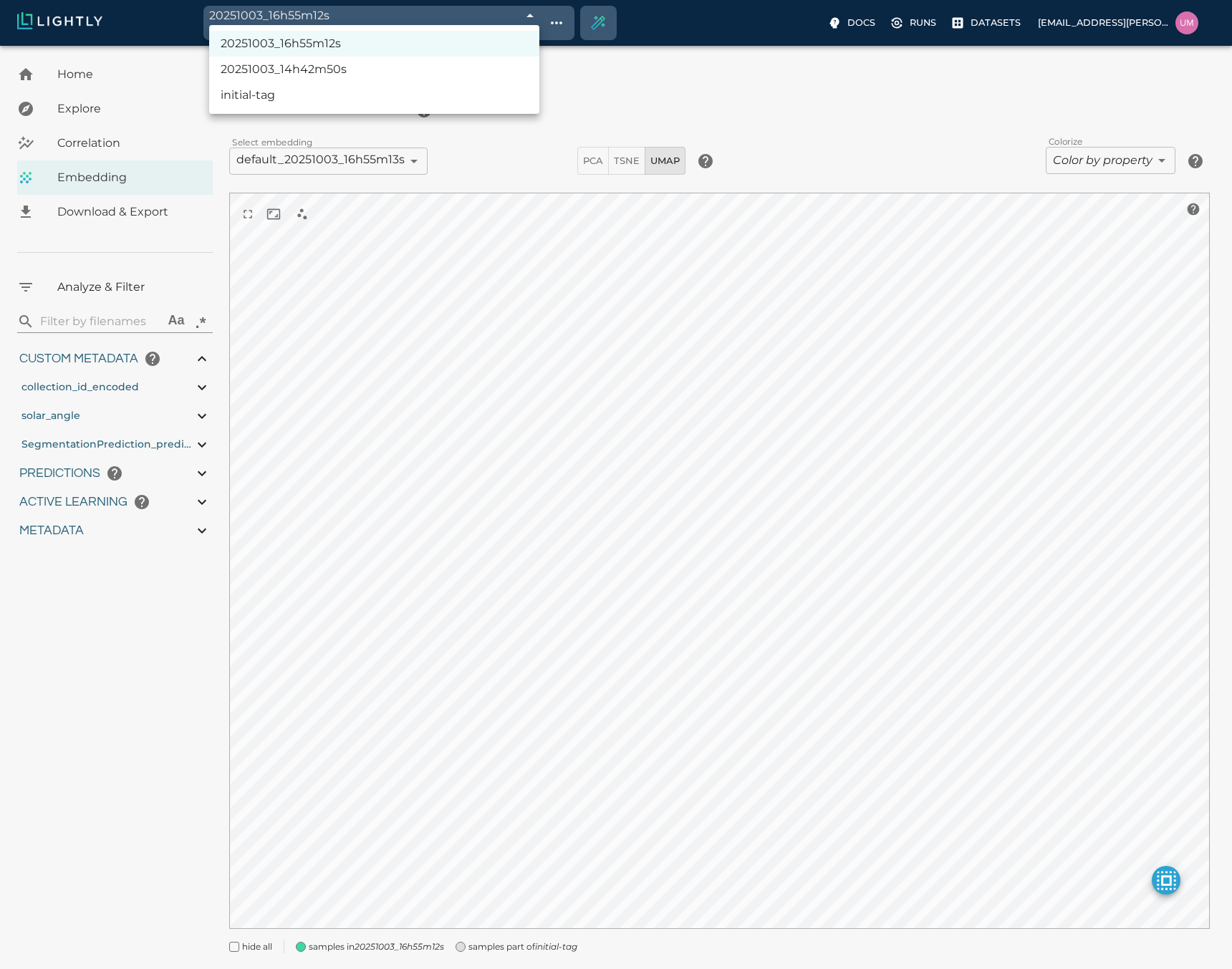
type input "48.3756197891235"
click at [530, 19] on div at bounding box center [616, 484] width 1232 height 969
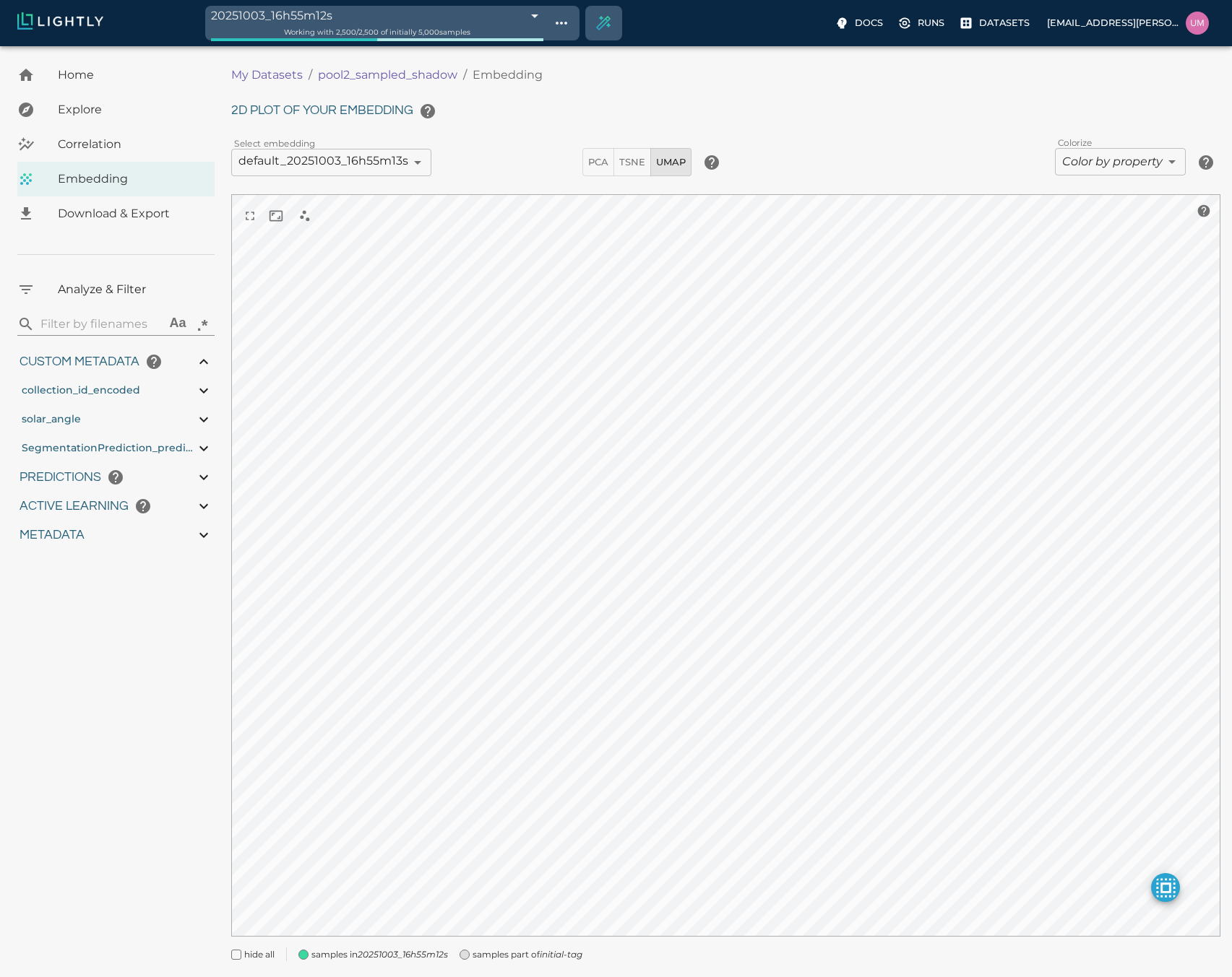
click at [426, 959] on icon "20251003_16h55m12s" at bounding box center [402, 955] width 90 height 11
click at [358, 156] on body "20251003_16h55m12s 68e04640476f0ec4f6ee19f5 Working with 2,500 / 2,500 of initi…" at bounding box center [616, 530] width 1232 height 967
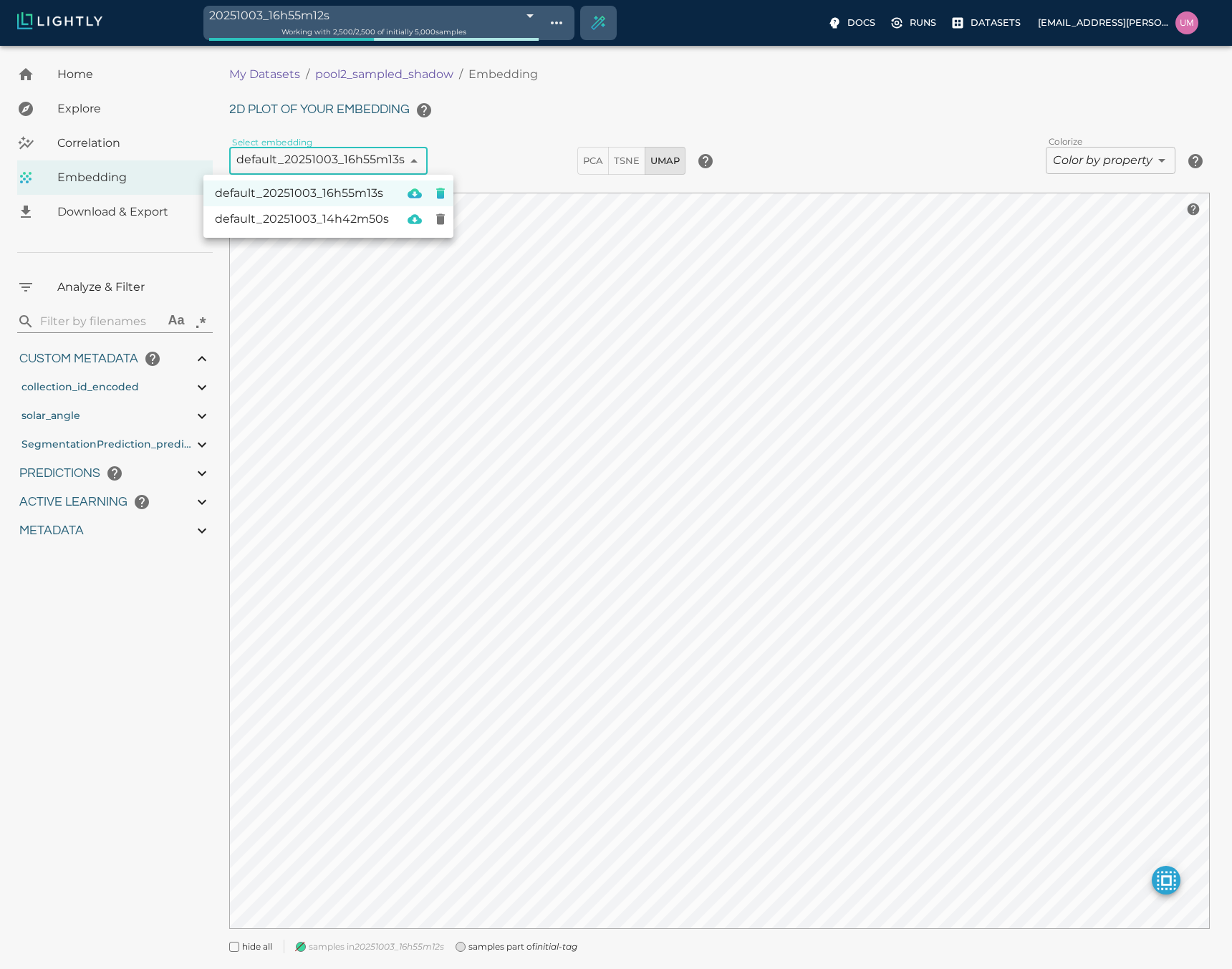
click at [524, 165] on div at bounding box center [616, 484] width 1232 height 969
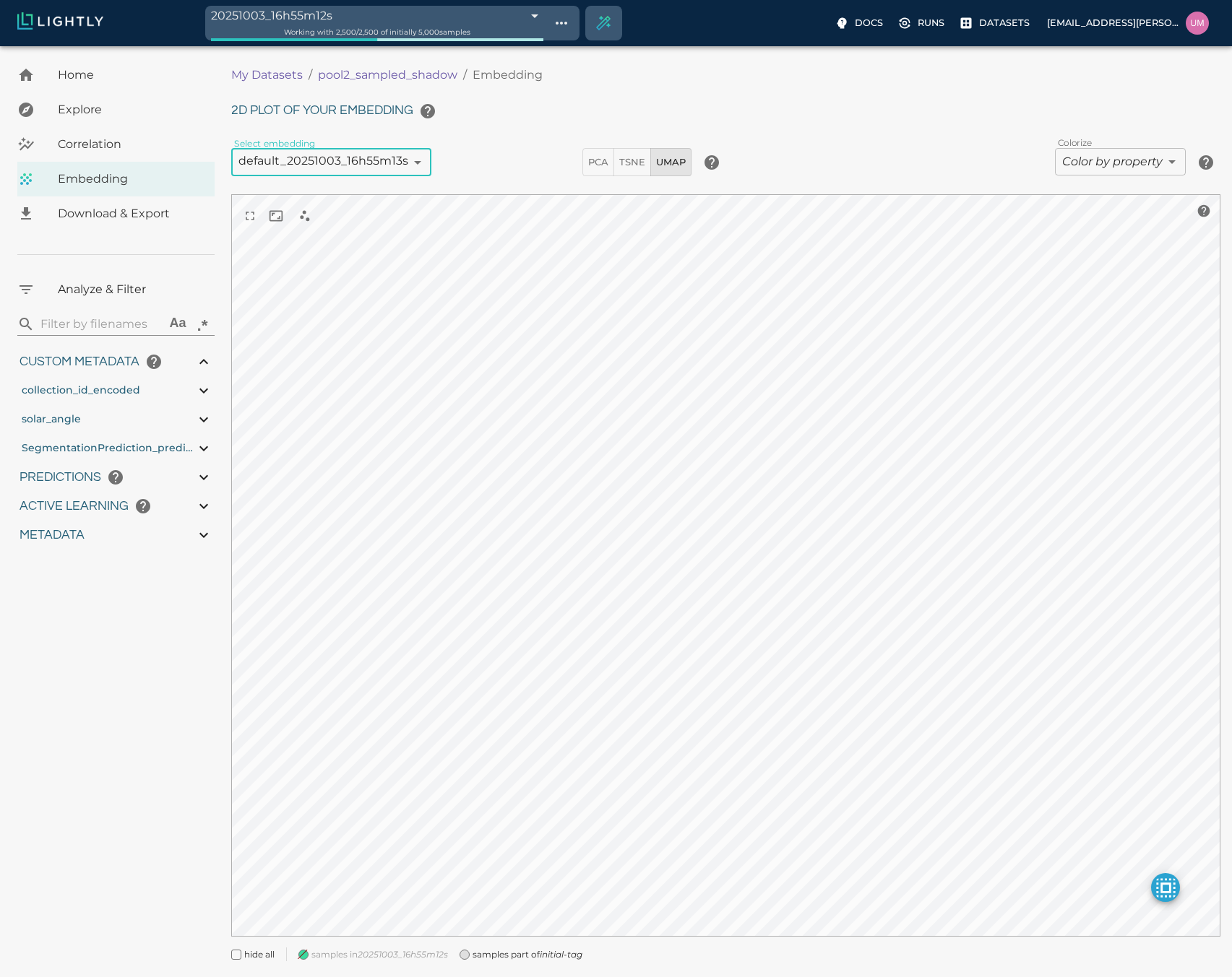
click at [364, 960] on span "samples in 20251003_16h55m12s" at bounding box center [379, 955] width 136 height 14
click at [486, 957] on span "samples part of initial-tag" at bounding box center [527, 955] width 110 height 14
click at [115, 129] on div "Correlation" at bounding box center [116, 144] width 197 height 34
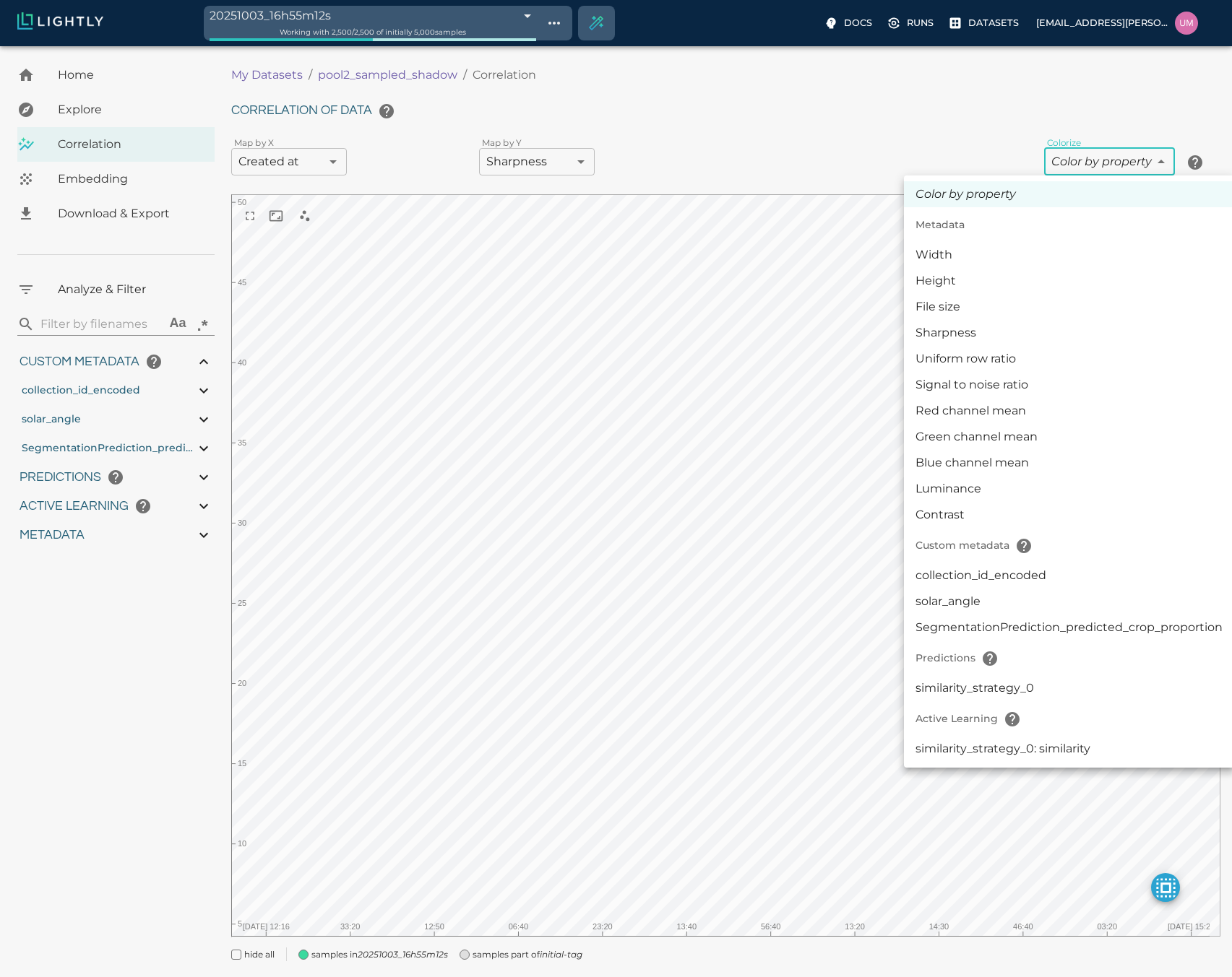
click at [1130, 169] on body "20251003_16h55m12s 68e04640476f0ec4f6ee19f5 Working with 2,500 / 2,500 of initi…" at bounding box center [616, 530] width 1232 height 967
click at [1096, 574] on li "collection_id_encoded" at bounding box center [1069, 575] width 330 height 26
type input "userDefined|CATEGORICAL_INT|collection_id_encoded"
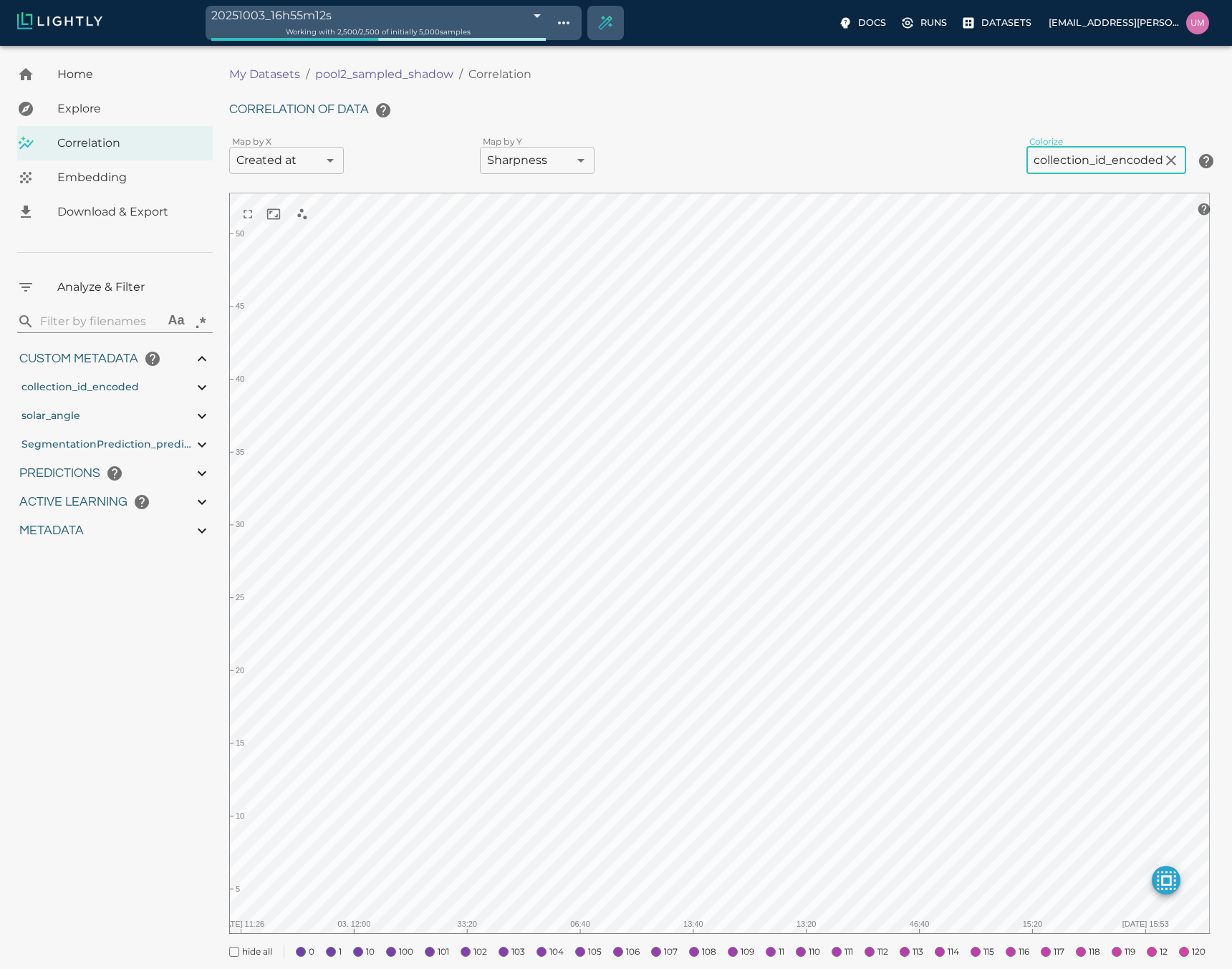
click at [506, 156] on body "20251003_16h55m12s 68e04640476f0ec4f6ee19f5 Working with 2,500 / 2,500 of initi…" at bounding box center [616, 605] width 1232 height 1119
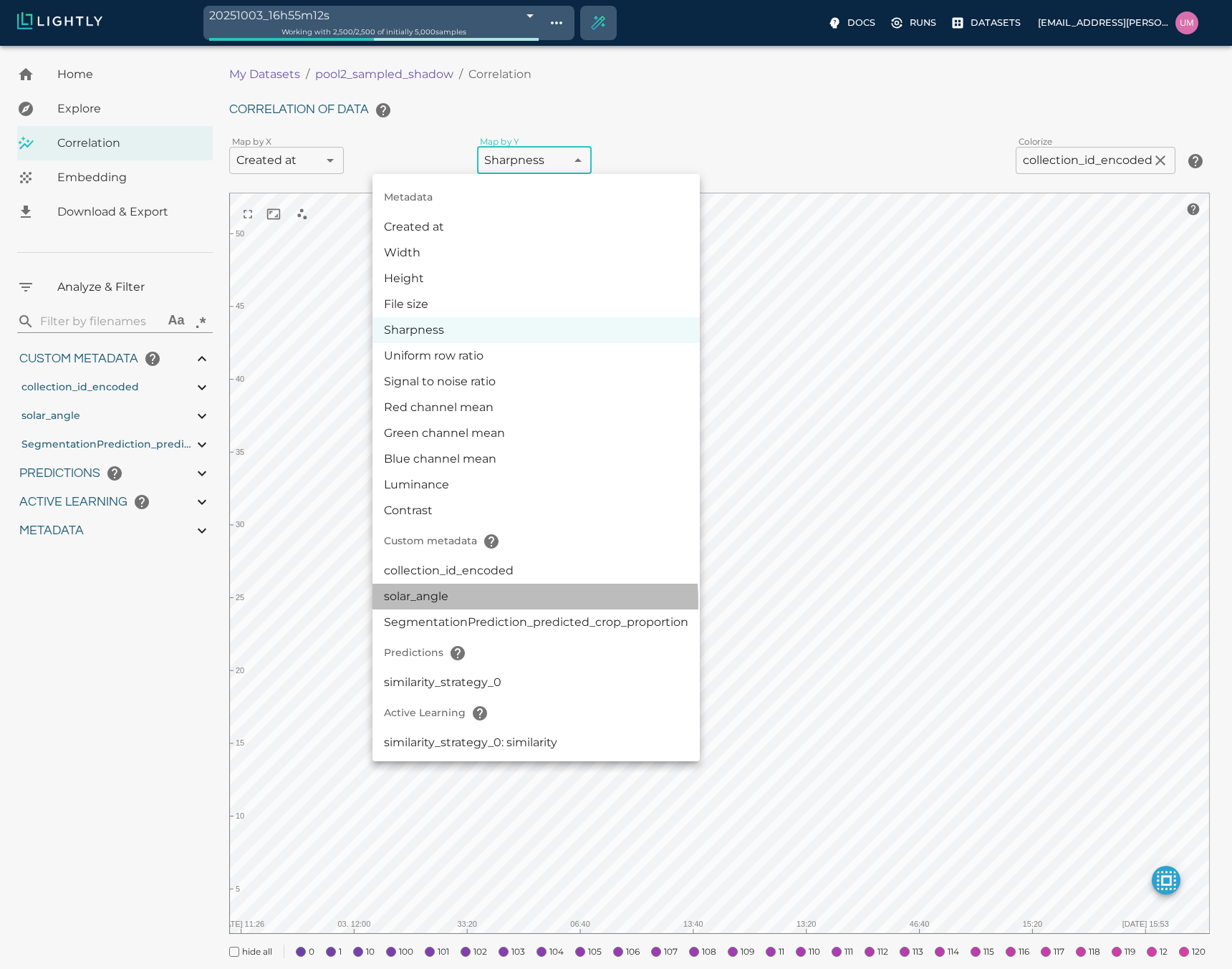
click at [480, 602] on li "solar_angle" at bounding box center [536, 596] width 327 height 26
type input "userDefined|NUMERIC_FLOAT|solar_angle"
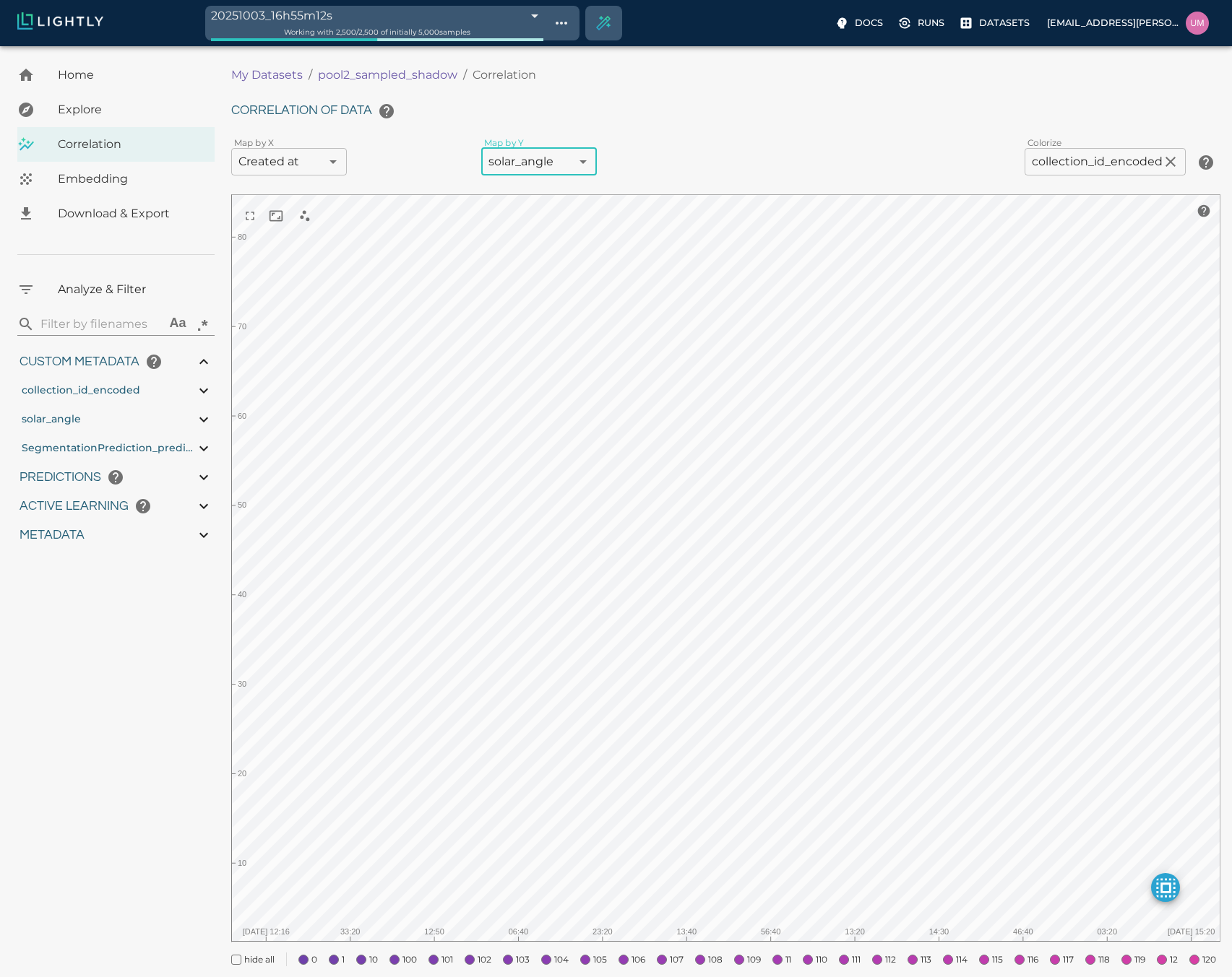
click at [287, 160] on body "20251003_16h55m12s 68e04640476f0ec4f6ee19f5 Working with 2,500 / 2,500 of initi…" at bounding box center [616, 610] width 1232 height 1129
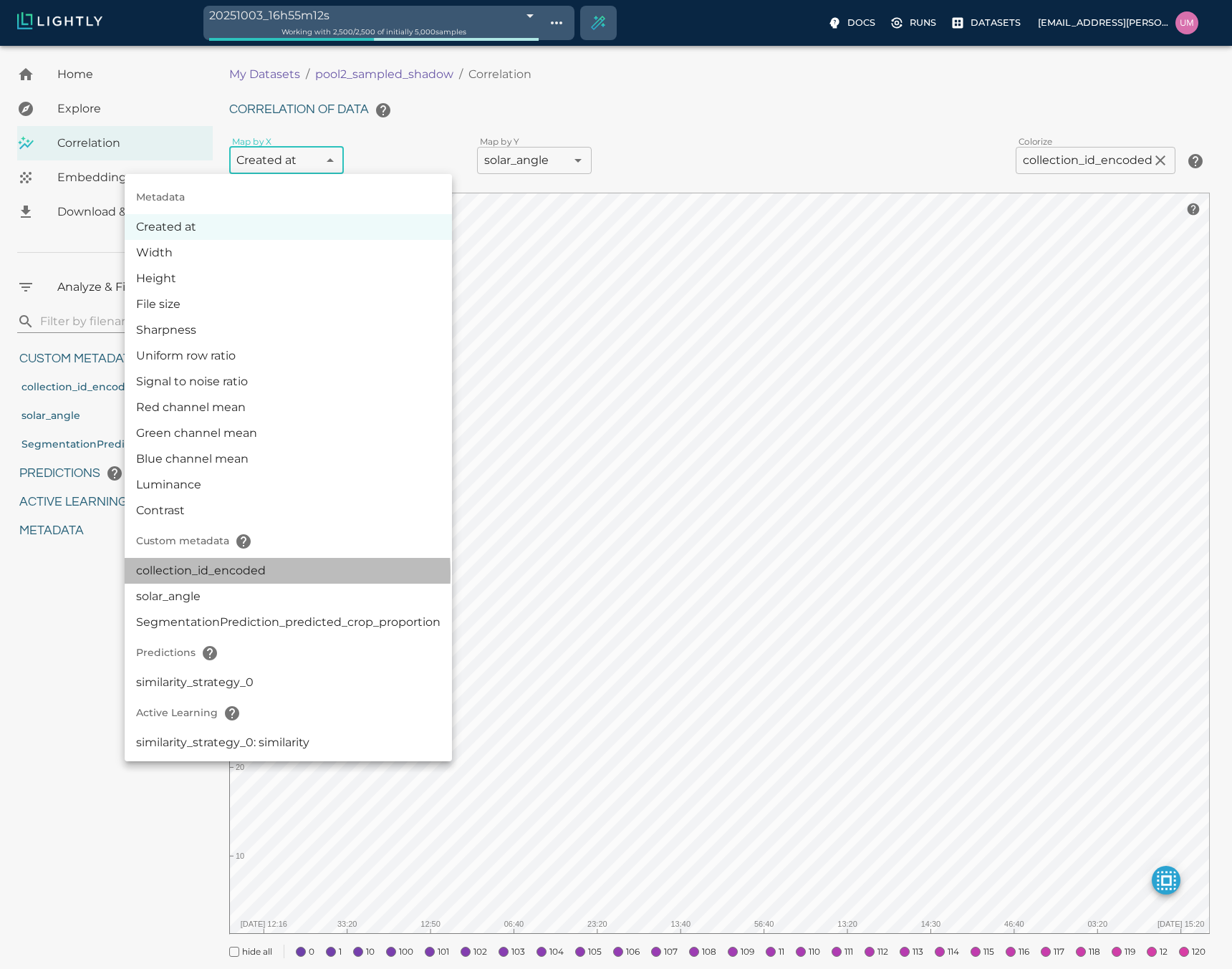
click at [198, 573] on li "collection_id_encoded" at bounding box center [289, 570] width 327 height 26
type input "userDefined|CATEGORICAL_INT|collection_id_encoded"
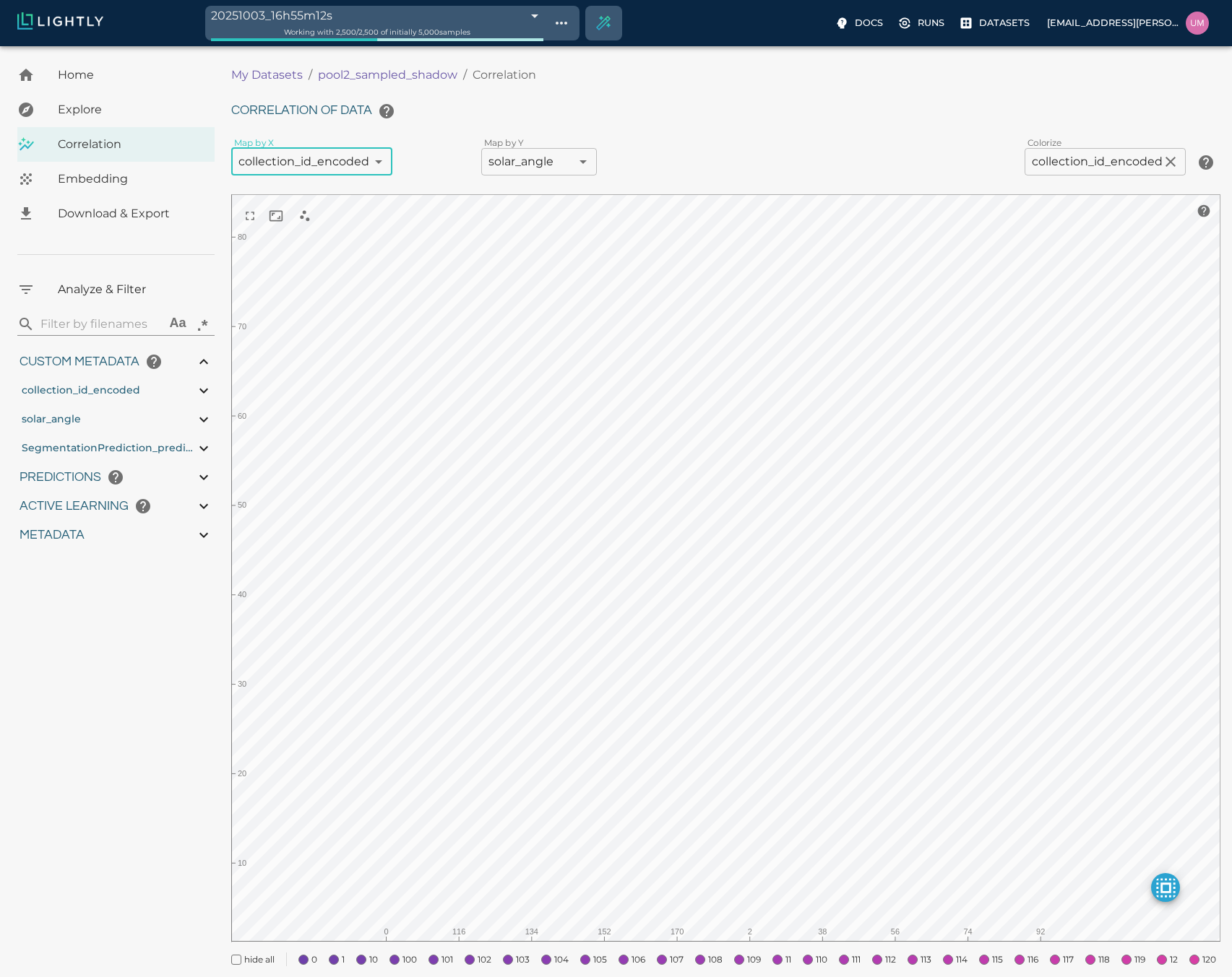
click at [255, 72] on p "My Datasets" at bounding box center [267, 75] width 72 height 18
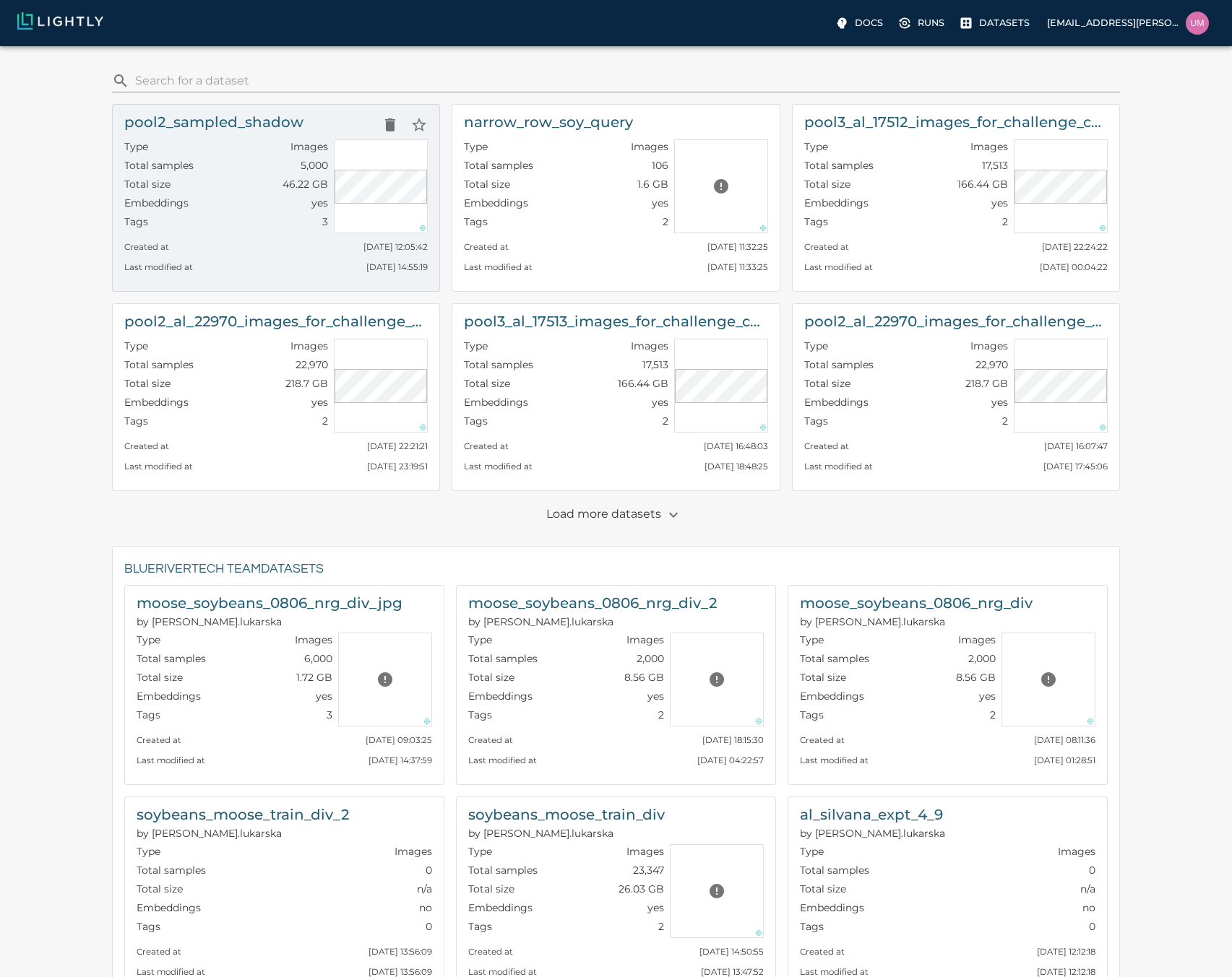
click at [239, 250] on div "Created at Fri, 03.10.2025 12:05:42" at bounding box center [276, 243] width 303 height 20
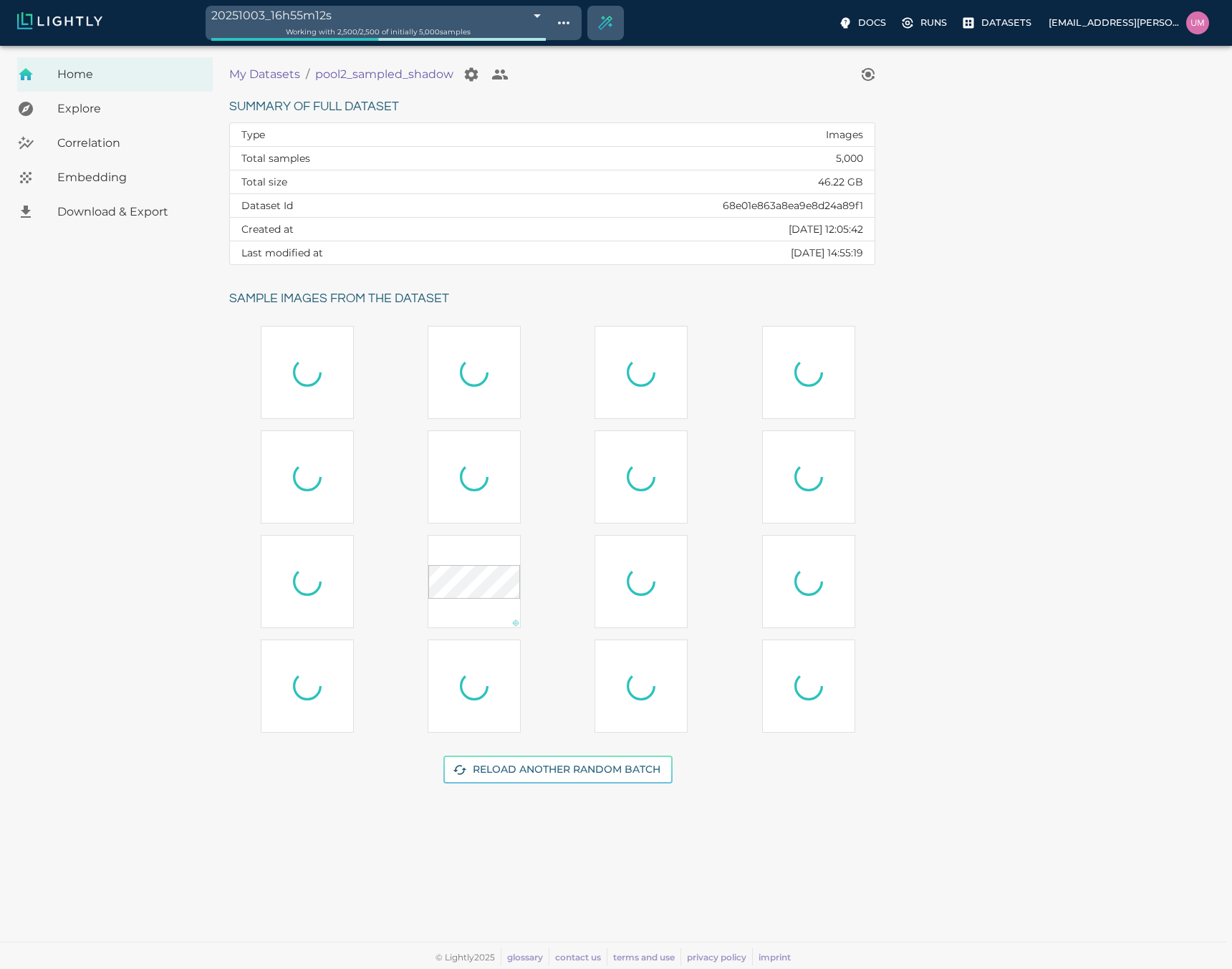
click at [75, 233] on div at bounding box center [115, 255] width 195 height 51
click at [76, 224] on div "Download & Export" at bounding box center [115, 211] width 195 height 34
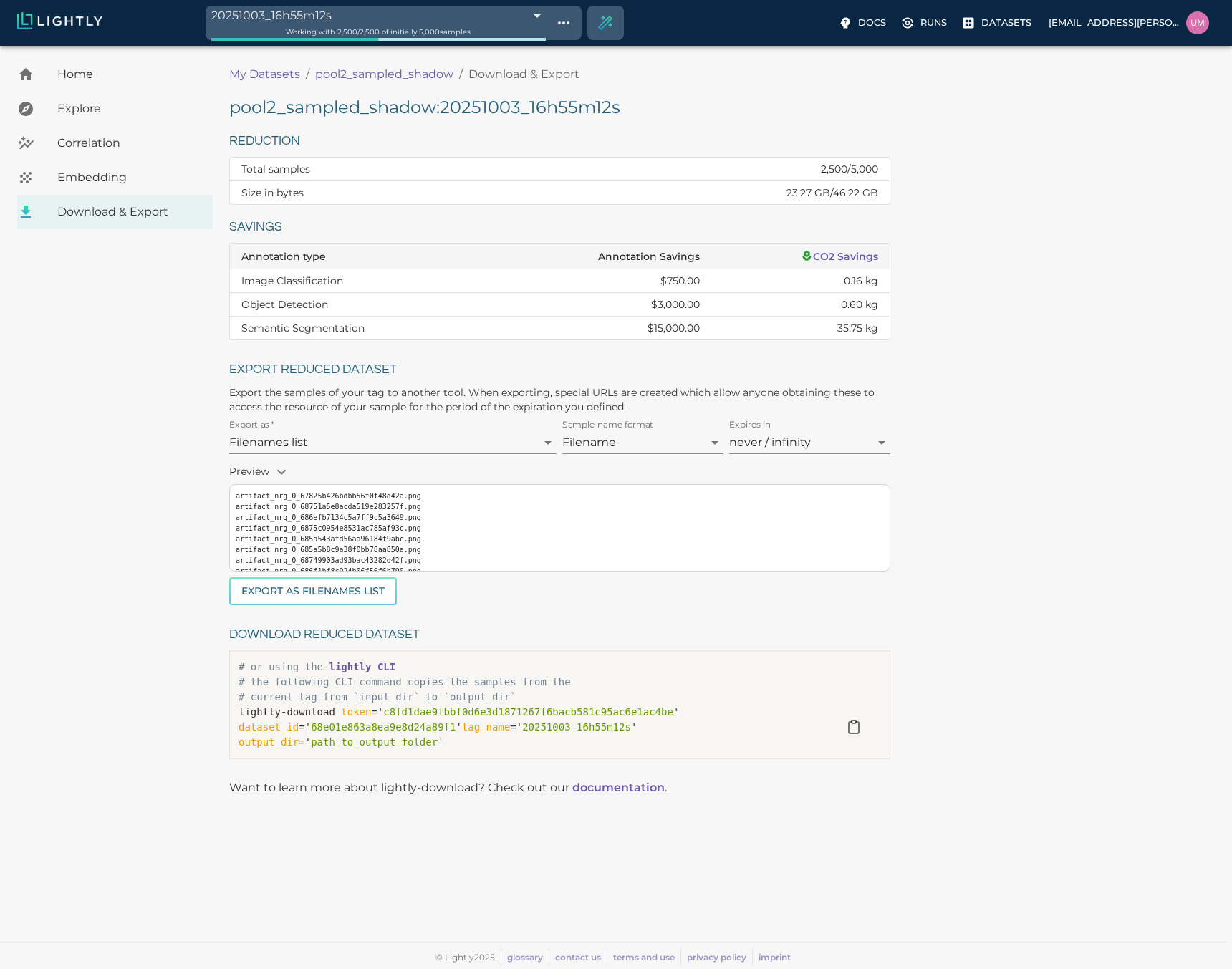
click at [530, 46] on body "20251003_16h55m12s 68e04640476f0ec4f6ee19f5 Working with 2,500 / 2,500 of initi…" at bounding box center [616, 507] width 1232 height 923
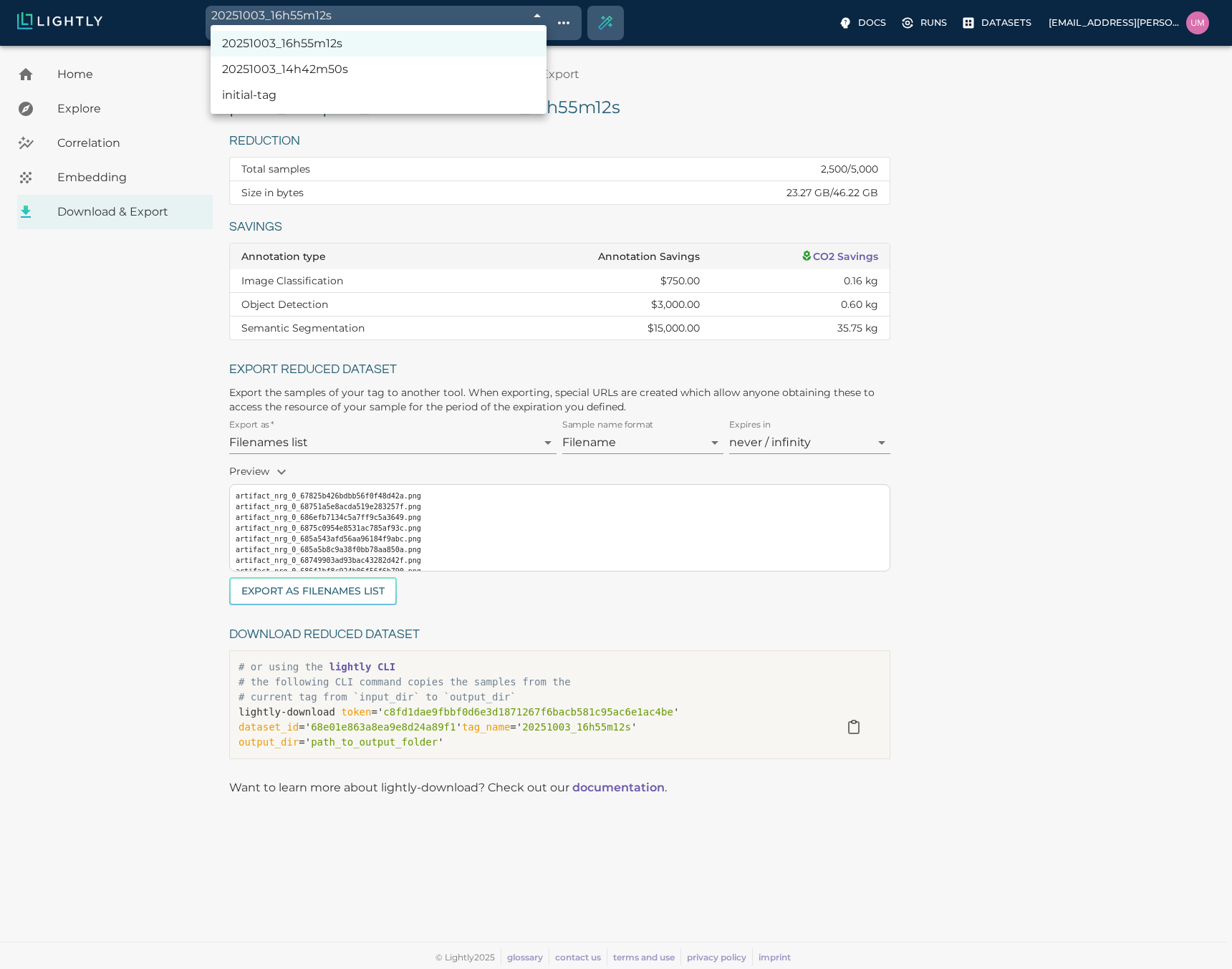
click at [530, 17] on div at bounding box center [616, 484] width 1232 height 969
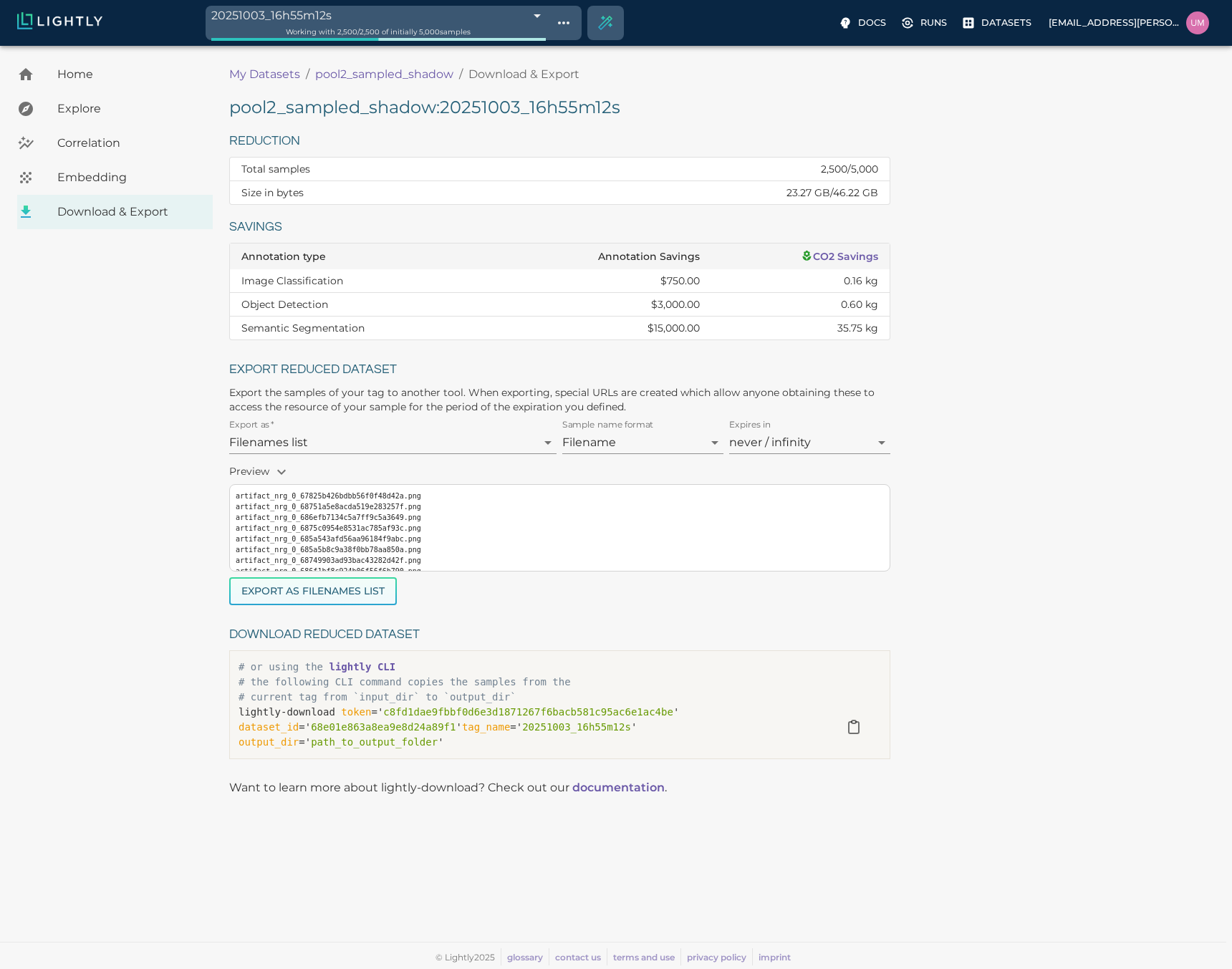
click at [327, 587] on button "Export as Filenames list" at bounding box center [313, 591] width 168 height 28
click at [1058, 409] on div "pool2_sampled_shadow : 20251003_16h55m12s Reduction Total samples 2,500 / 5,000…" at bounding box center [724, 431] width 991 height 672
click at [913, 29] on icon at bounding box center [907, 23] width 14 height 14
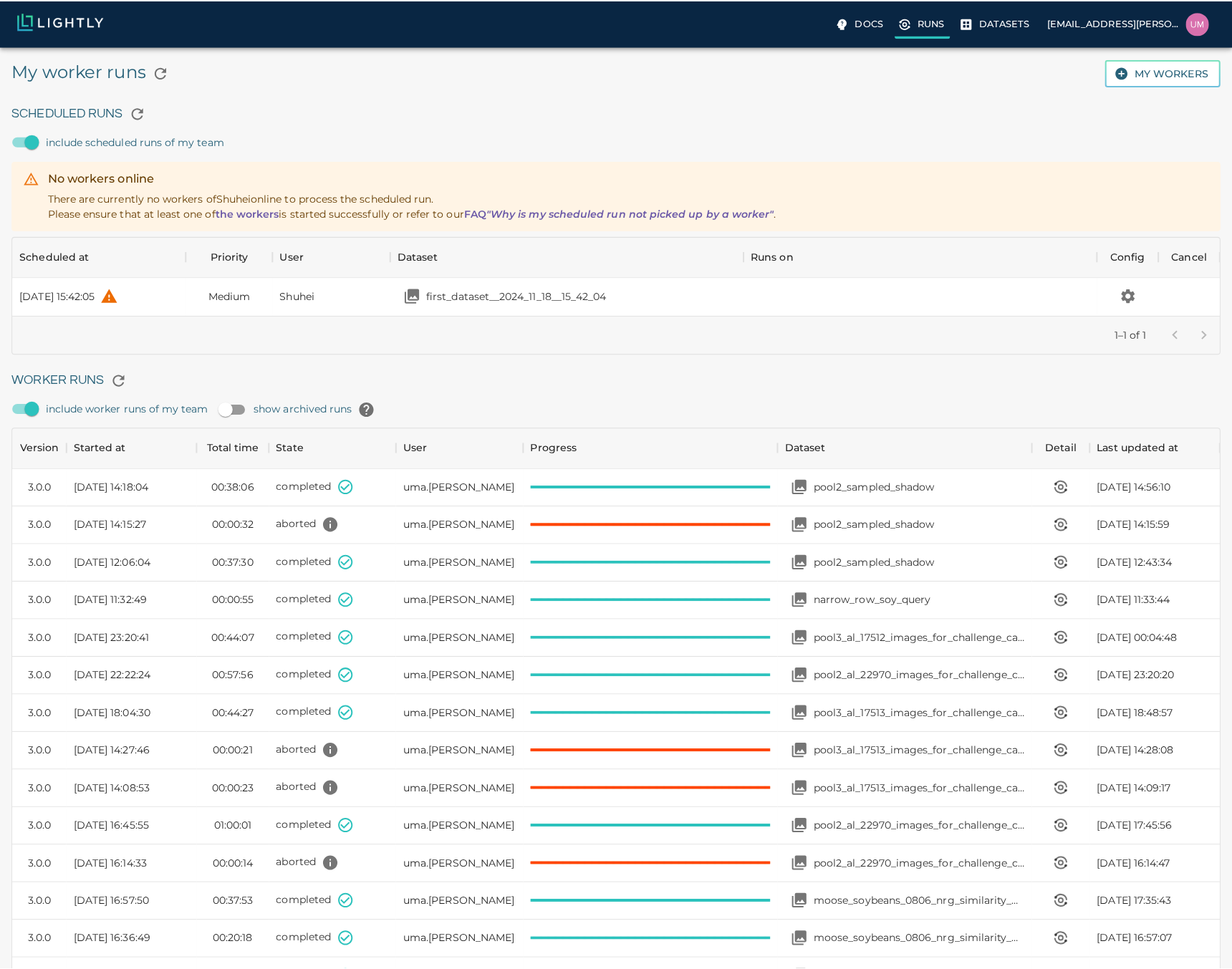
scroll to position [960, 1186]
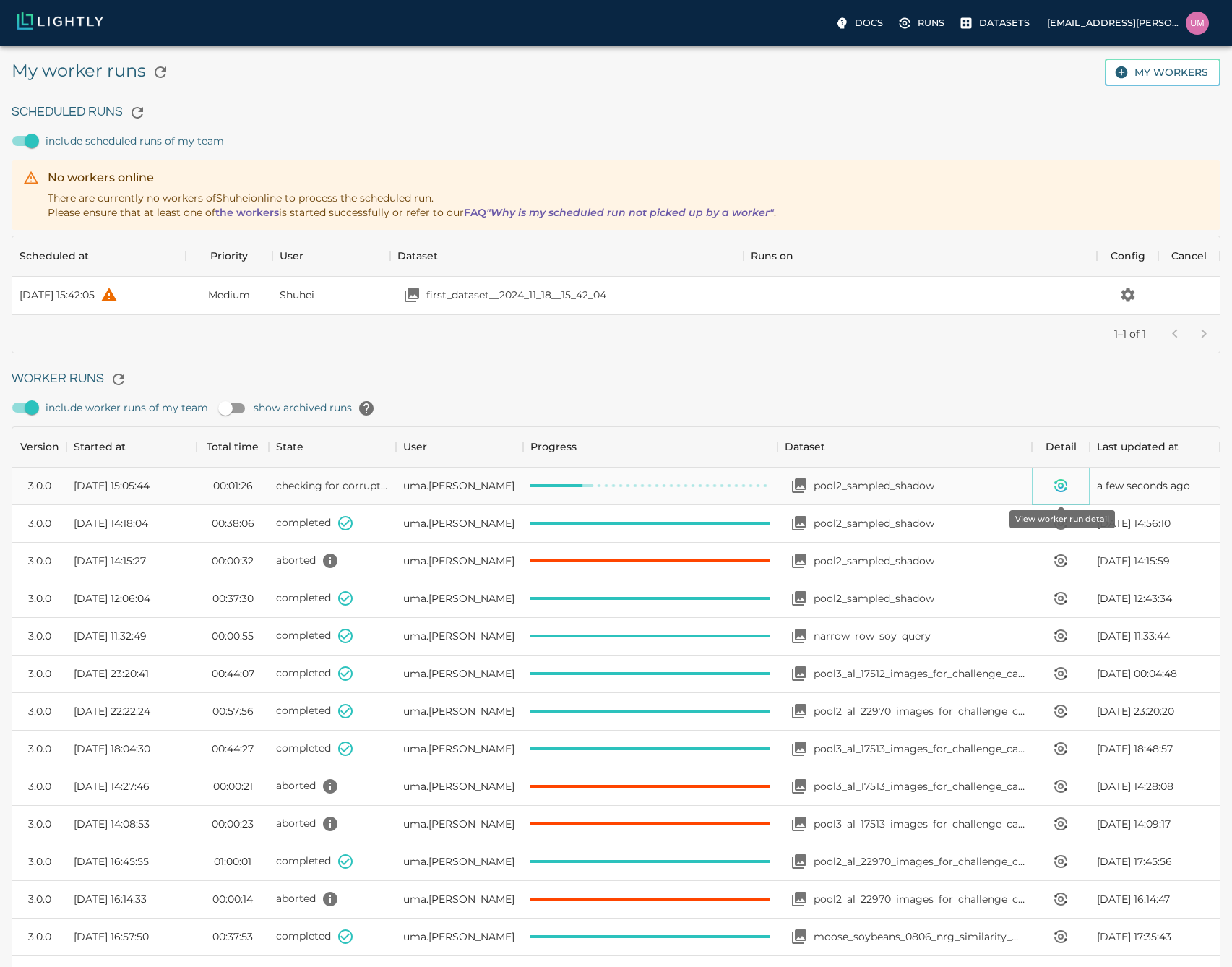
click at [1063, 486] on icon "View worker run detail" at bounding box center [1060, 485] width 4 height 4
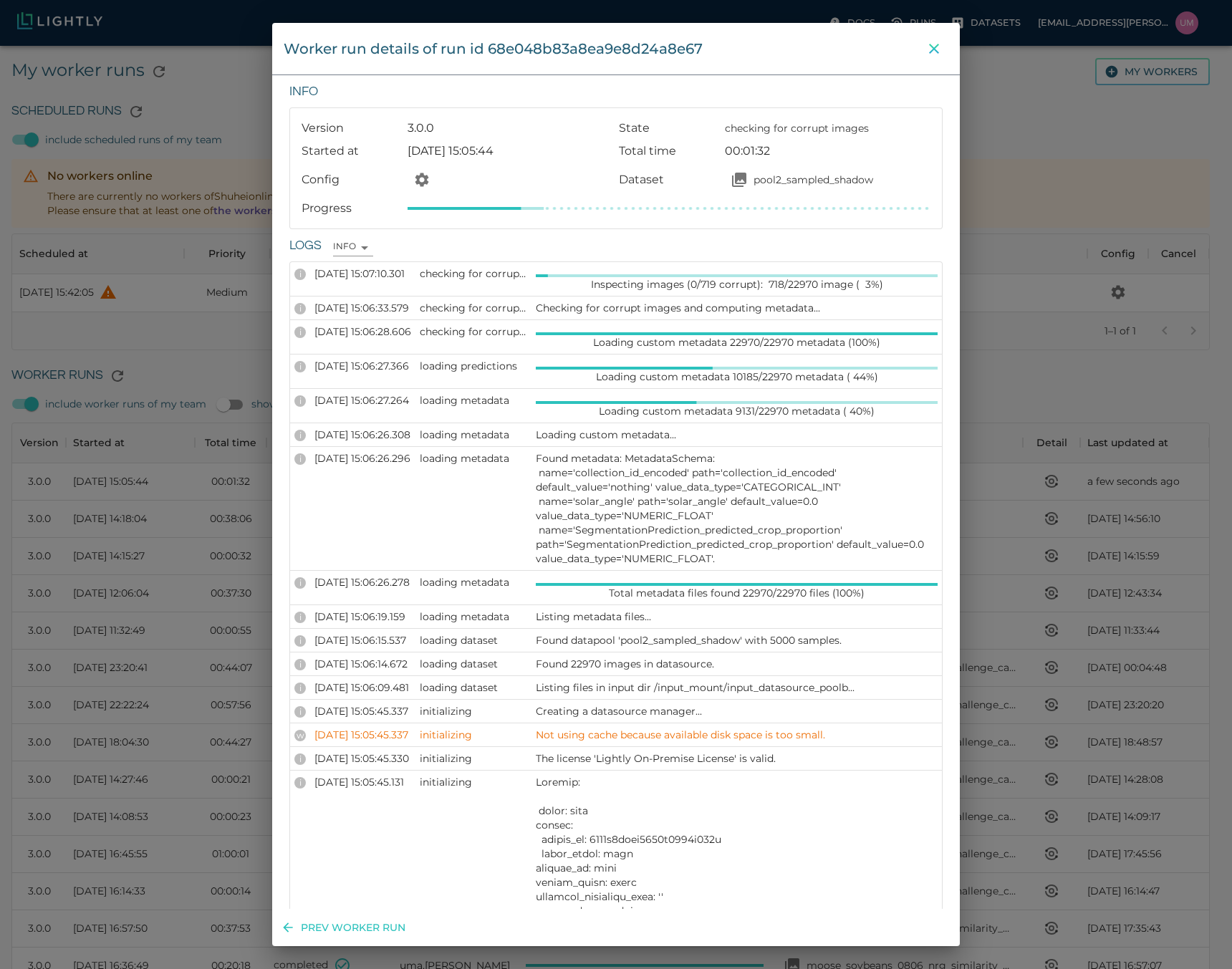
click at [931, 48] on icon "close" at bounding box center [934, 49] width 17 height 17
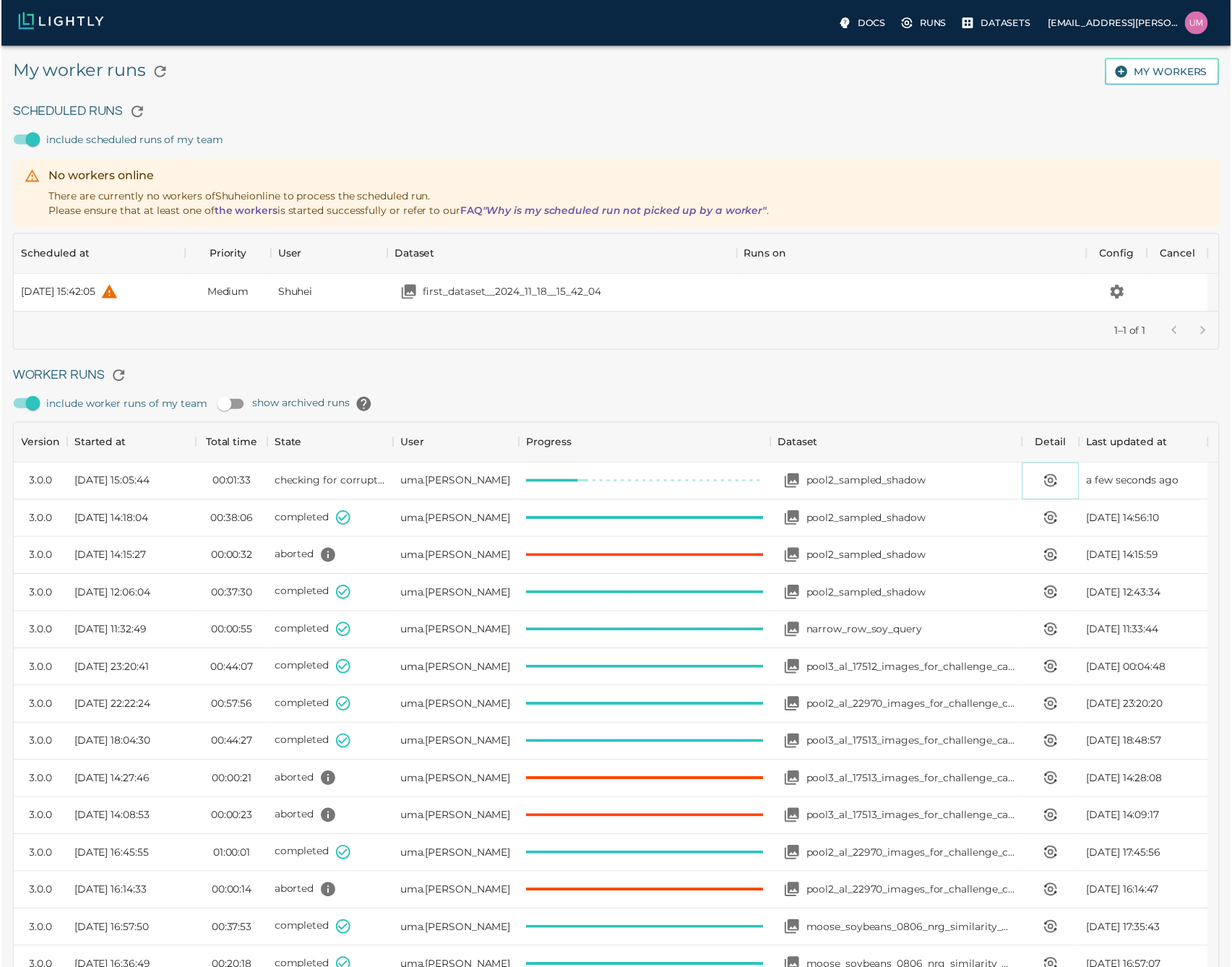
scroll to position [11, 11]
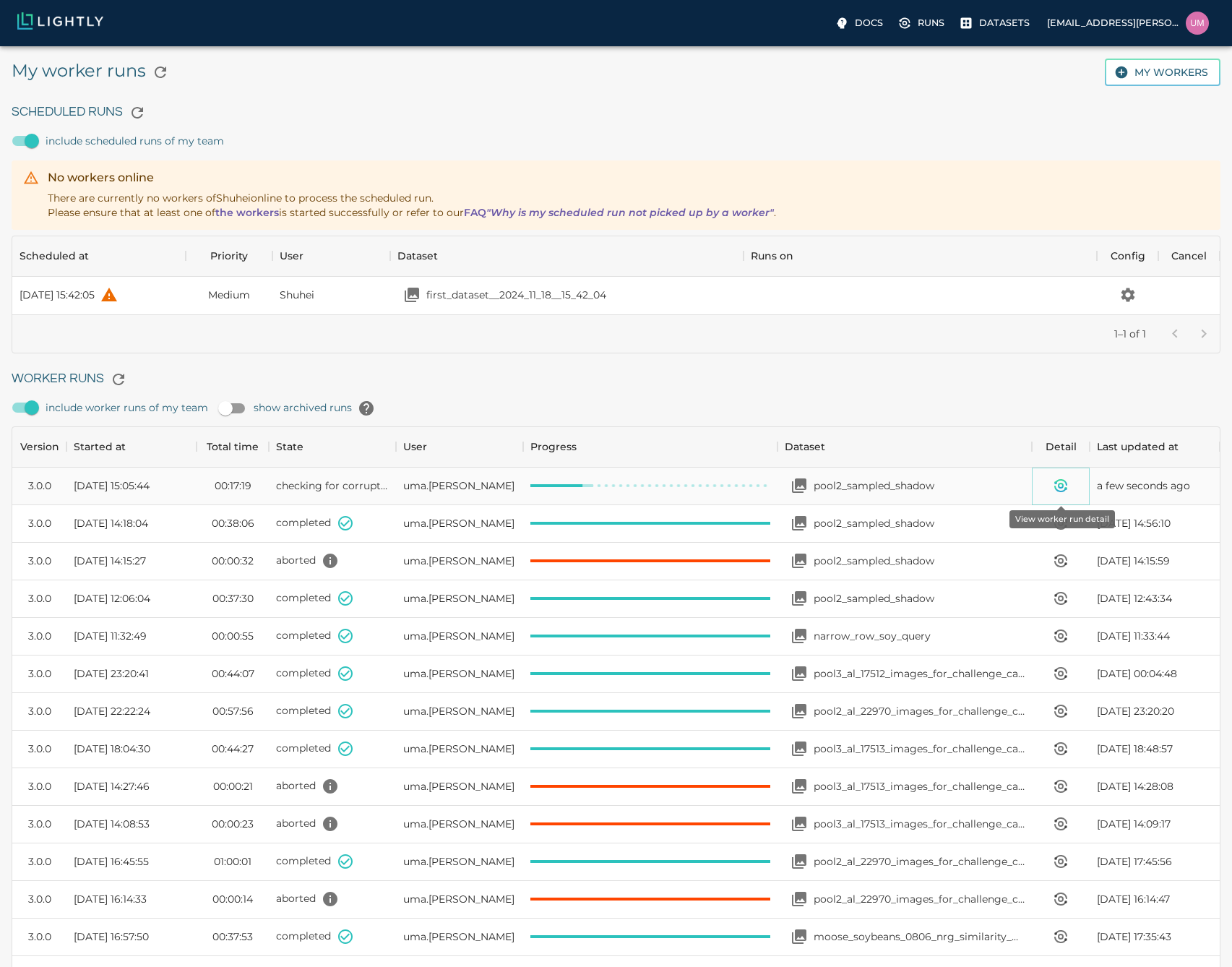
click at [1053, 480] on icon "View worker run detail" at bounding box center [1061, 486] width 18 height 18
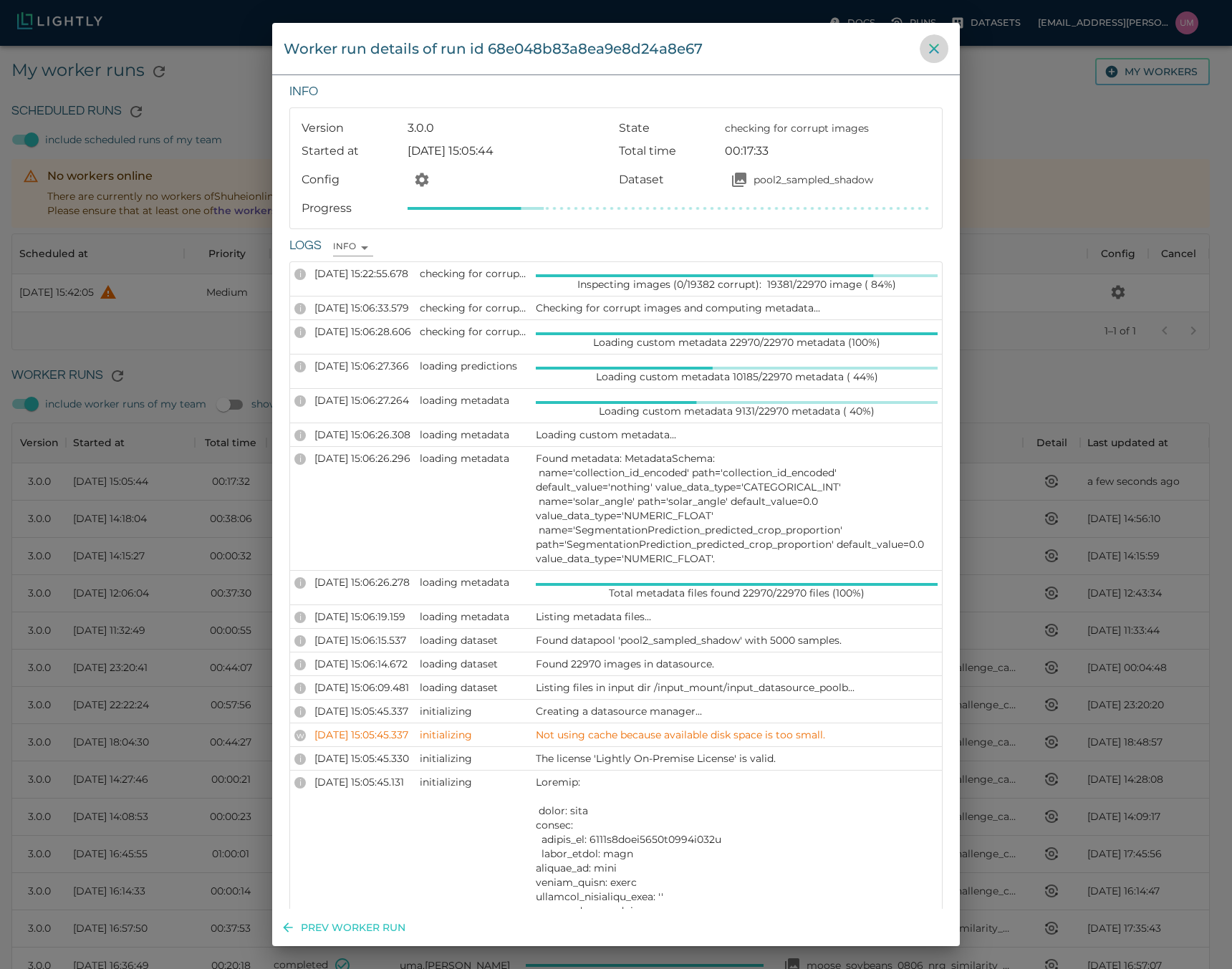
click at [936, 49] on icon "close" at bounding box center [934, 49] width 17 height 17
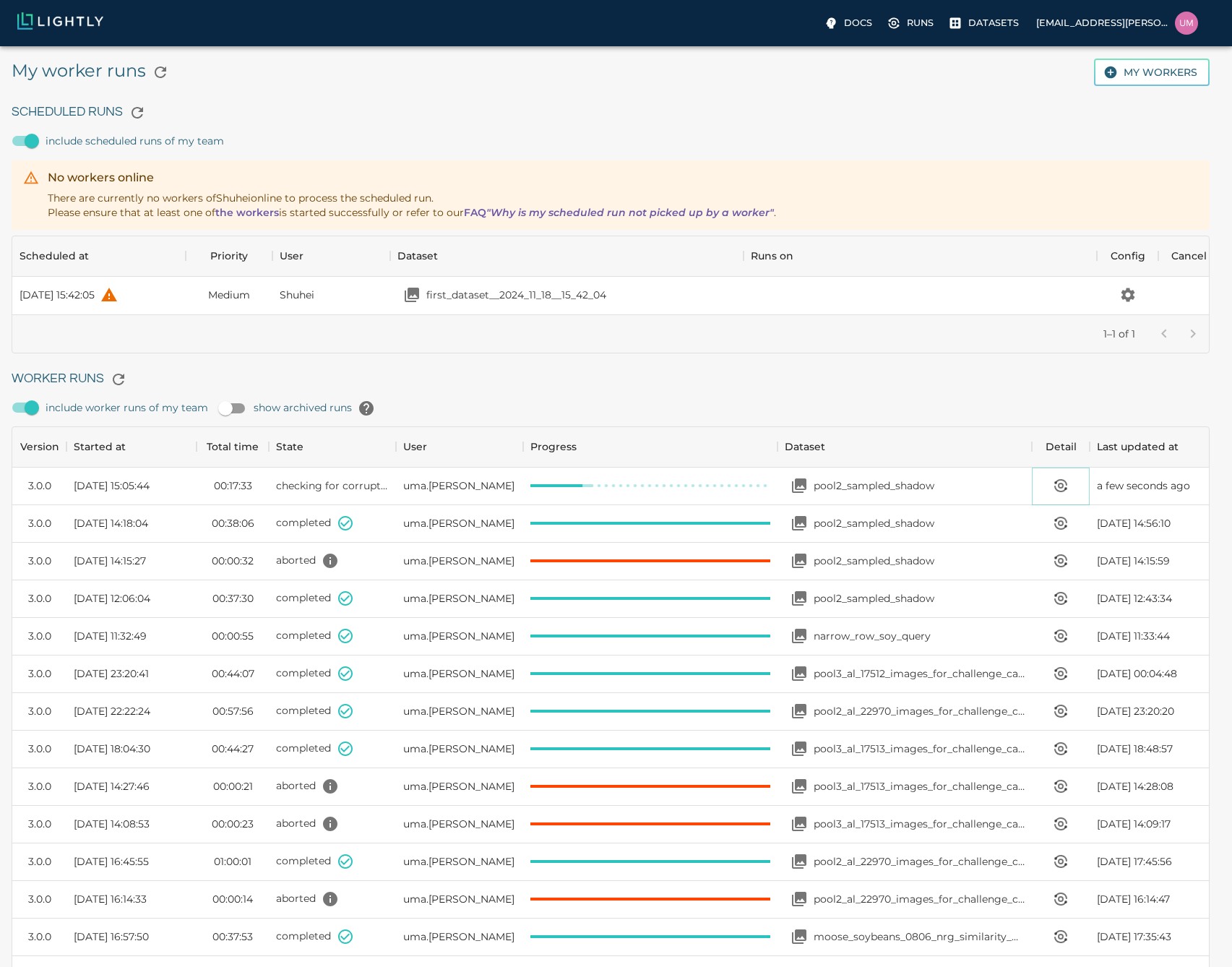
scroll to position [11, 11]
click at [1055, 482] on icon "View worker run detail" at bounding box center [1056, 483] width 2 height 2
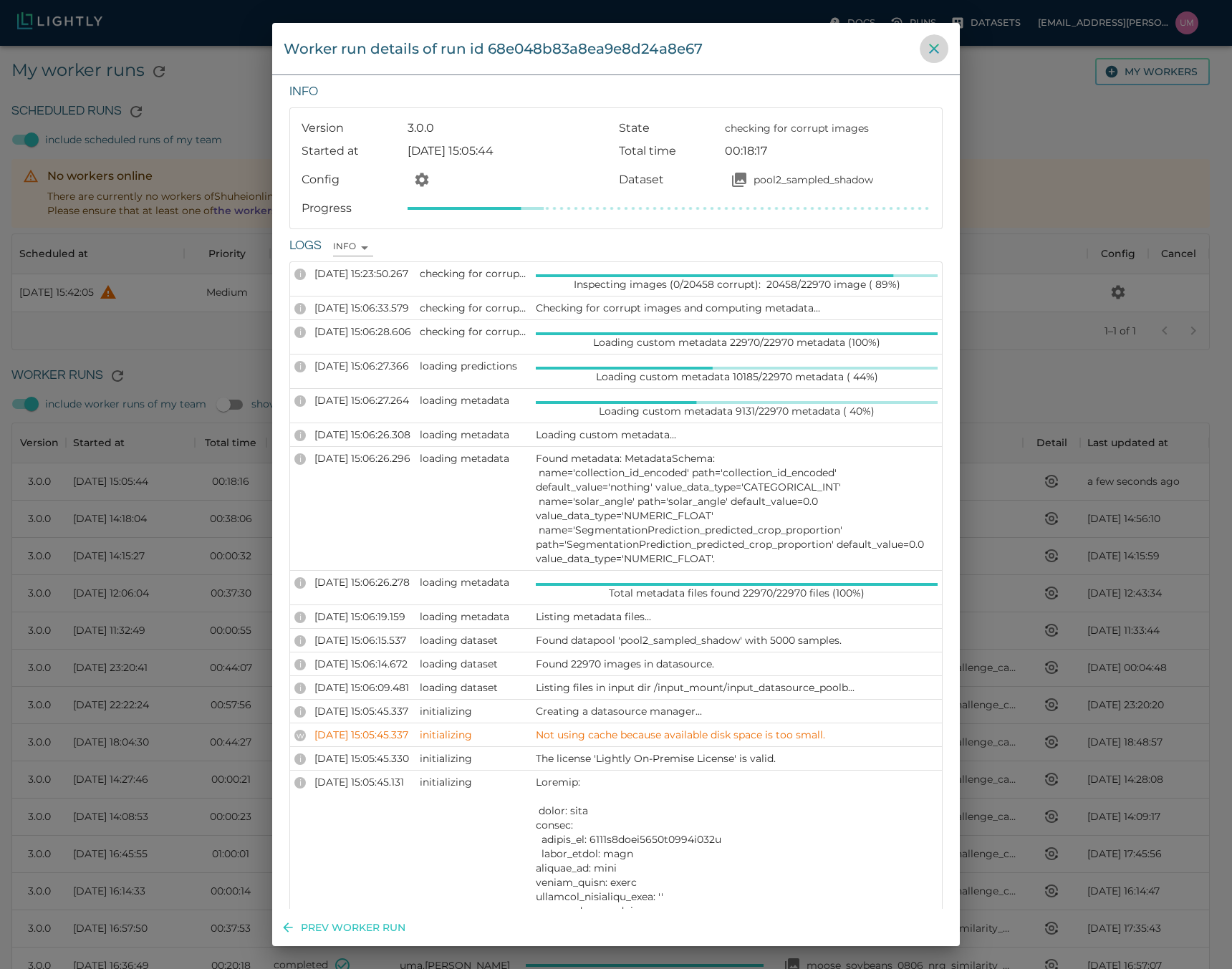
click at [941, 43] on icon "close" at bounding box center [934, 49] width 17 height 17
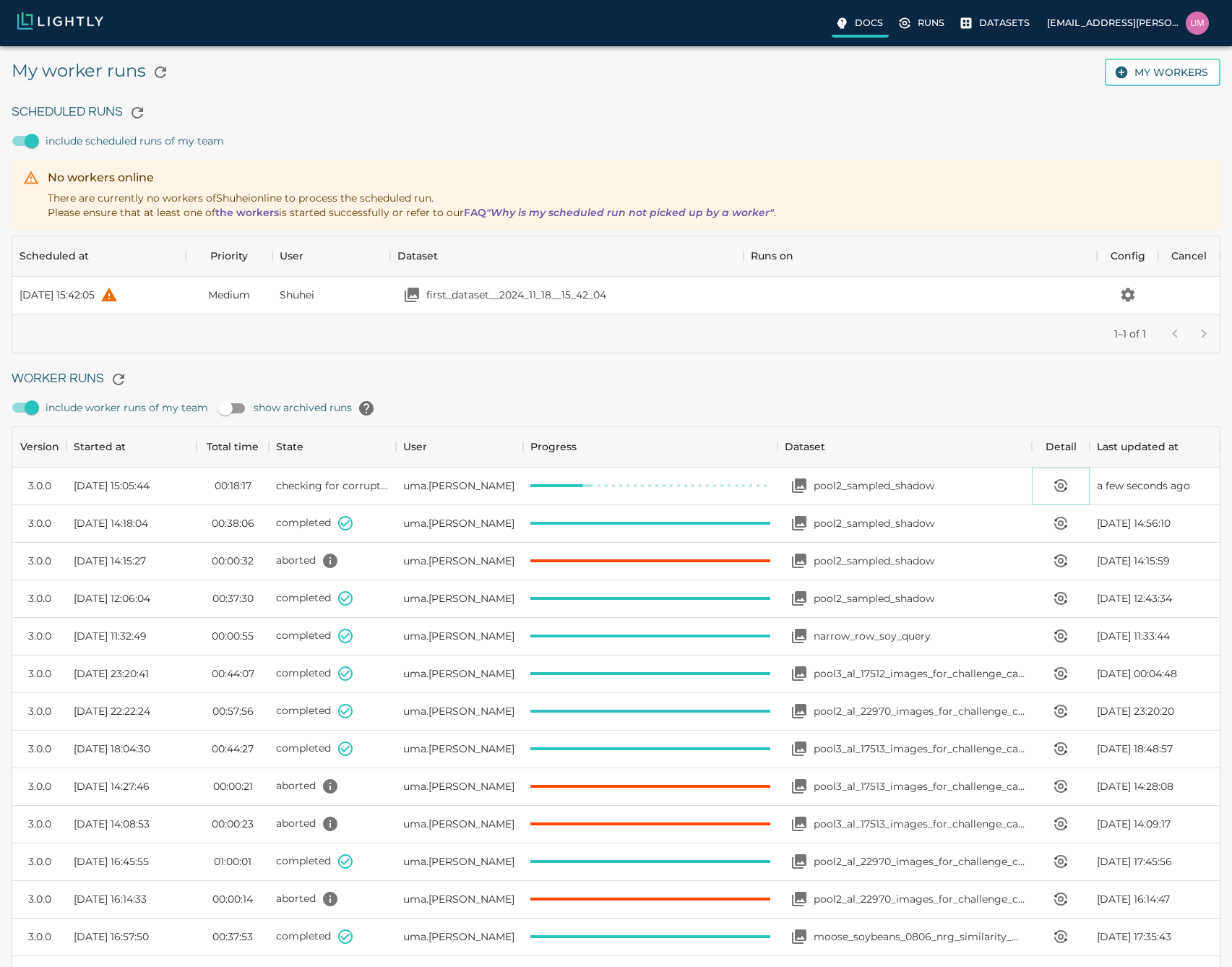
scroll to position [11, 11]
click at [1053, 491] on icon "View worker run detail" at bounding box center [1061, 486] width 18 height 18
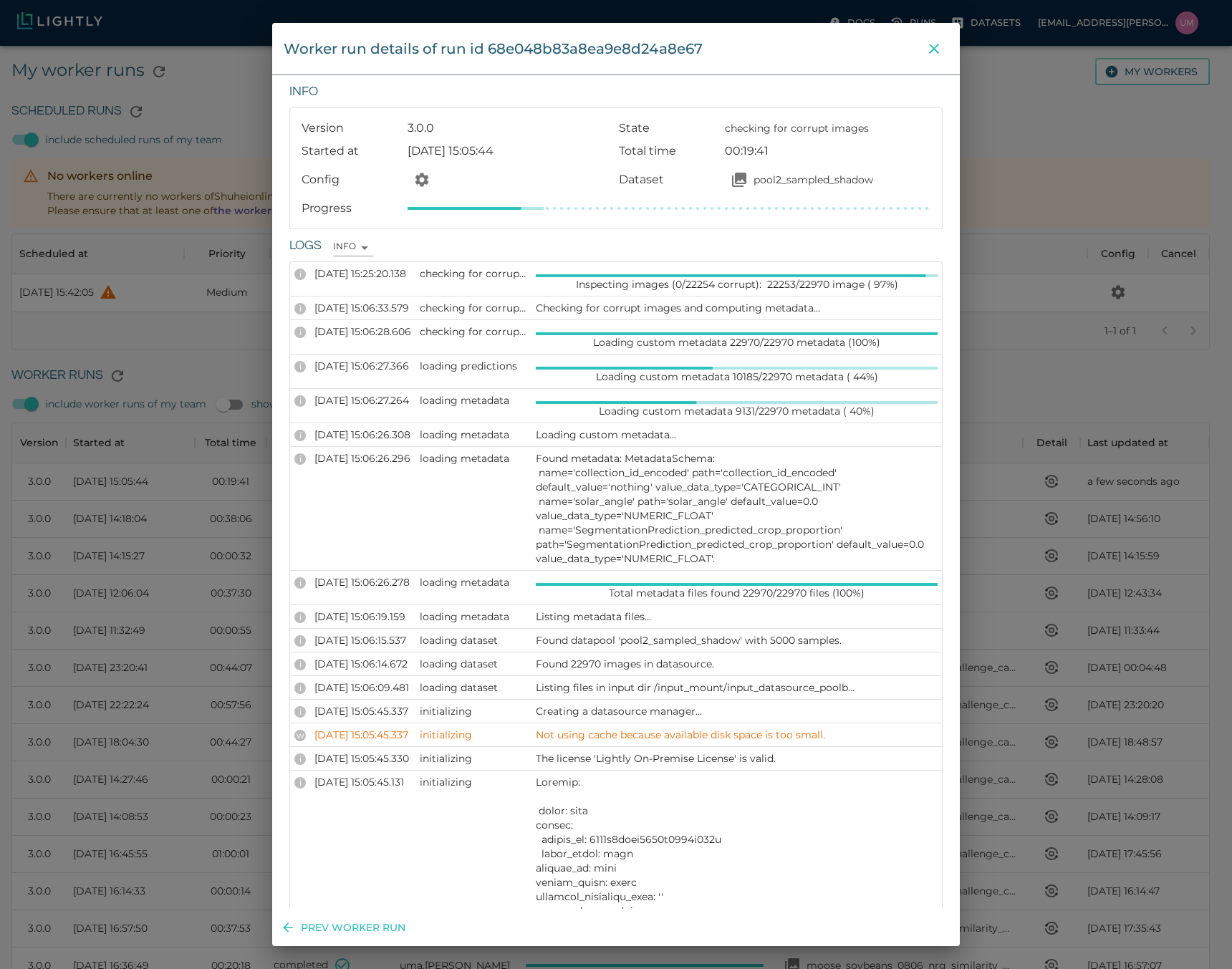
click at [932, 45] on icon "close" at bounding box center [934, 49] width 17 height 17
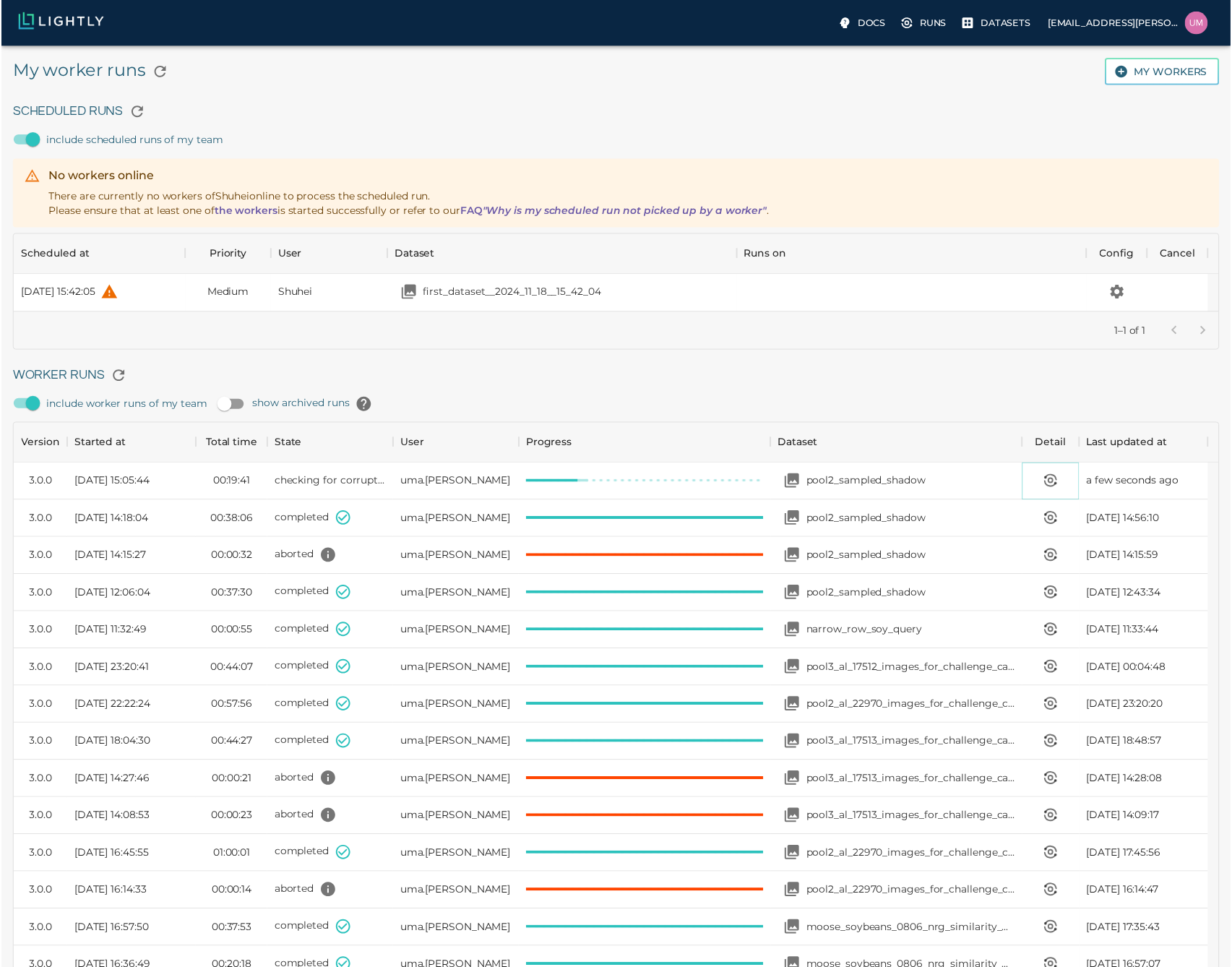
scroll to position [11, 11]
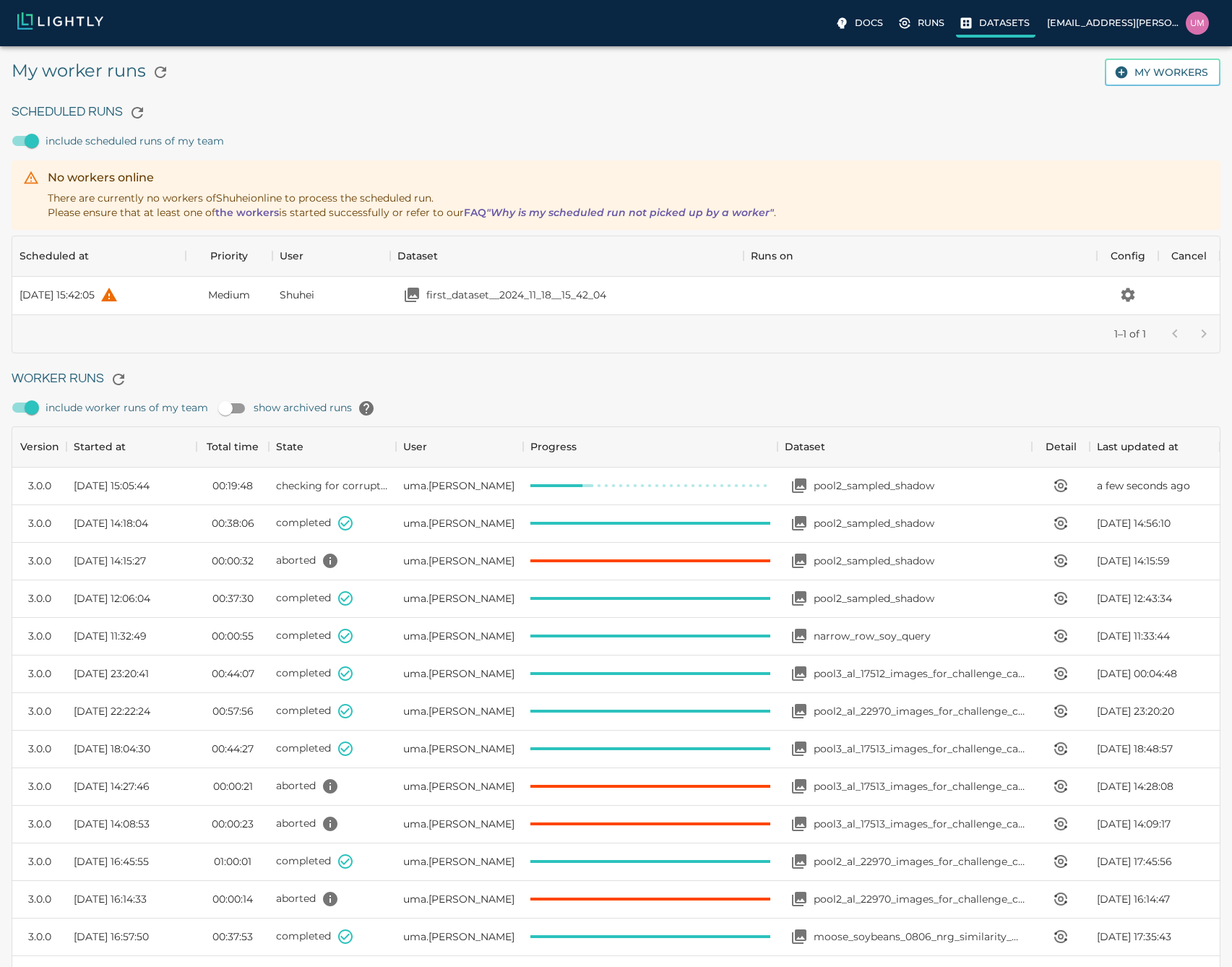
click at [1003, 20] on p "Datasets" at bounding box center [1004, 22] width 50 height 14
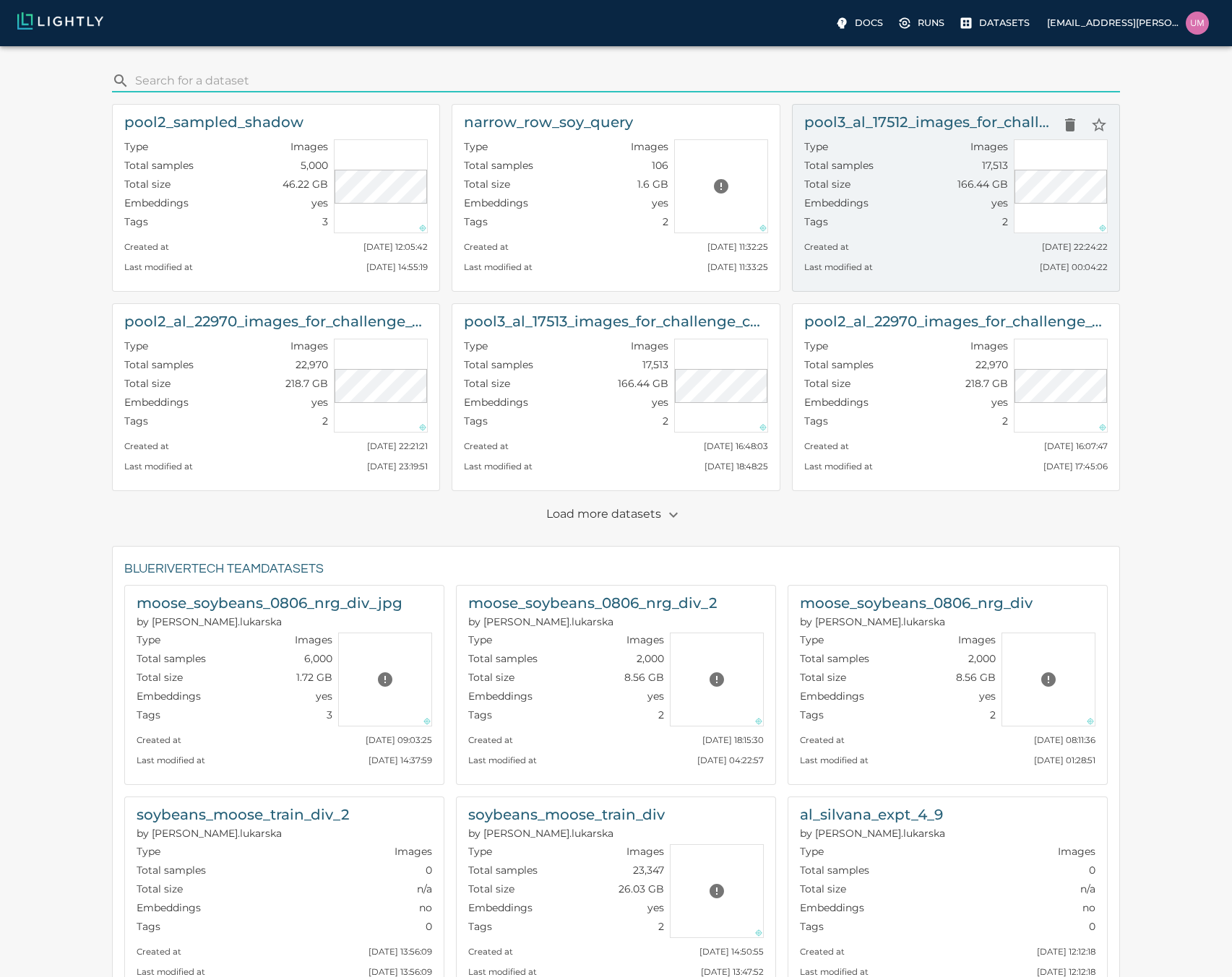
click at [886, 244] on div "Created at Thu, 02.10.2025 22:24:22" at bounding box center [956, 243] width 303 height 20
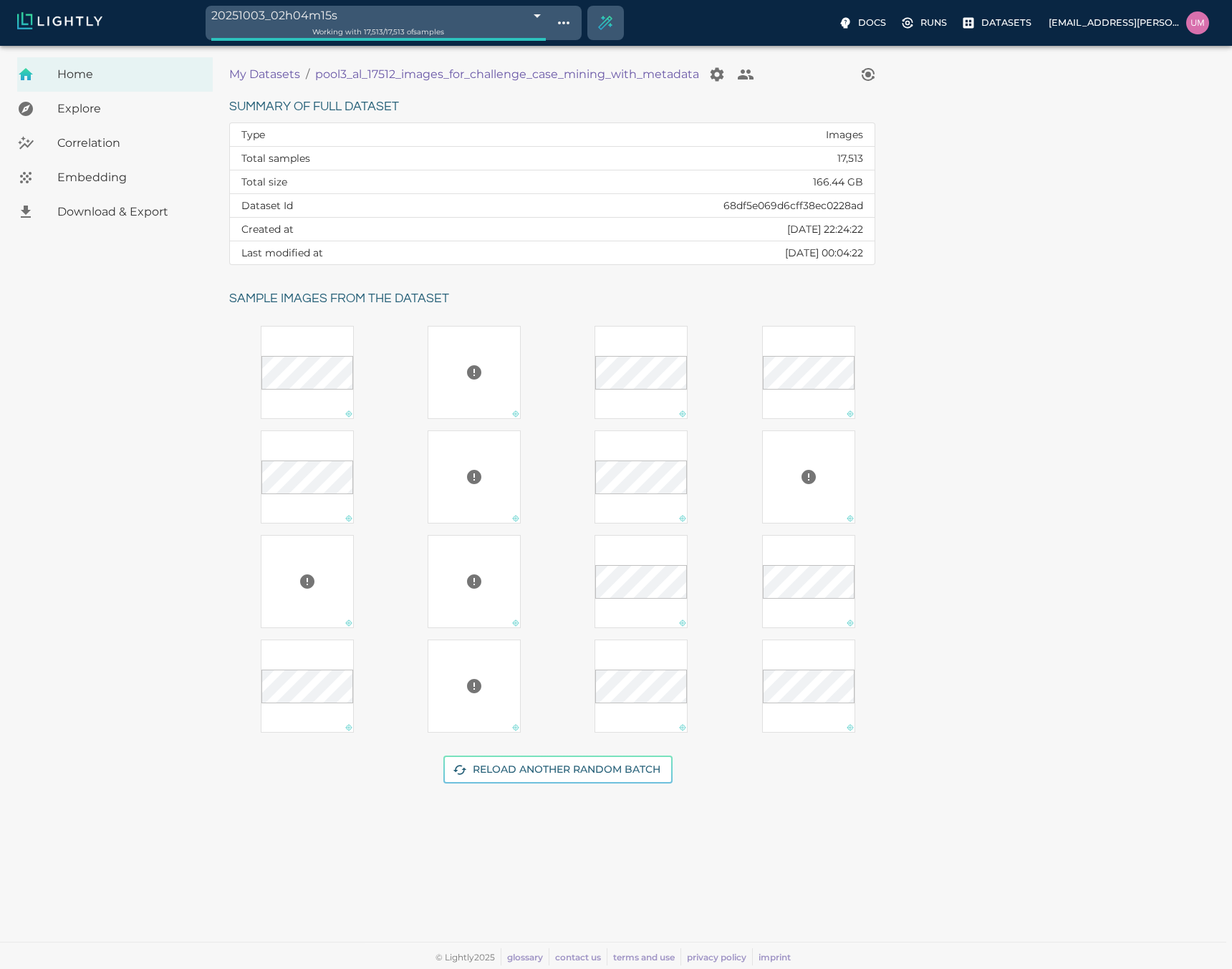
click at [253, 69] on p "My Datasets" at bounding box center [265, 74] width 71 height 17
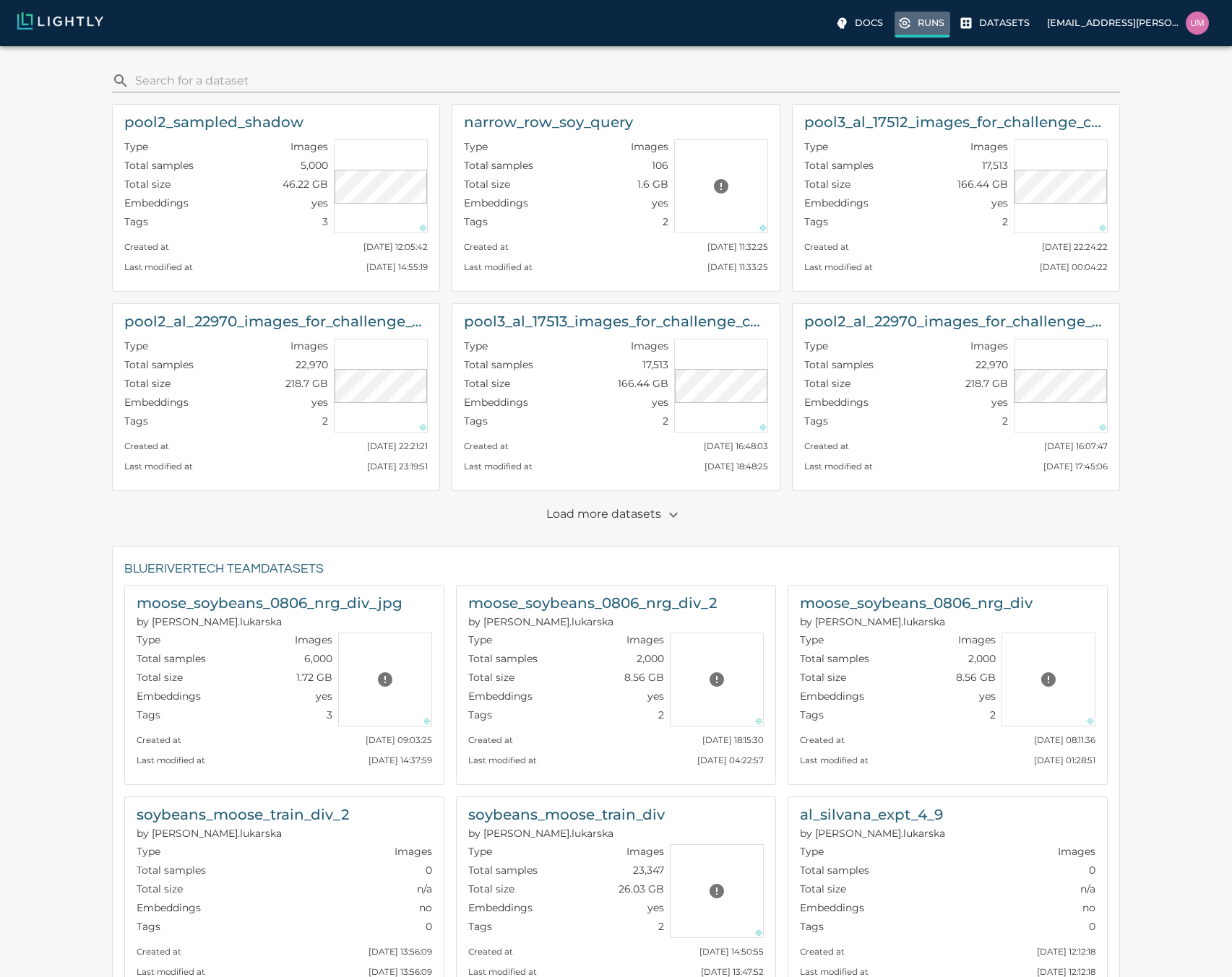
click at [915, 19] on label "Runs" at bounding box center [922, 24] width 56 height 26
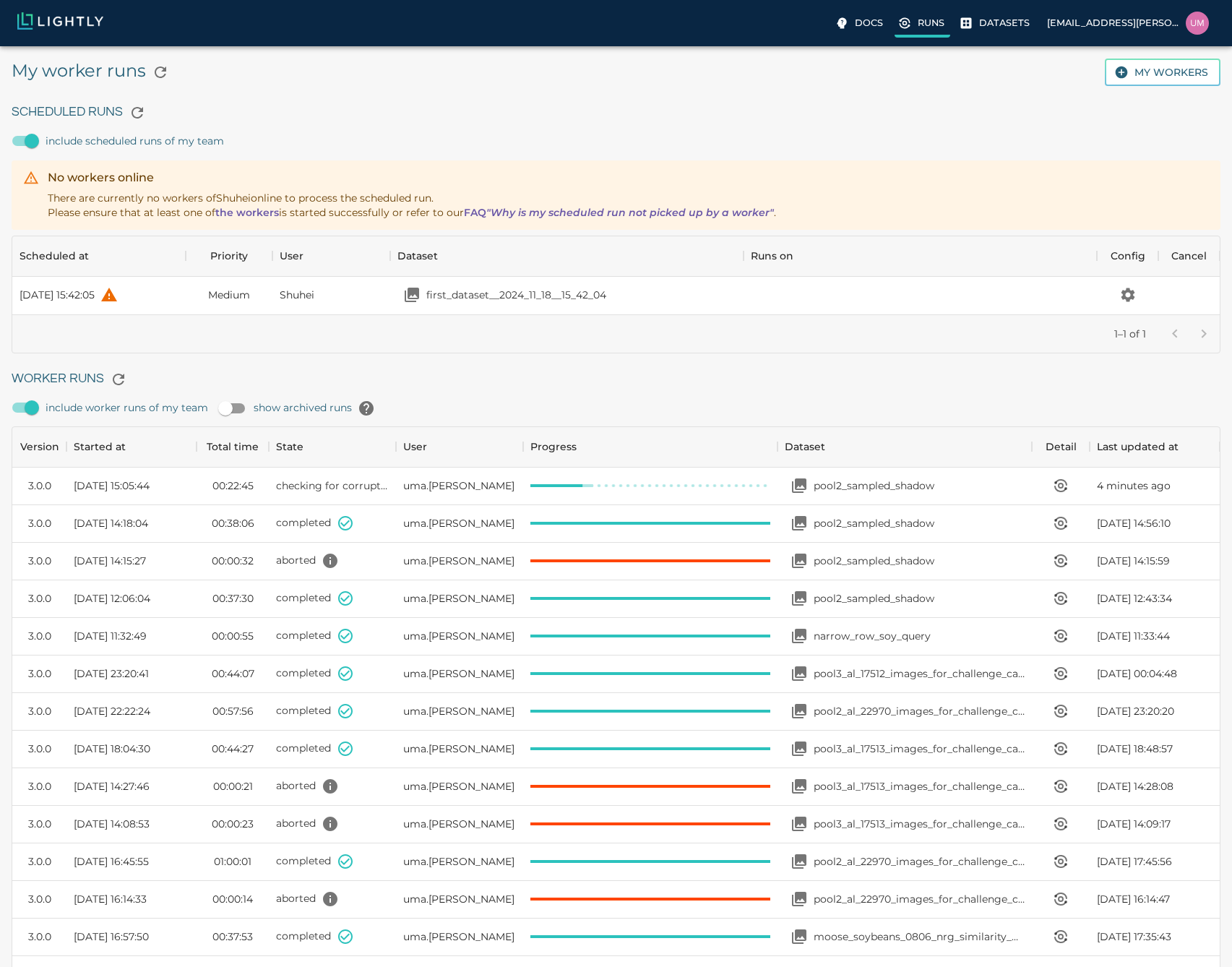
scroll to position [969, 1197]
click at [1009, 28] on p "Datasets" at bounding box center [1004, 22] width 50 height 14
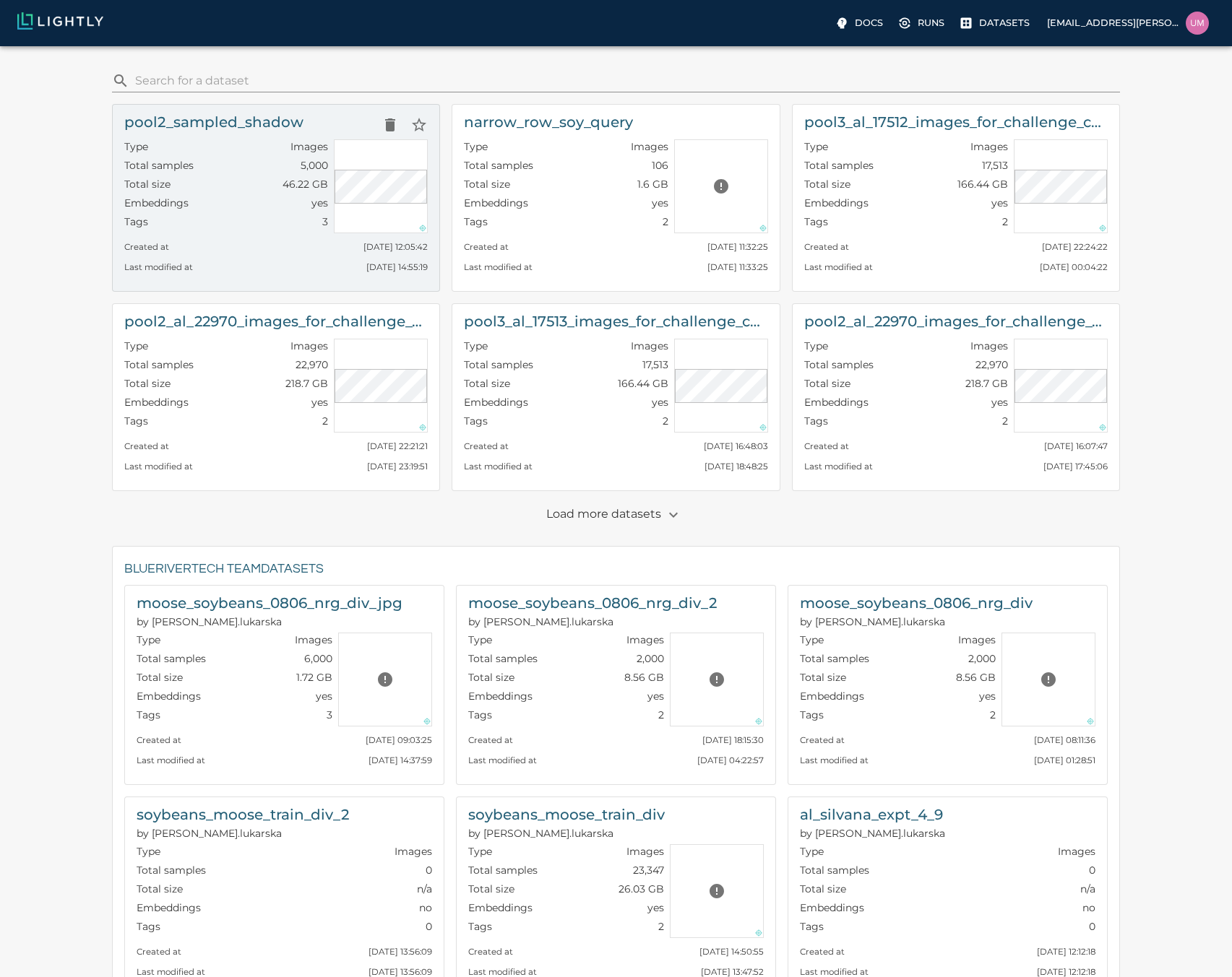
click at [218, 182] on div "Total size 46.22 GB" at bounding box center [226, 187] width 203 height 19
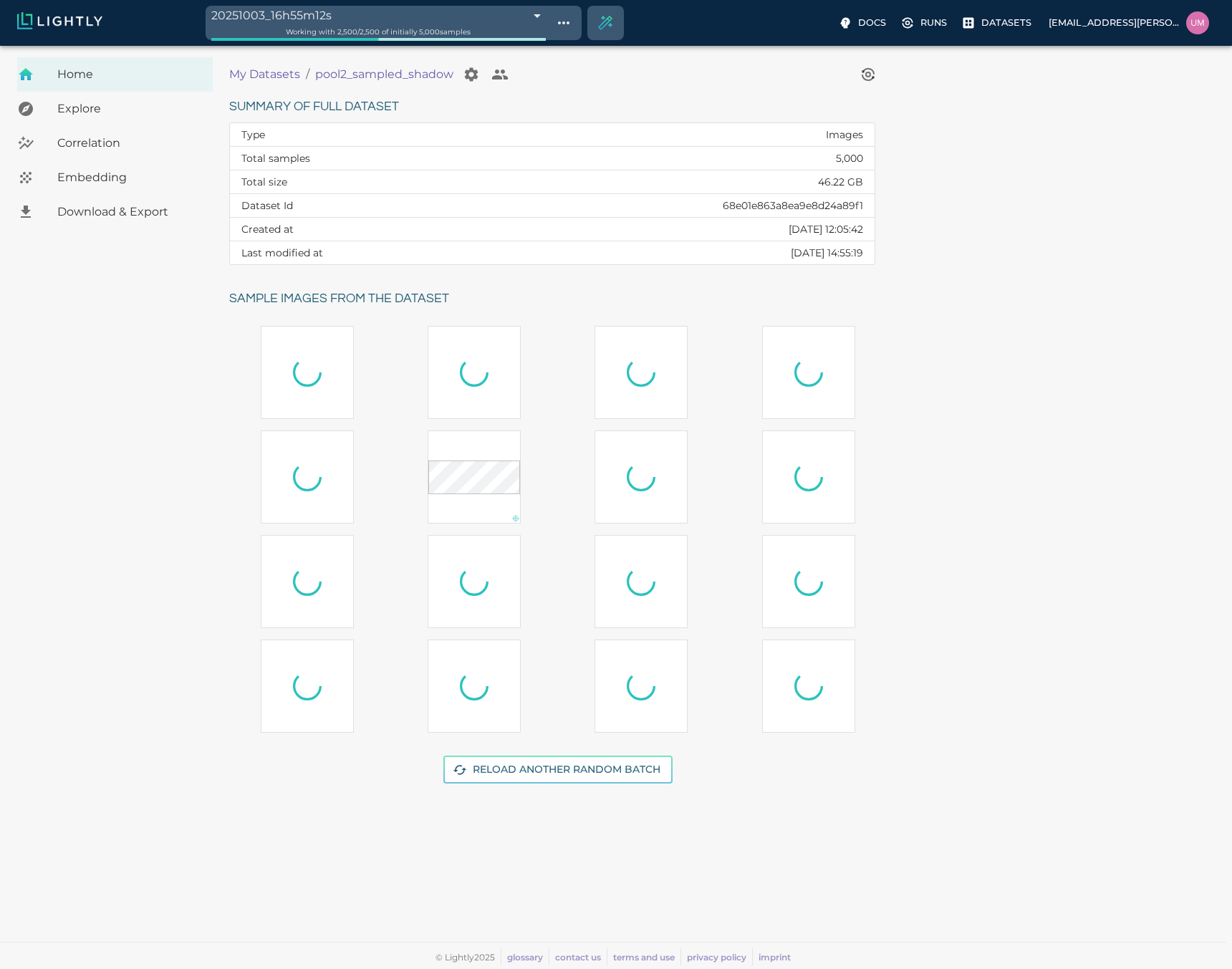
click at [88, 176] on span "Embedding" at bounding box center [129, 178] width 144 height 17
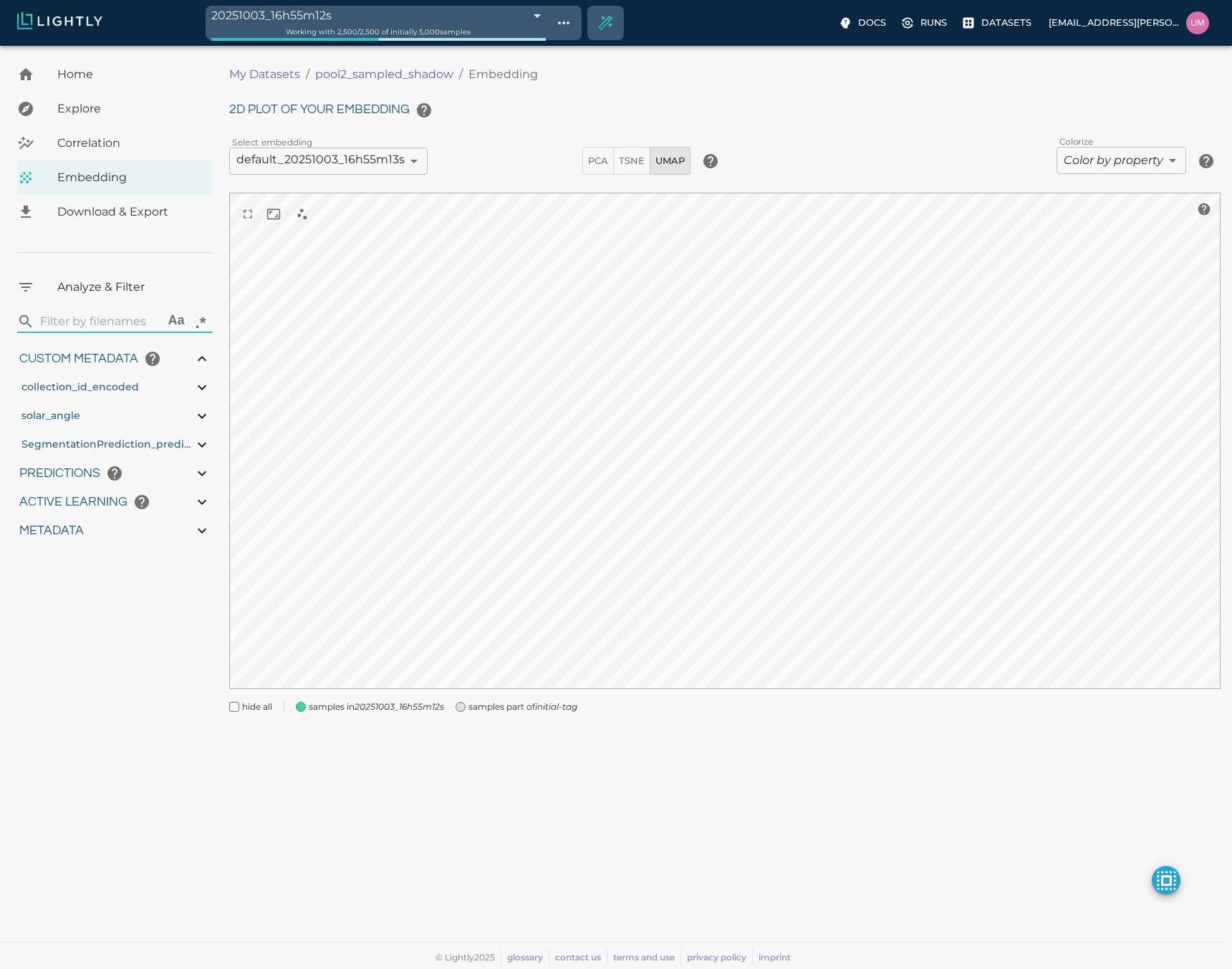
type input "4.97925499211106"
type input "80.9522549921111"
type input "1.18915588845331"
type input "11.5301558884533"
type input "6.30461978912354"
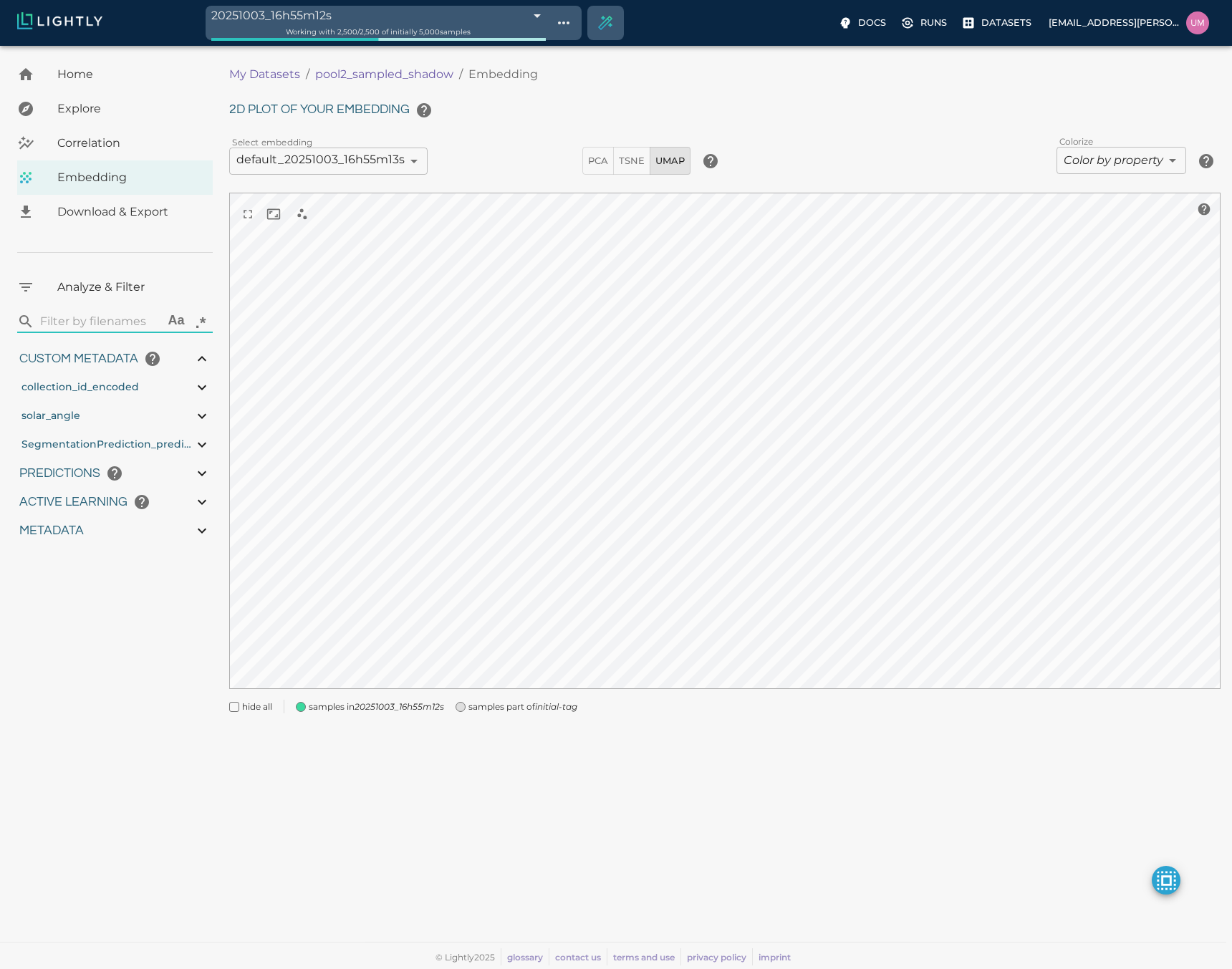
type input "48.3756197891235"
type input "4.97925499211106"
type input "80.9522549921111"
type input "1.18915588845331"
type input "11.5301558884533"
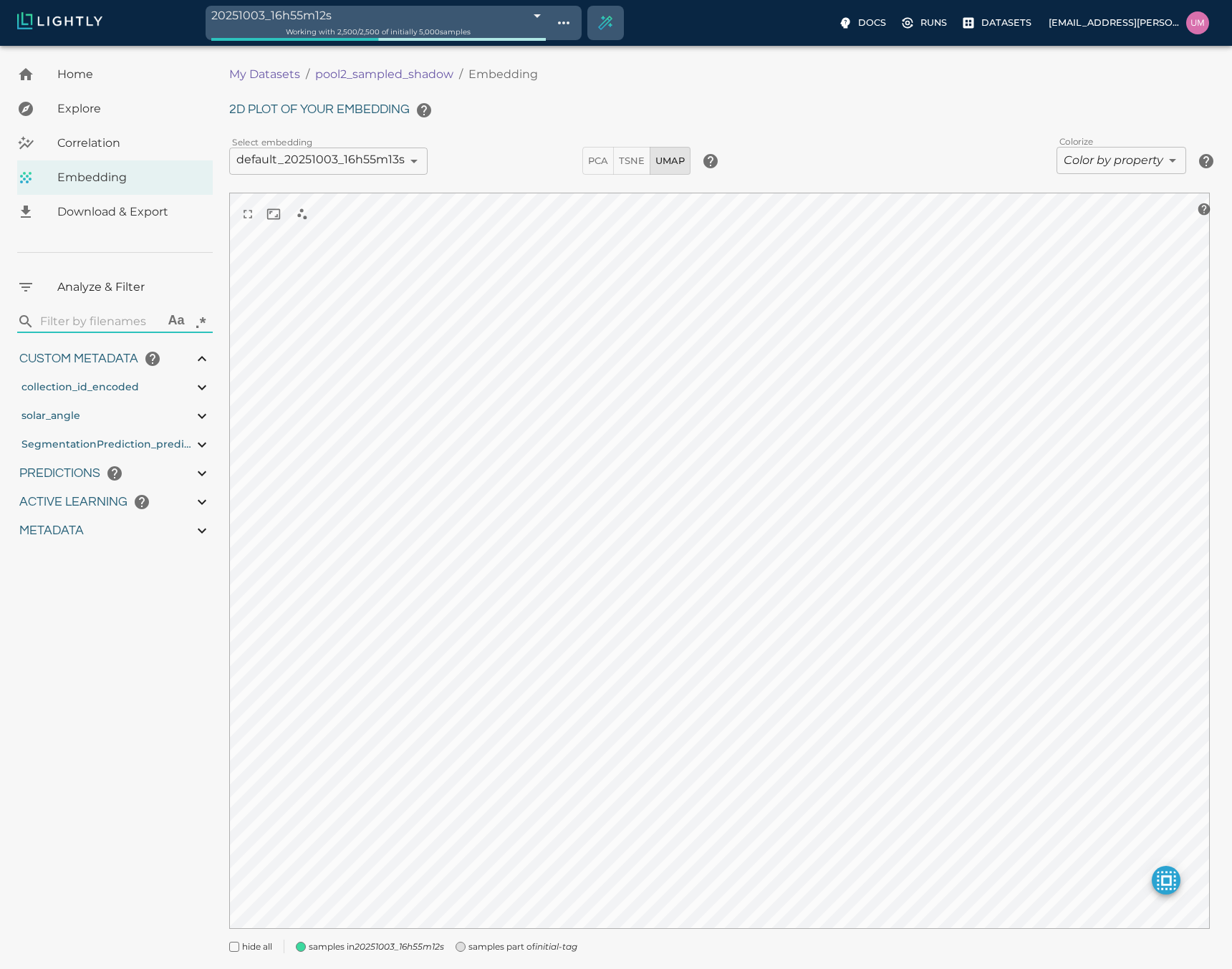
type input "6.30461978912354"
type input "48.3756197891235"
type input "4.97925499211106"
type input "80.9522549921111"
type input "1.18915588845331"
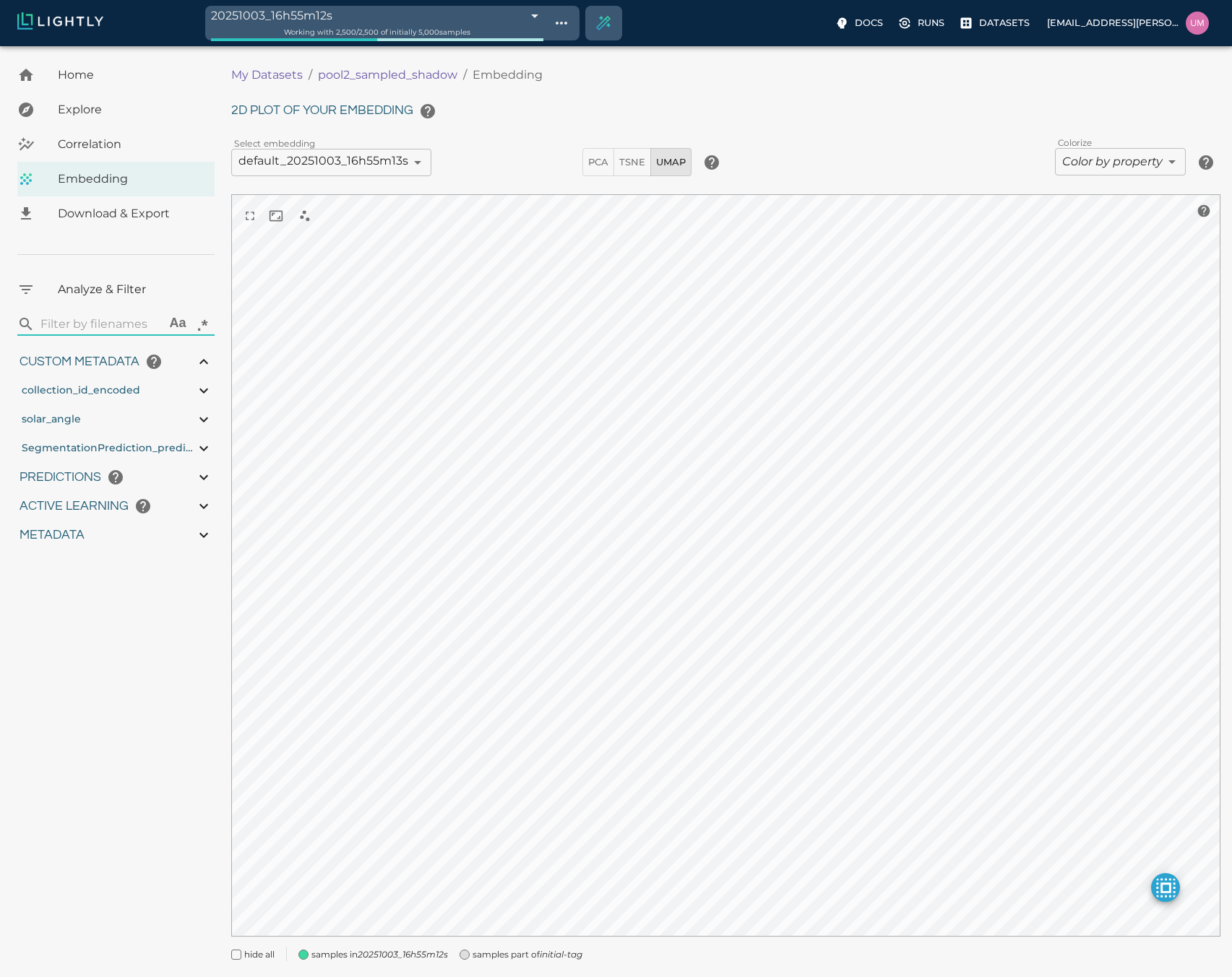
type input "11.5301558884533"
type input "6.30461978912354"
type input "48.3756197891235"
type input "4.97925499211106"
type input "80.9522549921111"
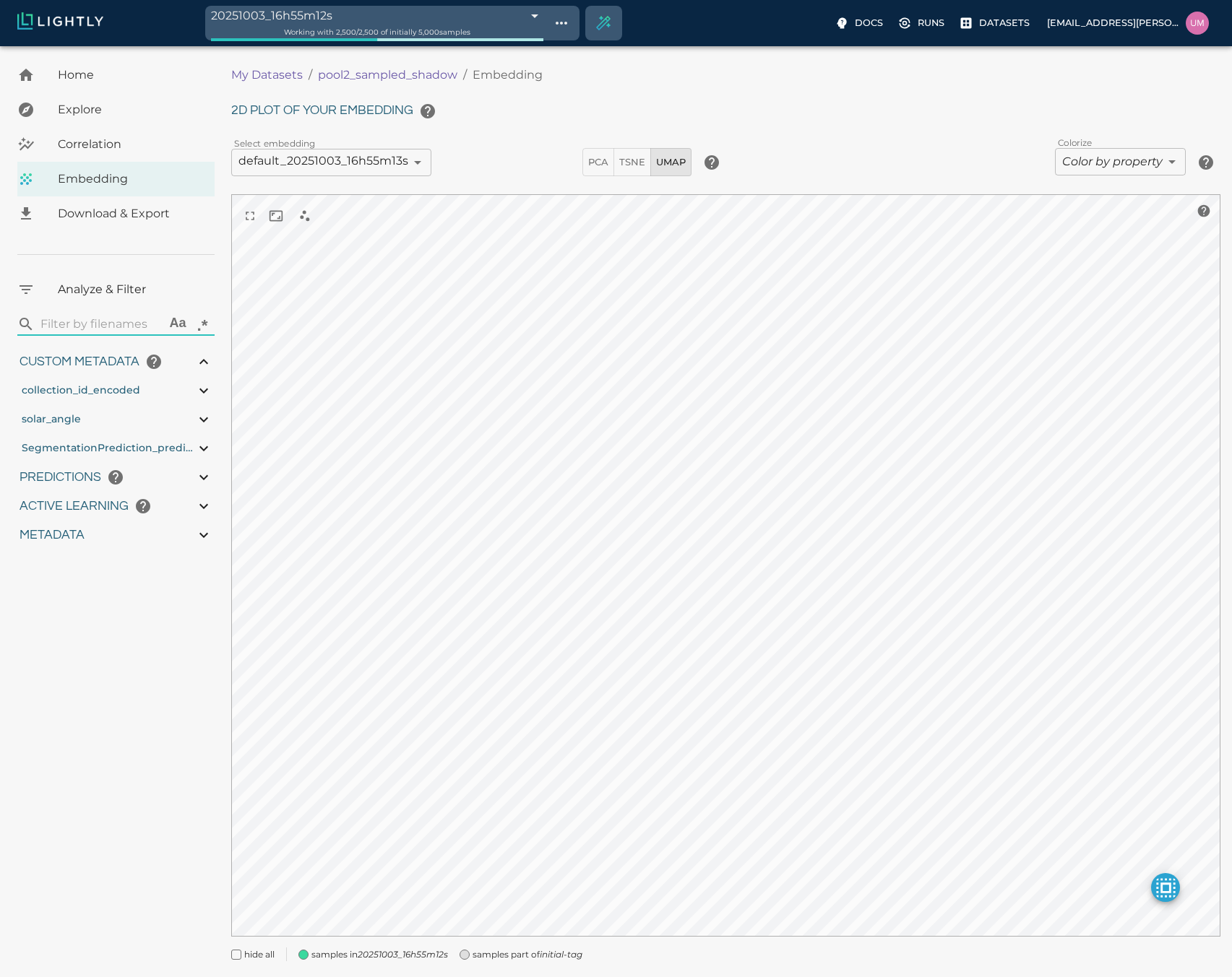
type input "1.18915588845331"
type input "11.5301558884533"
type input "6.30461978912354"
type input "48.3756197891235"
type input "4.97925499211106"
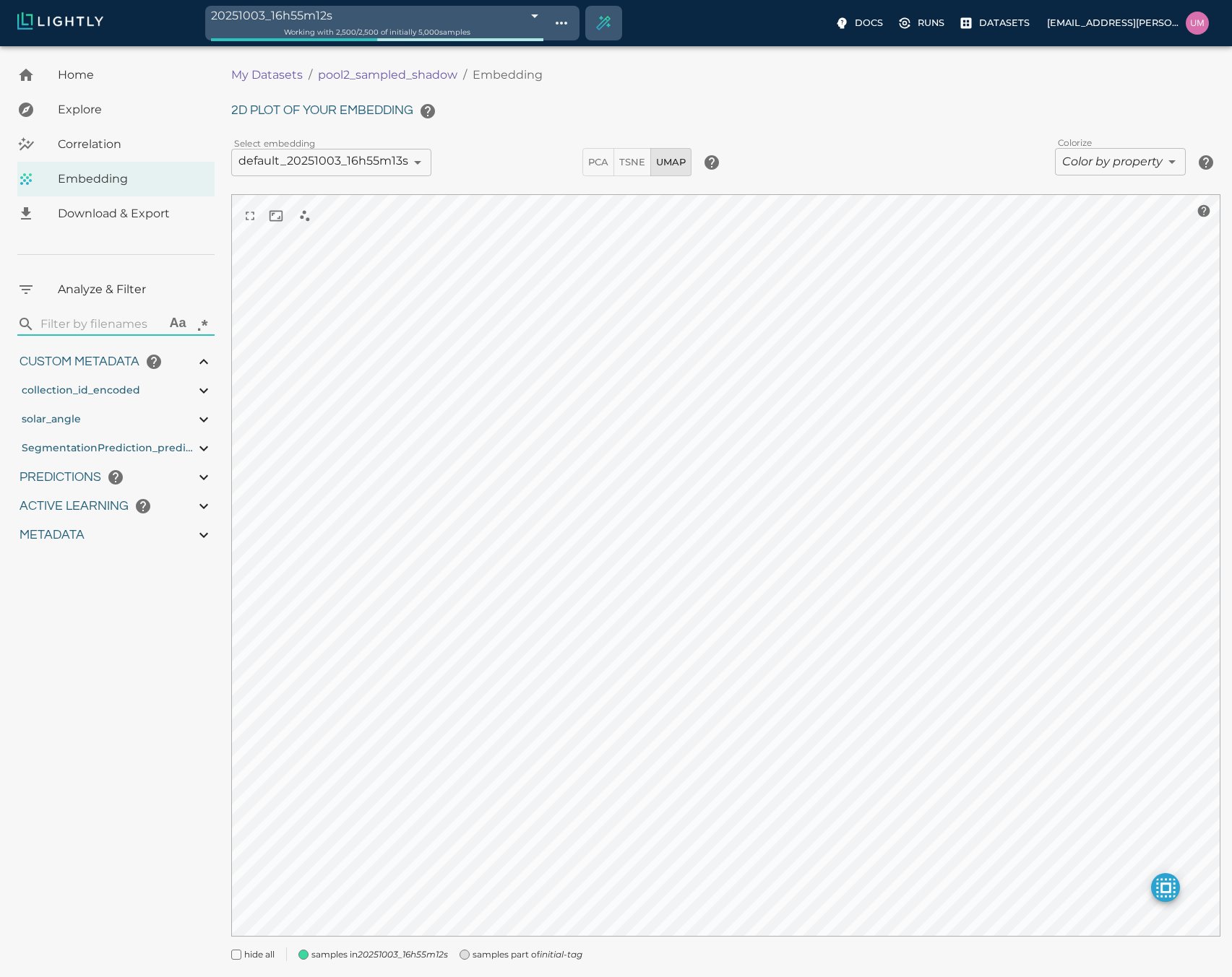
type input "80.9522549921111"
type input "1.18915588845331"
type input "11.5301558884533"
type input "6.30461978912354"
type input "48.3756197891235"
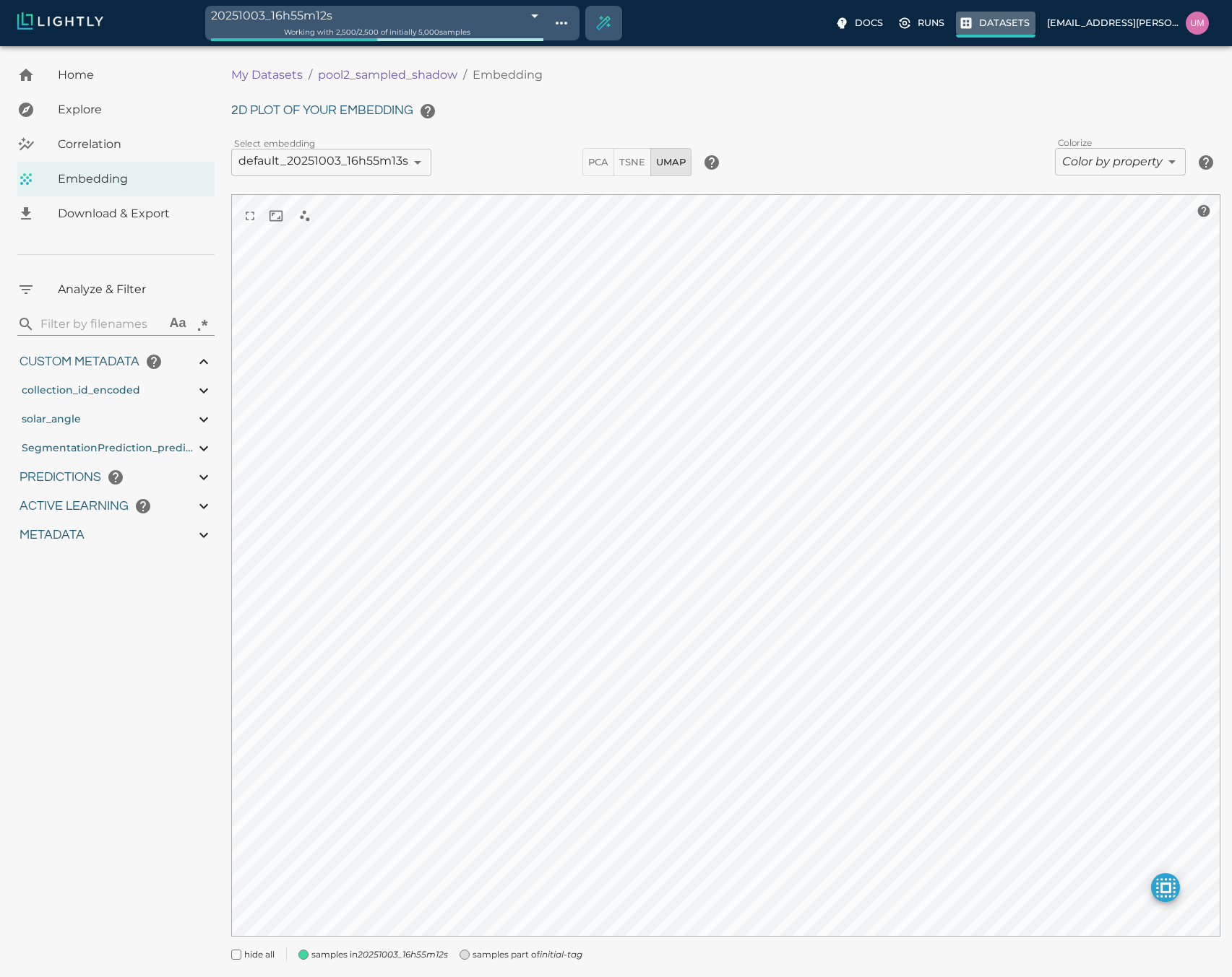
click at [997, 21] on p "Datasets" at bounding box center [1004, 22] width 50 height 14
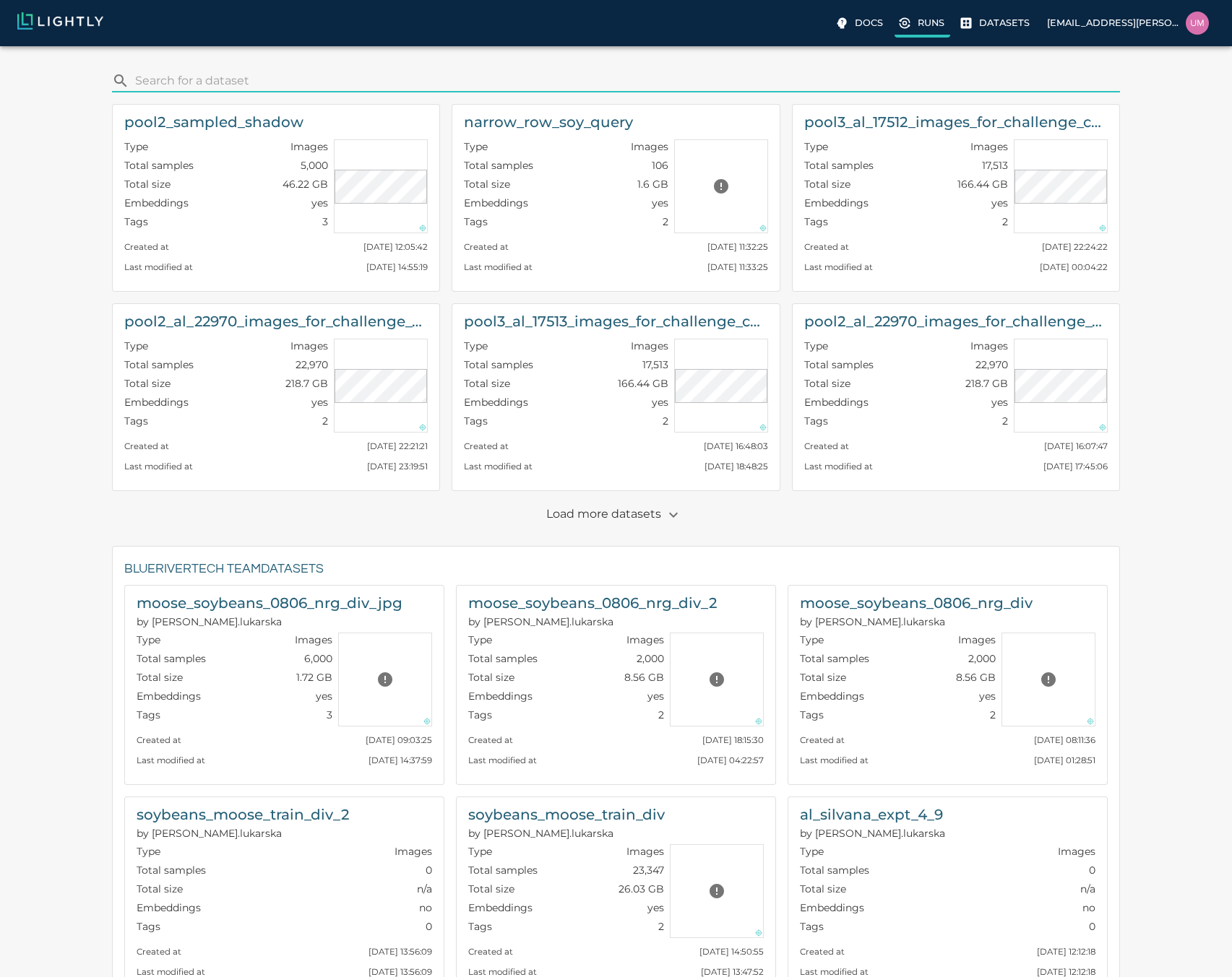
click at [914, 18] on label "Runs" at bounding box center [922, 24] width 56 height 26
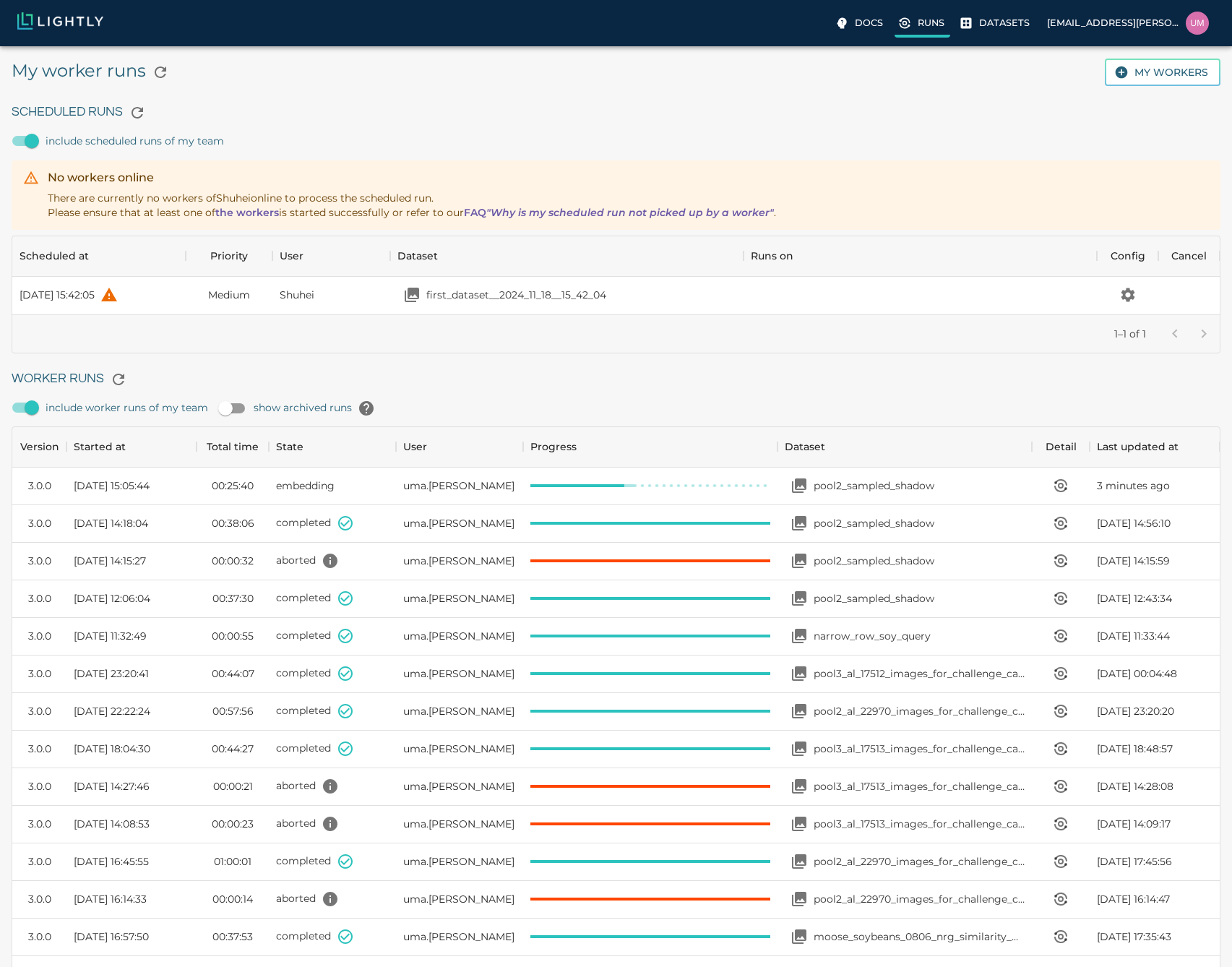
scroll to position [969, 1197]
click at [1056, 484] on icon "View worker run detail" at bounding box center [1056, 483] width 2 height 2
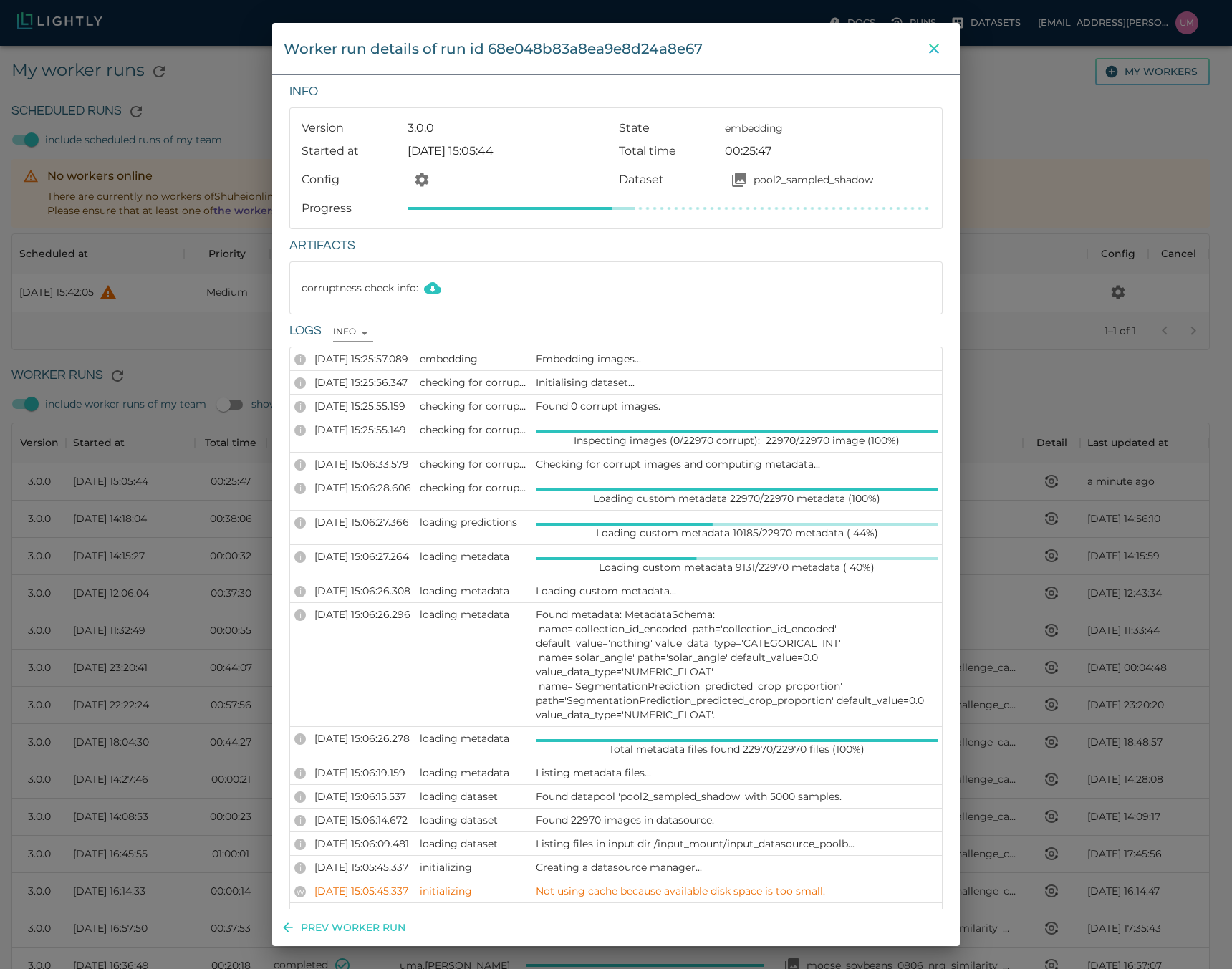
click at [944, 46] on button "close" at bounding box center [934, 48] width 28 height 28
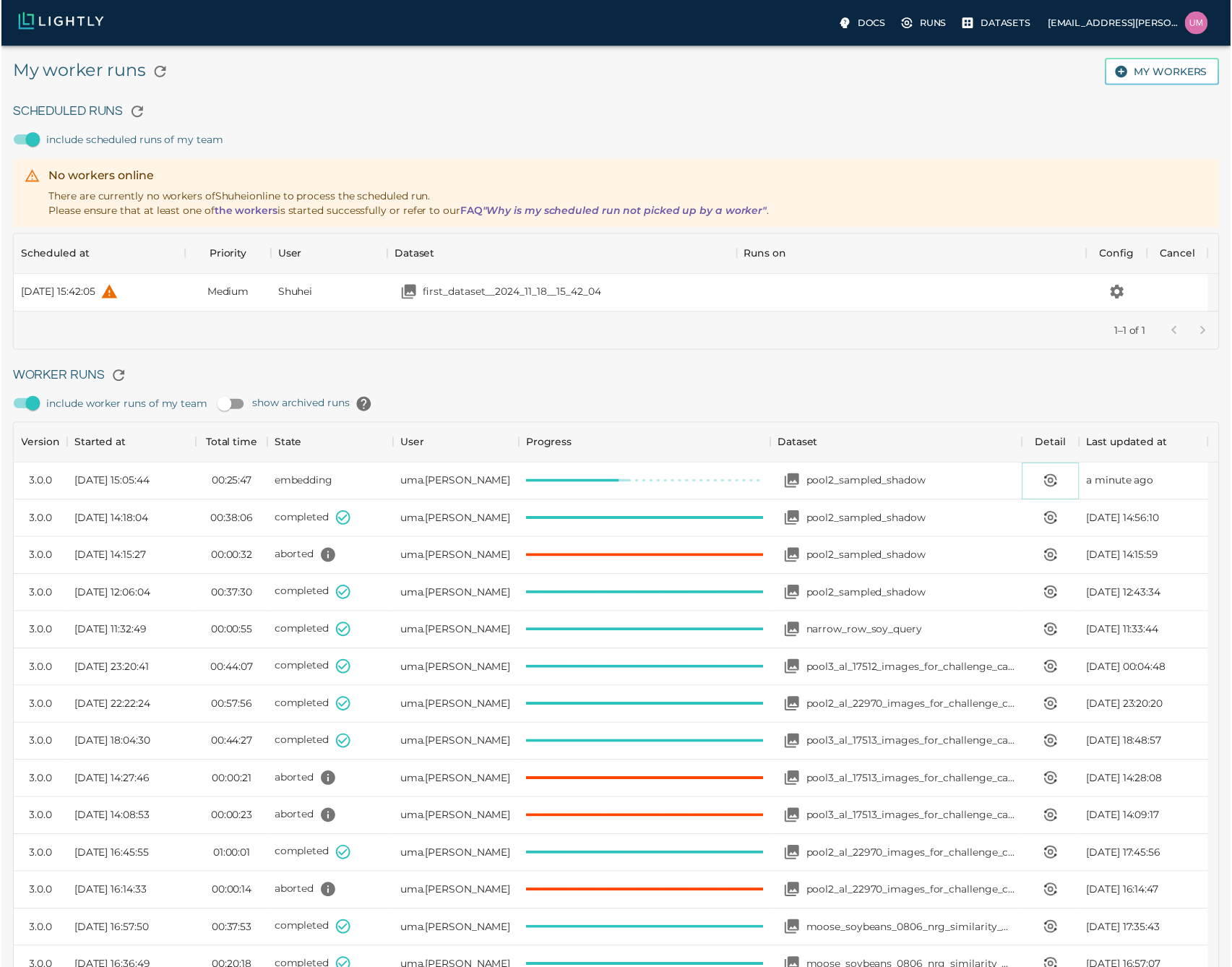
scroll to position [11, 11]
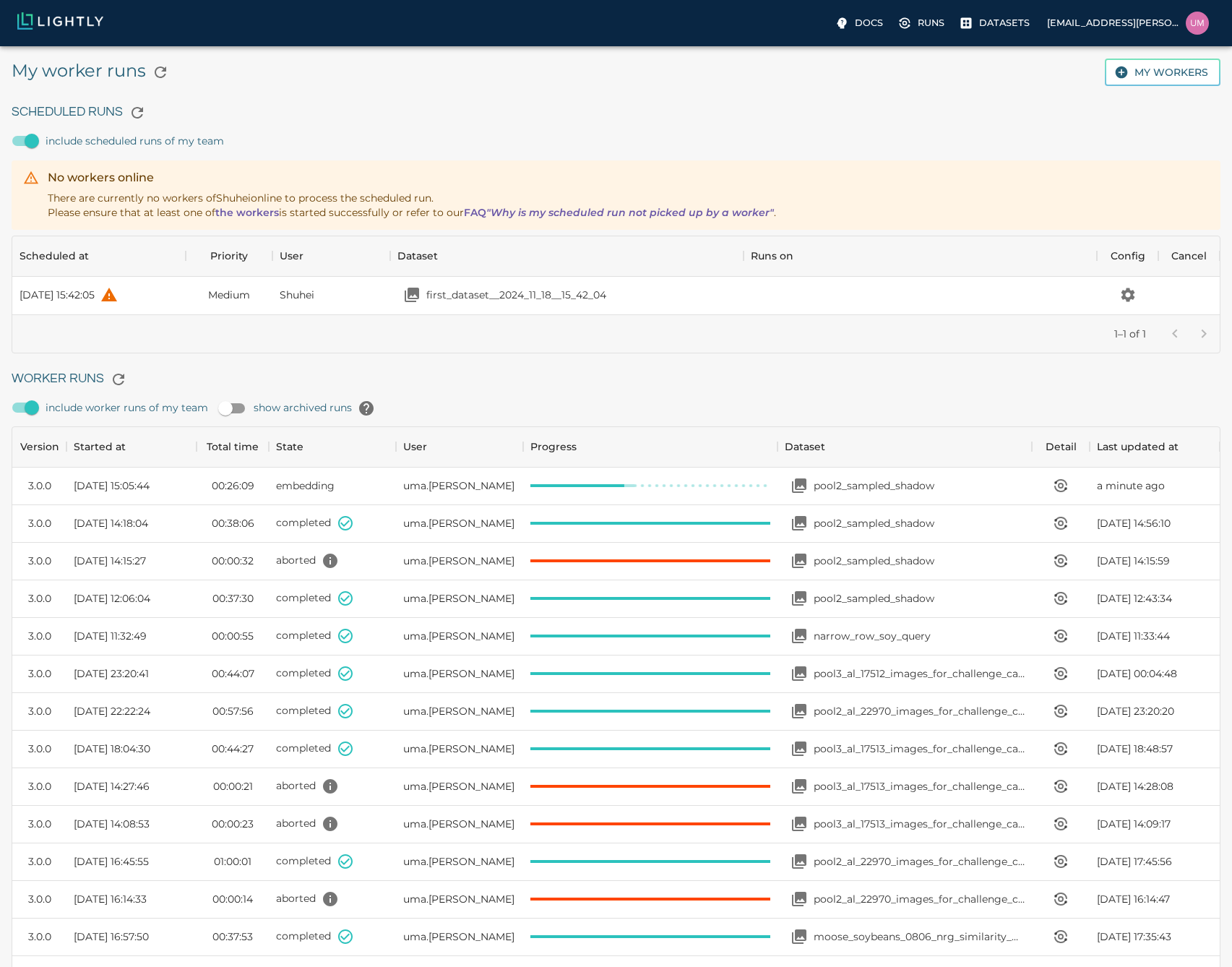
click at [248, 207] on link "the workers" at bounding box center [247, 212] width 64 height 13
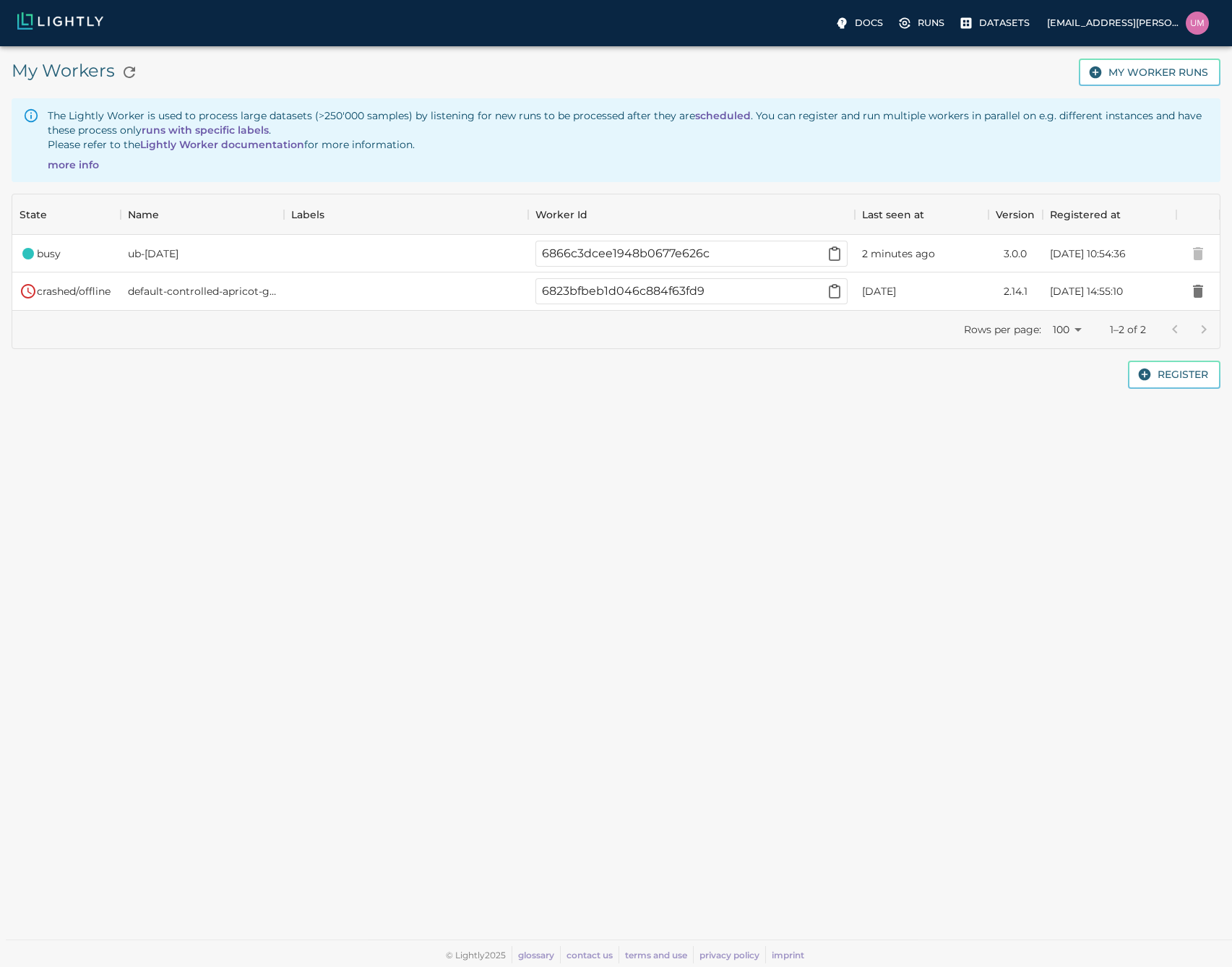
scroll to position [105, 1197]
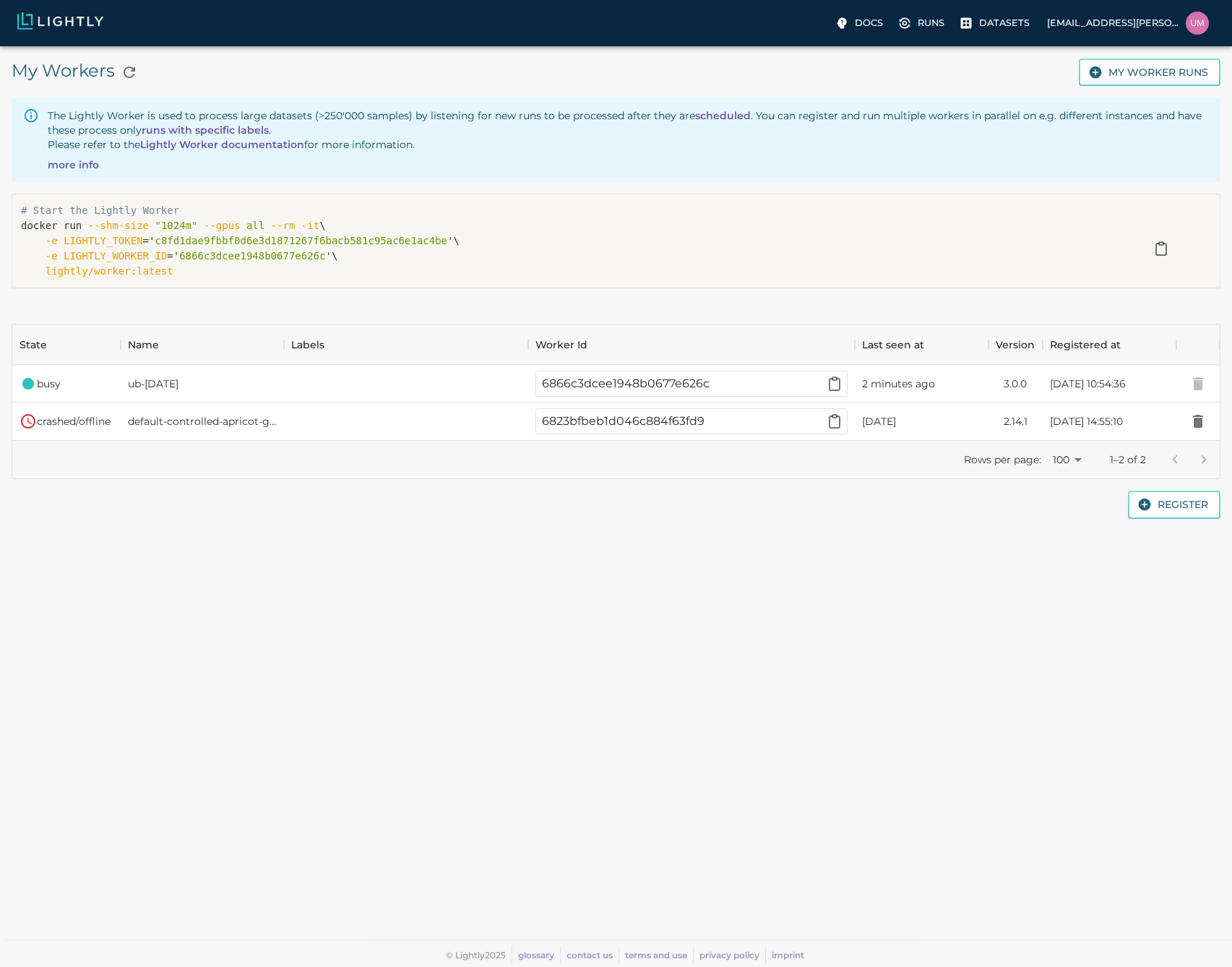
click at [199, 143] on link "Lightly Worker documentation" at bounding box center [223, 144] width 164 height 13
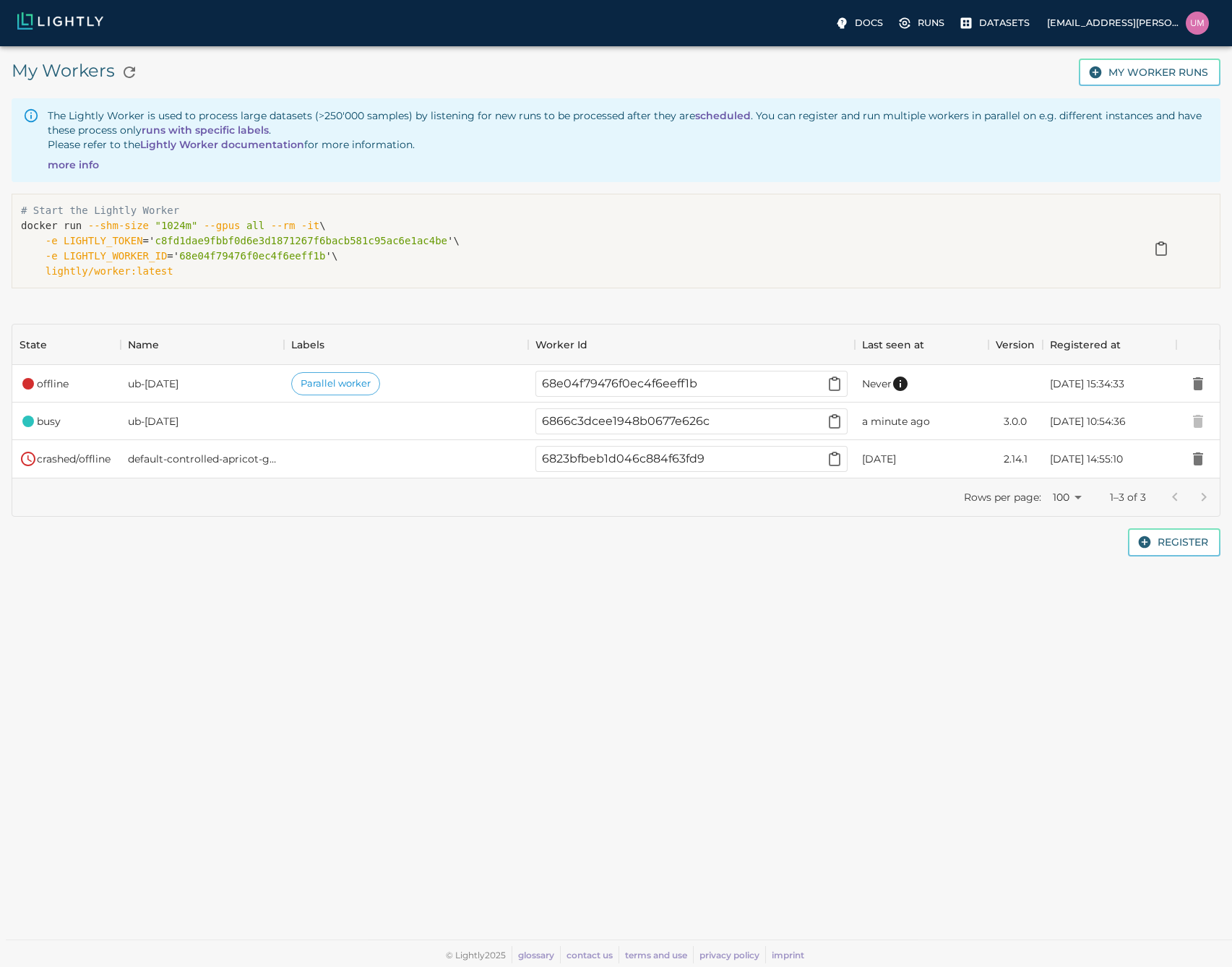
scroll to position [142, 1197]
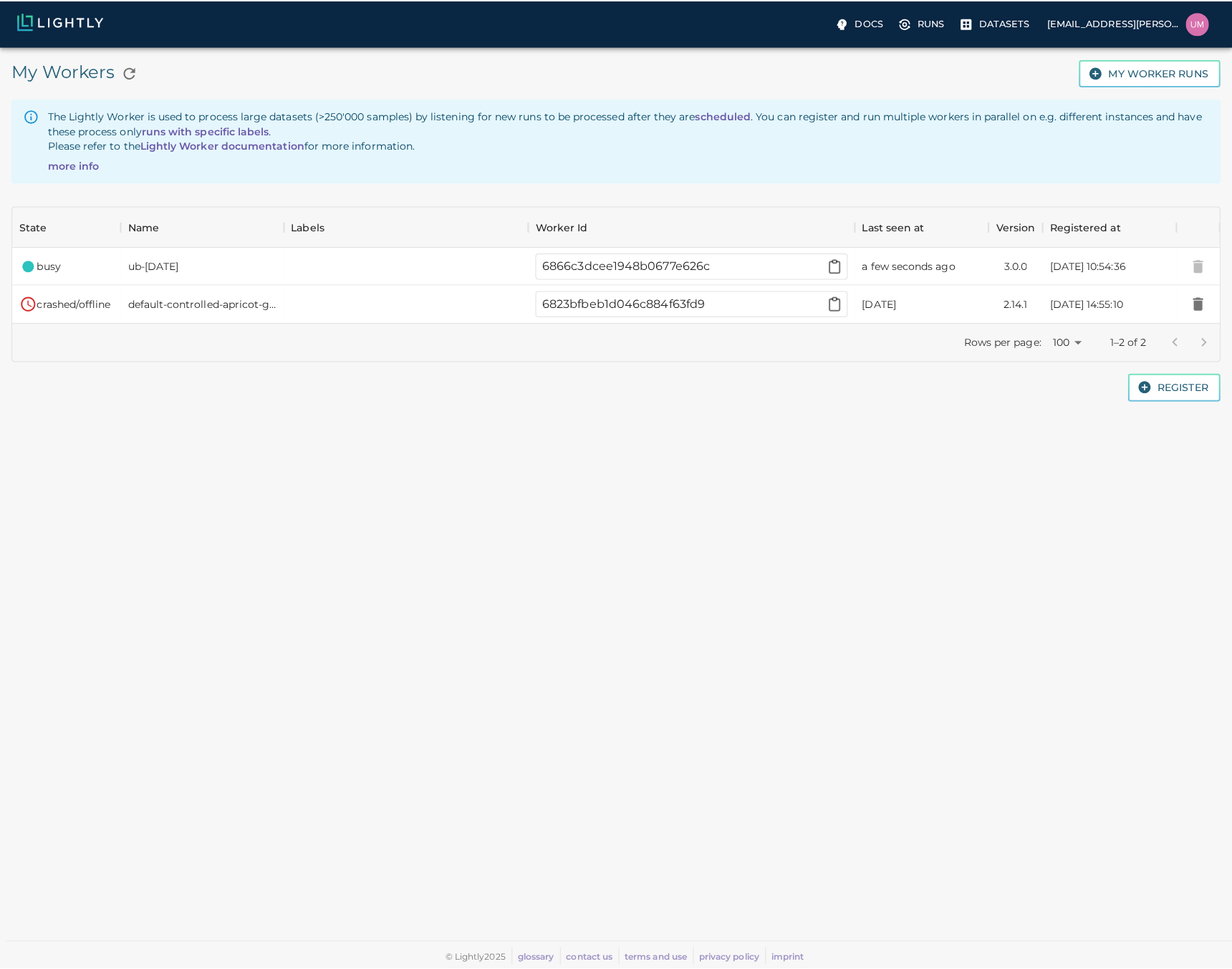
scroll to position [104, 1186]
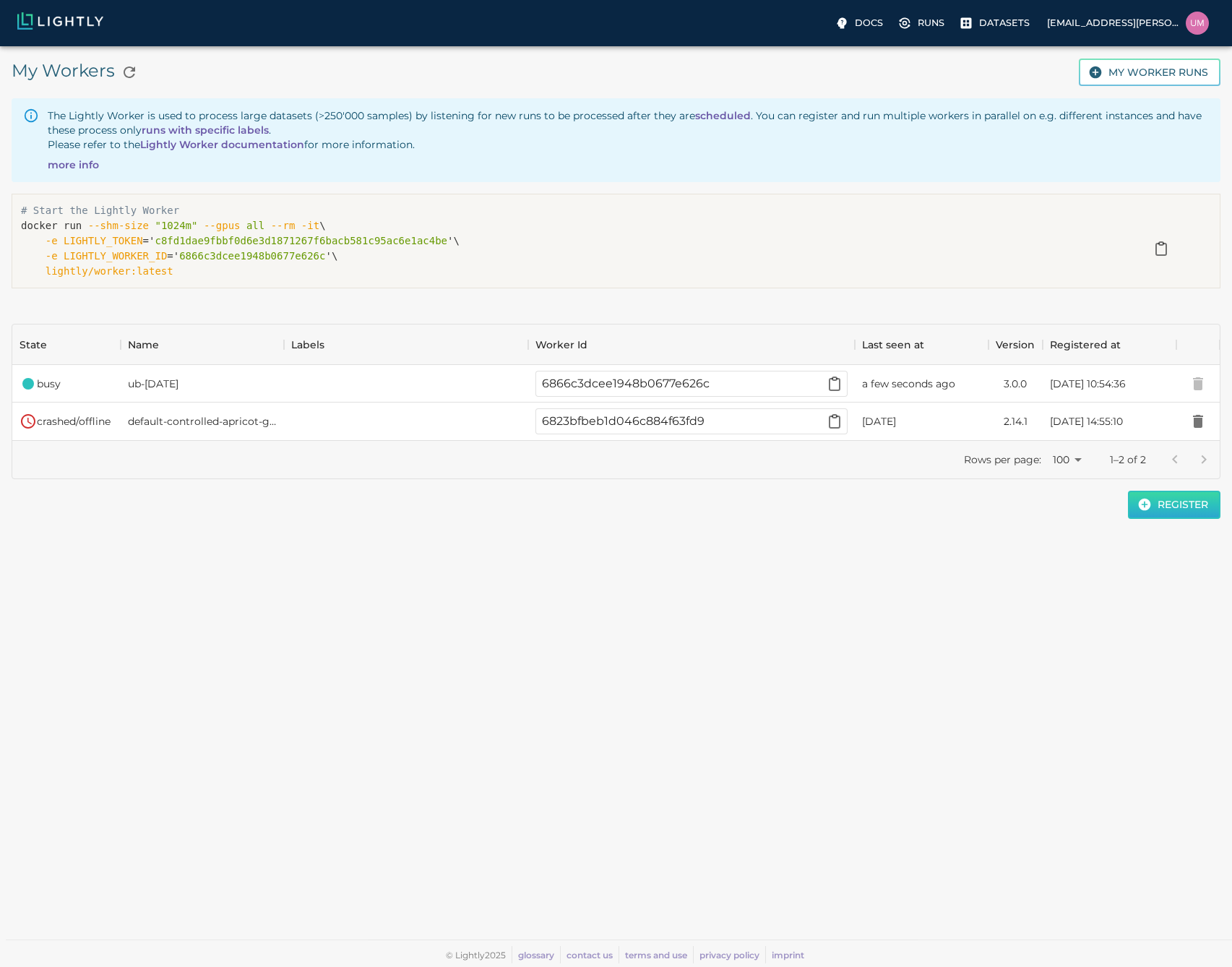
click at [1186, 500] on button "Register" at bounding box center [1175, 504] width 93 height 28
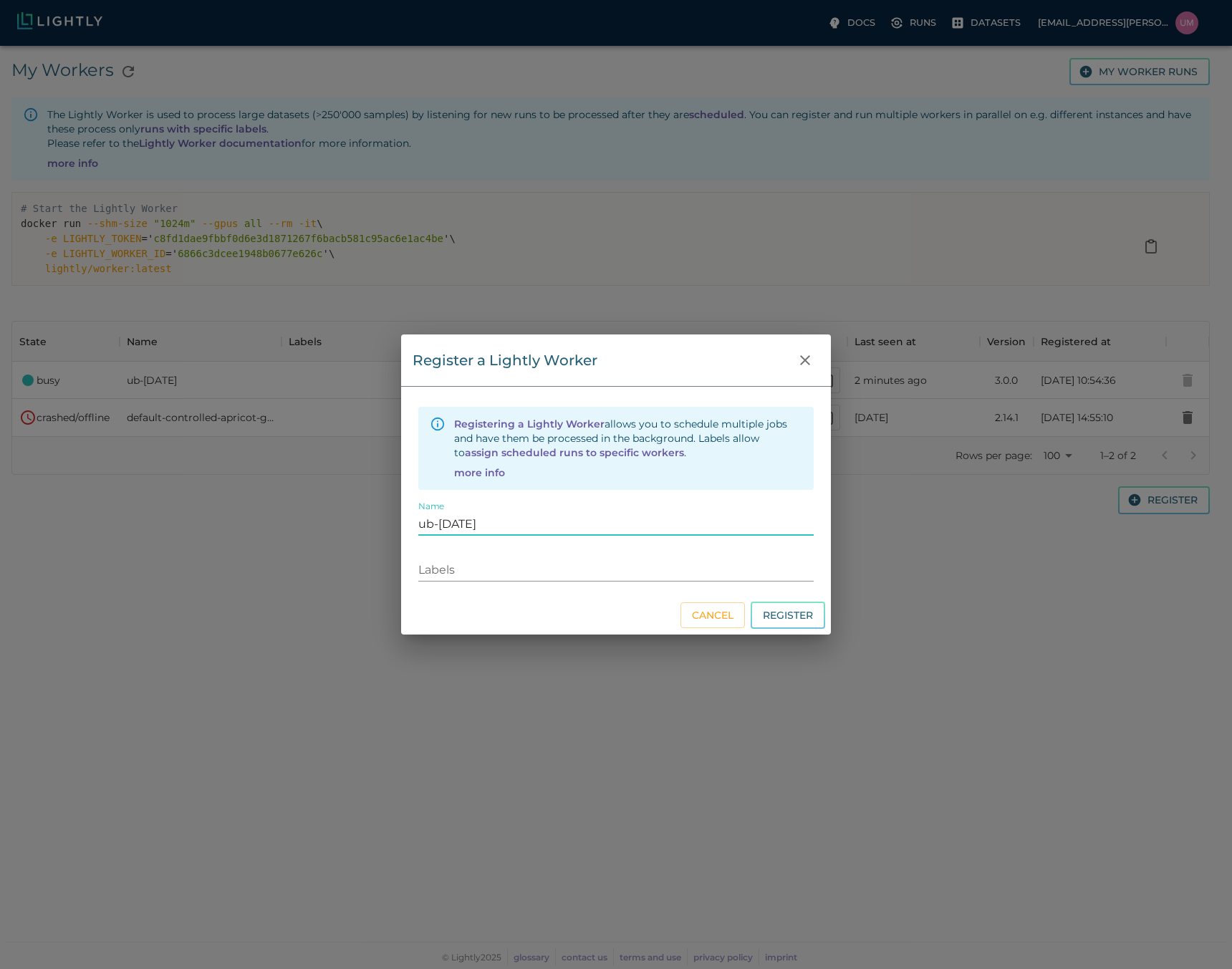
type input "ub-[DATE]"
click at [746, 573] on input "Labels" at bounding box center [616, 570] width 395 height 22
type input "Parallel worker"
click at [773, 611] on button "Register" at bounding box center [788, 615] width 74 height 28
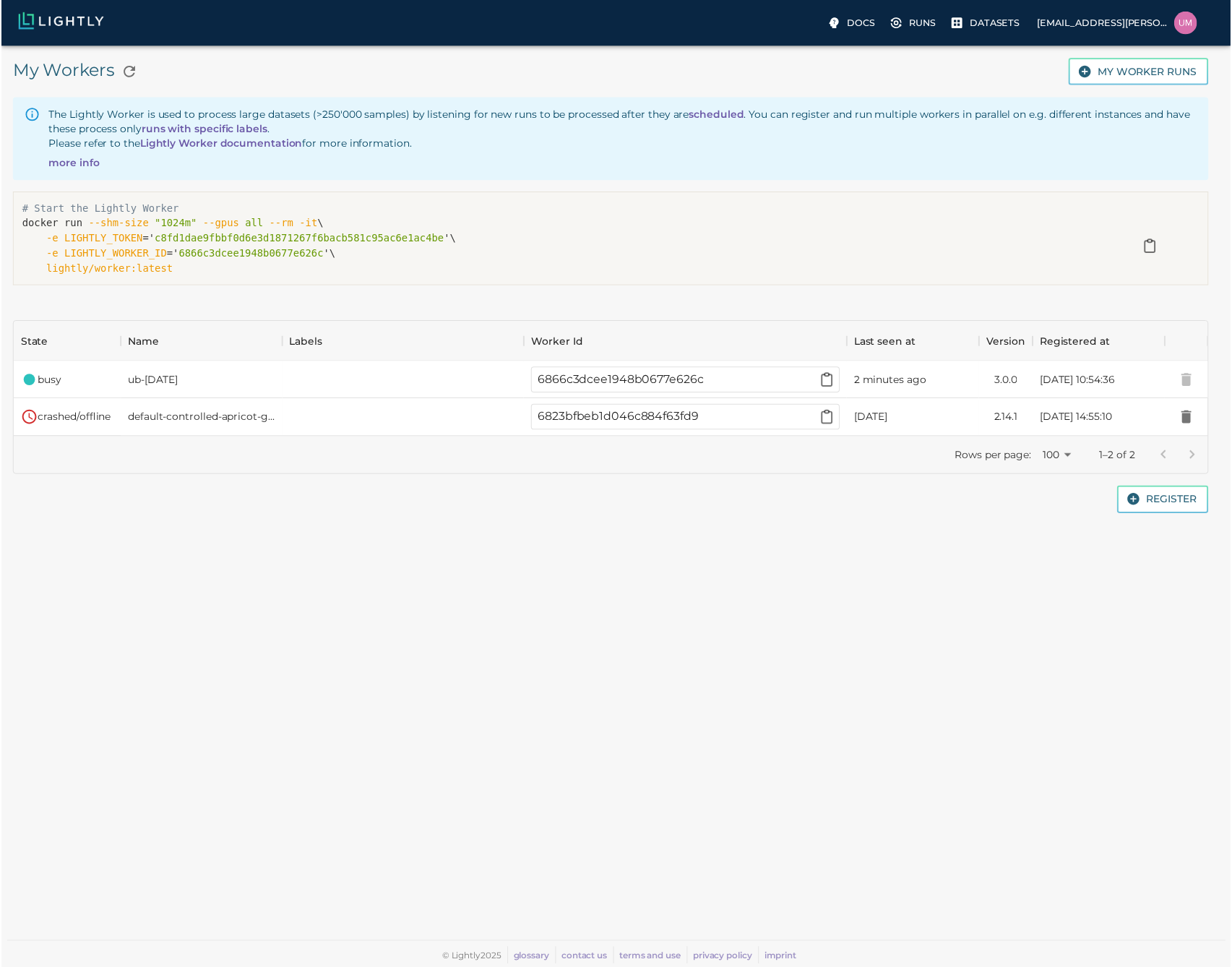
scroll to position [142, 1197]
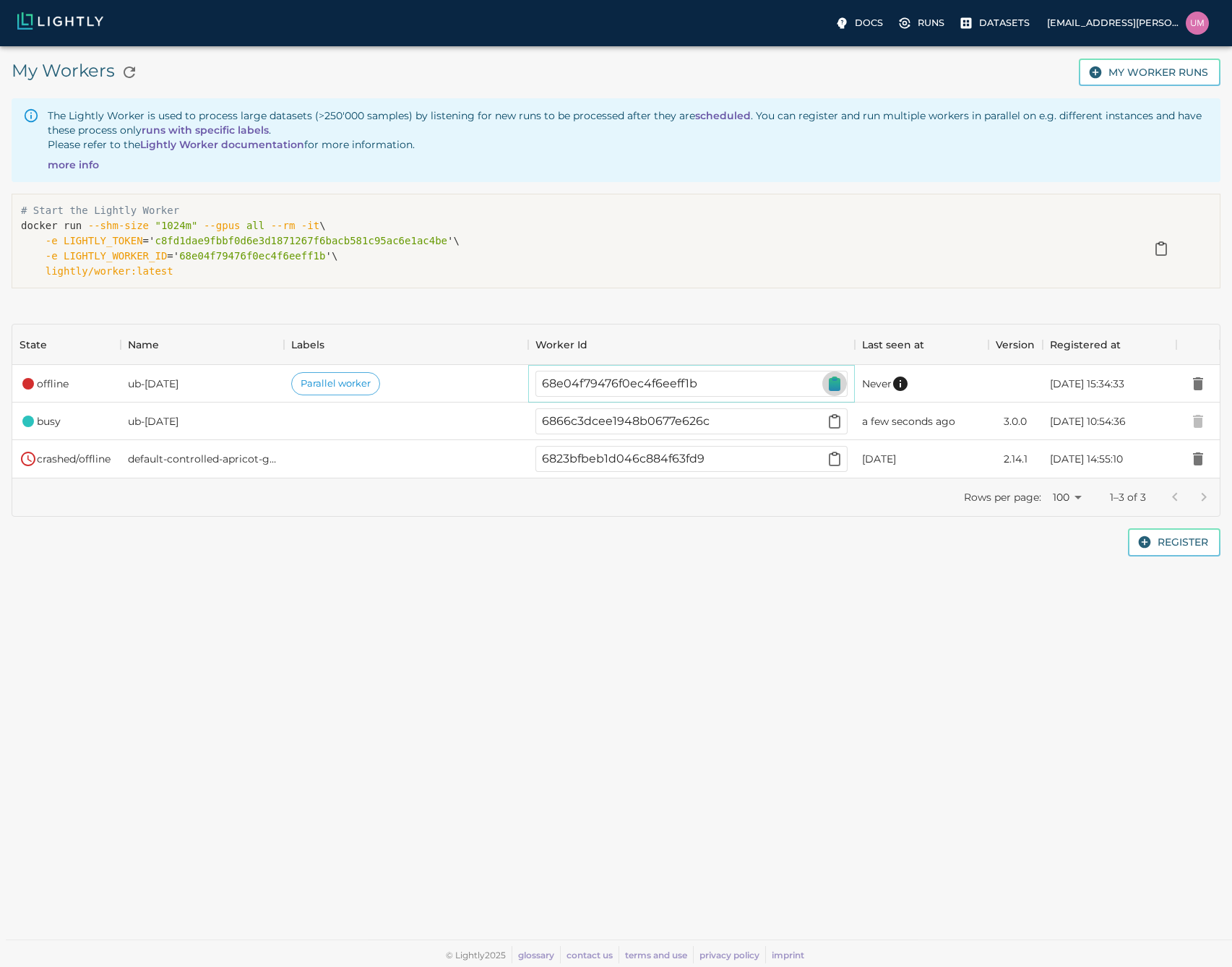
click at [836, 385] on icon "button" at bounding box center [835, 385] width 10 height 11
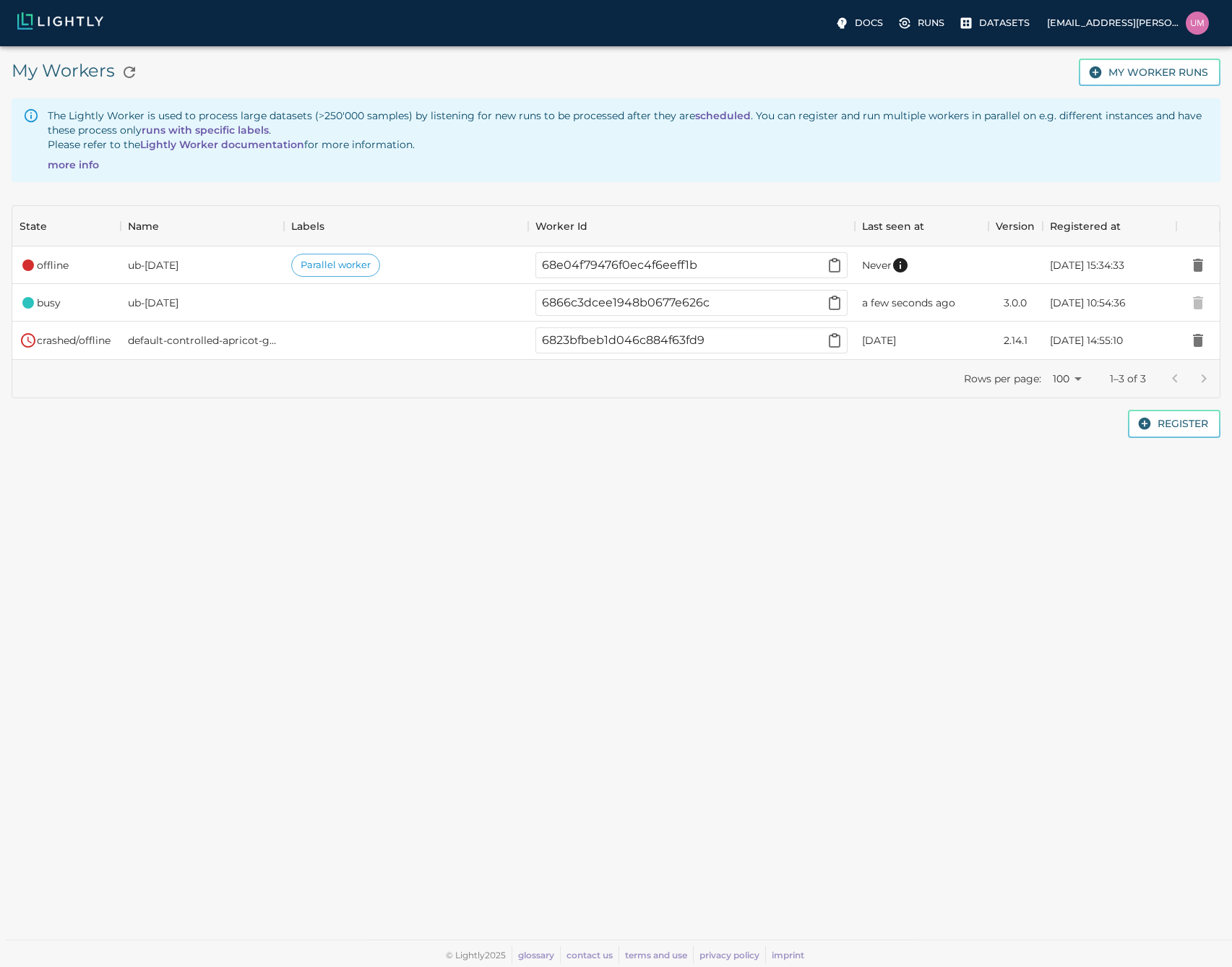
scroll to position [142, 1197]
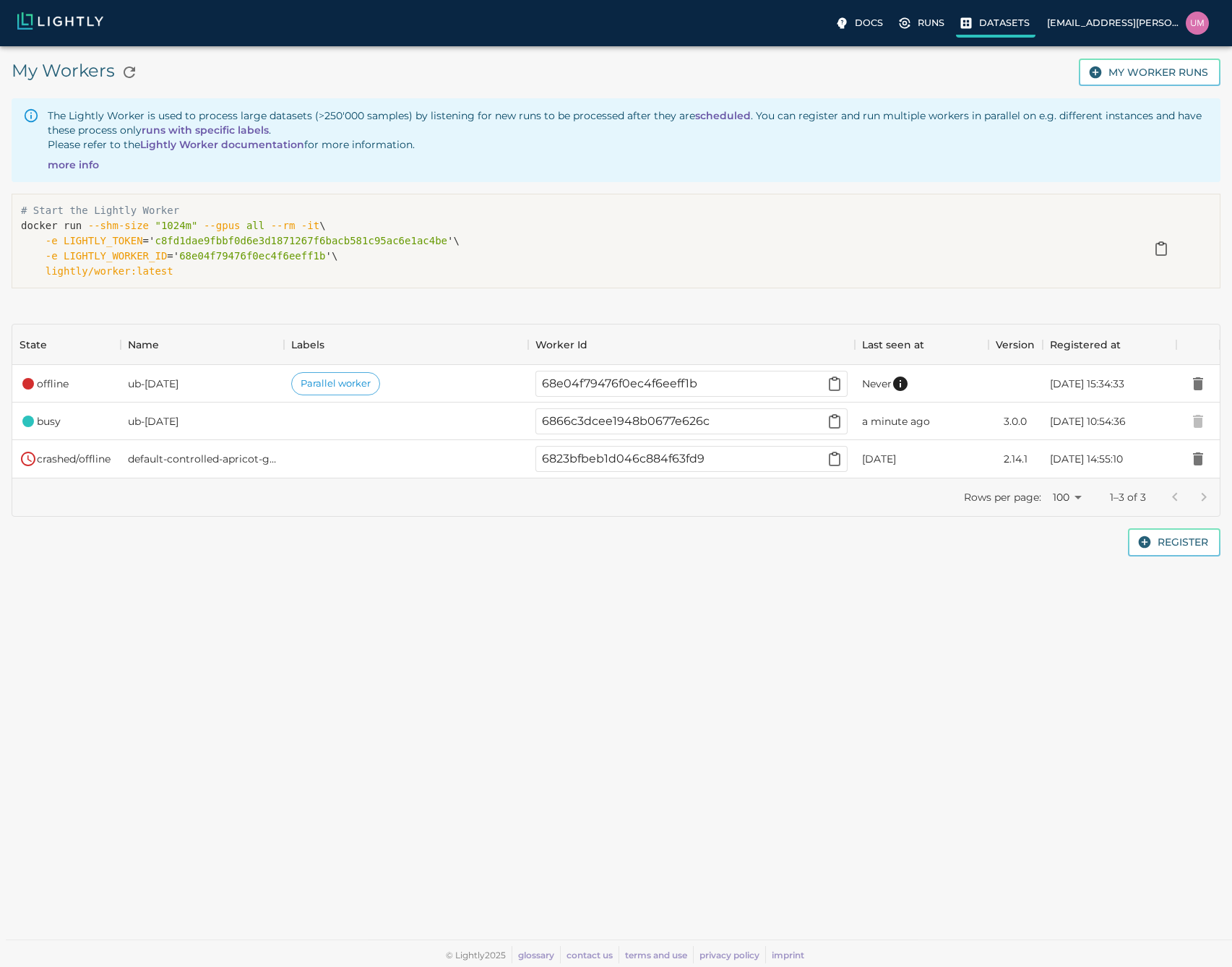
click at [978, 26] on label "Datasets" at bounding box center [996, 24] width 80 height 26
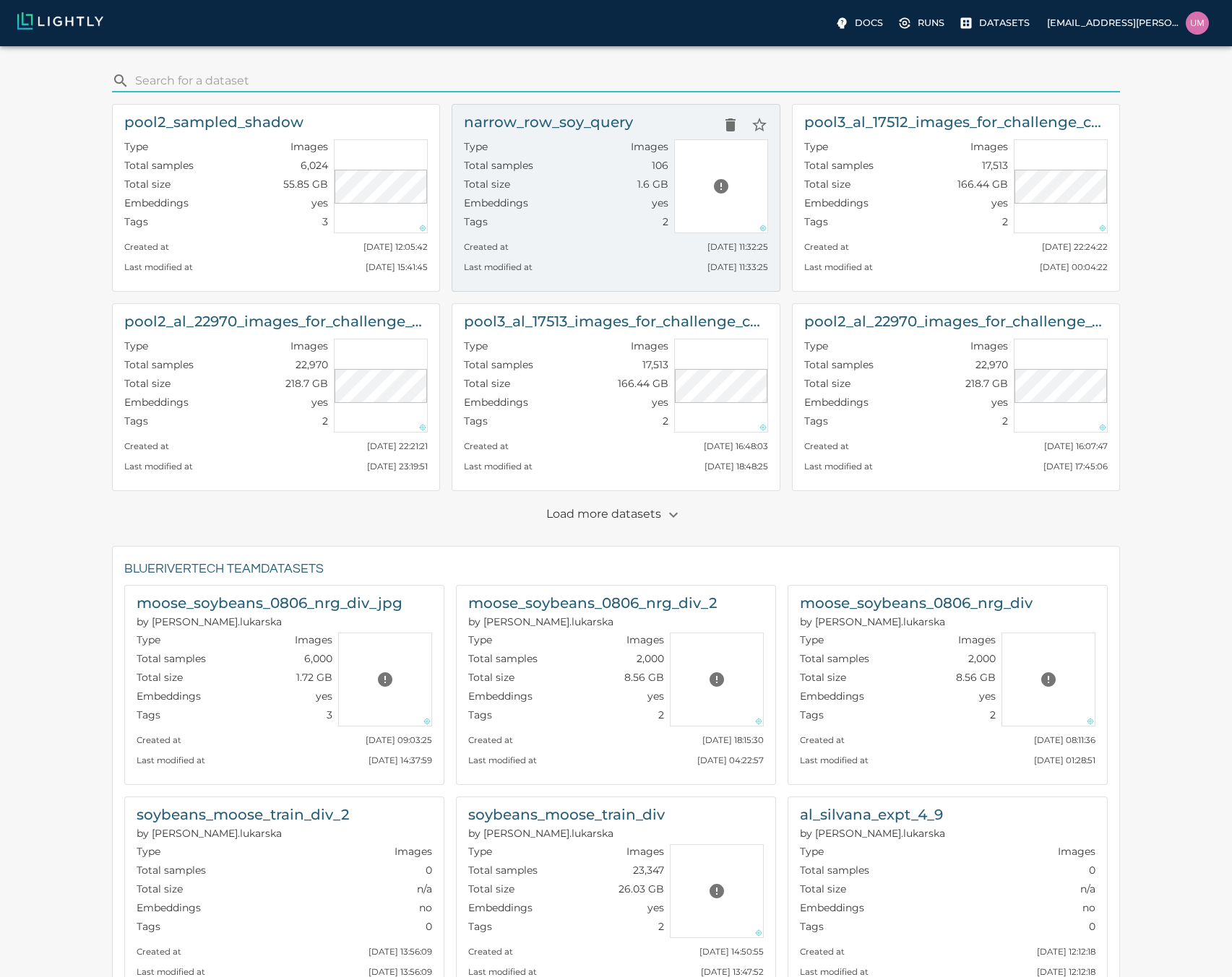
click at [572, 194] on div "Total size 1.6 GB" at bounding box center [565, 187] width 203 height 19
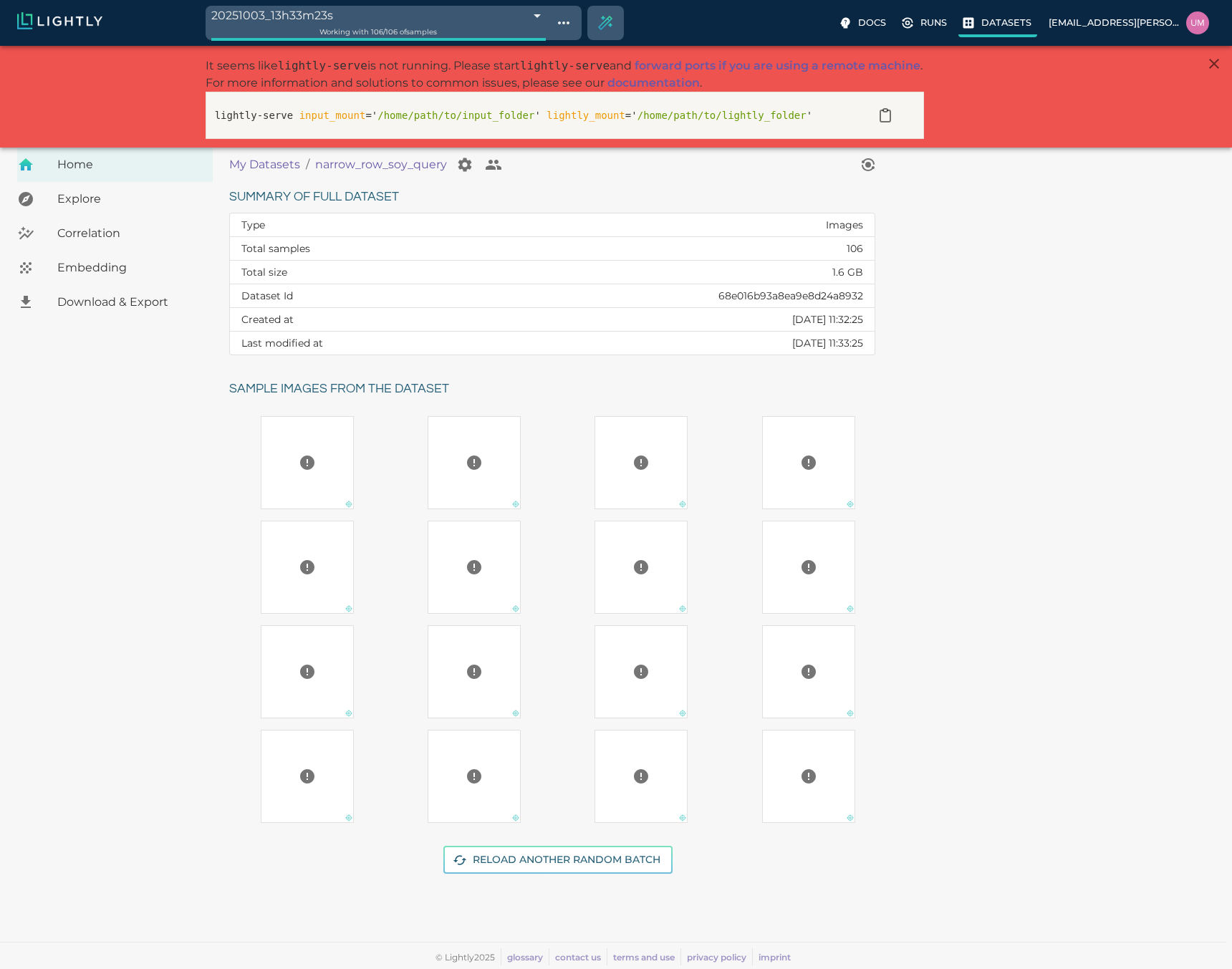
click at [1003, 23] on p "Datasets" at bounding box center [1006, 22] width 50 height 13
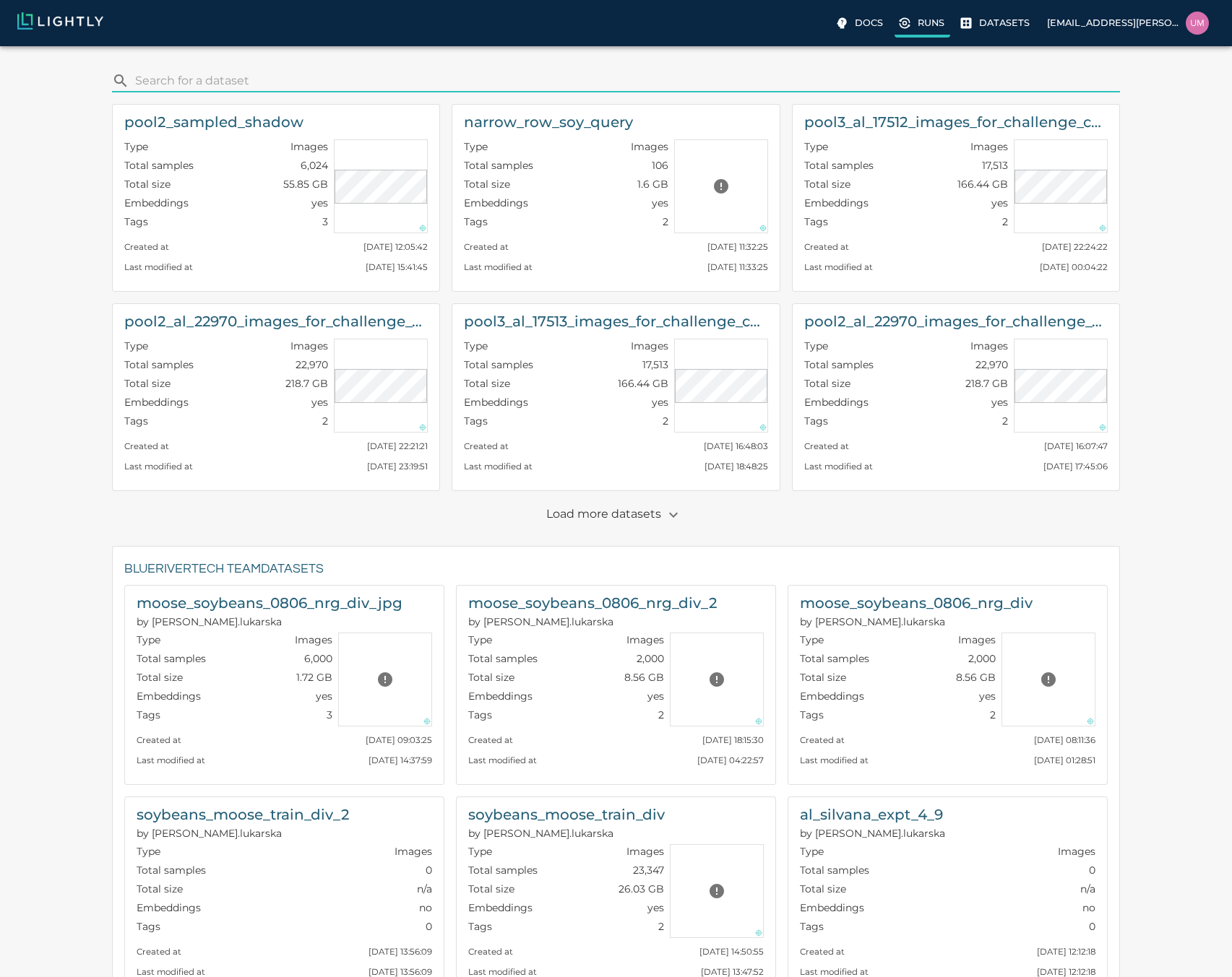
click at [922, 28] on p "Runs" at bounding box center [931, 22] width 27 height 14
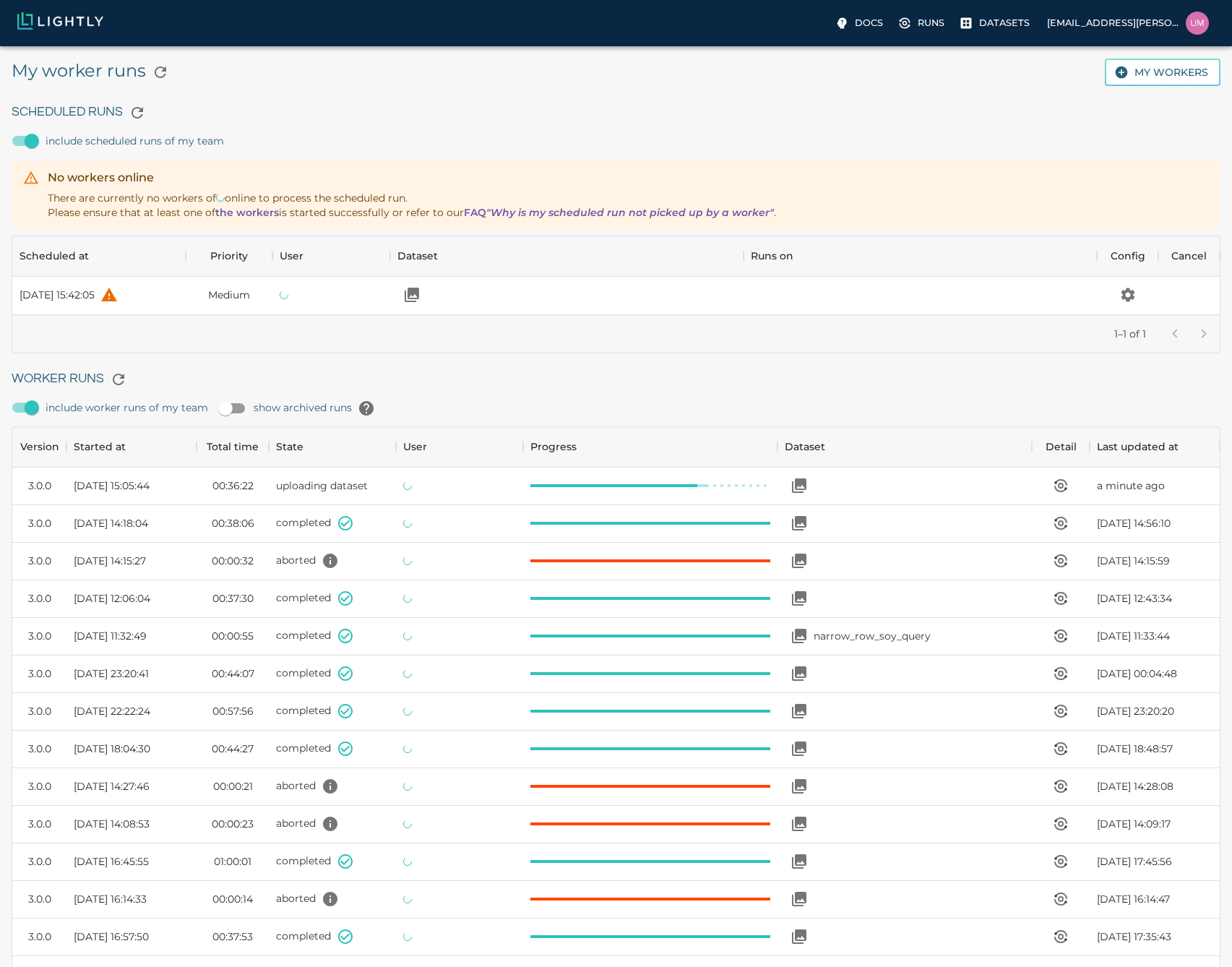
scroll to position [969, 1197]
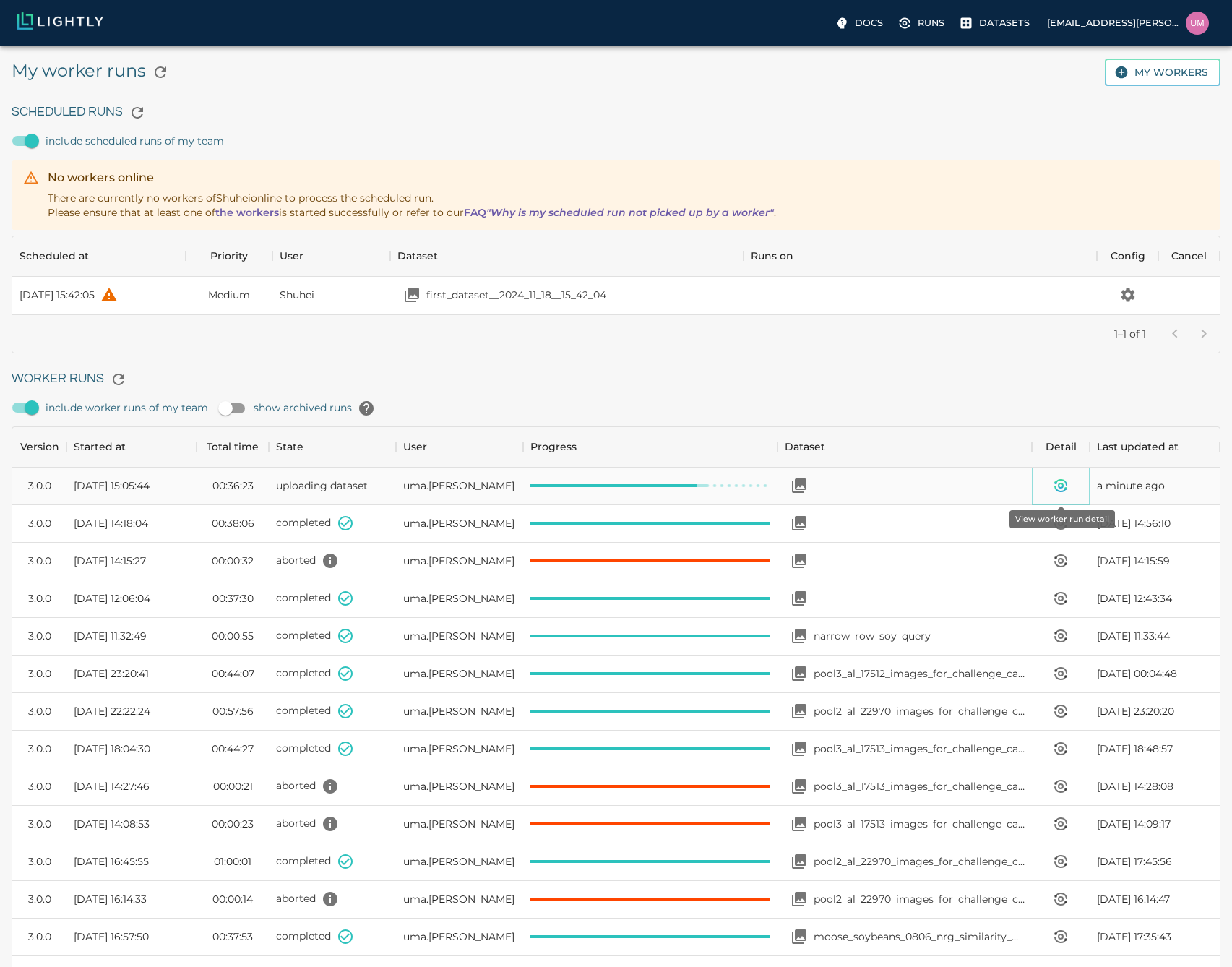
click at [1068, 488] on icon "View worker run detail" at bounding box center [1061, 486] width 18 height 18
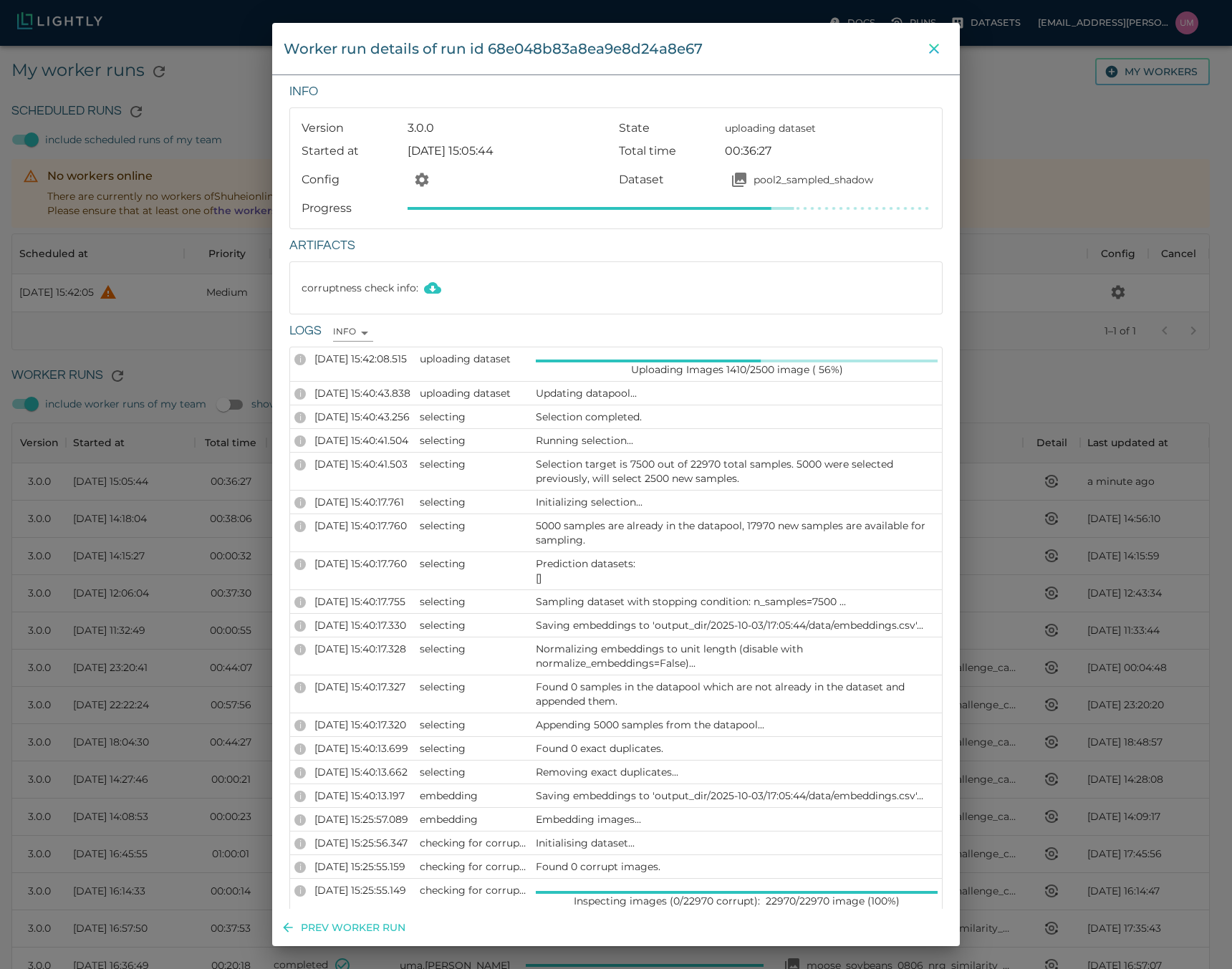
click at [928, 55] on icon "close" at bounding box center [934, 49] width 17 height 17
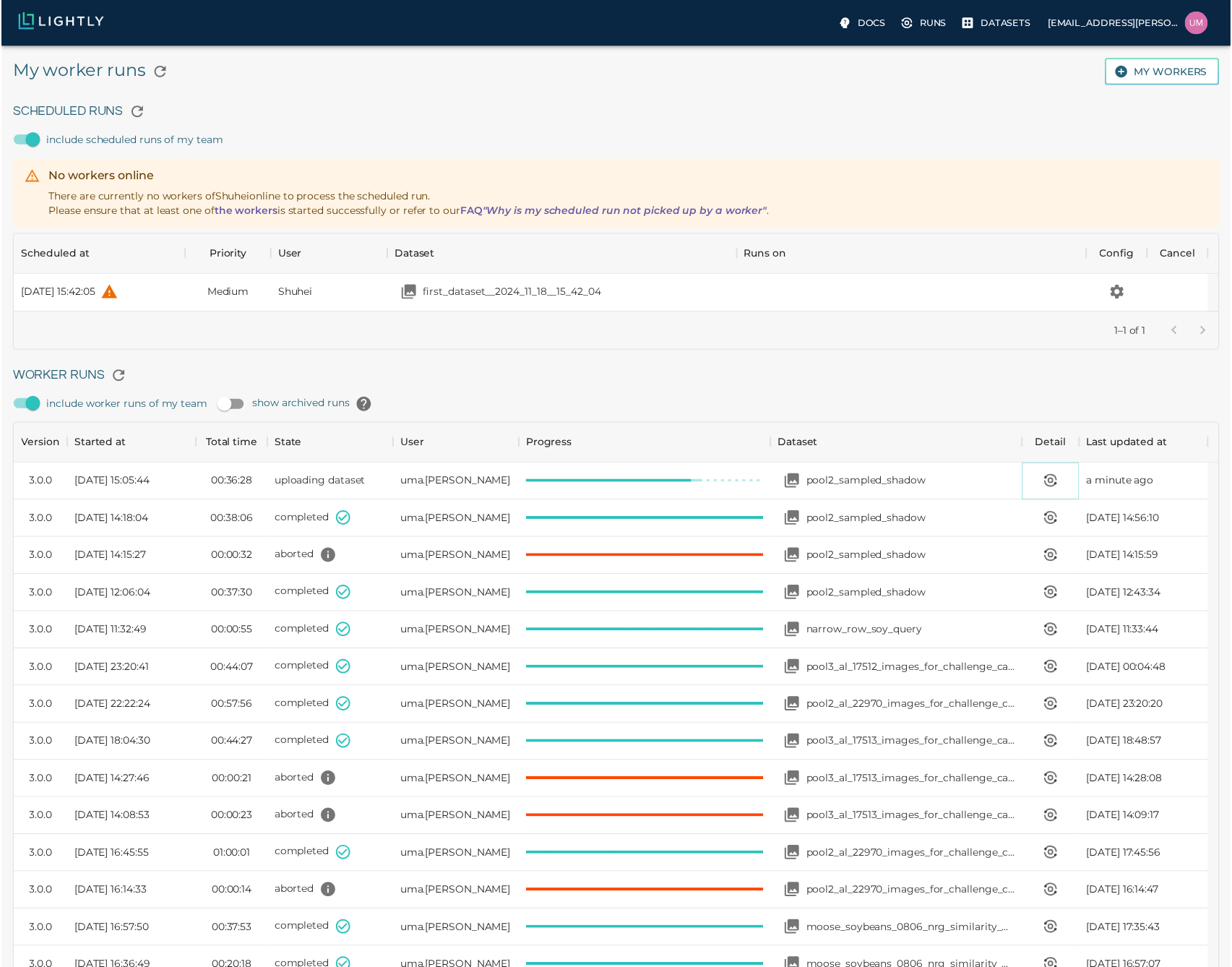
scroll to position [11, 11]
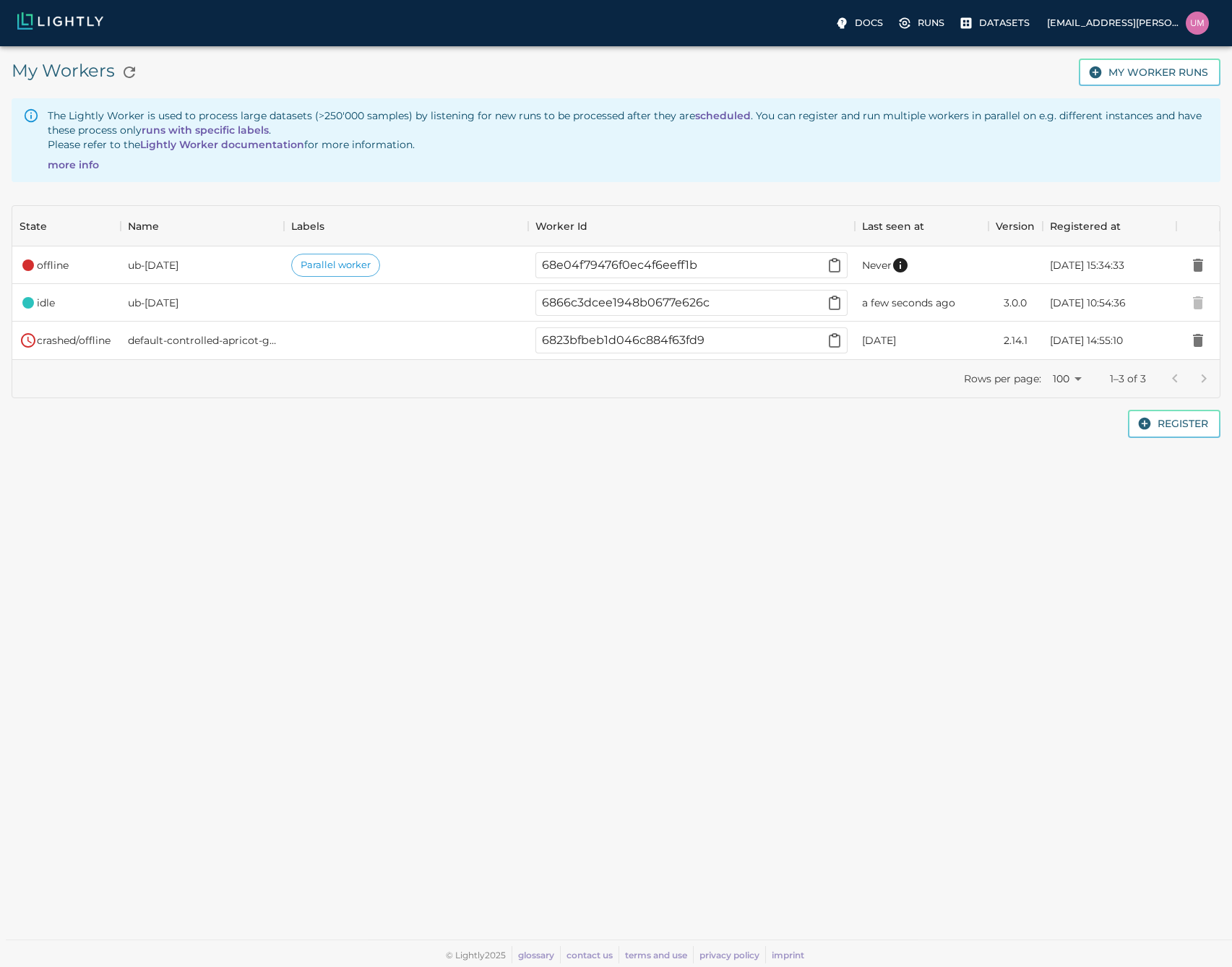
scroll to position [142, 1197]
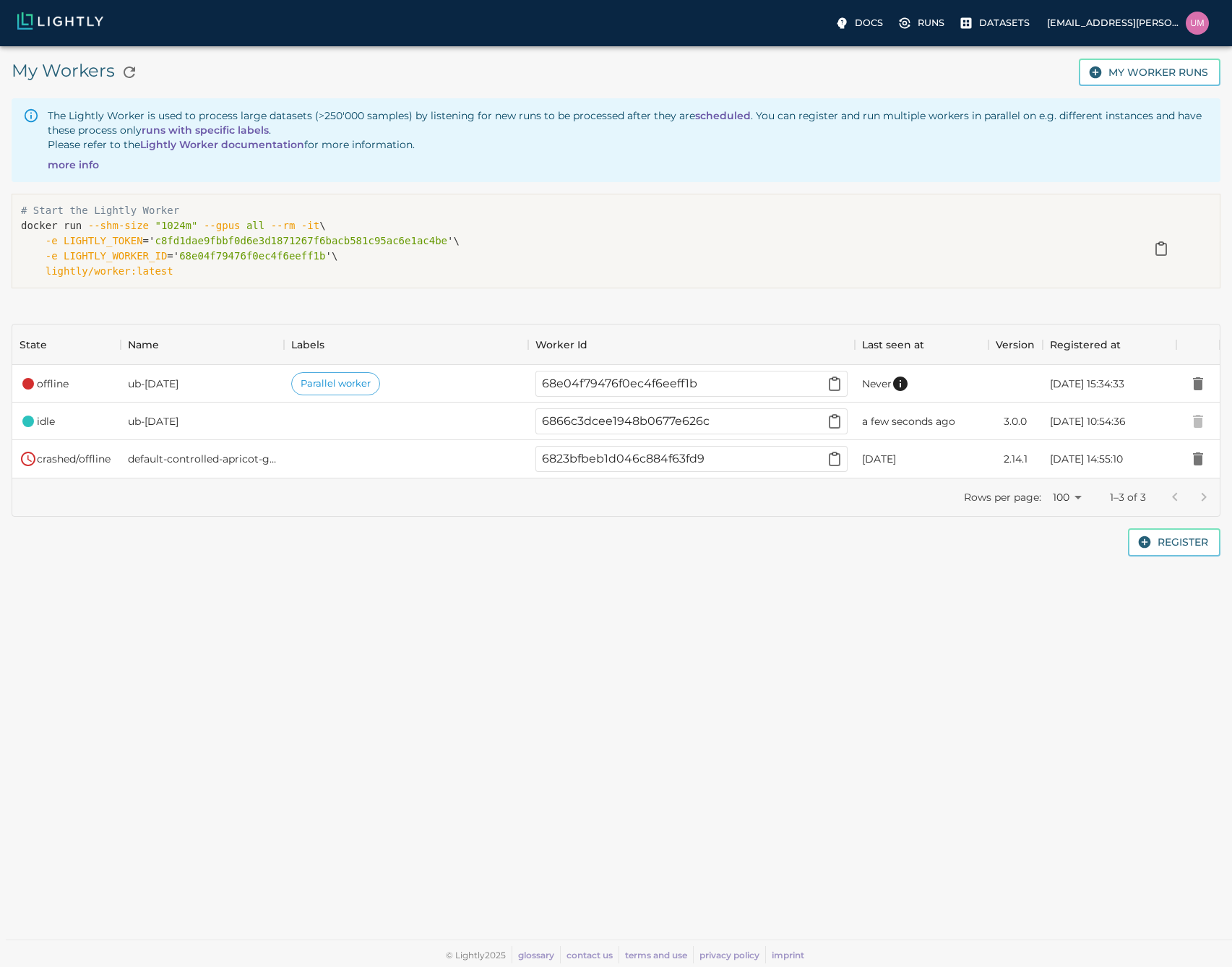
click at [42, 25] on img at bounding box center [61, 21] width 86 height 18
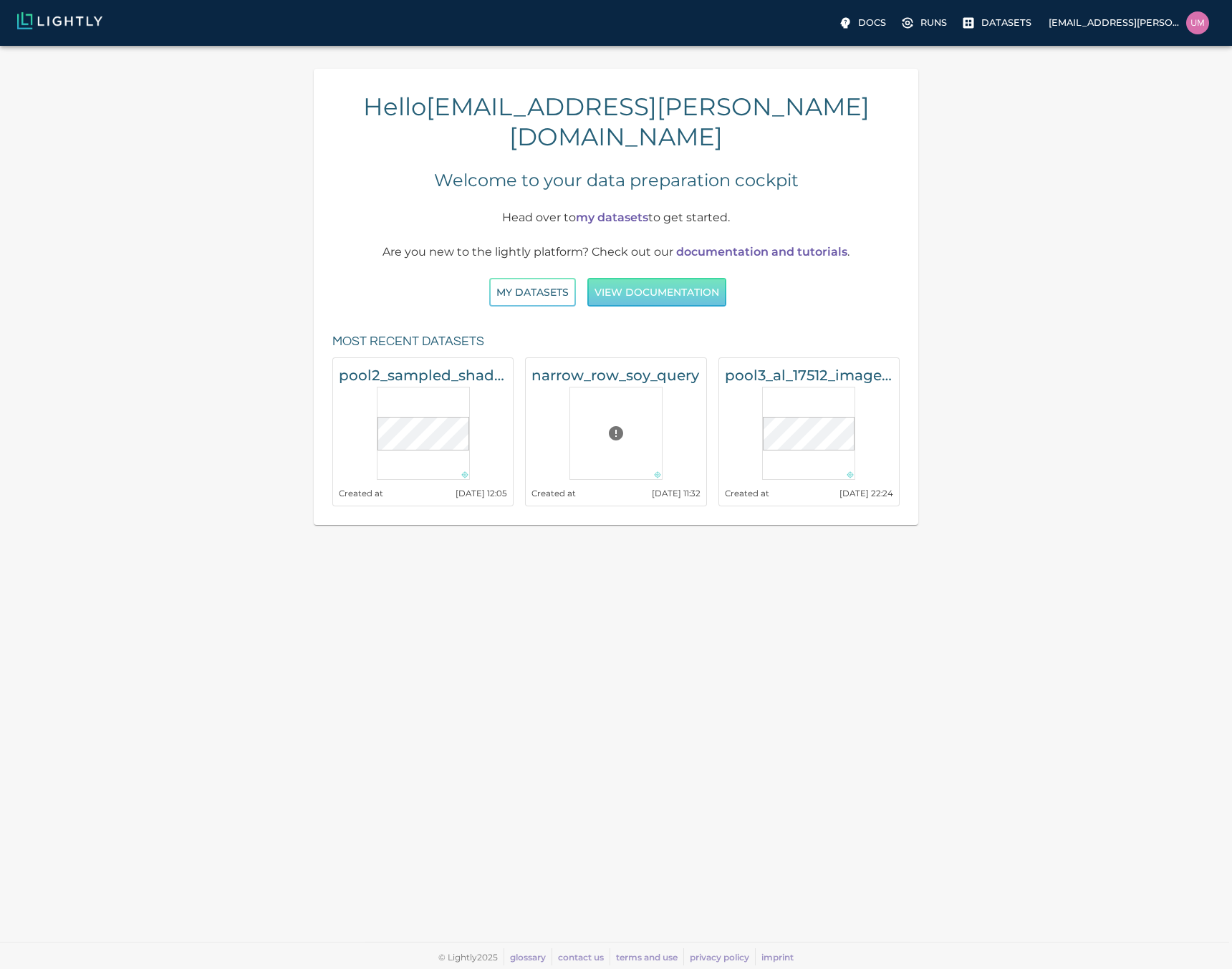
click at [652, 278] on button "View documentation" at bounding box center [657, 292] width 139 height 29
click at [947, 28] on p "Runs" at bounding box center [934, 22] width 27 height 13
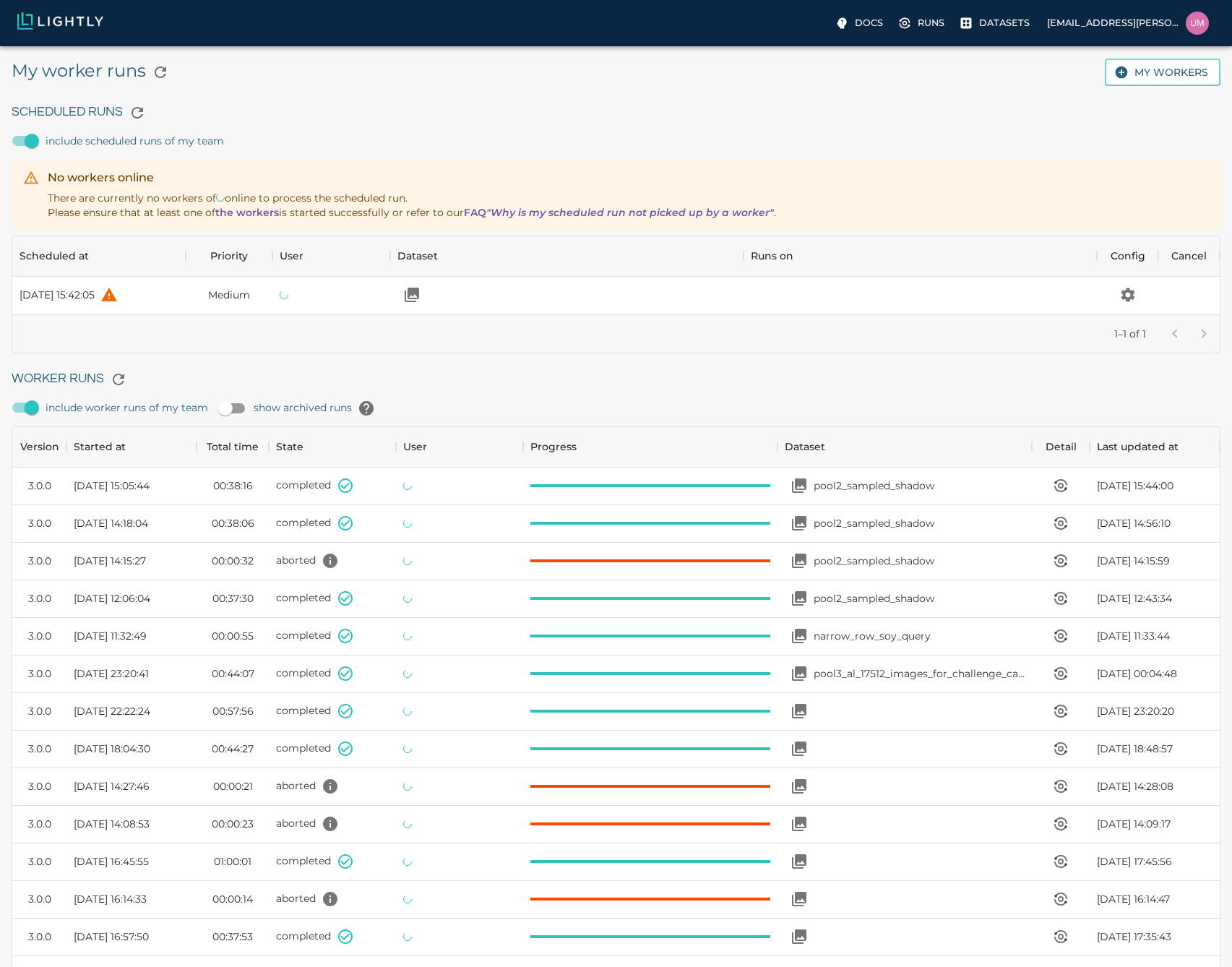
scroll to position [969, 1197]
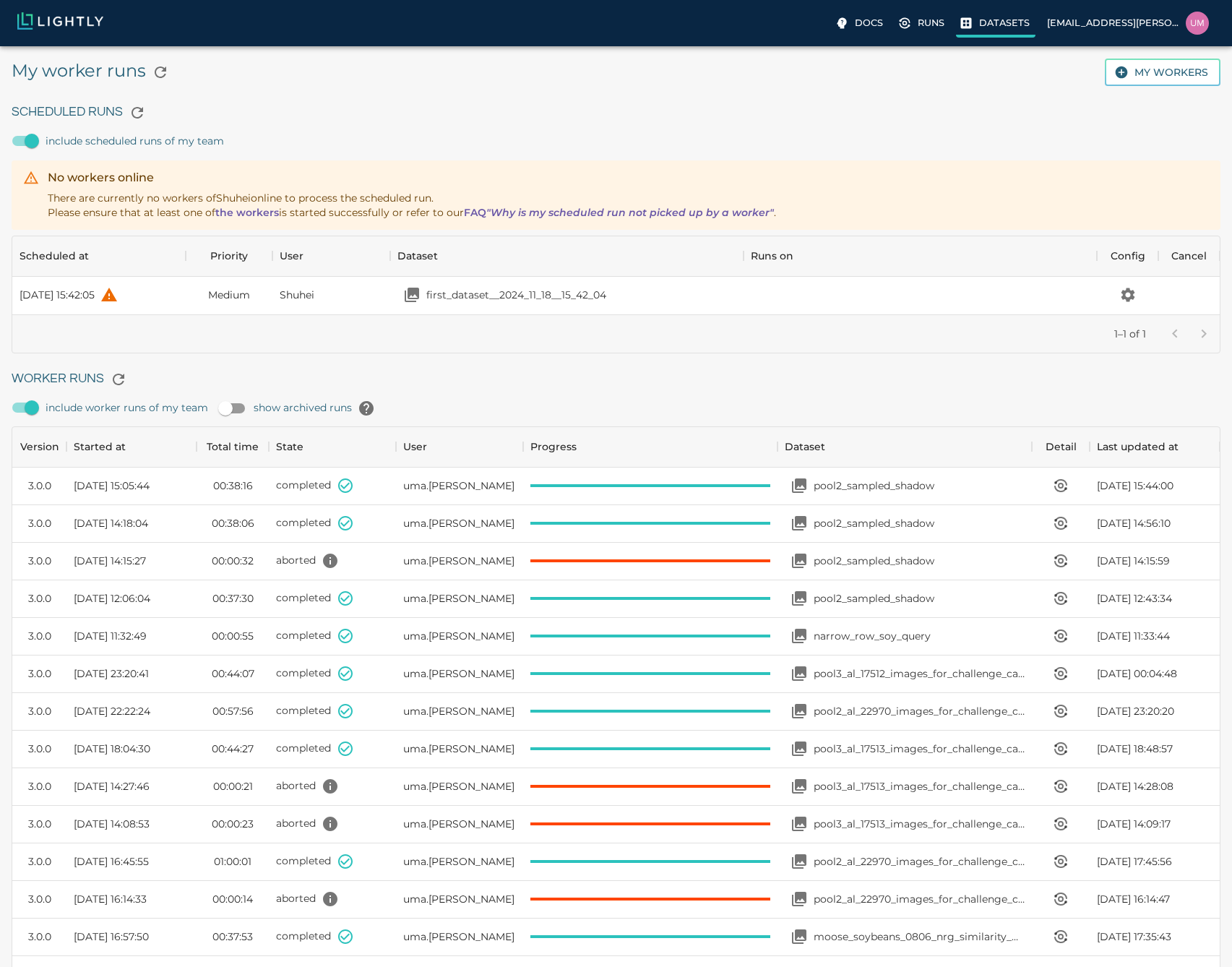
click at [979, 23] on label "Datasets" at bounding box center [996, 24] width 80 height 26
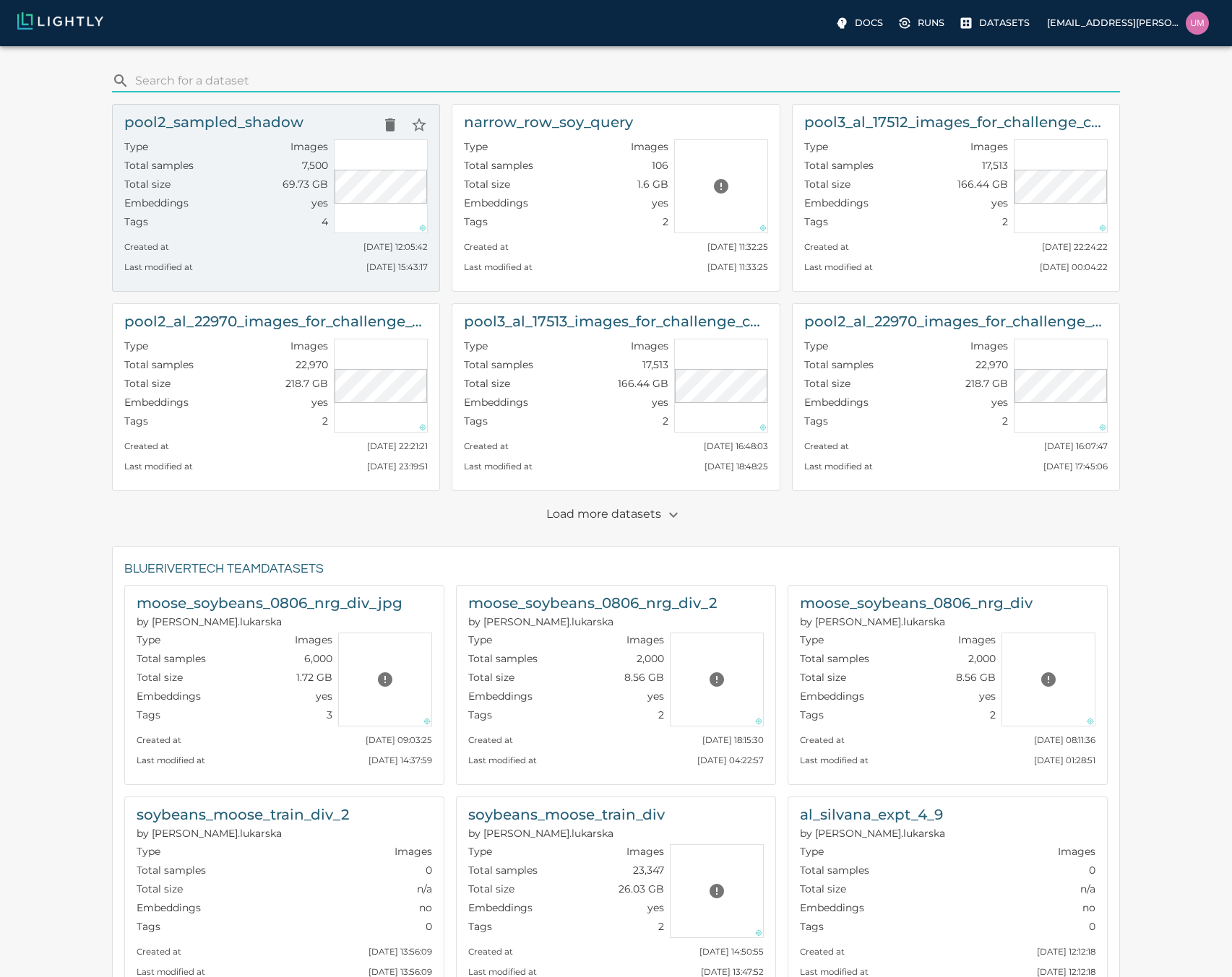
click at [188, 219] on div "Tags 4" at bounding box center [226, 224] width 203 height 19
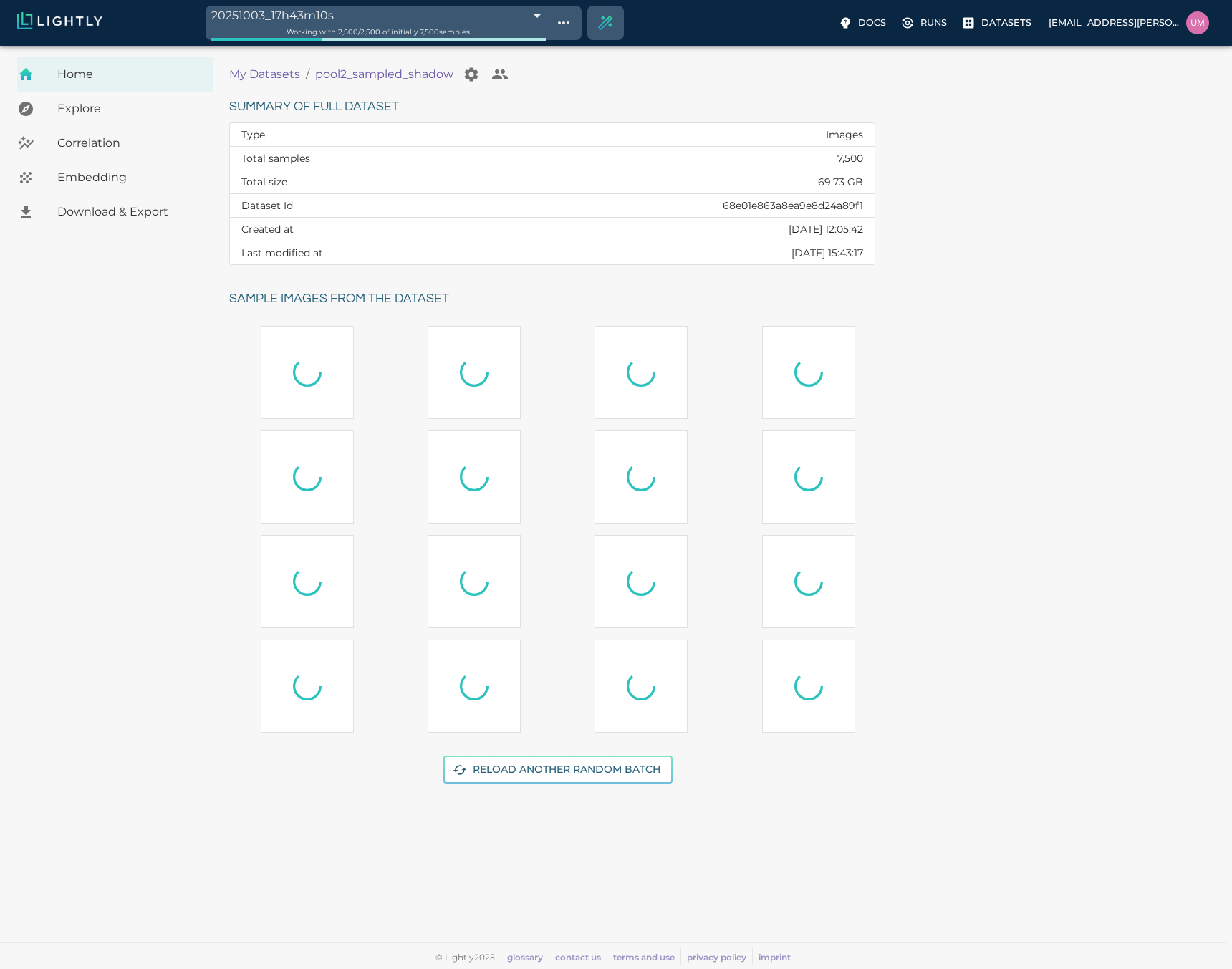
click at [55, 175] on div "explore, analyze, sample, metadata, embedding, correlations label, download you…" at bounding box center [37, 178] width 40 height 17
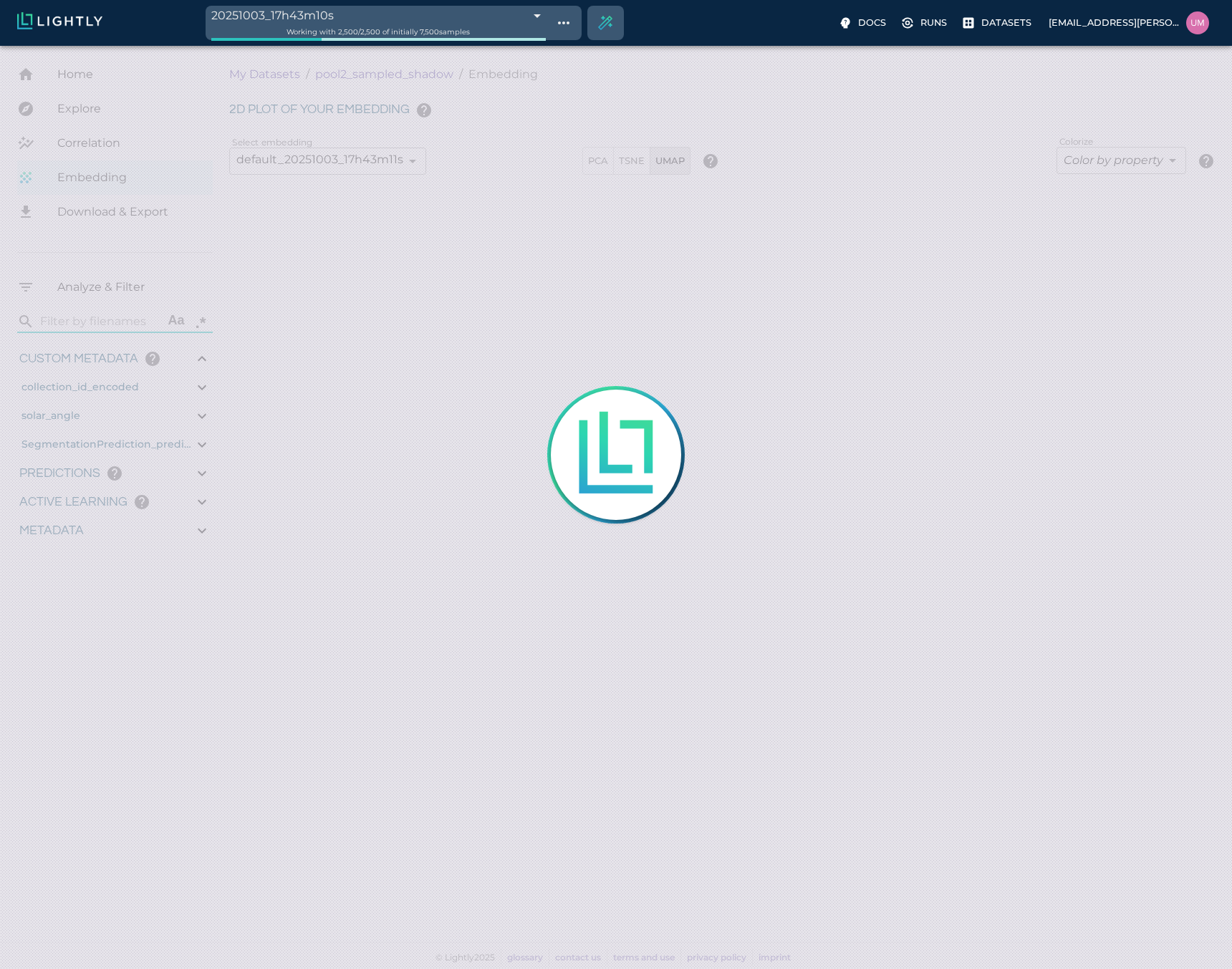
type input "4.84820567863095"
type input "80.9522056786309"
type input "1.18915588845331"
type input "11.5301558884533"
type input "6.30461978912354"
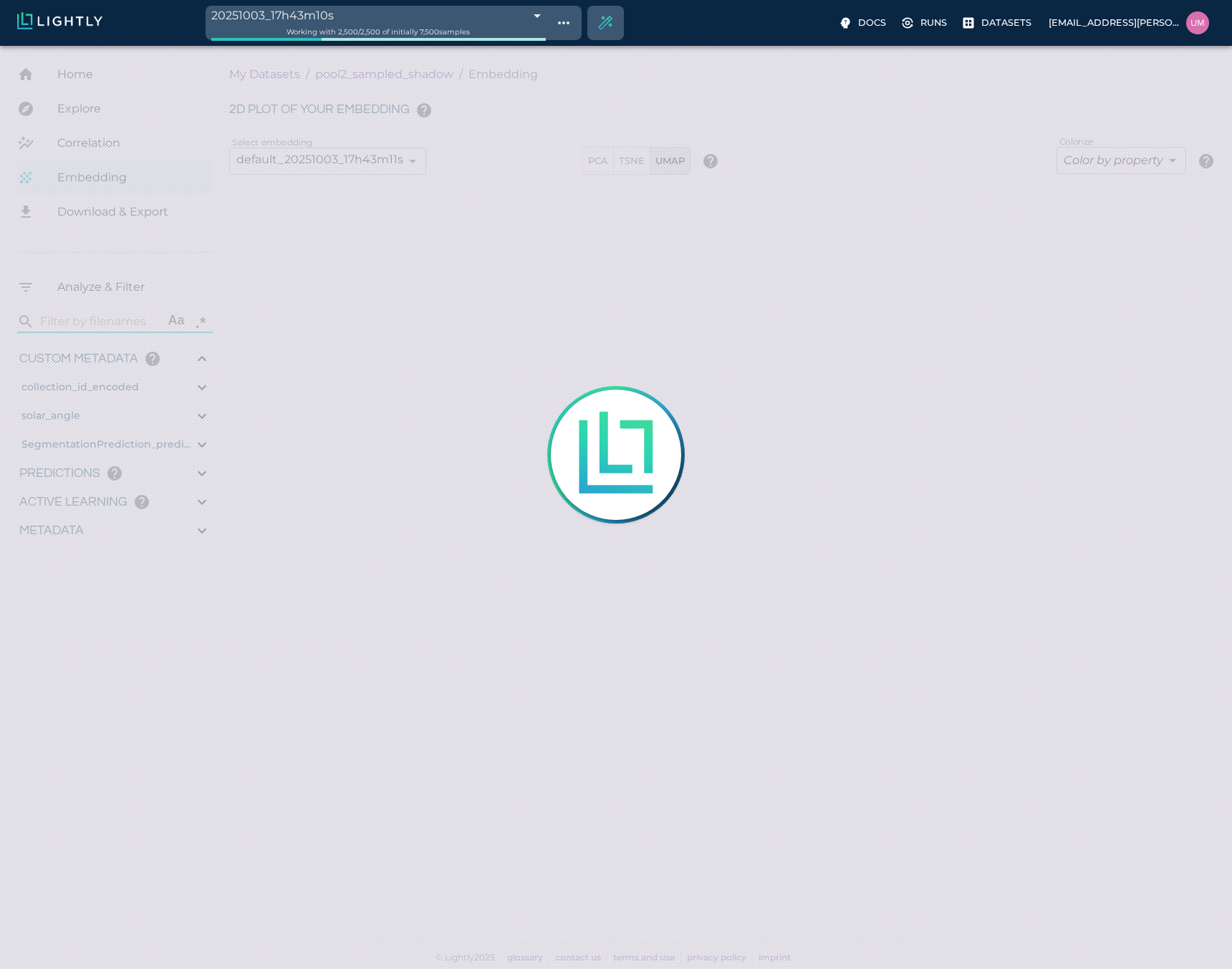
type input "48.3756197891235"
type input "4.84820567863095"
type input "80.9522056786309"
type input "1.18915588845331"
type input "11.5301558884533"
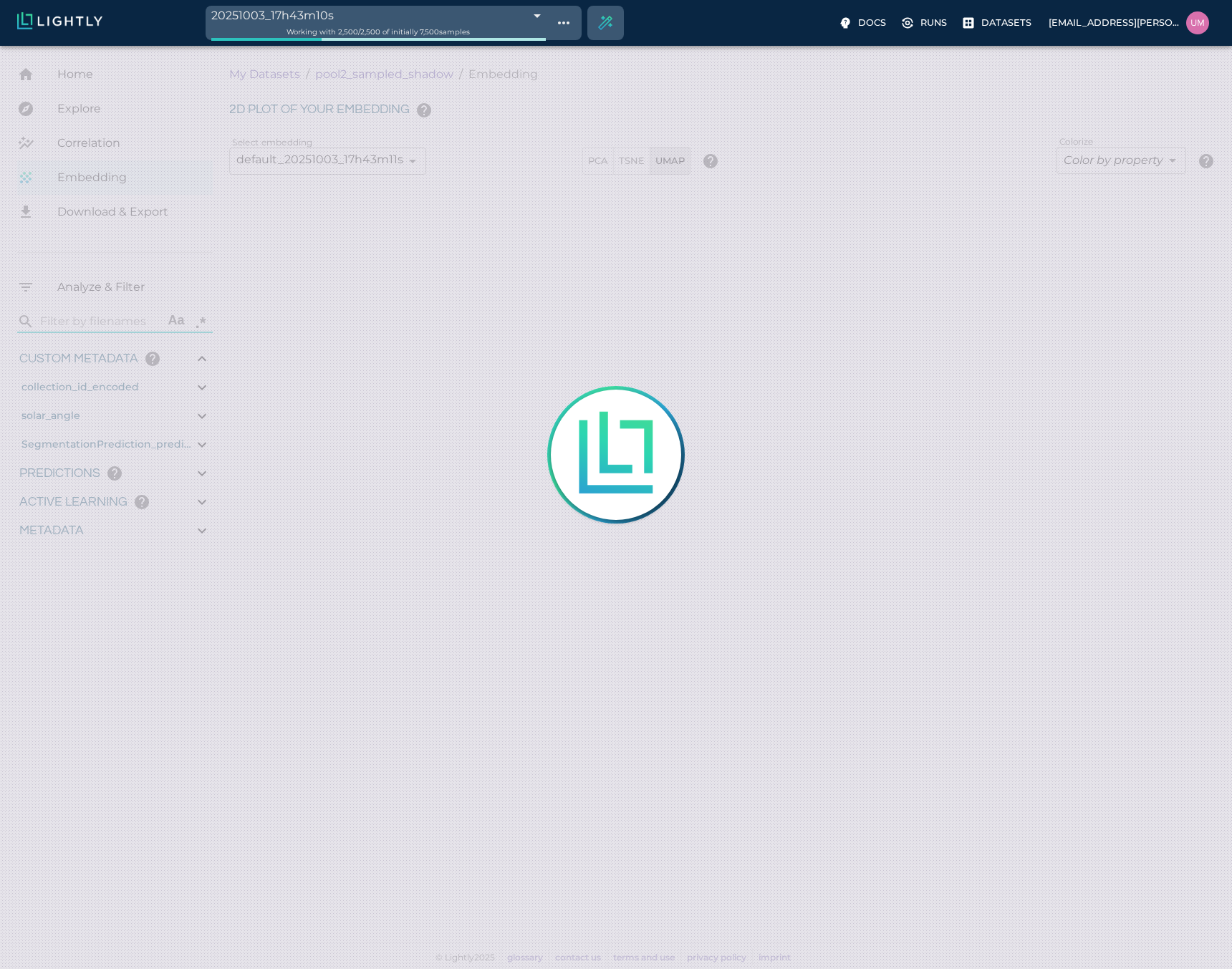
type input "6.30461978912354"
type input "48.3756197891235"
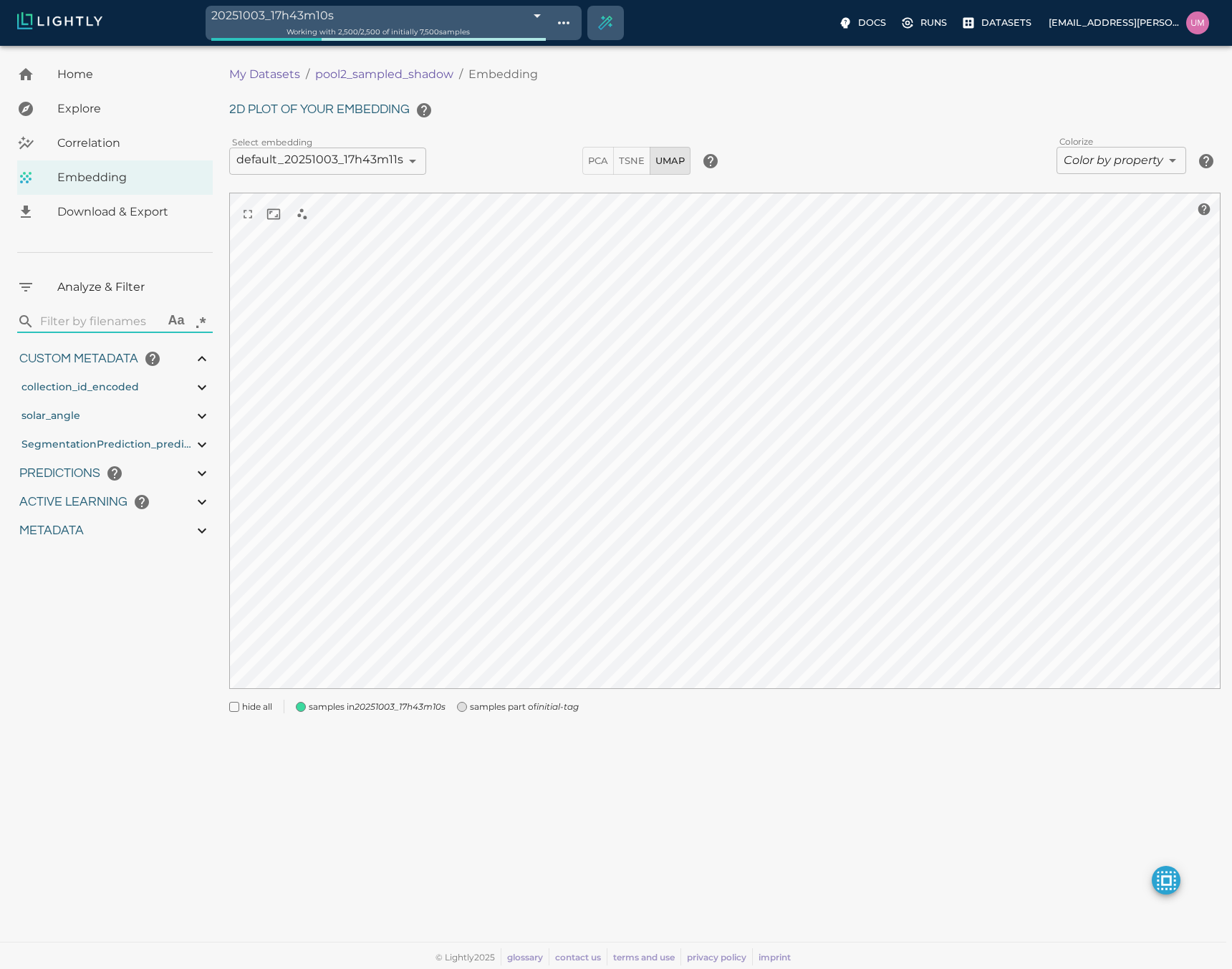
type input "4.84820567863095"
type input "80.9522056786309"
type input "1.18915588845331"
type input "11.5301558884533"
type input "6.30461978912354"
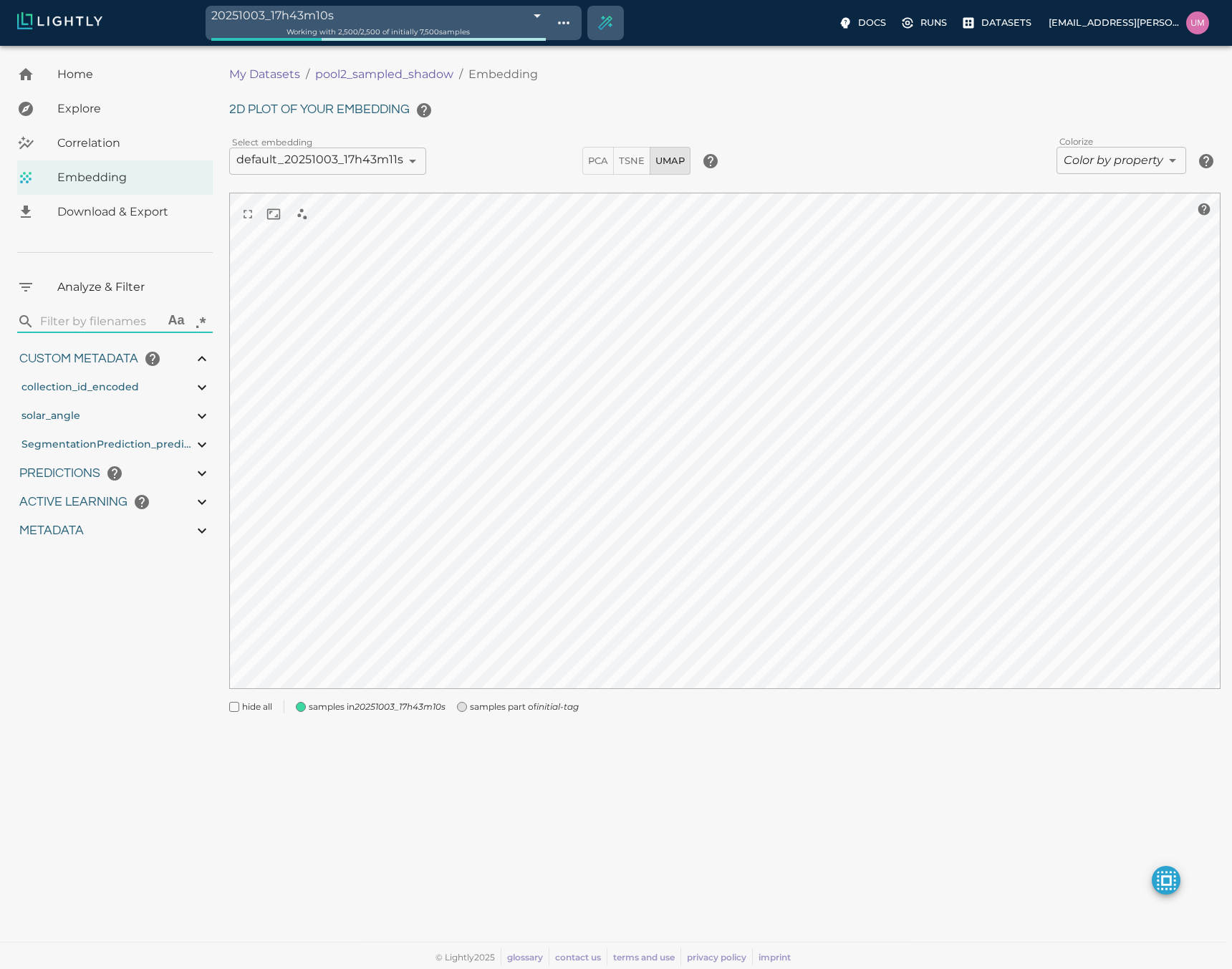
type input "48.3756197891235"
type input "4.84820567863095"
type input "80.9522056786309"
type input "1.18915588845331"
type input "11.5301558884533"
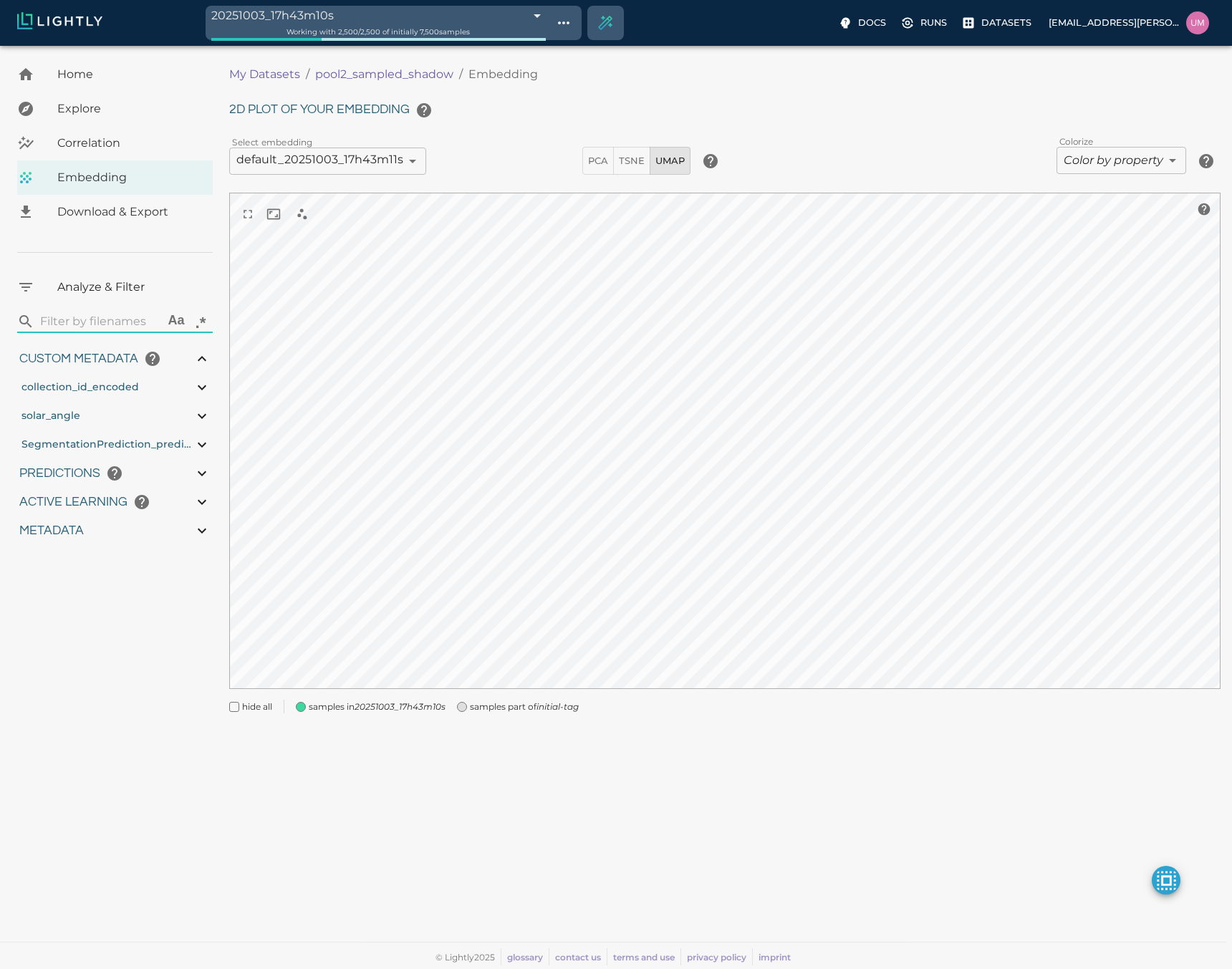
type input "6.30461978912354"
type input "48.3756197891235"
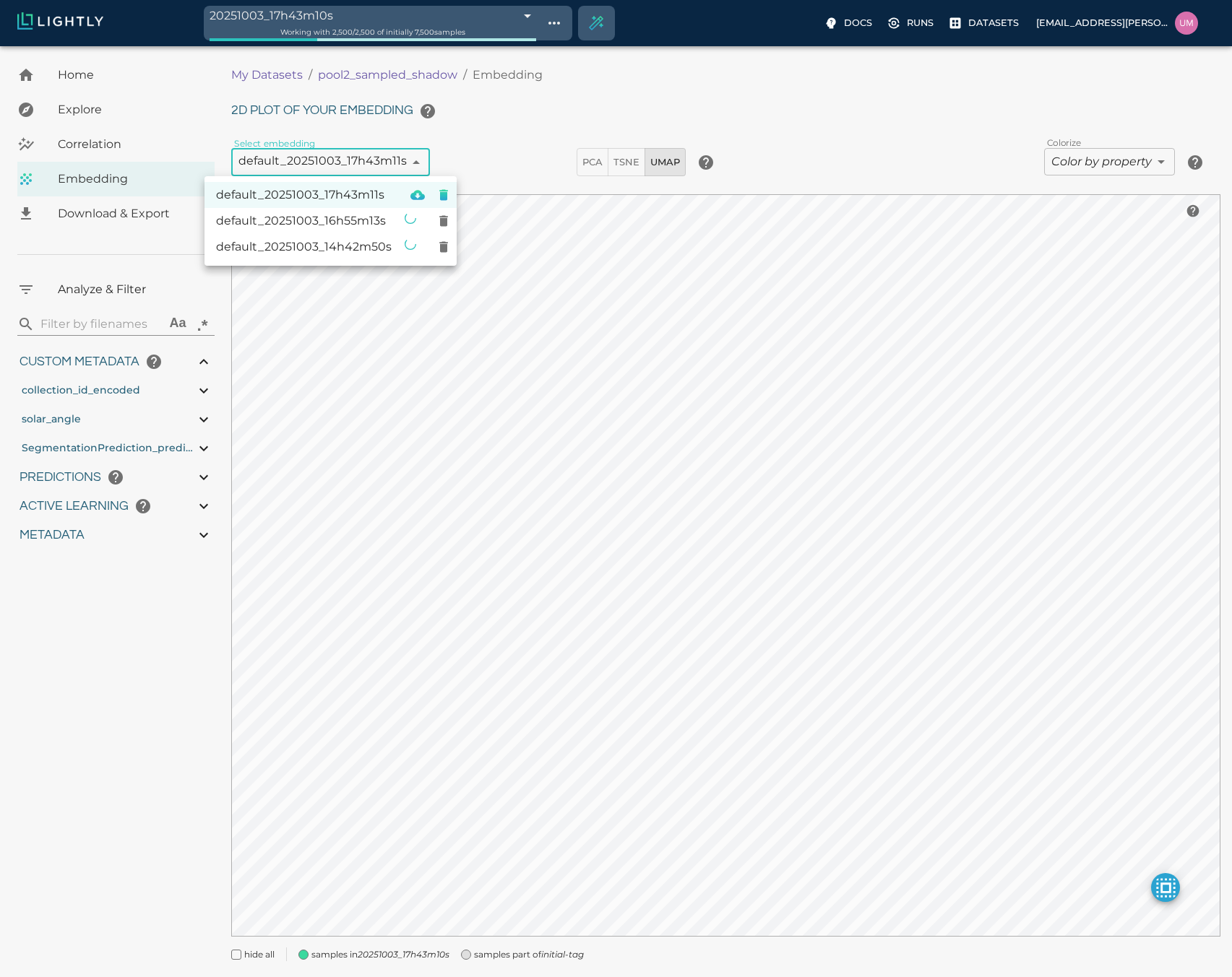
click at [401, 154] on body "20251003_17h43m10s 68e0517e476f0ec4f6f0434a Working with 2,500 / 2,500 of initi…" at bounding box center [616, 530] width 1232 height 967
click at [349, 217] on span "default_20251003_16h55m13s" at bounding box center [304, 221] width 176 height 18
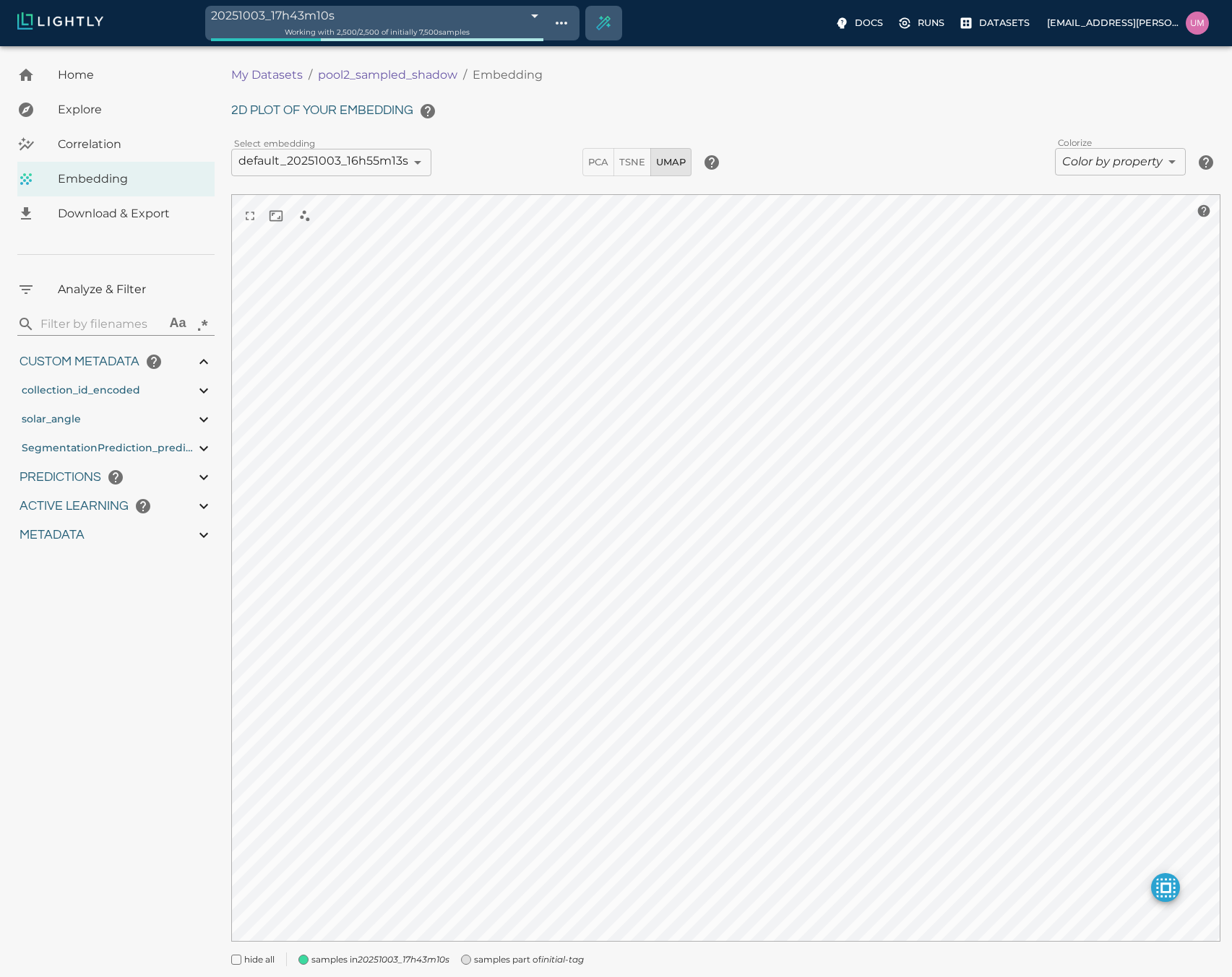
click at [308, 960] on span at bounding box center [303, 959] width 10 height 10
click at [346, 164] on body "20251003_17h43m10s 68e0517e476f0ec4f6f0434a Working with 2,500 / 2,500 of initi…" at bounding box center [622, 532] width 1243 height 972
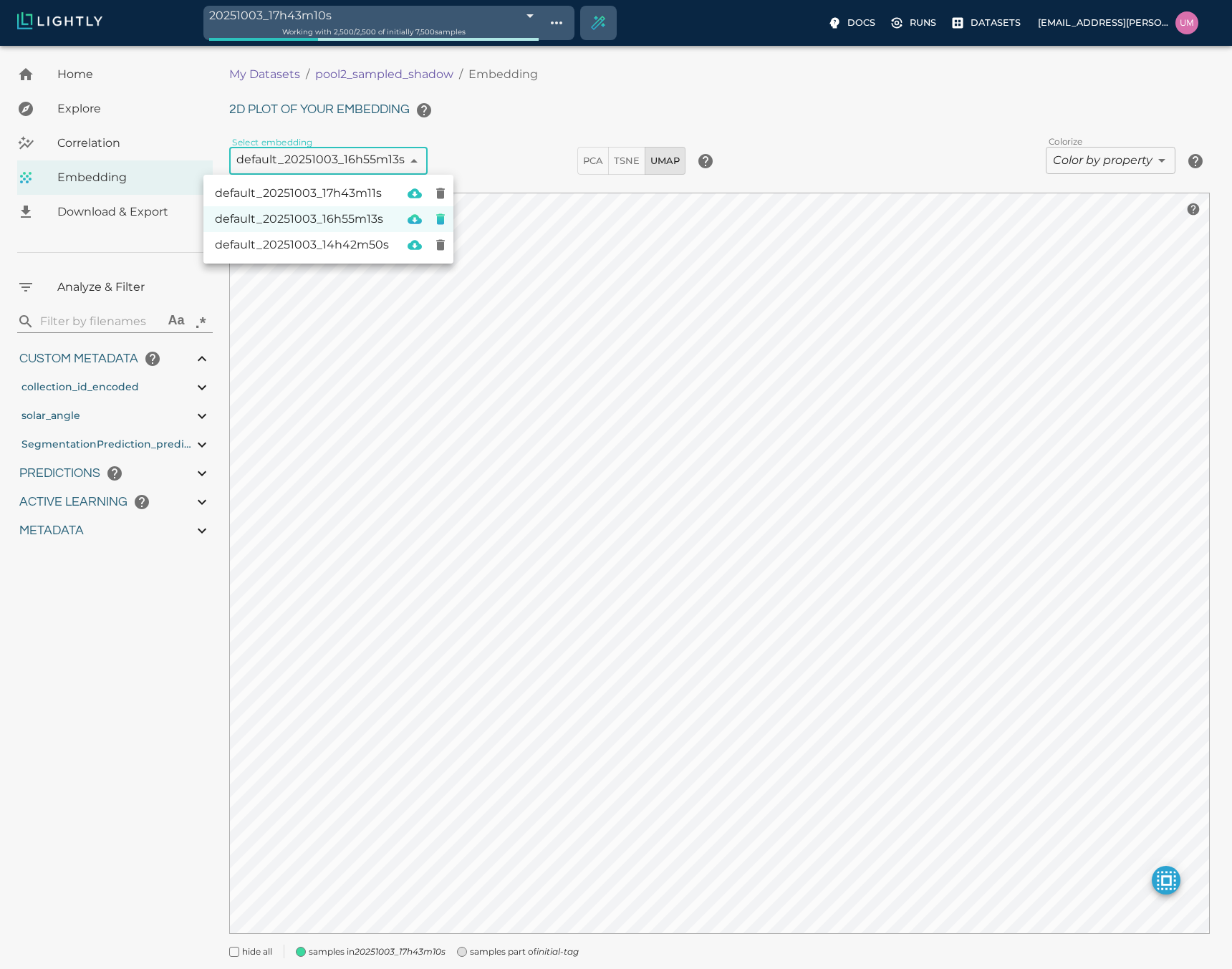
click at [339, 203] on li "default_20251003_17h43m11s" at bounding box center [328, 193] width 250 height 26
type input "68e051803a8ea9e8d24a8f4d"
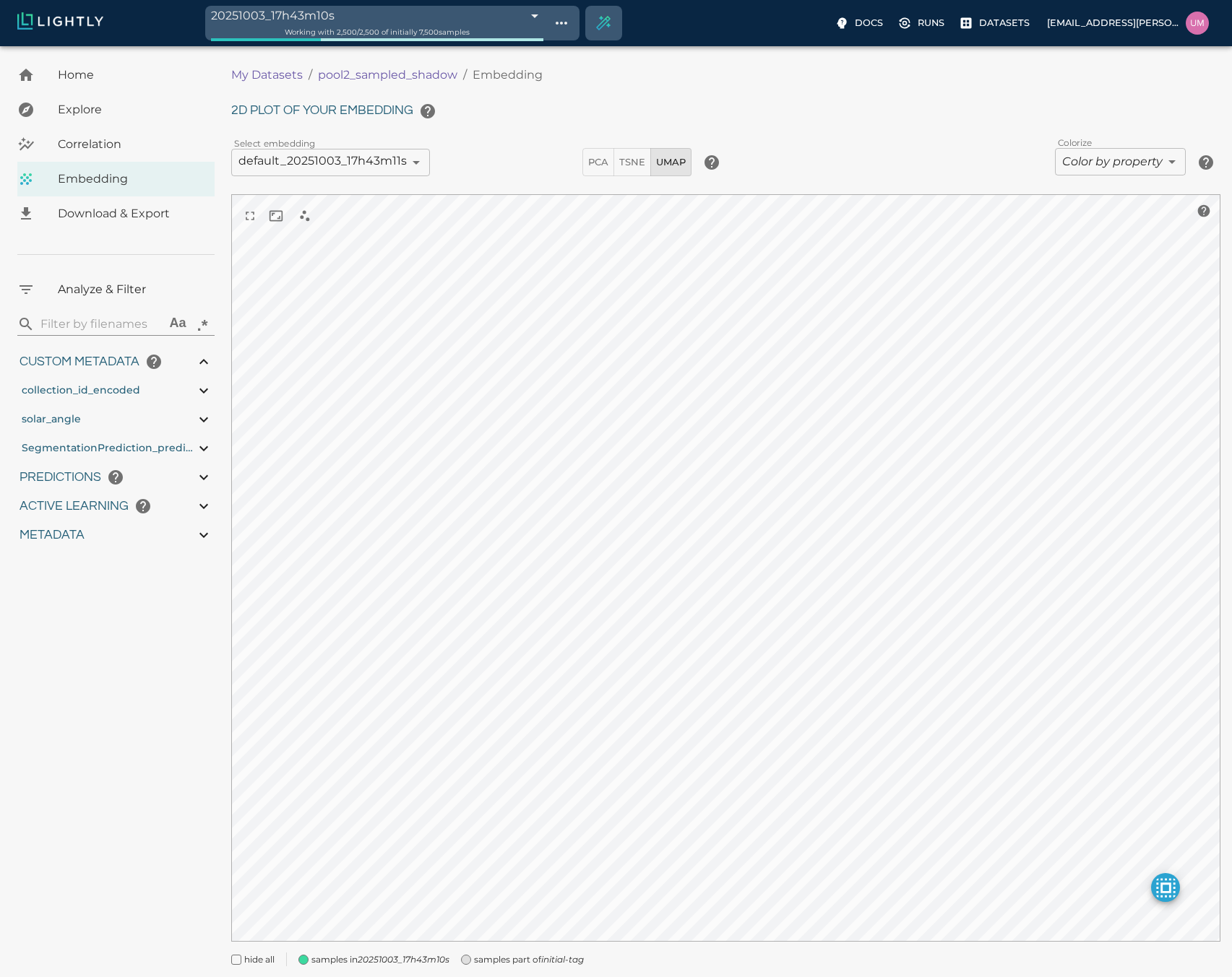
click at [516, 963] on span "samples part of initial-tag" at bounding box center [529, 960] width 110 height 14
click at [531, 46] on body "20251003_17h43m10s 68e0517e476f0ec4f6f0434a Working with 2,500 / 2,500 of initi…" at bounding box center [616, 532] width 1232 height 972
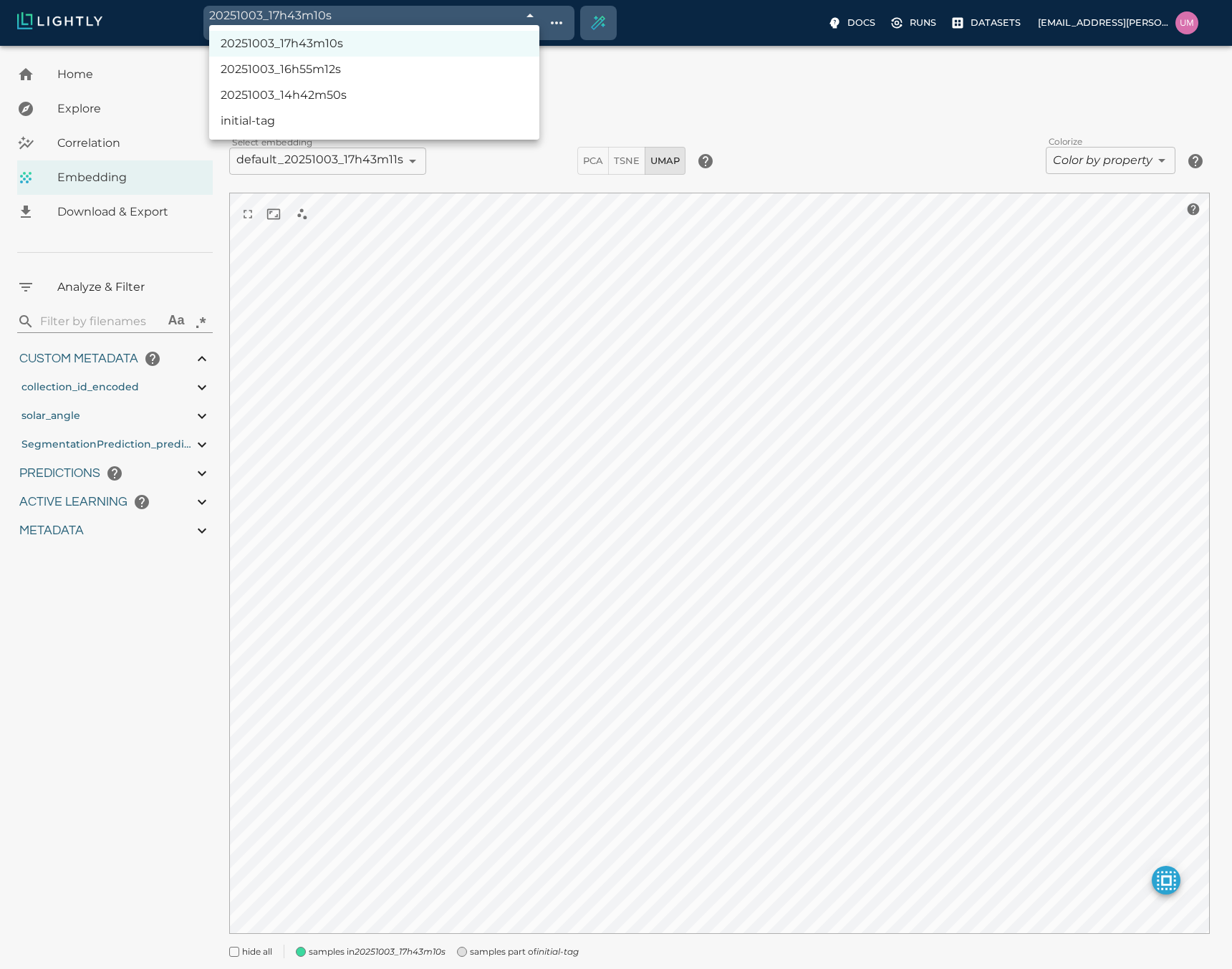
click at [414, 418] on div at bounding box center [616, 484] width 1232 height 969
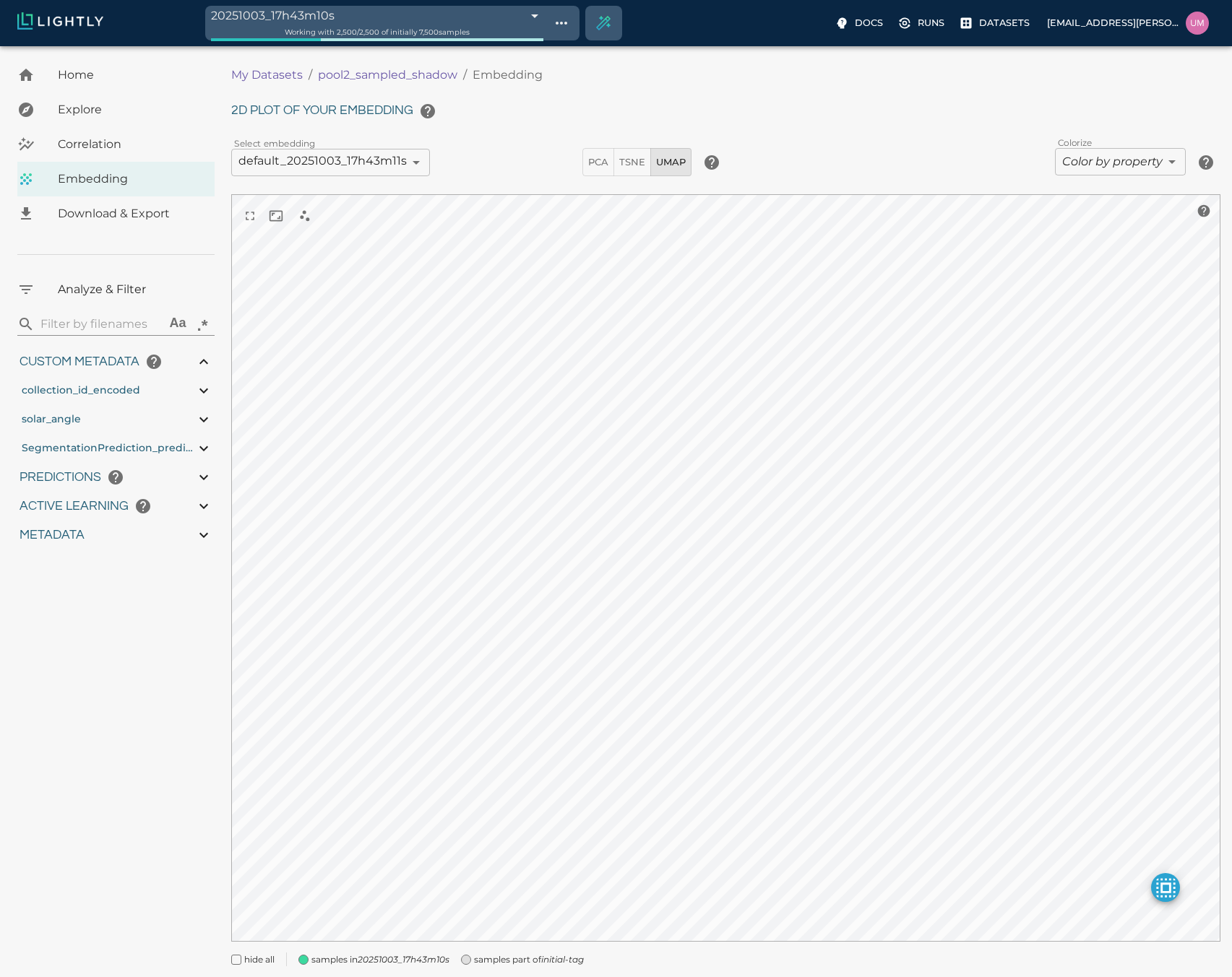
click at [250, 963] on span "hide all" at bounding box center [259, 960] width 30 height 14
click at [250, 963] on span "show all" at bounding box center [262, 960] width 35 height 14
click at [125, 221] on span "Download & Export" at bounding box center [130, 214] width 145 height 18
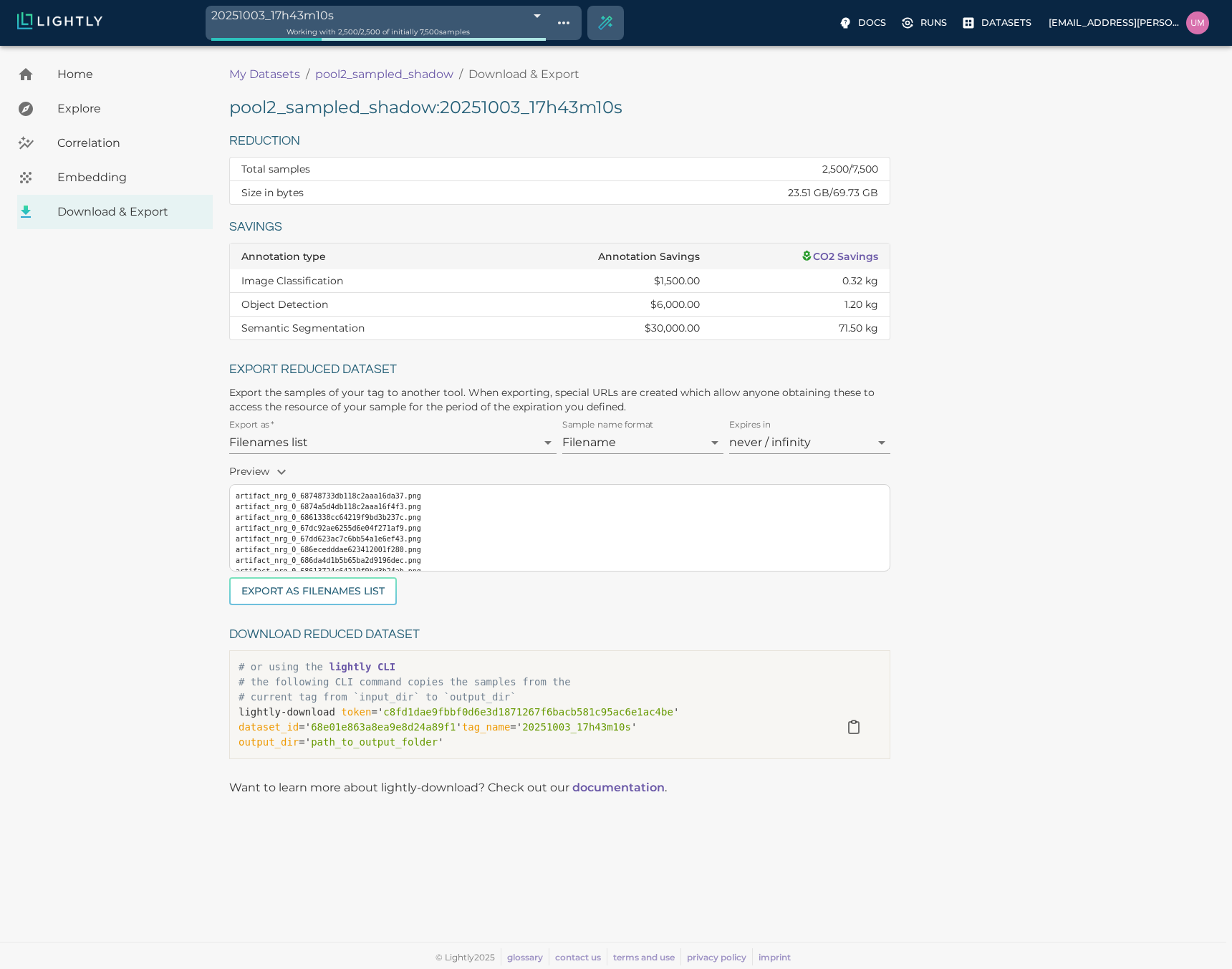
click at [421, 46] on body "20251003_17h43m10s 68e0517e476f0ec4f6f0434a Working with 2,500 / 2,500 of initi…" at bounding box center [616, 507] width 1232 height 923
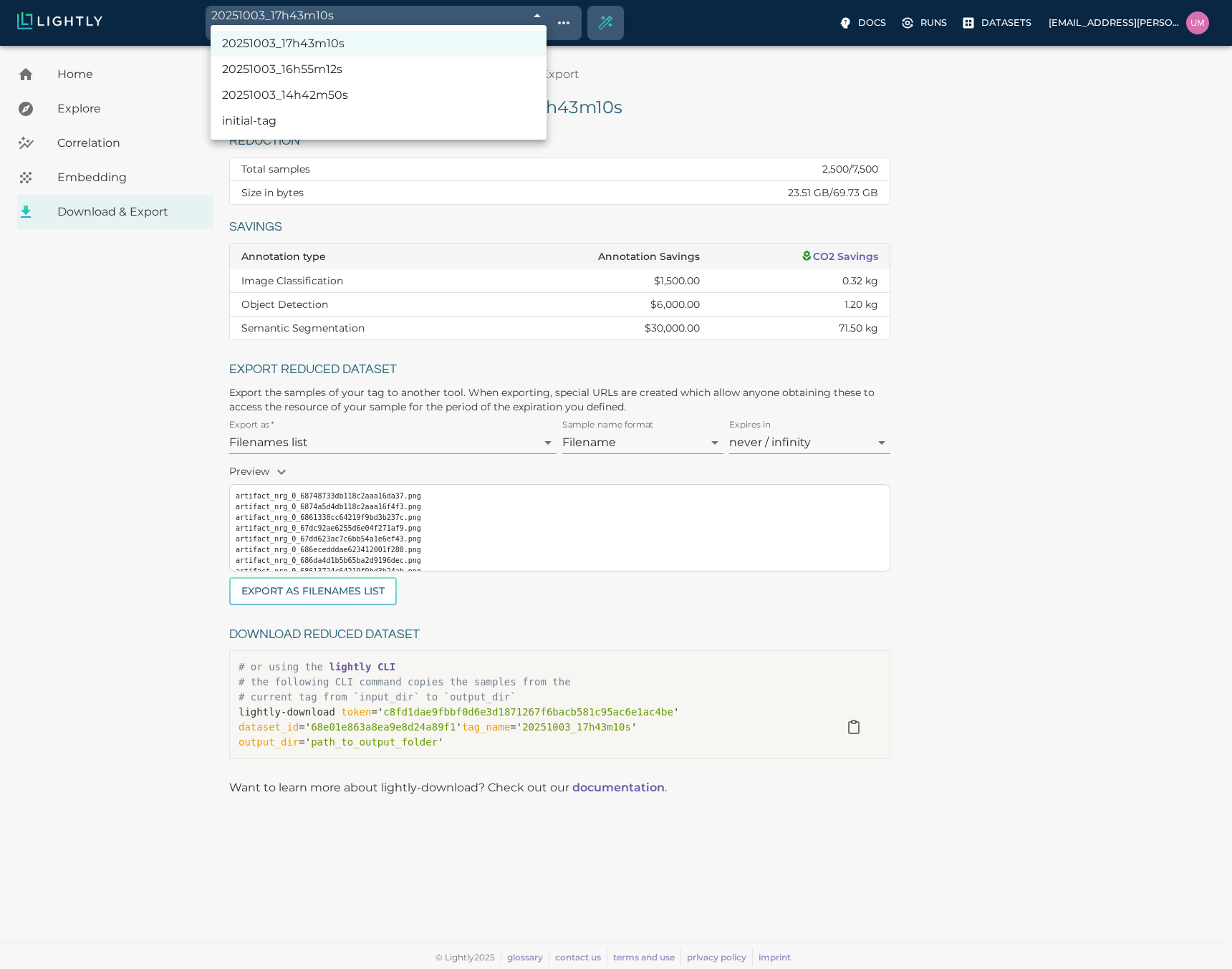
click at [376, 47] on li "20251003_17h43m10s" at bounding box center [378, 44] width 336 height 26
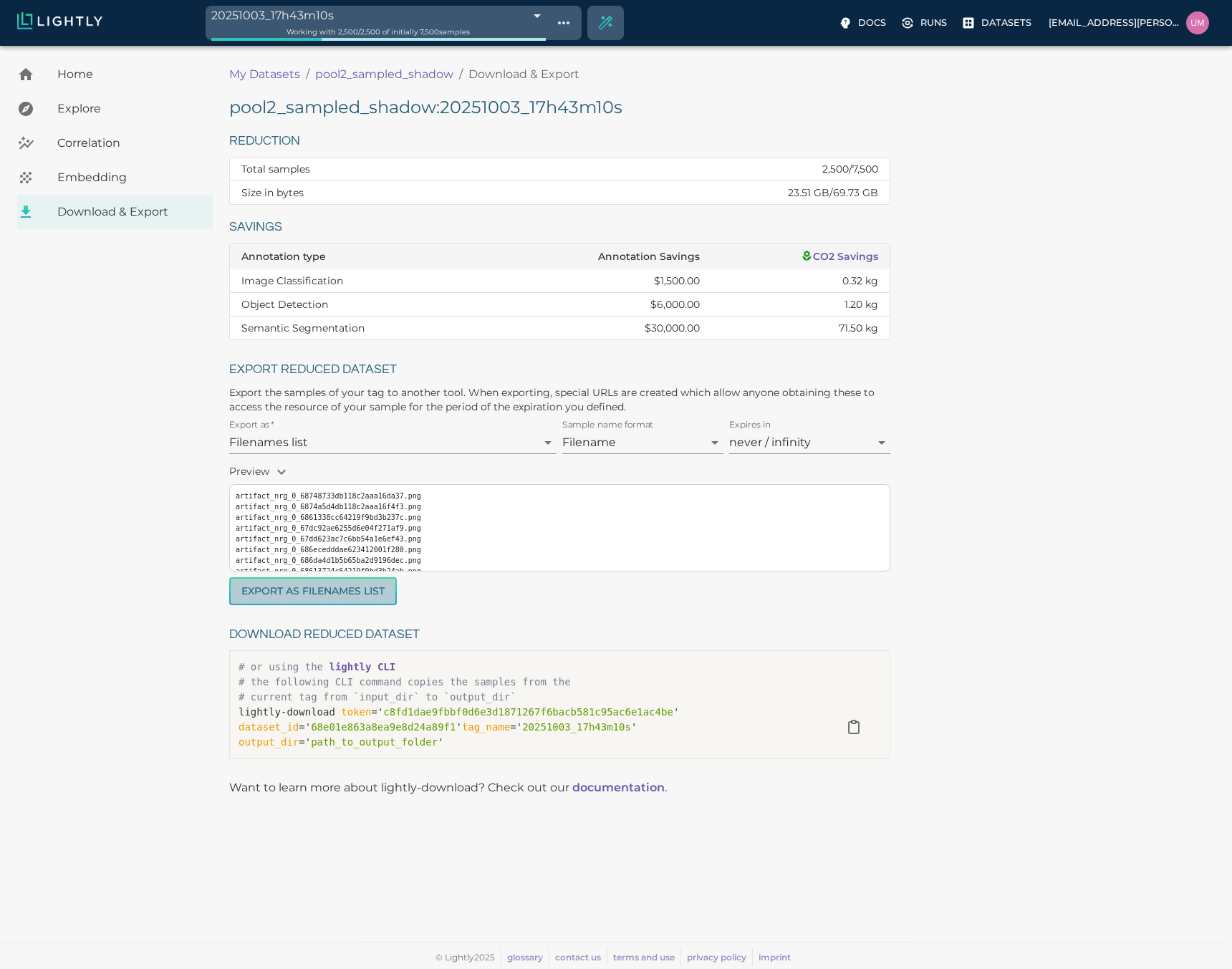
click at [332, 586] on button "Export as Filenames list" at bounding box center [313, 591] width 168 height 28
click at [947, 24] on p "Runs" at bounding box center [934, 22] width 27 height 13
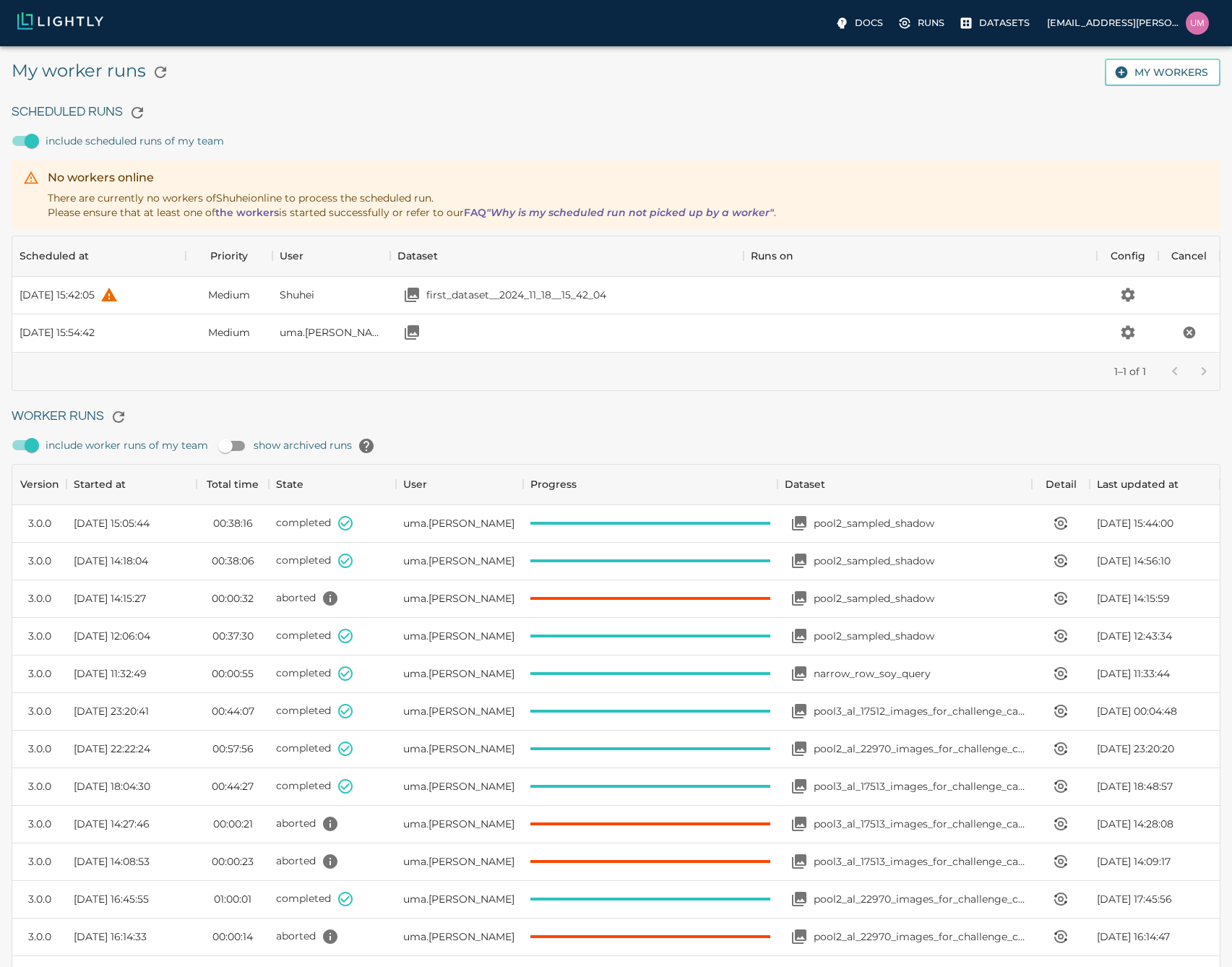
scroll to position [105, 1197]
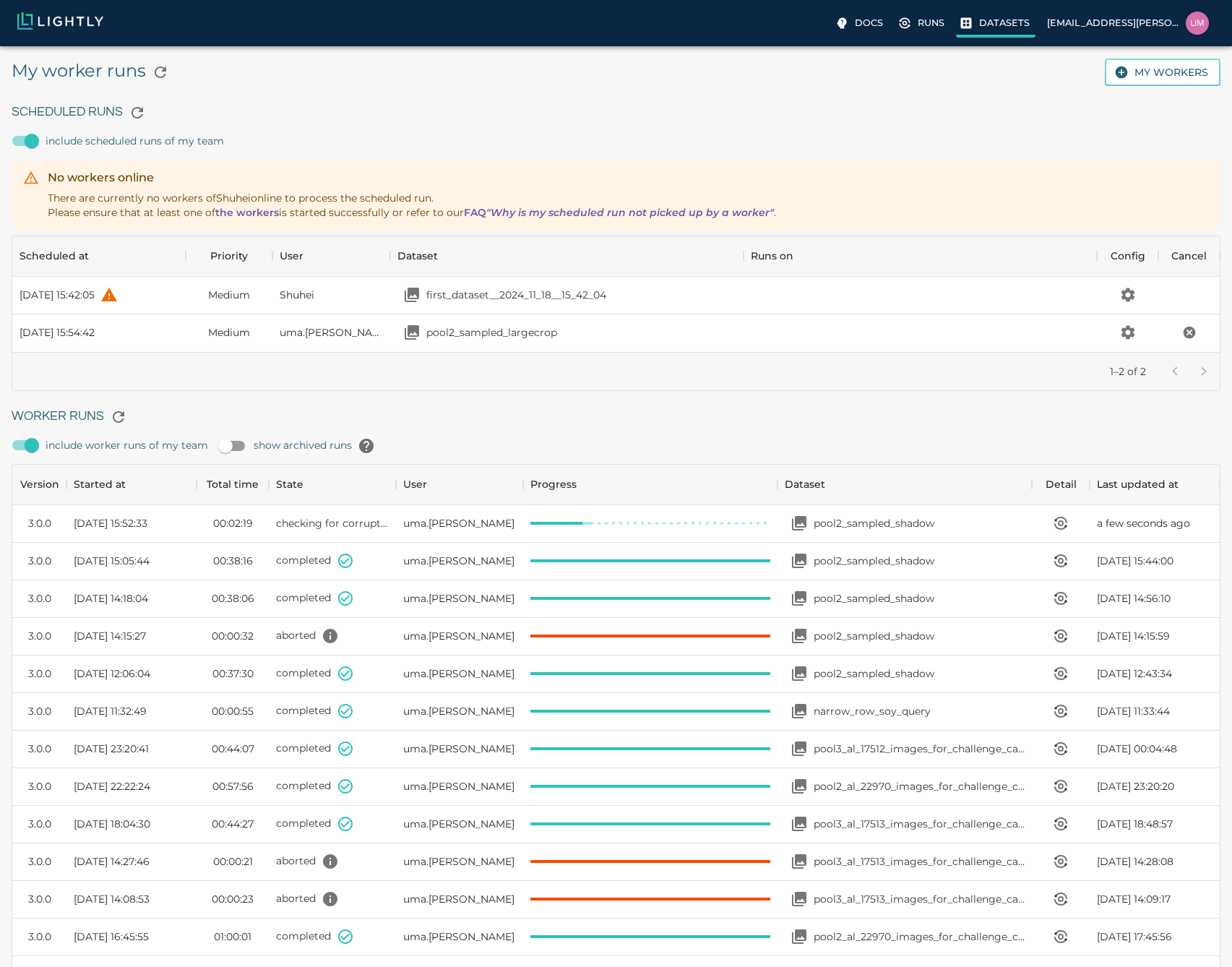
click at [978, 31] on label "Datasets" at bounding box center [996, 24] width 80 height 26
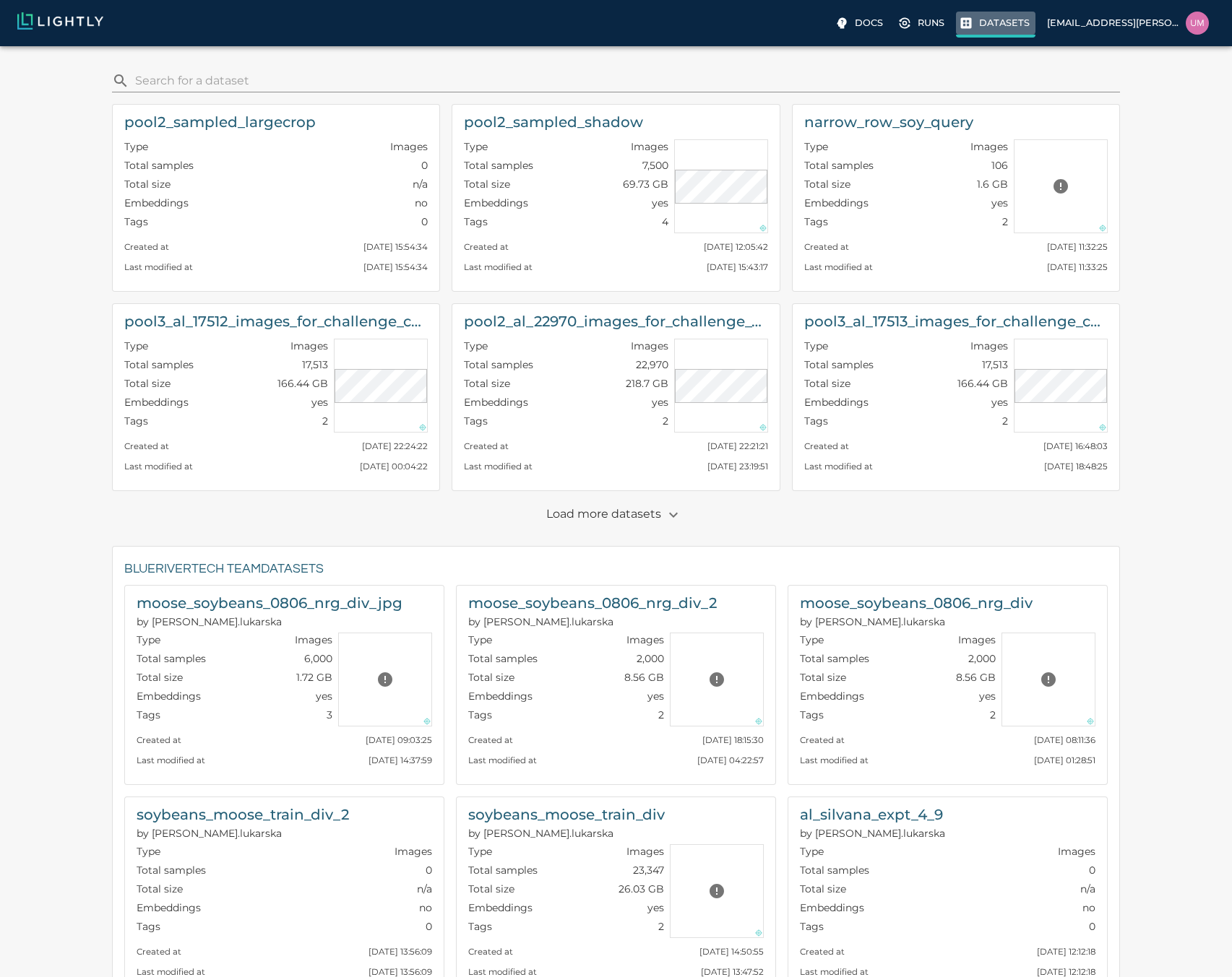
click at [977, 22] on label "Datasets" at bounding box center [996, 24] width 80 height 26
click at [938, 33] on label "Runs" at bounding box center [922, 24] width 56 height 26
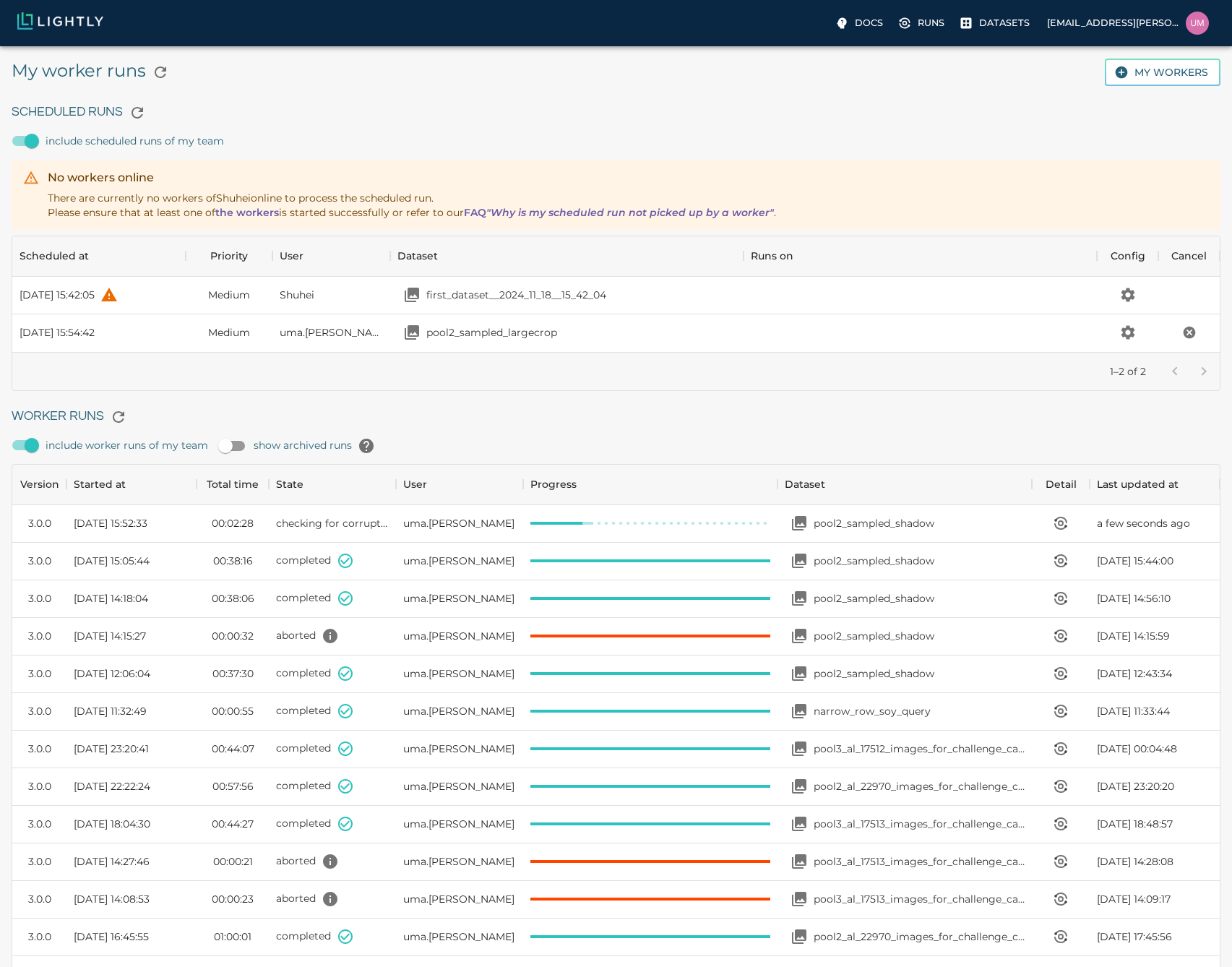
scroll to position [969, 1197]
click at [1056, 529] on icon "View worker run detail" at bounding box center [1061, 523] width 18 height 18
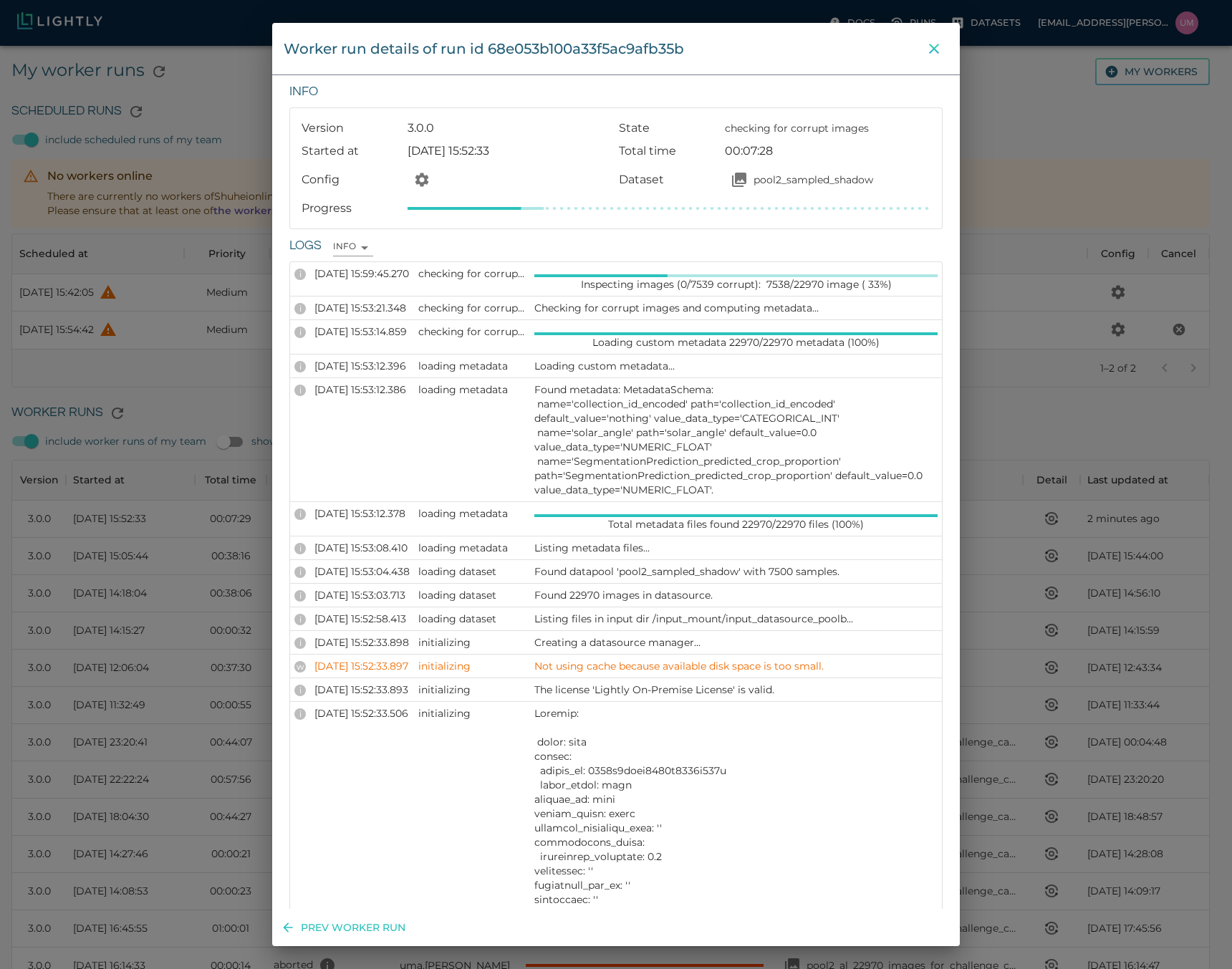
click at [932, 40] on icon "close" at bounding box center [934, 49] width 17 height 17
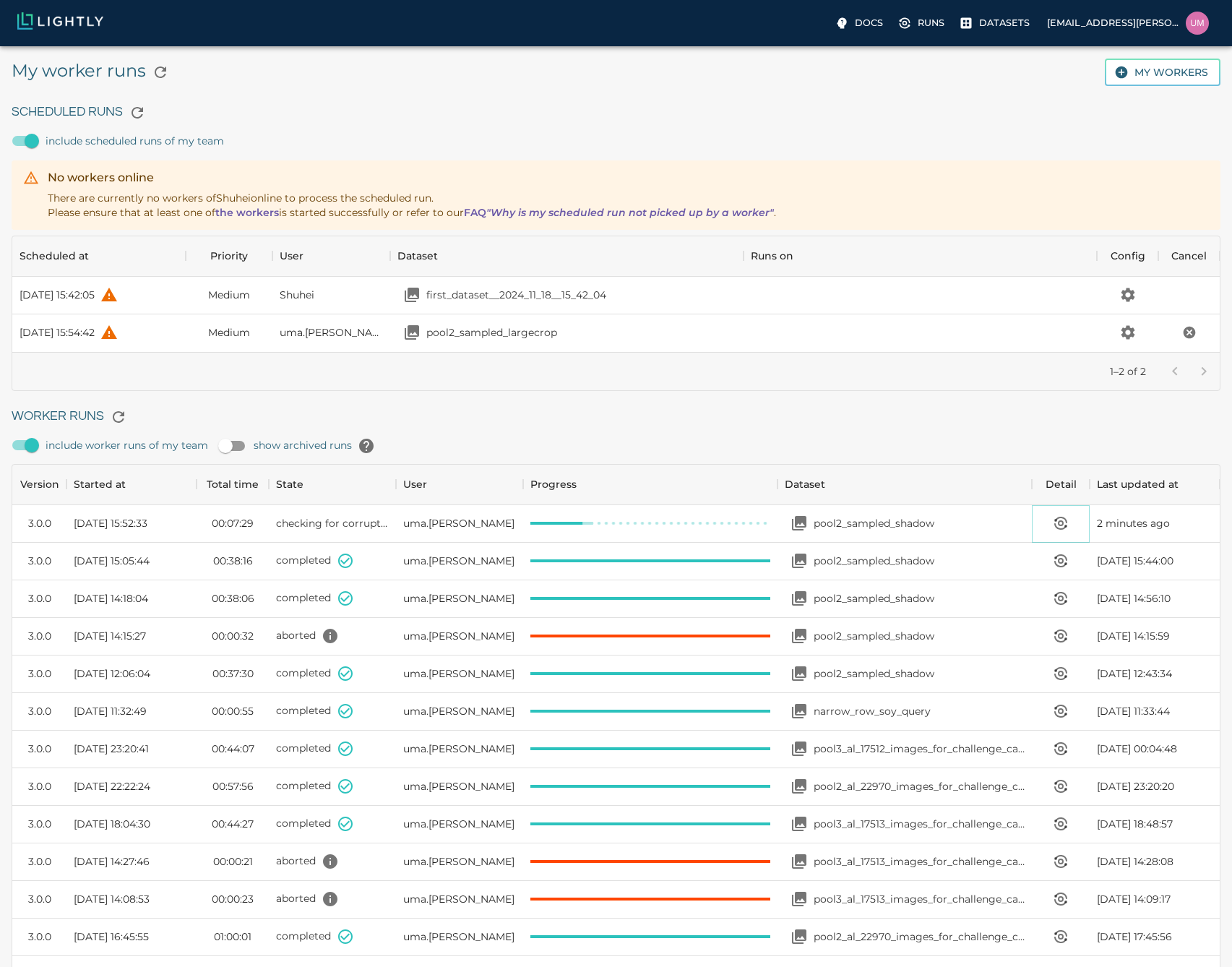
scroll to position [11, 11]
click at [1060, 525] on icon "View worker run detail" at bounding box center [1060, 523] width 4 height 4
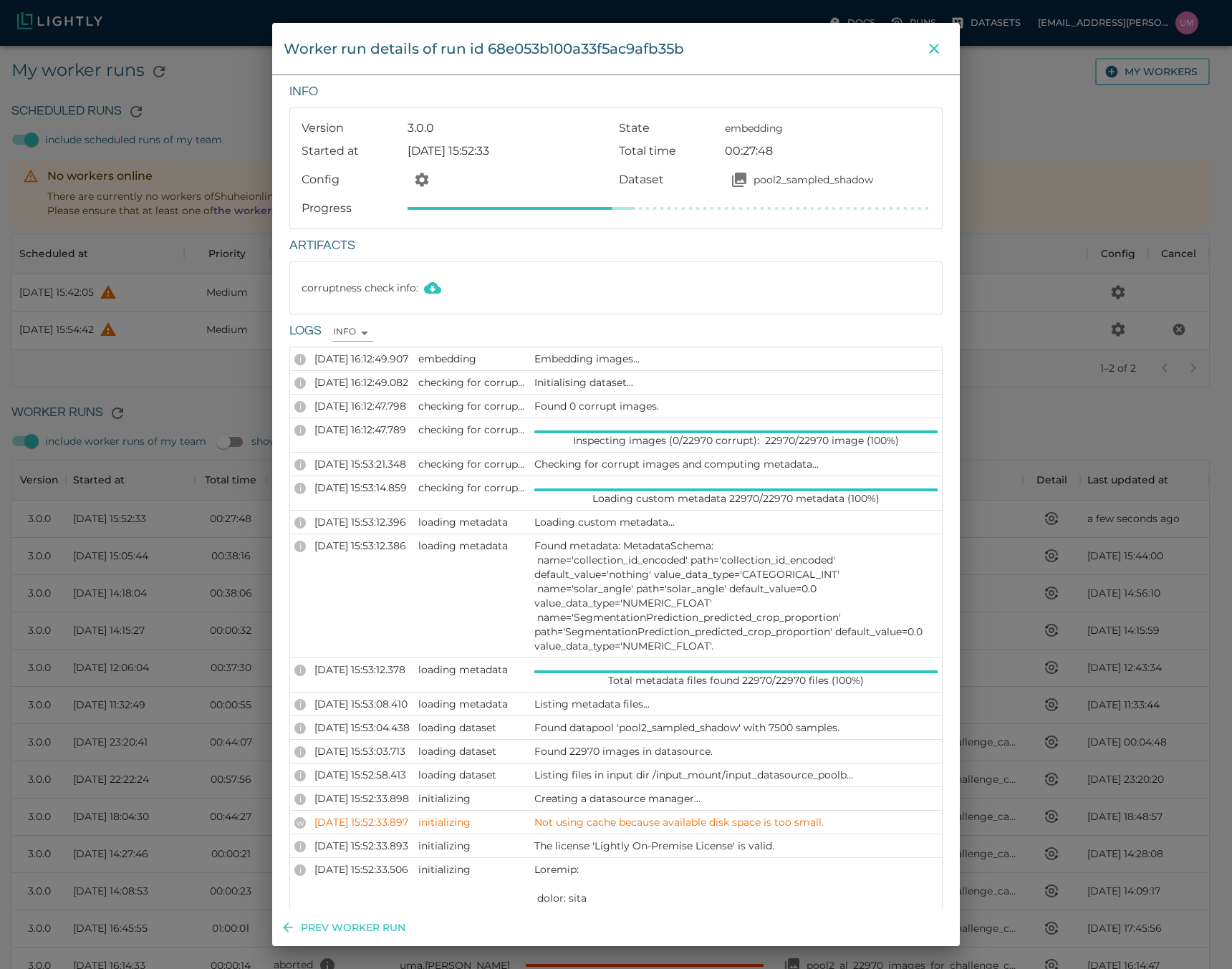
click at [929, 53] on icon "close" at bounding box center [934, 49] width 17 height 17
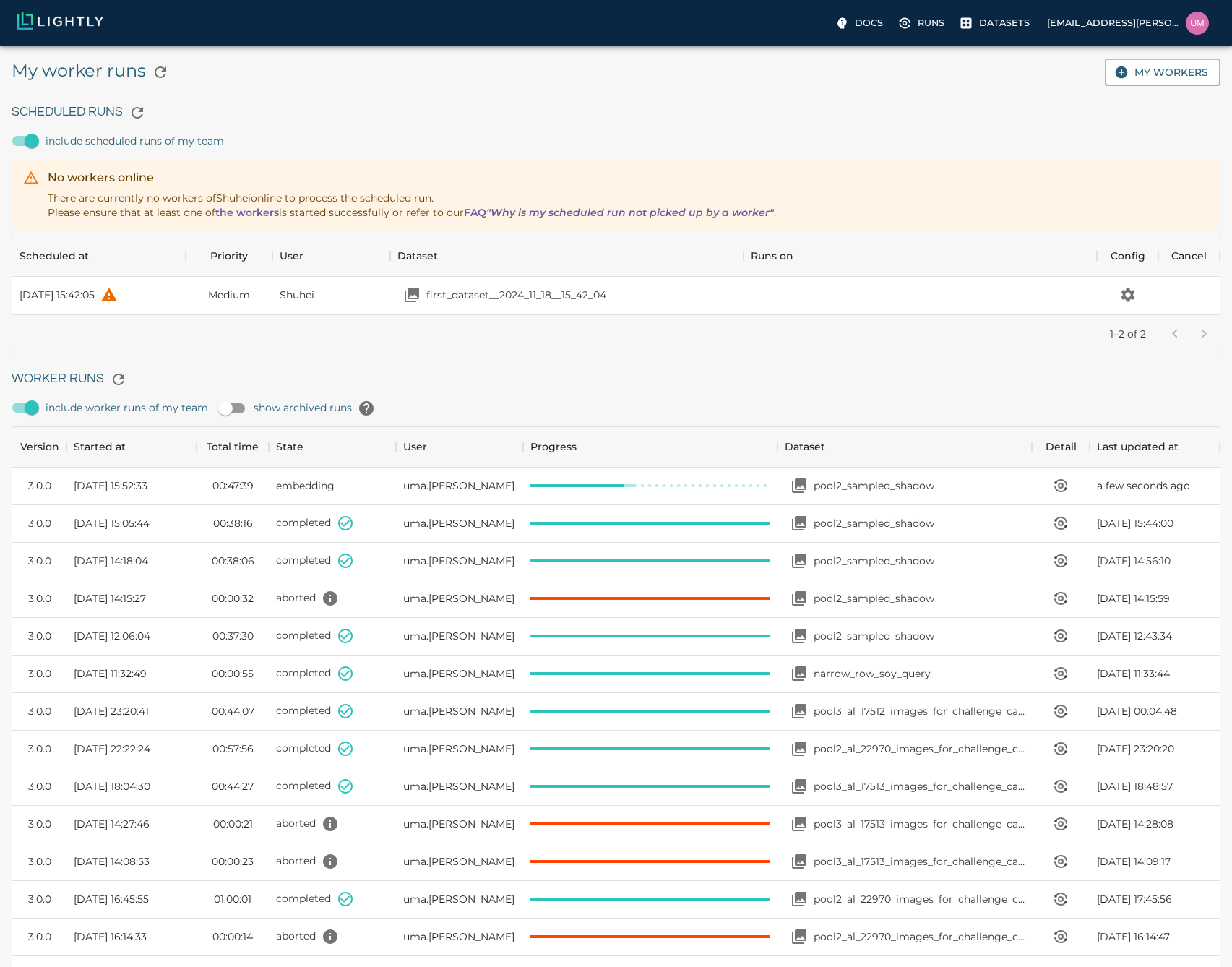
scroll to position [67, 1197]
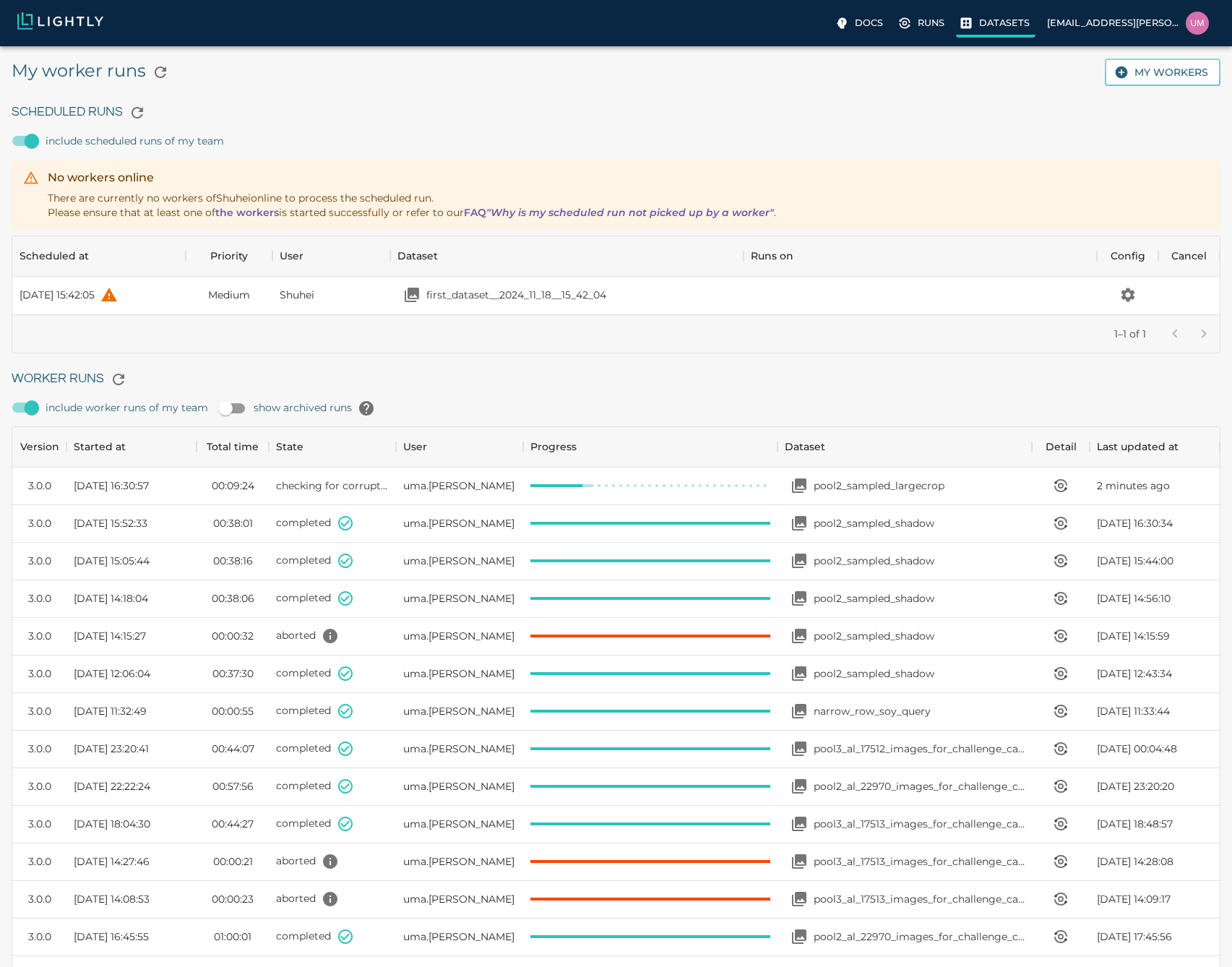
click at [1002, 26] on p "Datasets" at bounding box center [1004, 22] width 50 height 14
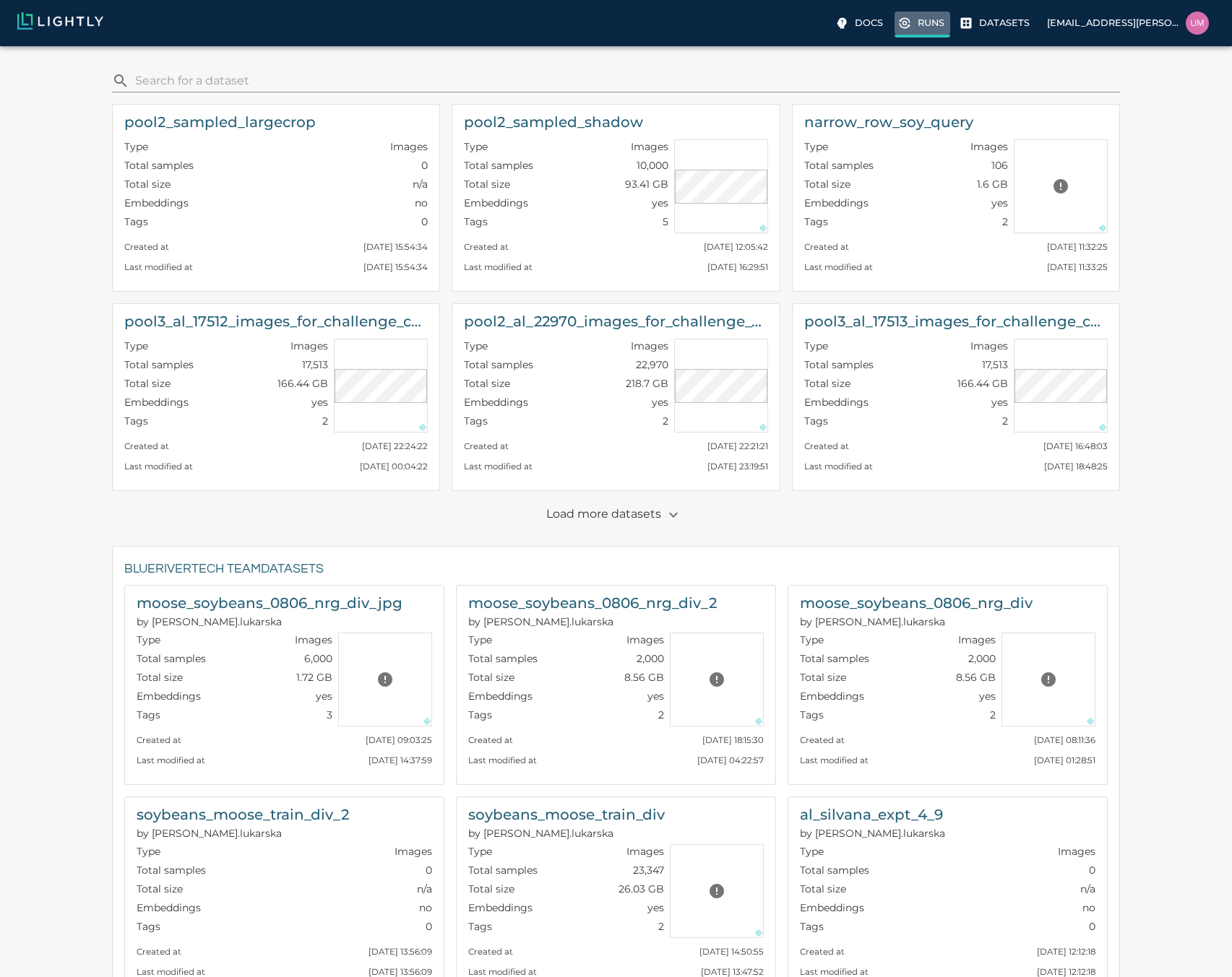
click at [945, 27] on p "Runs" at bounding box center [931, 22] width 27 height 14
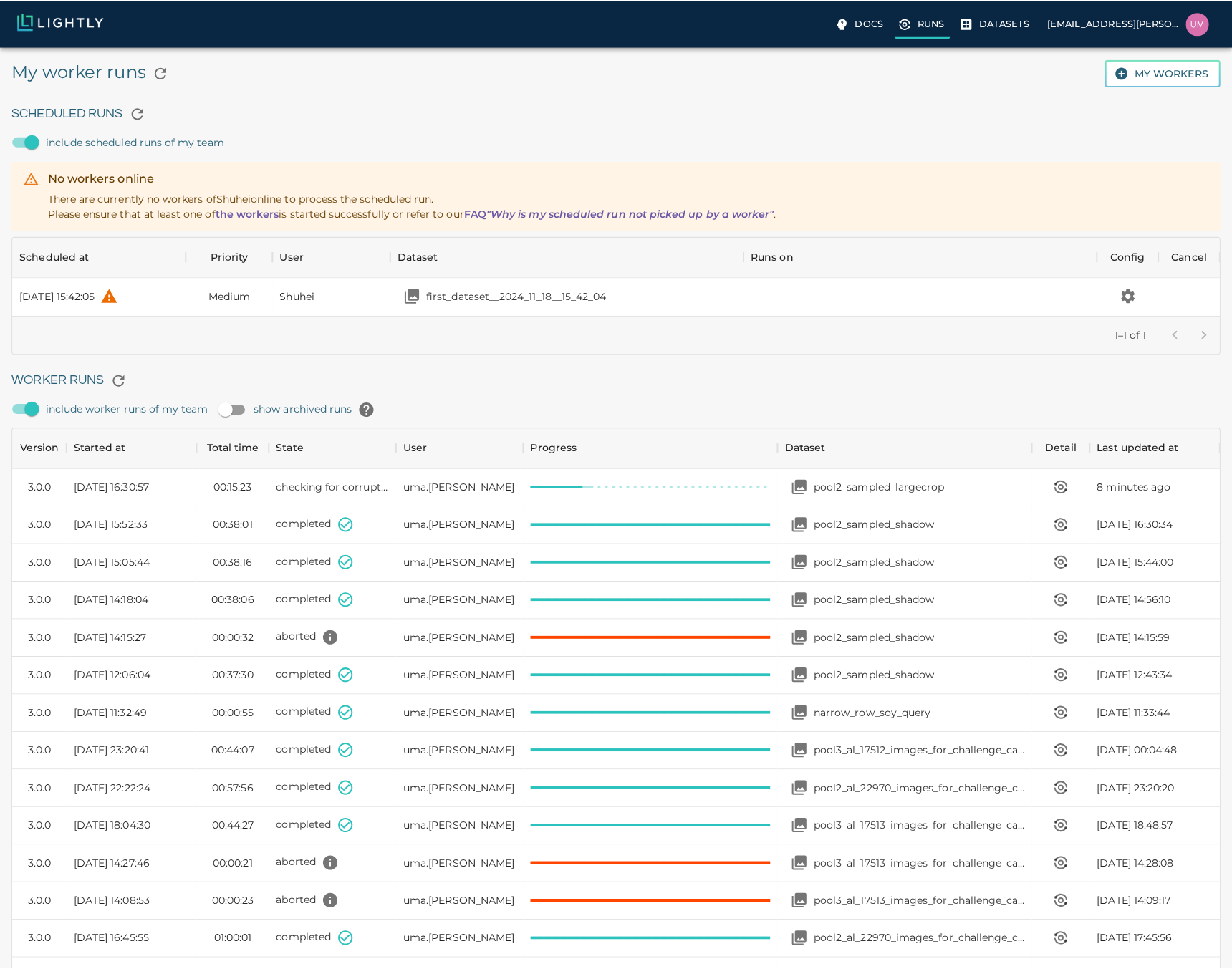
scroll to position [960, 1186]
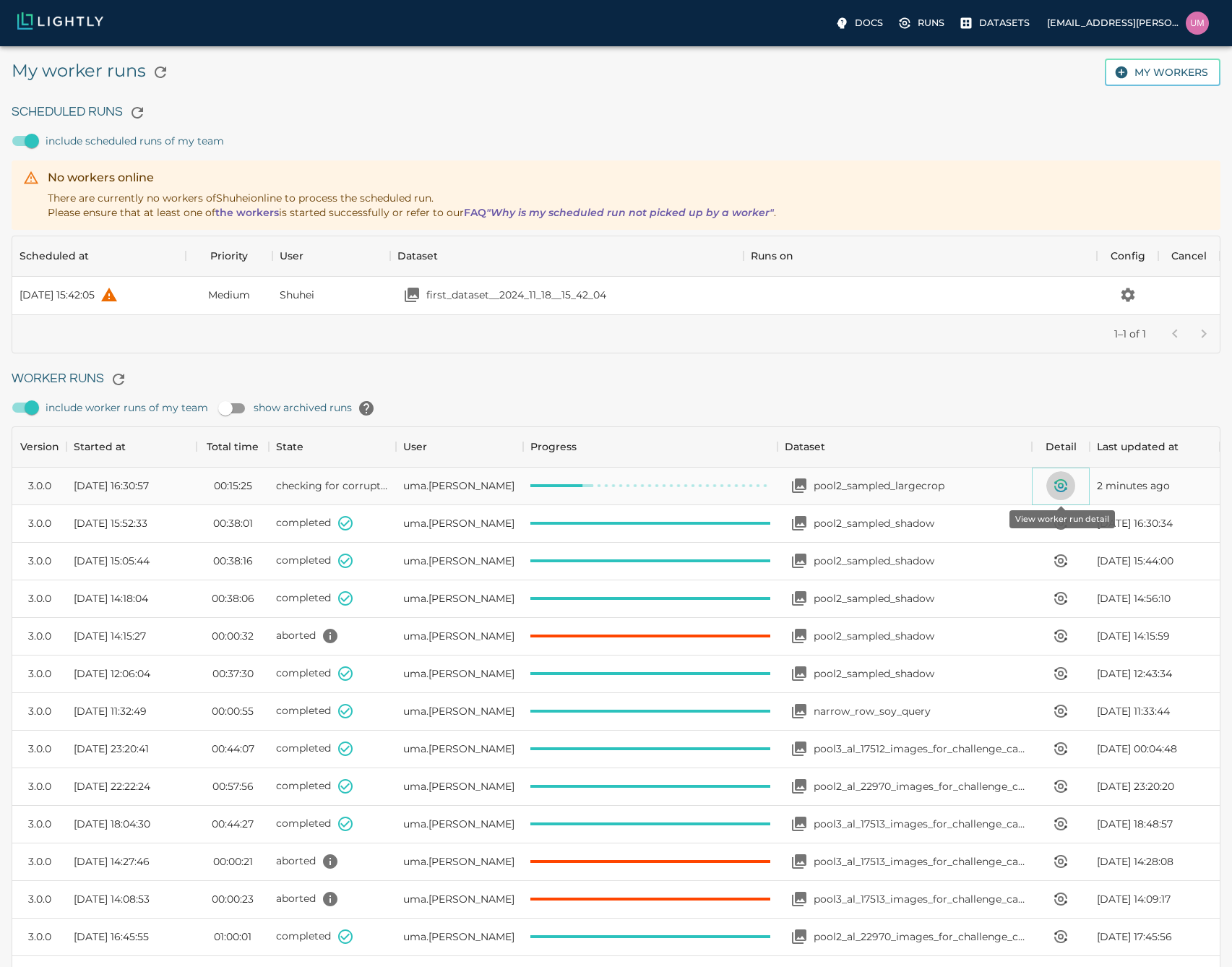
click at [1064, 491] on icon "View worker run detail" at bounding box center [1060, 488] width 11 height 5
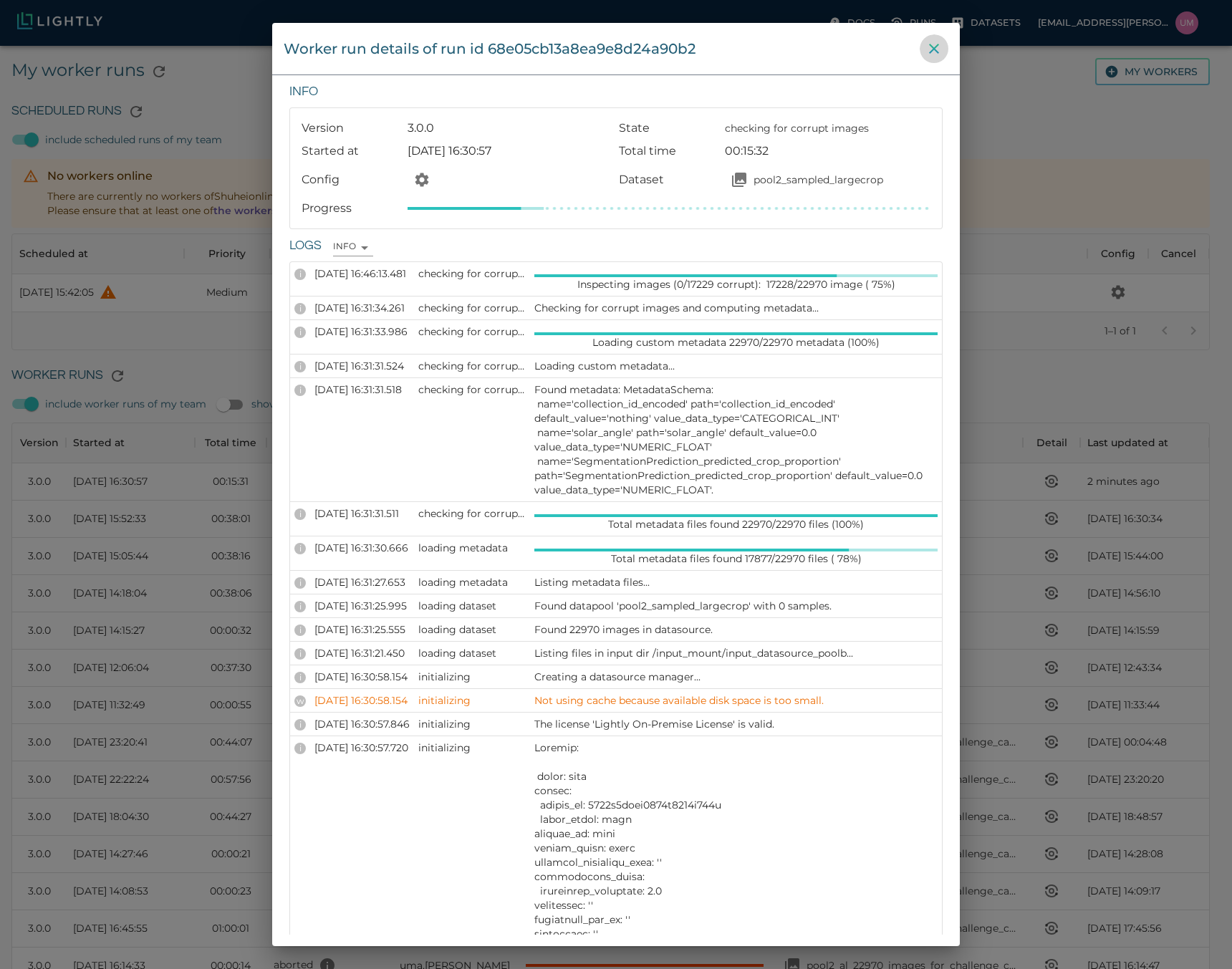
click at [927, 51] on icon "close" at bounding box center [934, 49] width 17 height 17
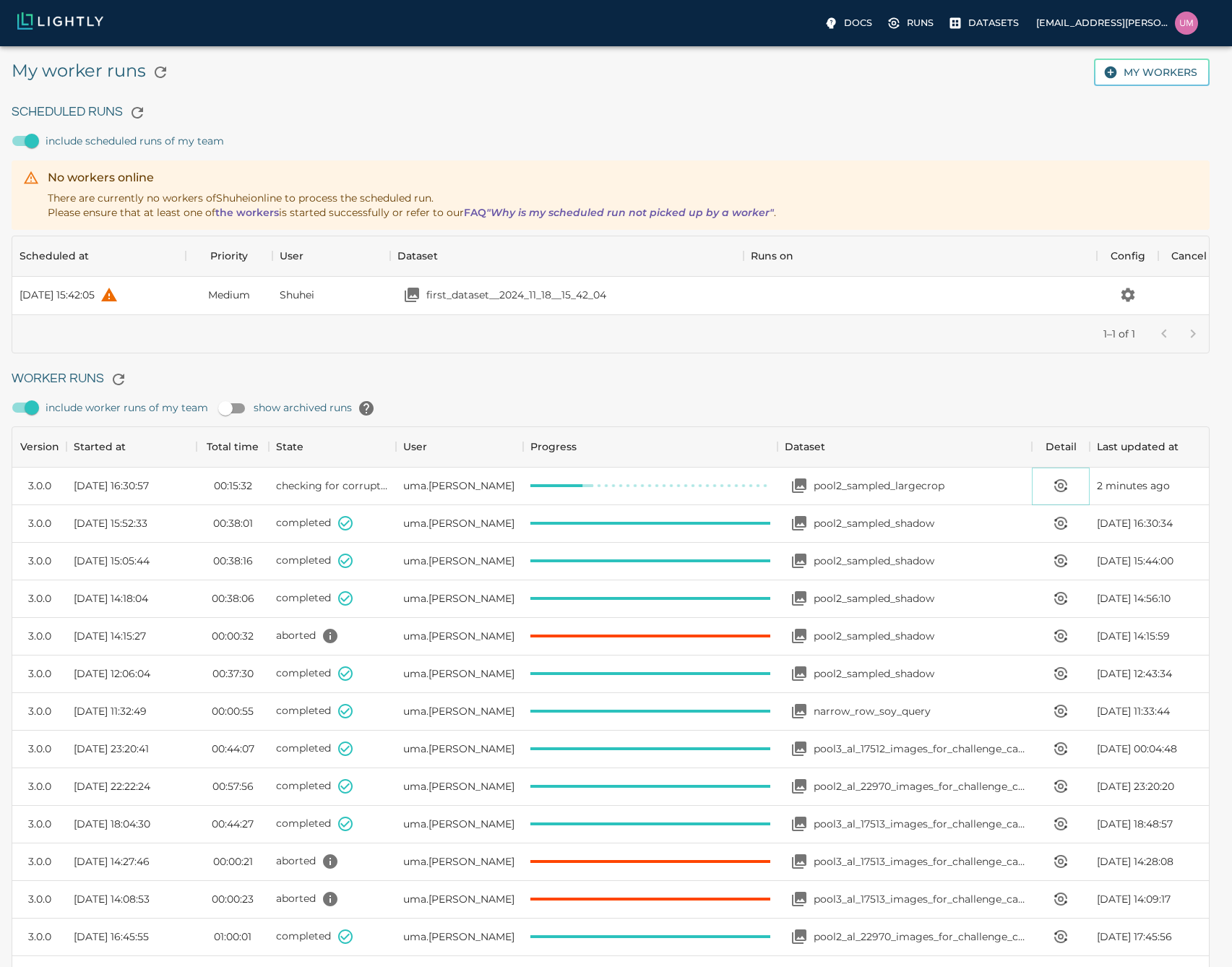
scroll to position [11, 11]
click at [1055, 482] on icon "View worker run detail" at bounding box center [1056, 483] width 2 height 2
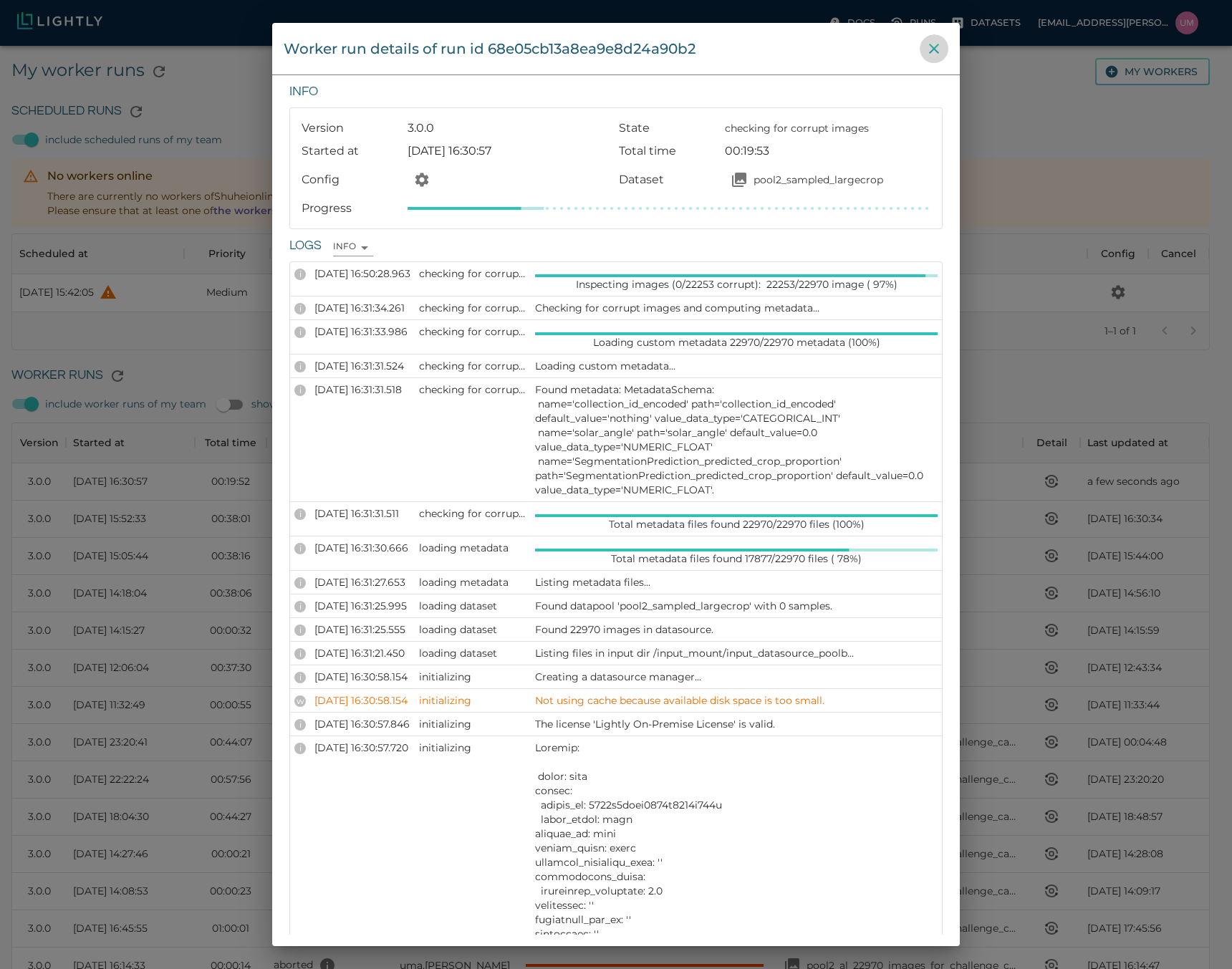
click at [930, 47] on icon "close" at bounding box center [934, 49] width 17 height 17
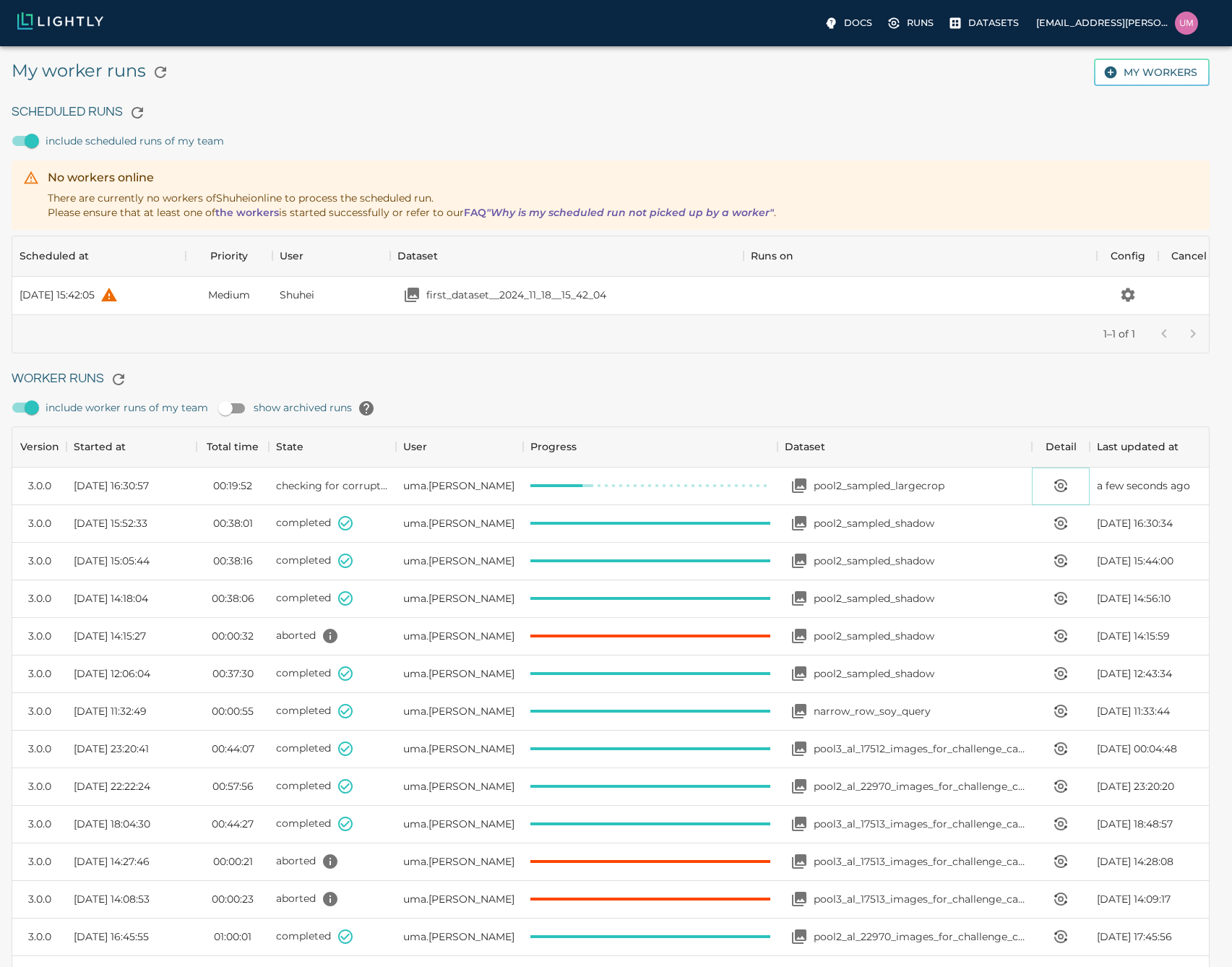
scroll to position [11, 11]
click at [1018, 26] on p "Datasets" at bounding box center [1004, 22] width 50 height 14
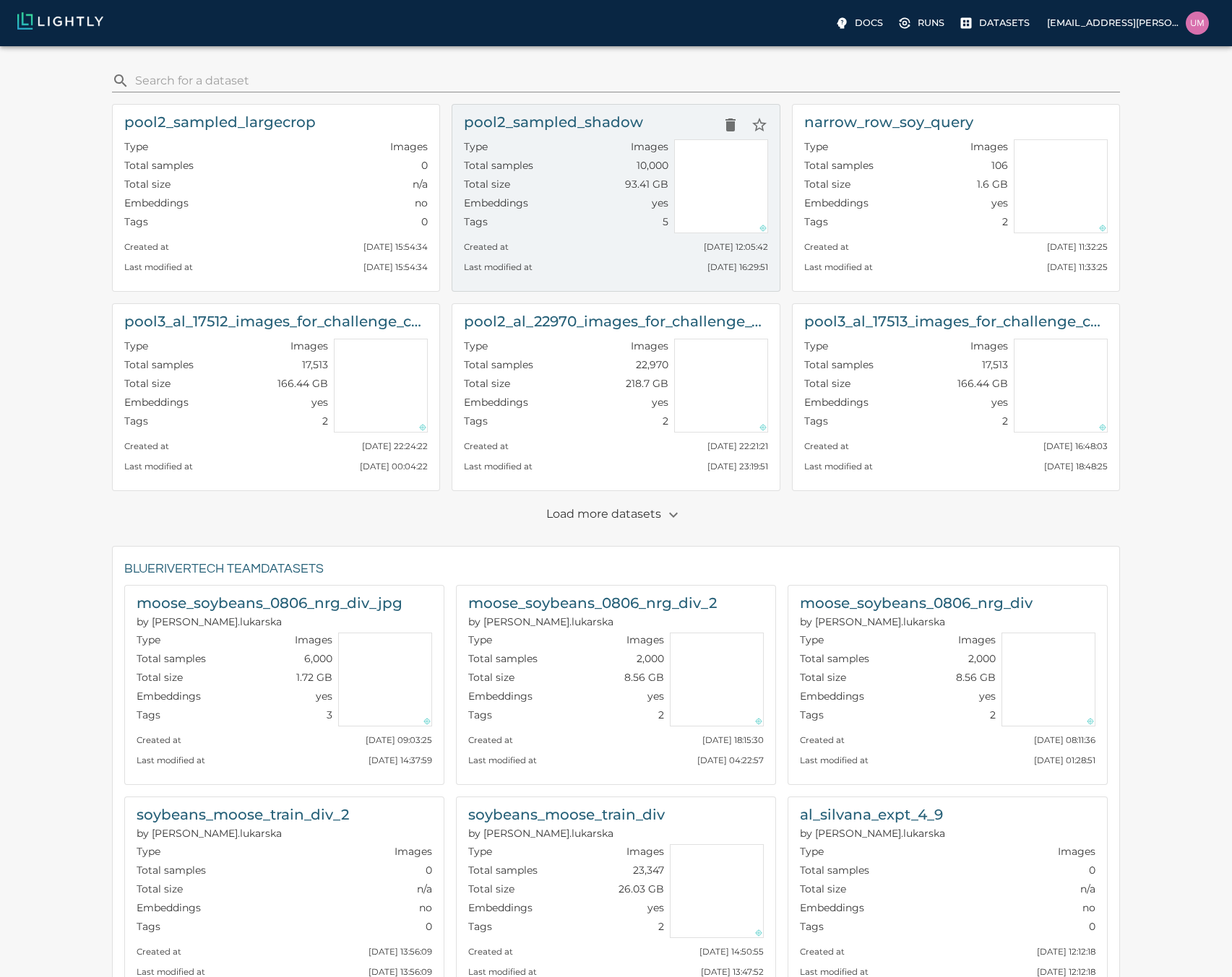
click at [515, 260] on p "Last modified at" at bounding box center [498, 266] width 69 height 14
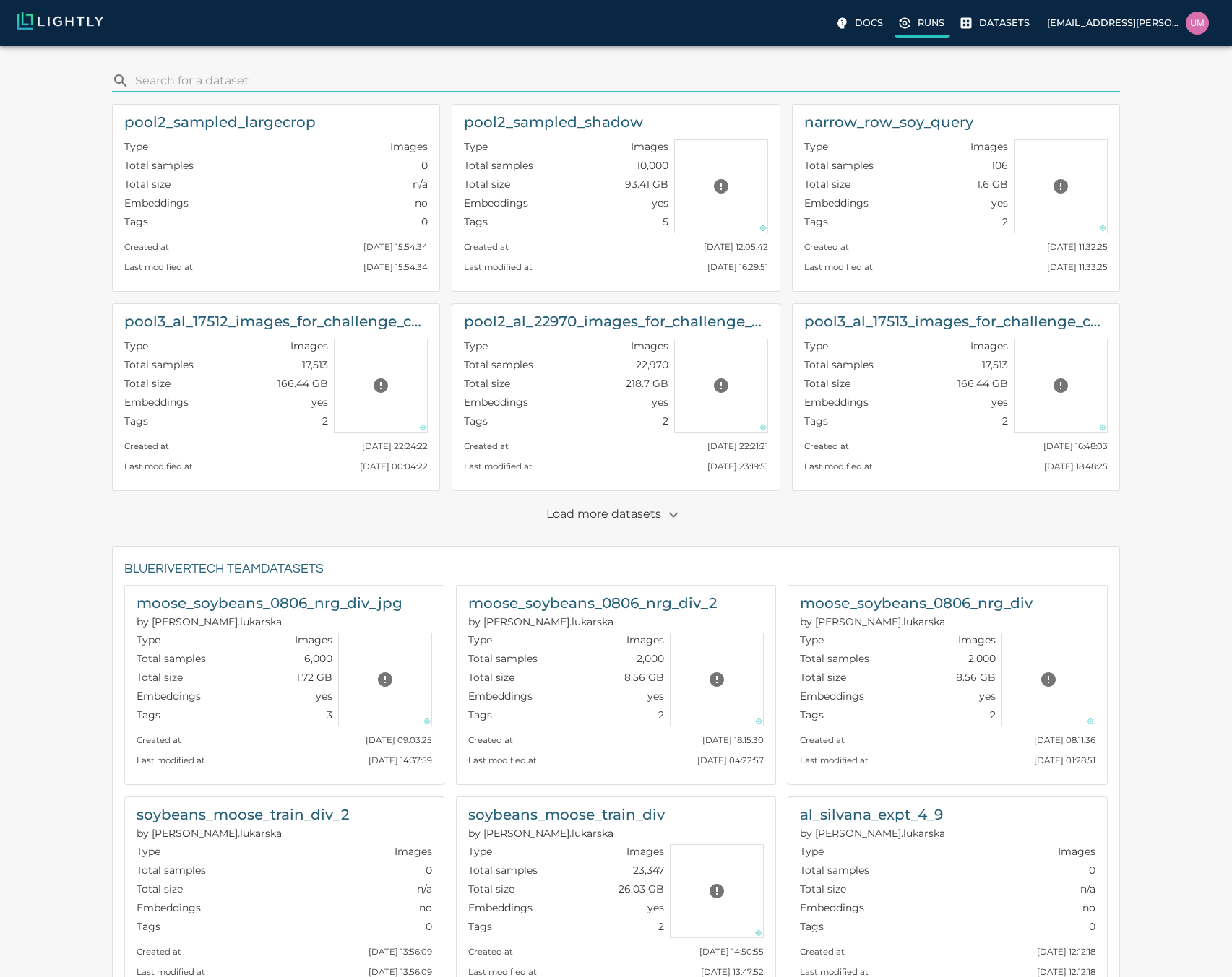
click at [912, 26] on icon at bounding box center [905, 23] width 14 height 14
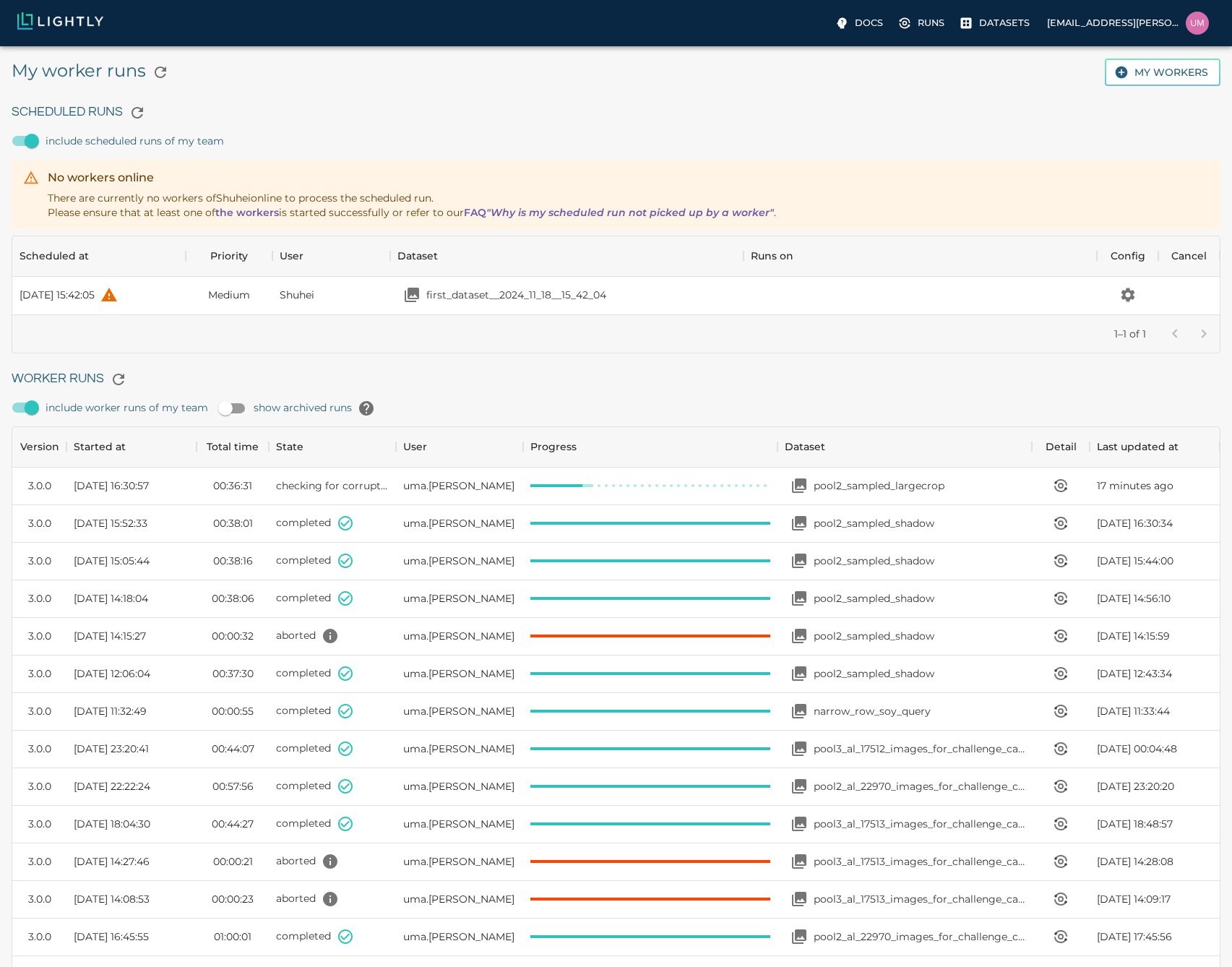
scroll to position [969, 1197]
click at [1056, 486] on icon "View worker run detail" at bounding box center [1060, 488] width 11 height 5
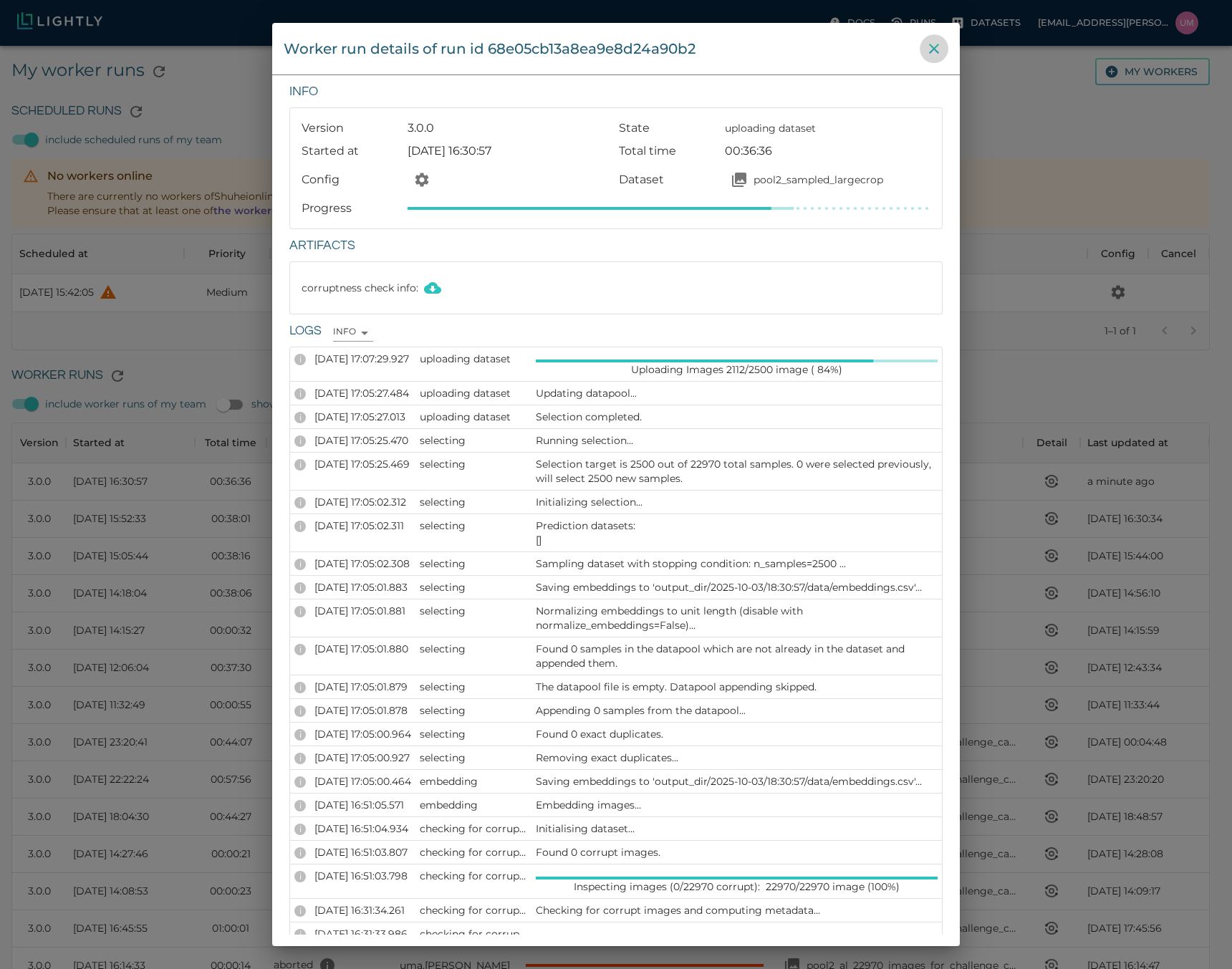
click at [939, 56] on icon "close" at bounding box center [934, 49] width 17 height 17
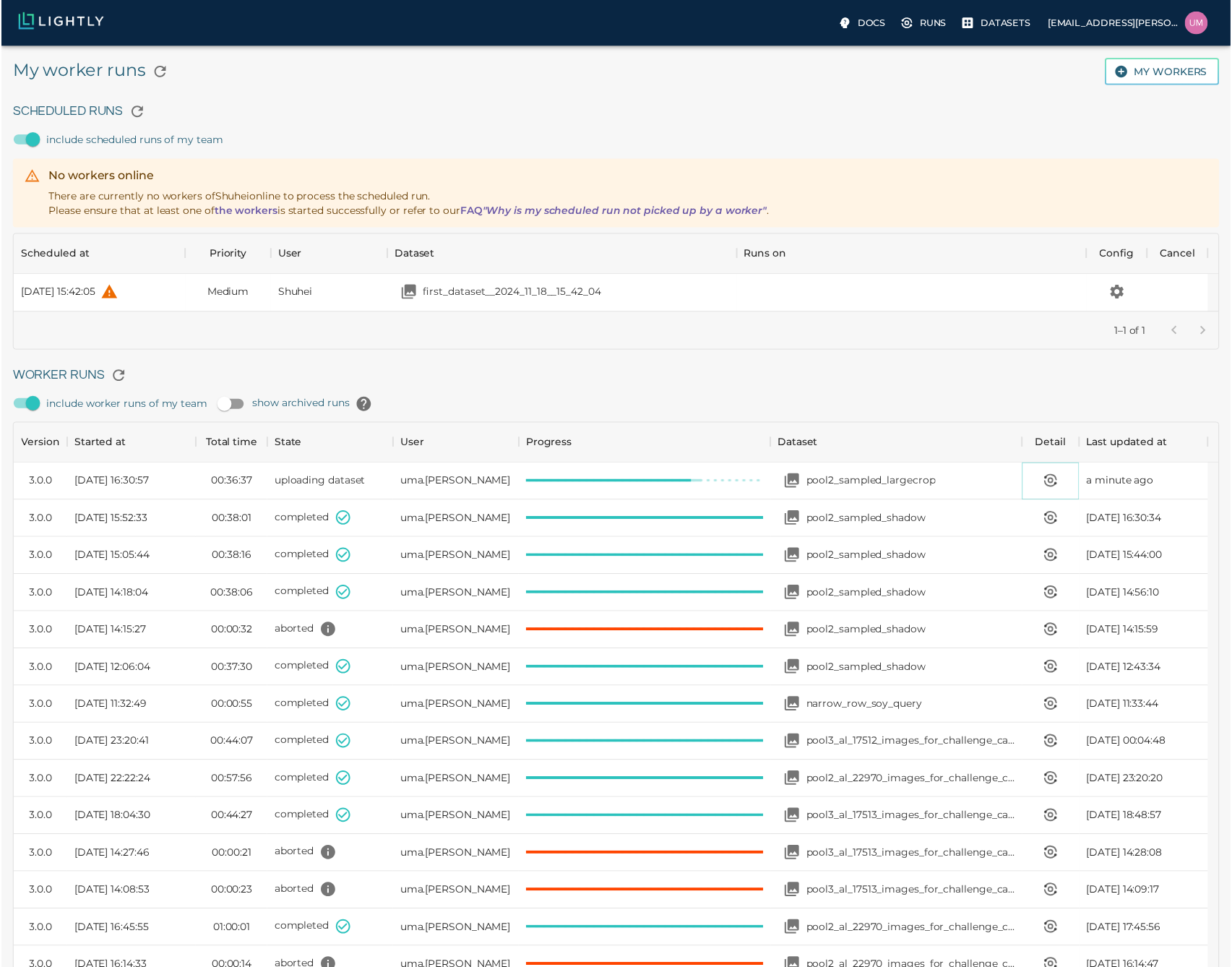
scroll to position [11, 11]
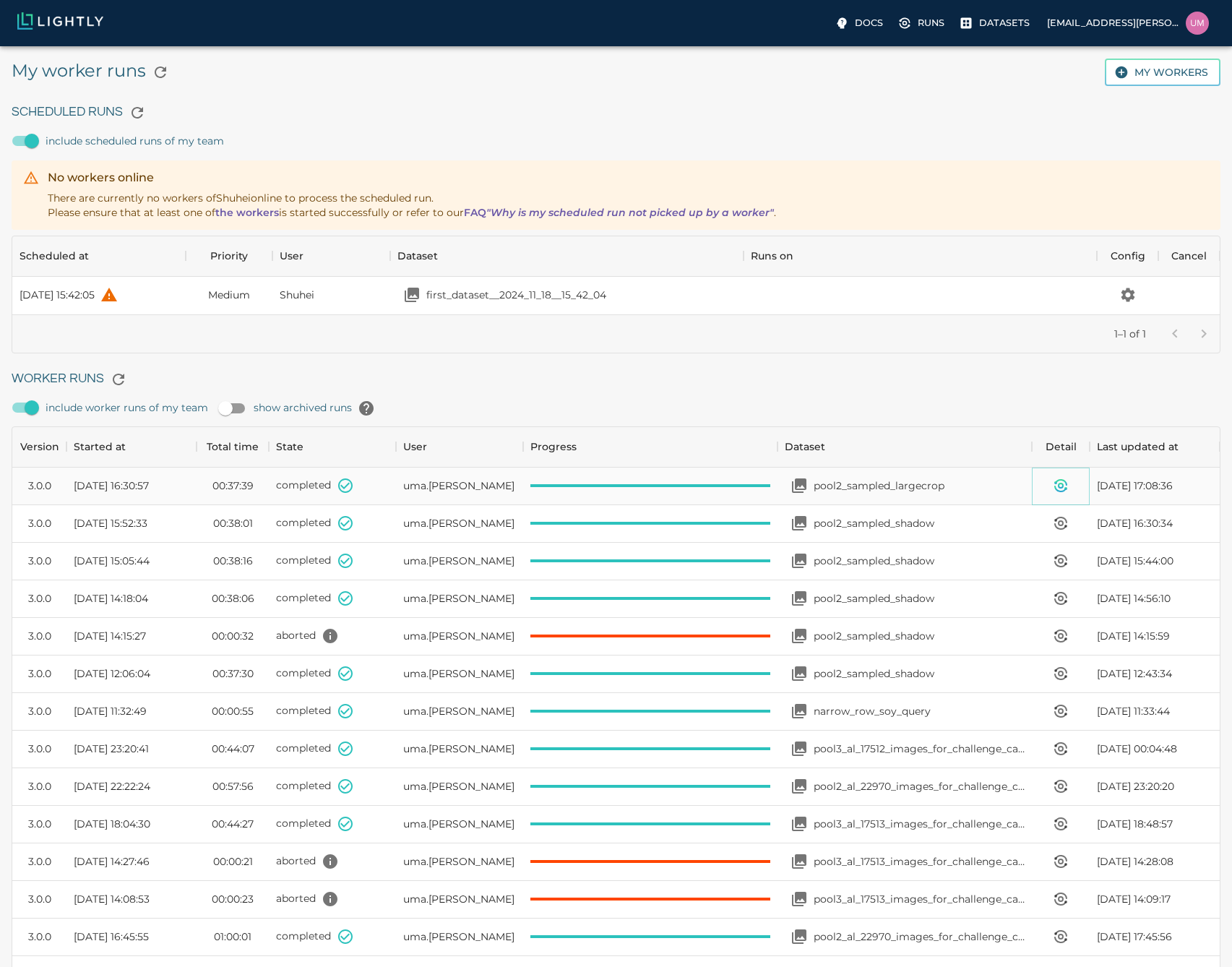
click at [1056, 485] on icon "View worker run detail" at bounding box center [1061, 486] width 18 height 18
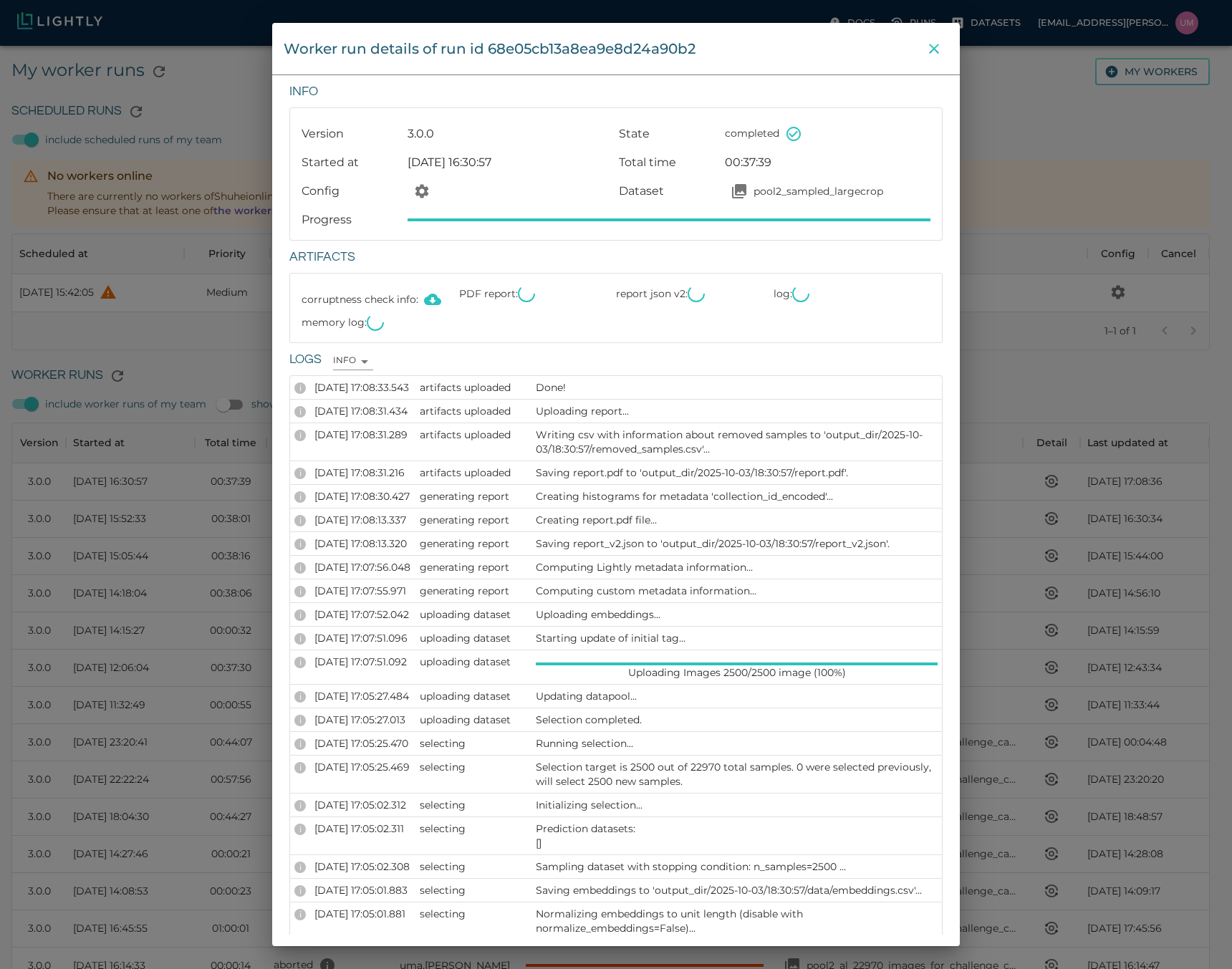
click at [938, 53] on icon "close" at bounding box center [934, 48] width 10 height 10
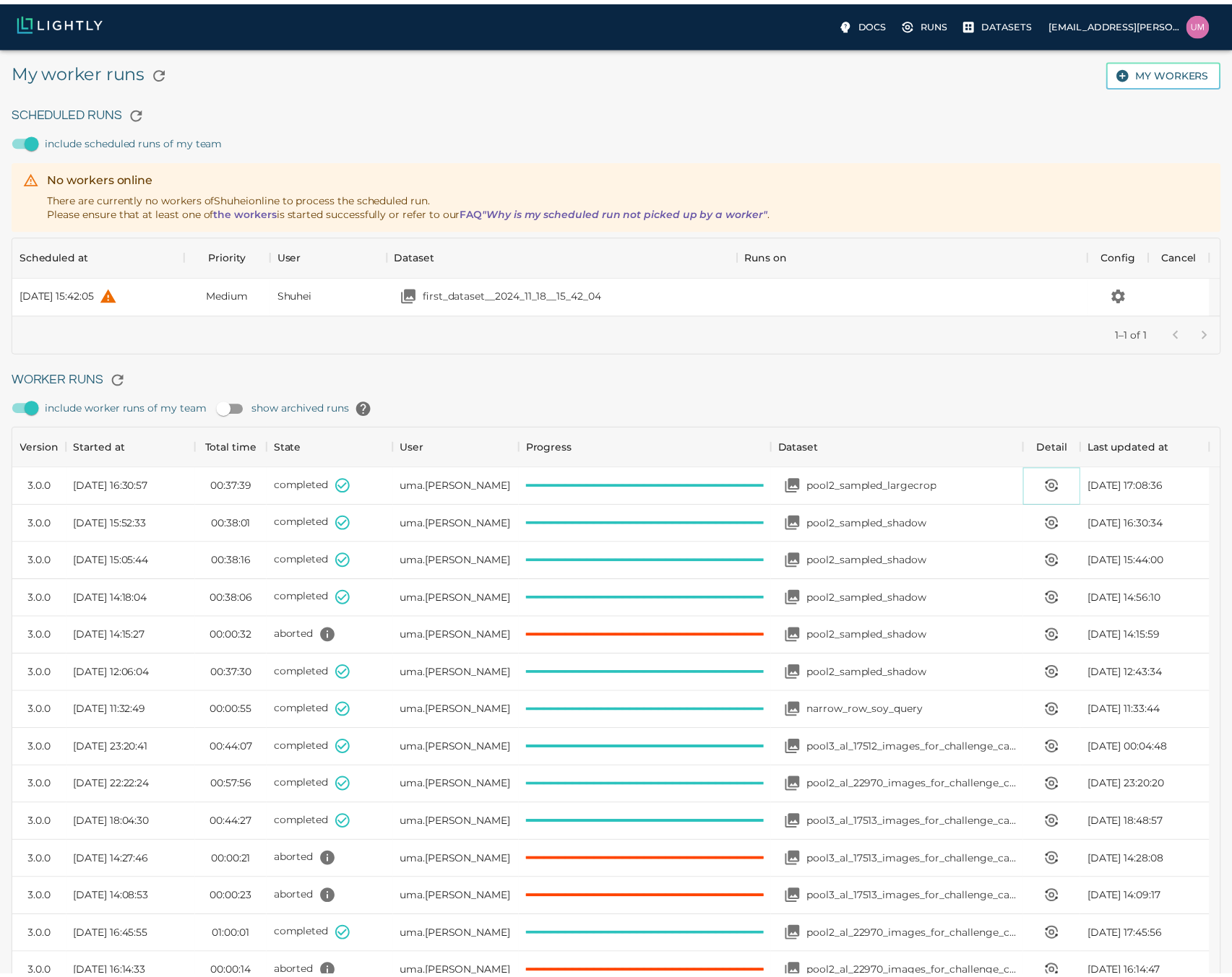
scroll to position [11, 11]
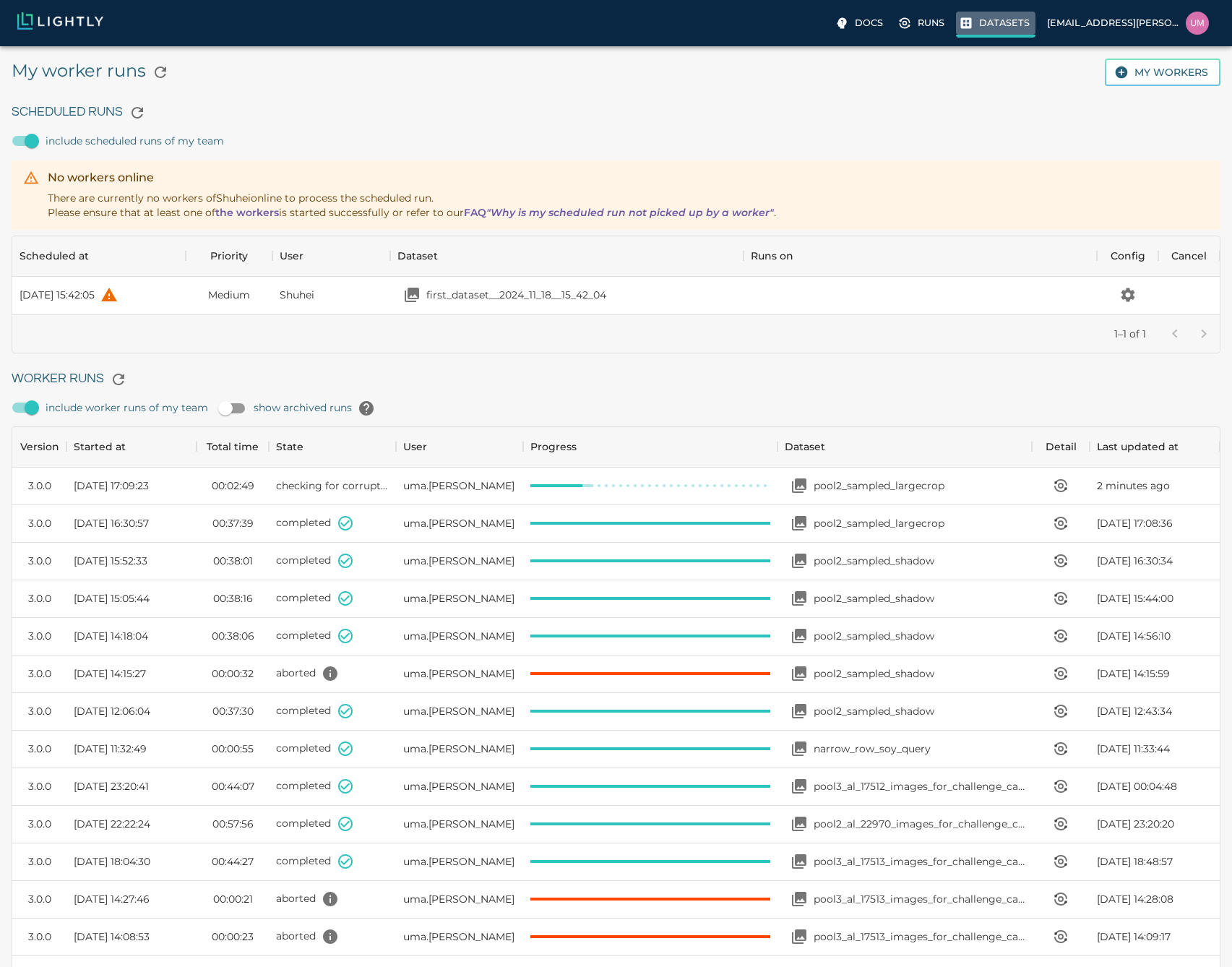
click at [985, 26] on p "Datasets" at bounding box center [1004, 22] width 50 height 14
